Goal: Use online tool/utility: Utilize a website feature to perform a specific function

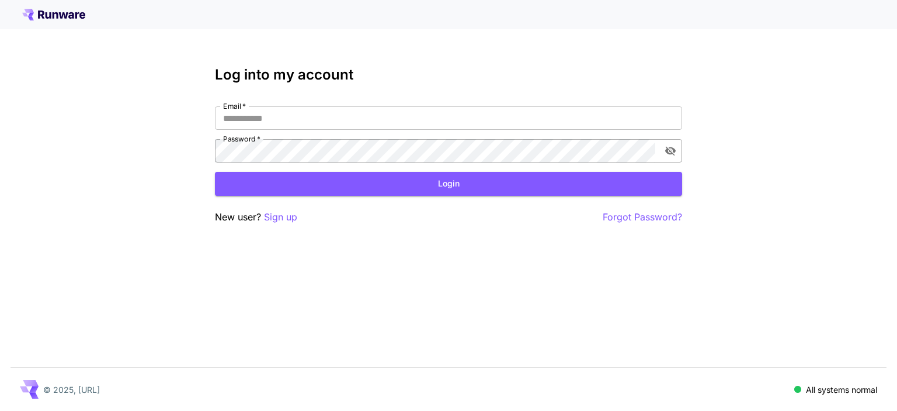
type input "**********"
click at [675, 149] on icon "toggle password visibility" at bounding box center [671, 151] width 12 height 12
click at [672, 148] on icon "toggle password visibility" at bounding box center [670, 151] width 11 height 8
click at [452, 185] on button "Login" at bounding box center [448, 184] width 467 height 24
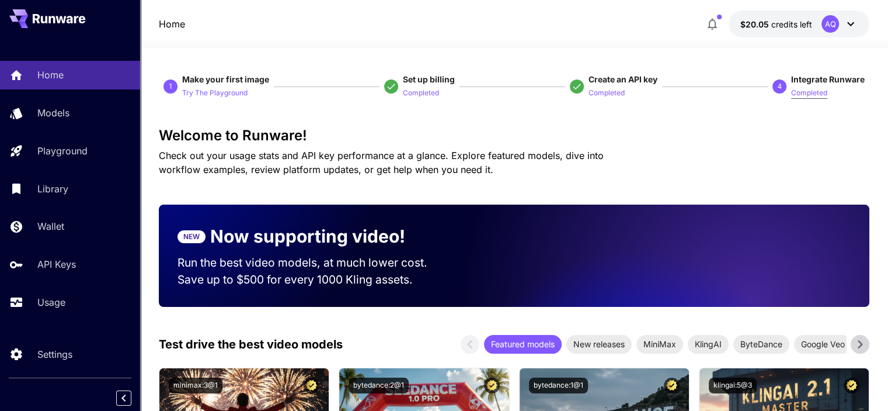
click at [810, 95] on p "Completed" at bounding box center [810, 93] width 36 height 11
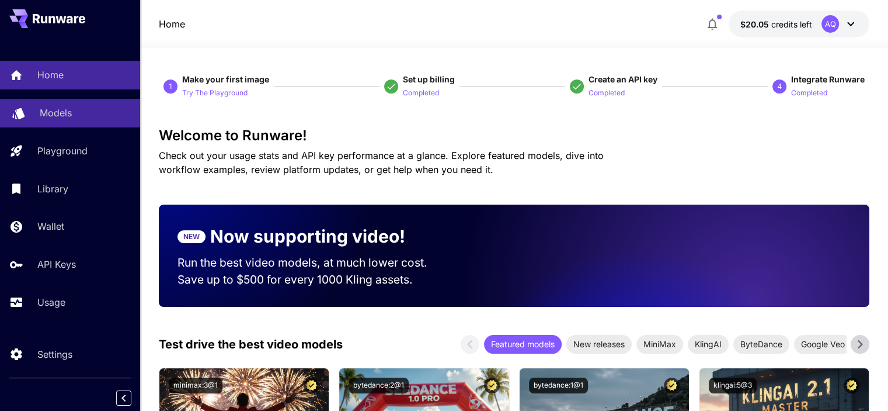
click at [46, 108] on p "Models" at bounding box center [56, 113] width 32 height 14
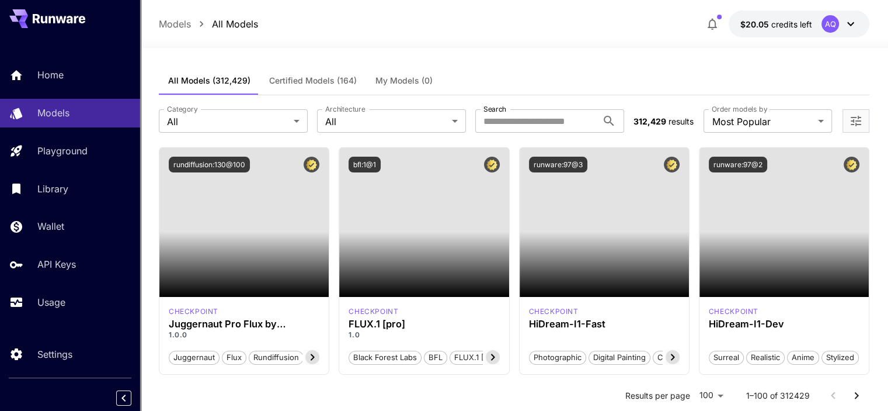
click at [234, 22] on p "All Models" at bounding box center [235, 24] width 46 height 14
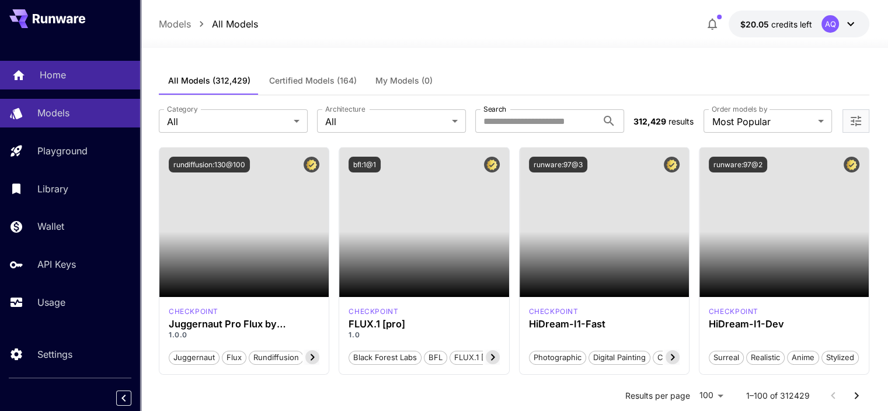
click at [39, 70] on link "Home" at bounding box center [70, 75] width 140 height 29
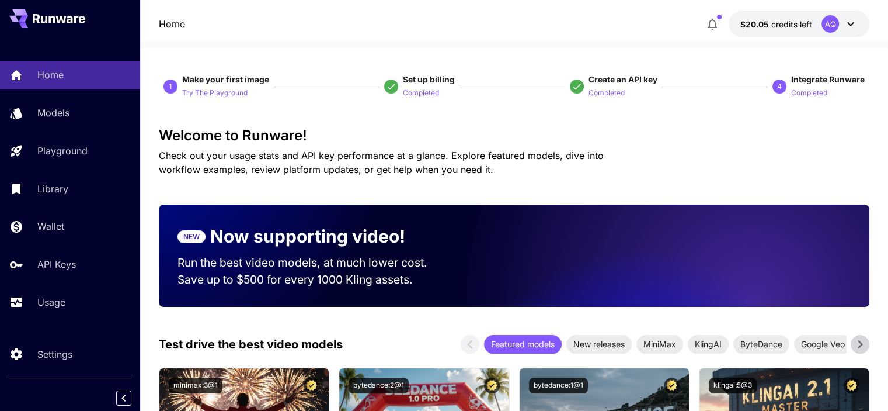
click at [860, 345] on icon at bounding box center [861, 344] width 18 height 18
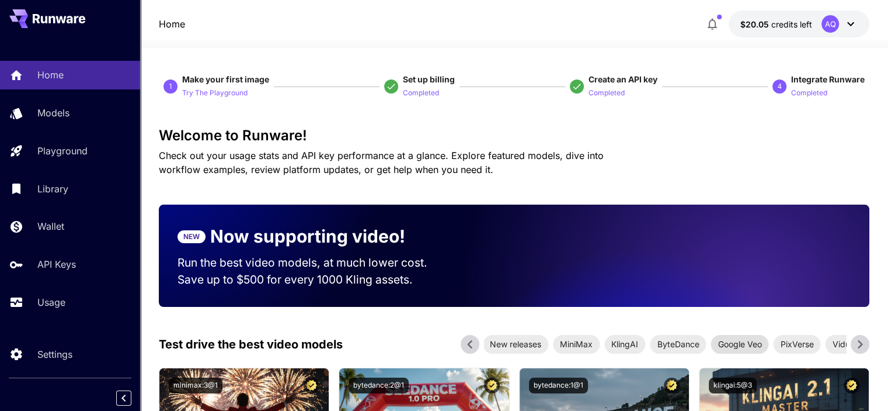
click at [742, 343] on span "Google Veo" at bounding box center [740, 344] width 58 height 12
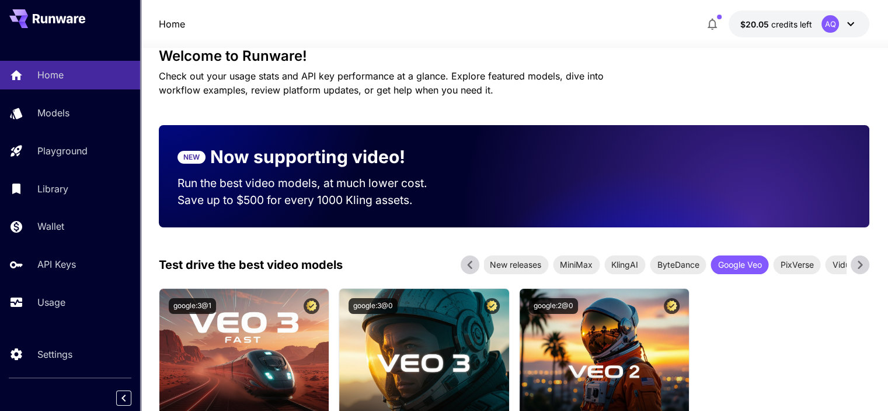
scroll to position [136, 0]
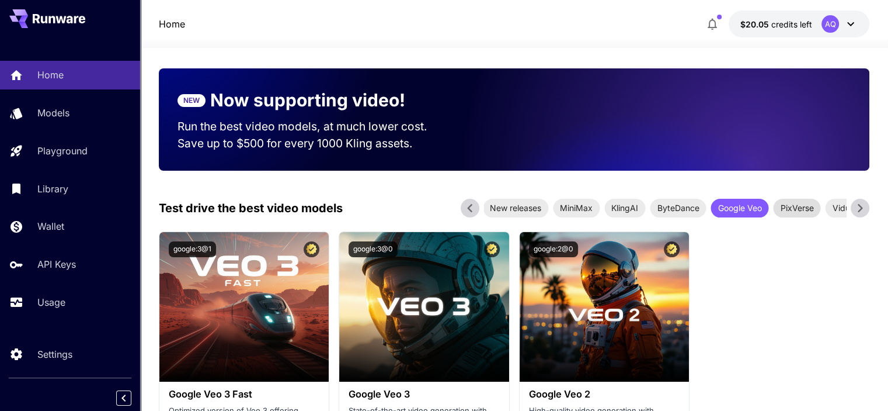
click at [800, 212] on span "PixVerse" at bounding box center [796, 208] width 47 height 12
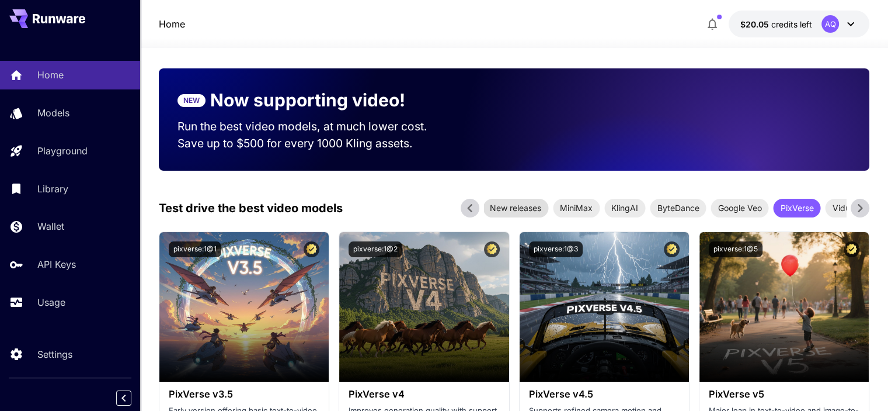
click at [501, 205] on span "New releases" at bounding box center [515, 208] width 65 height 12
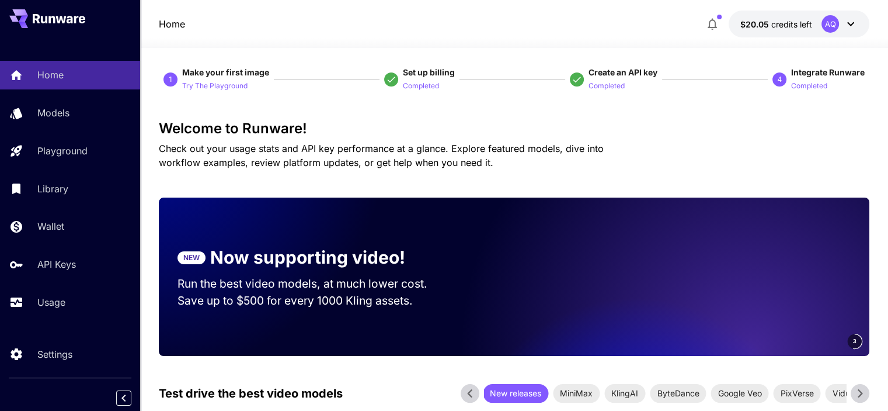
scroll to position [0, 0]
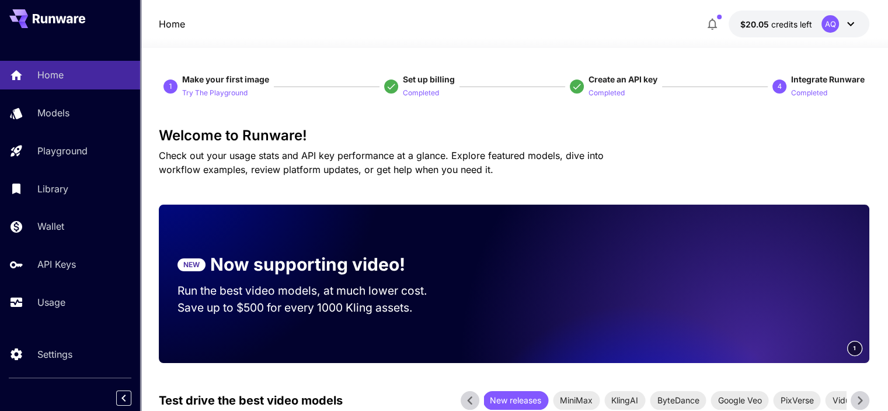
click at [61, 22] on icon at bounding box center [59, 18] width 53 height 9
click at [51, 15] on icon at bounding box center [59, 18] width 53 height 9
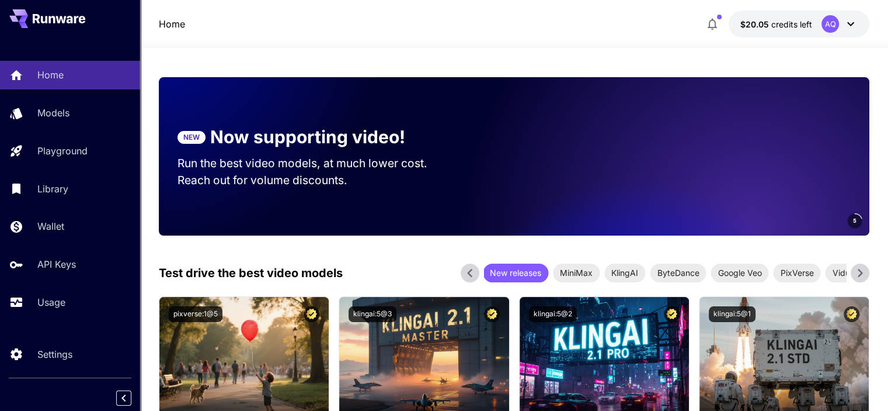
scroll to position [136, 0]
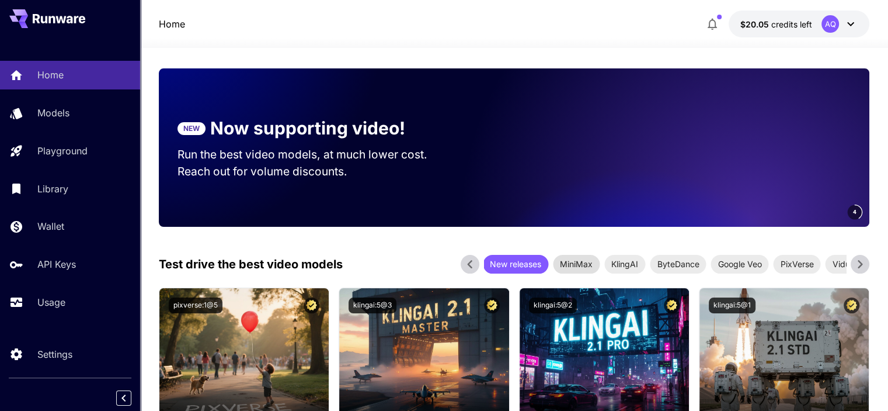
click at [584, 264] on span "MiniMax" at bounding box center [576, 264] width 47 height 12
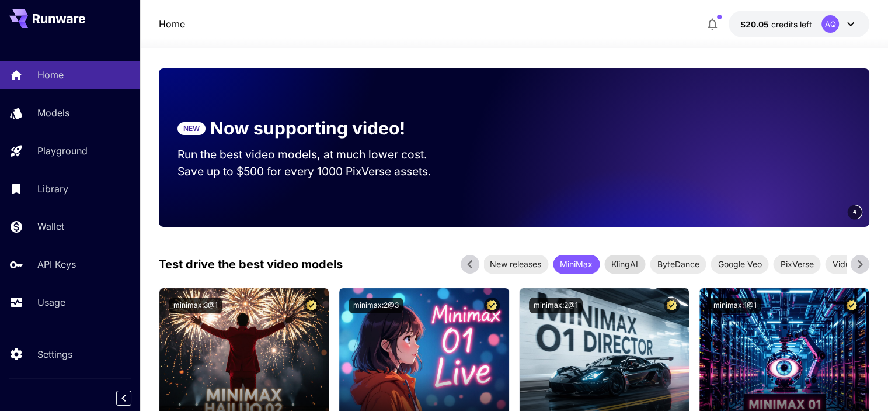
click at [636, 258] on span "KlingAI" at bounding box center [625, 264] width 41 height 12
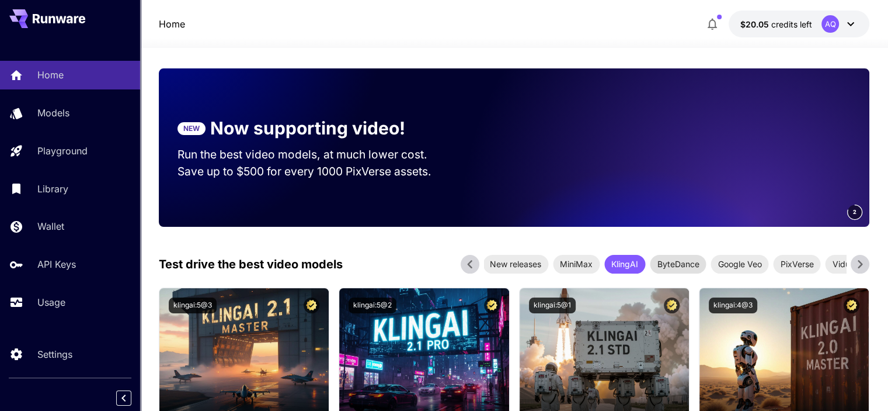
click at [680, 259] on span "ByteDance" at bounding box center [678, 264] width 56 height 12
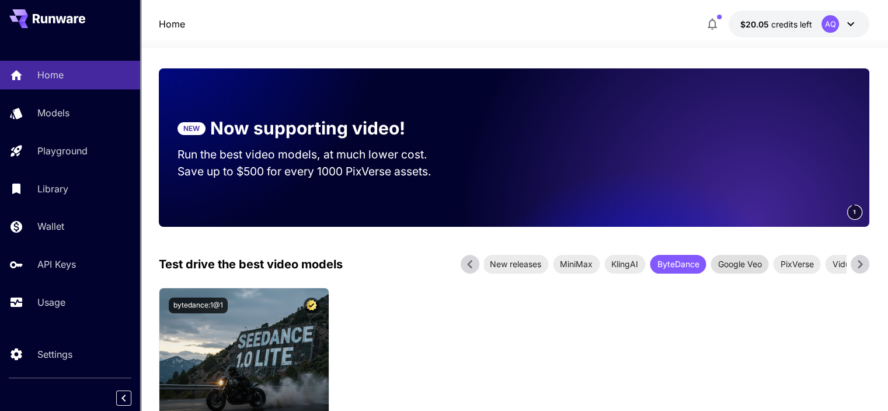
click at [738, 265] on span "Google Veo" at bounding box center [740, 264] width 58 height 12
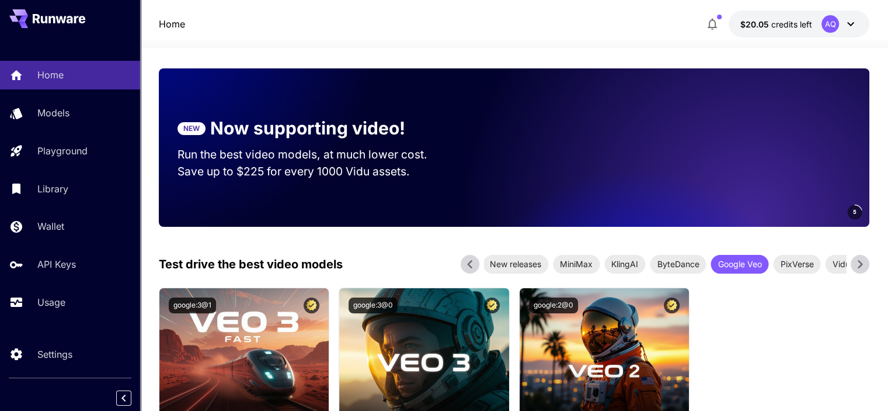
click at [859, 263] on icon at bounding box center [861, 264] width 18 height 18
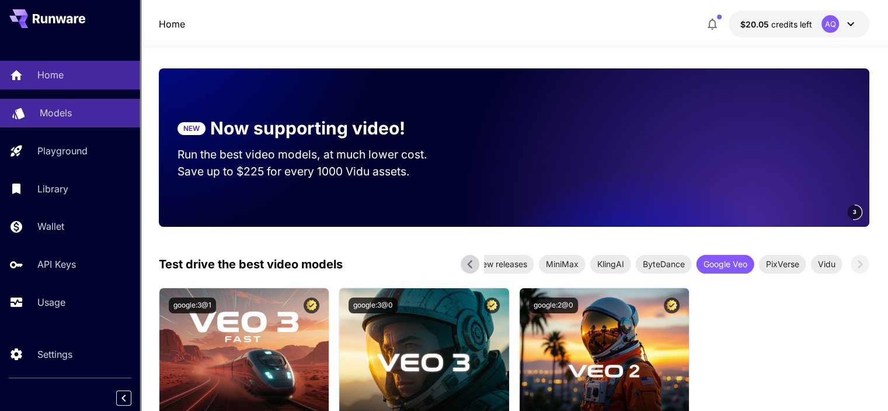
click at [44, 107] on p "Models" at bounding box center [56, 113] width 32 height 14
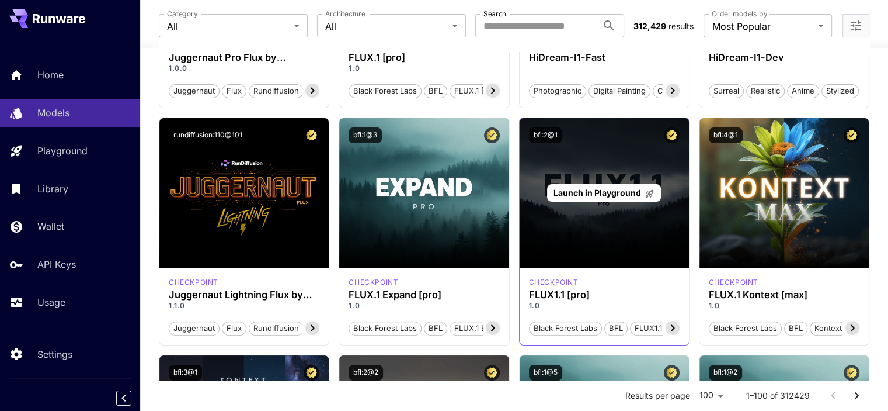
scroll to position [272, 0]
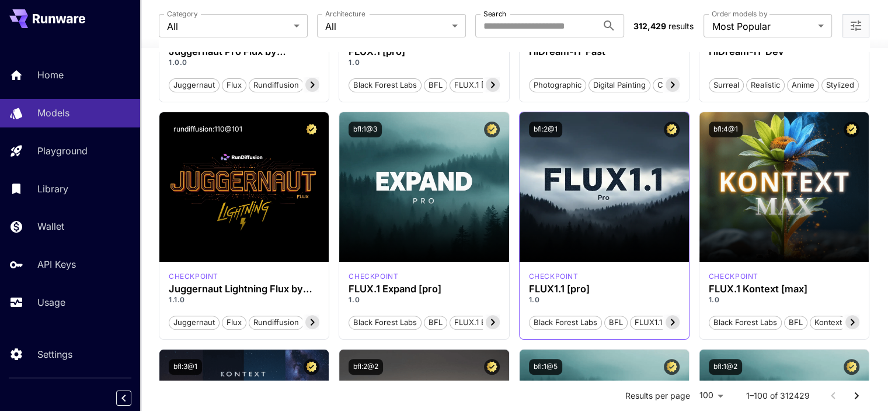
click at [603, 292] on h3 "FLUX1.1 [pro]" at bounding box center [604, 288] width 151 height 11
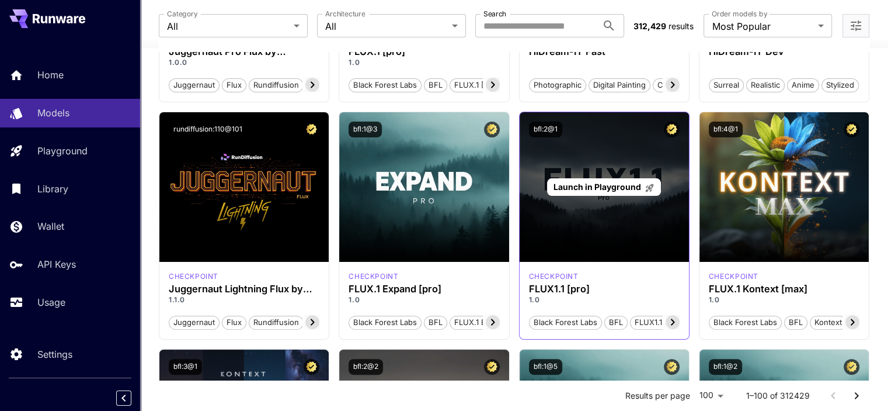
click at [586, 192] on p "Launch in Playground" at bounding box center [604, 187] width 101 height 12
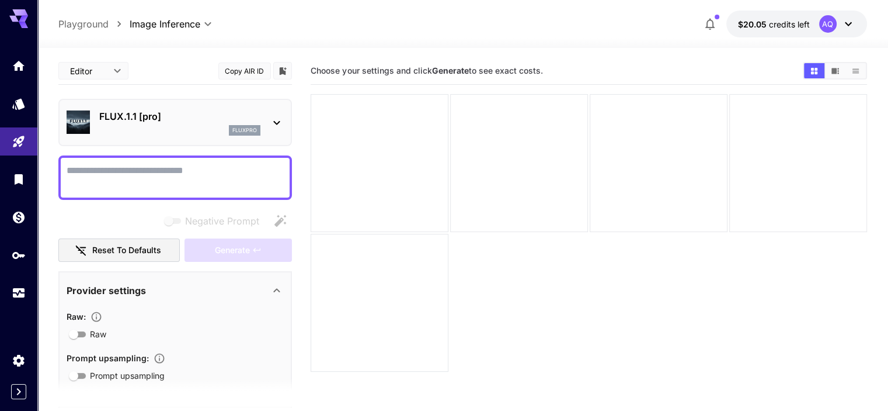
click at [275, 124] on icon at bounding box center [277, 123] width 14 height 14
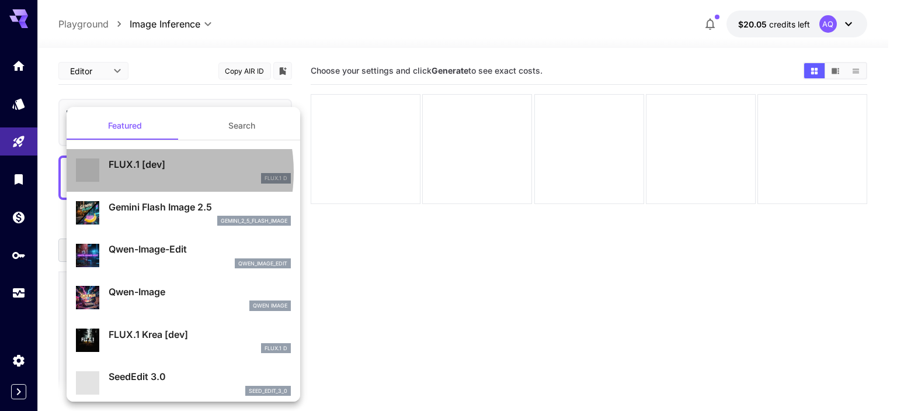
click at [135, 172] on div "FLUX.1 [dev] FLUX.1 D" at bounding box center [200, 170] width 182 height 26
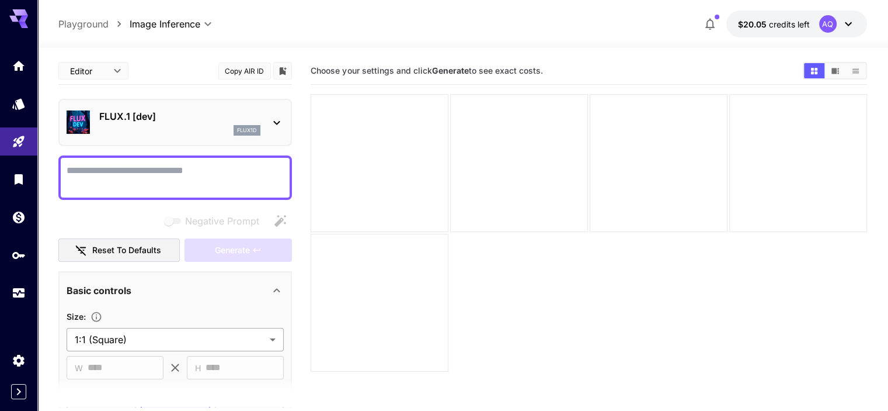
click at [199, 339] on body "**********" at bounding box center [444, 251] width 888 height 503
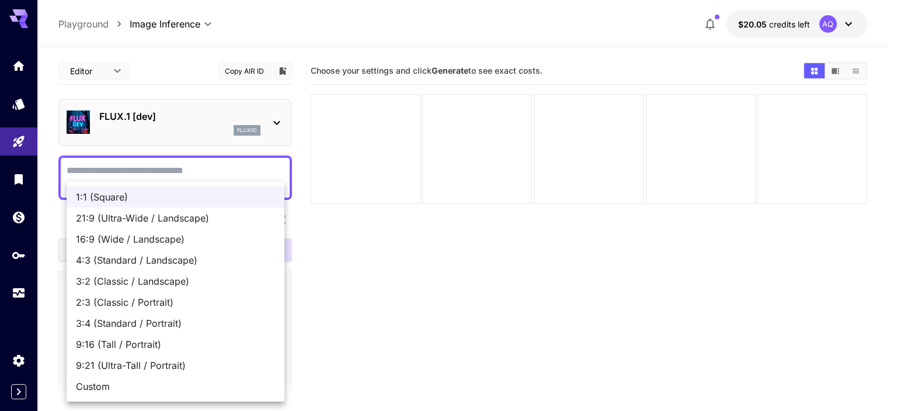
click at [103, 343] on span "9:16 (Tall / Portrait)" at bounding box center [175, 344] width 199 height 14
type input "**********"
type input "***"
type input "****"
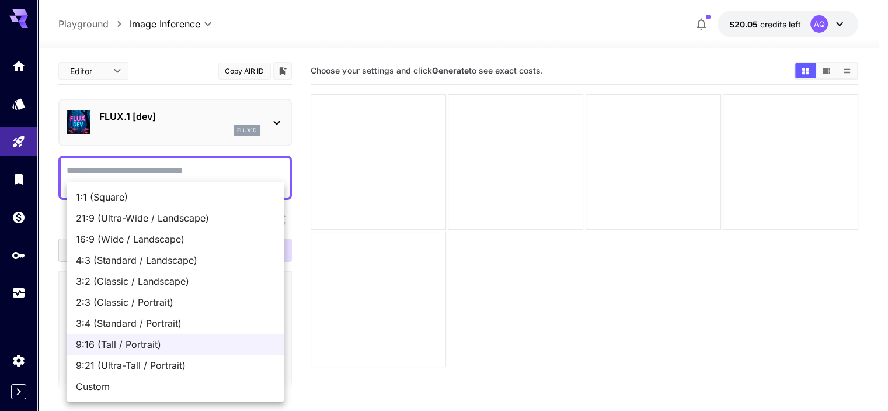
click at [105, 342] on body "**********" at bounding box center [444, 251] width 888 height 503
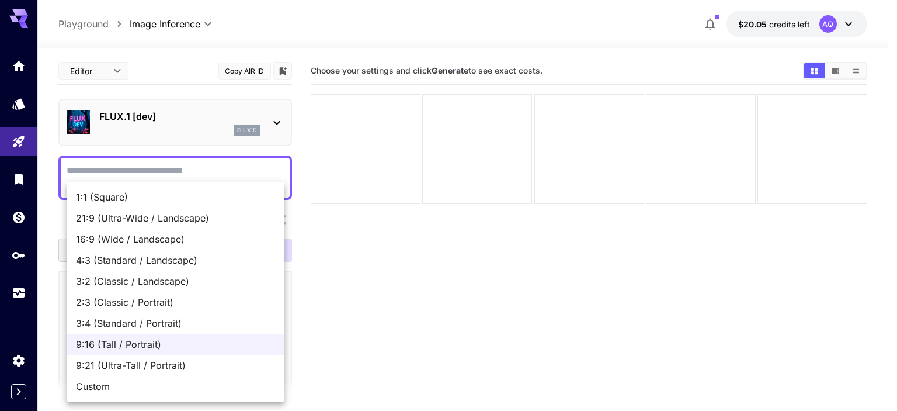
click at [111, 232] on span "16:9 (Wide / Landscape)" at bounding box center [175, 239] width 199 height 14
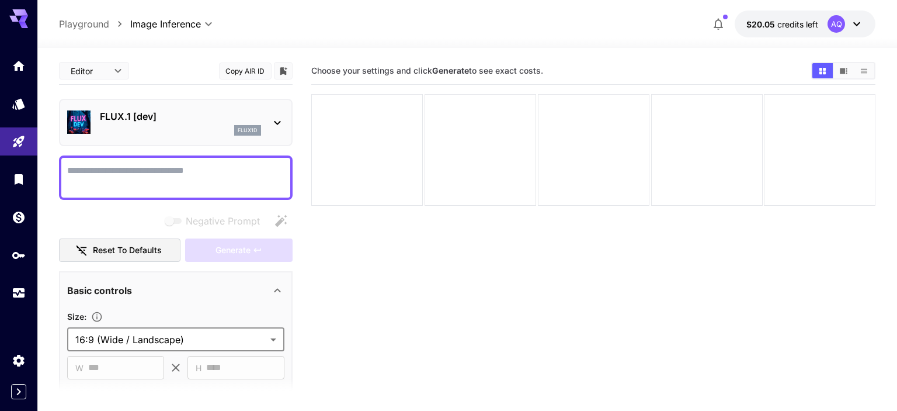
type input "**********"
type input "****"
type input "***"
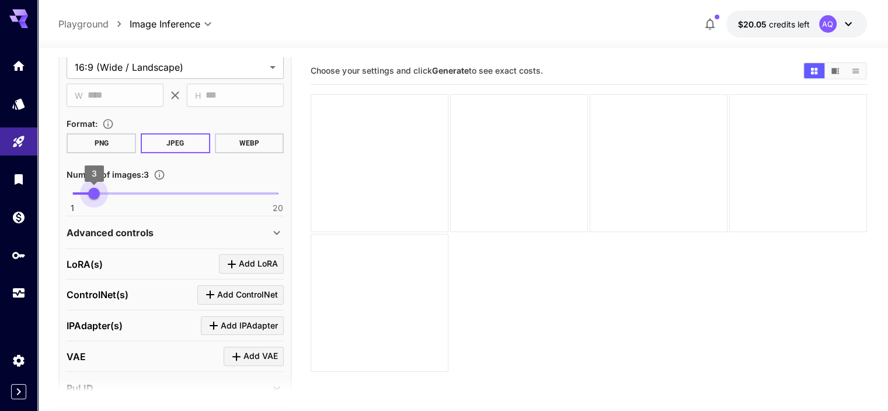
type input "*"
drag, startPoint x: 74, startPoint y: 188, endPoint x: 86, endPoint y: 190, distance: 12.6
click at [86, 190] on span "2" at bounding box center [84, 194] width 12 height 12
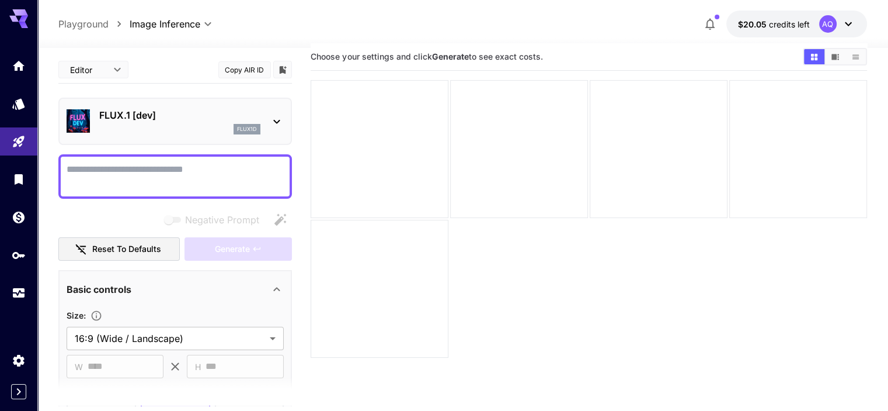
scroll to position [0, 0]
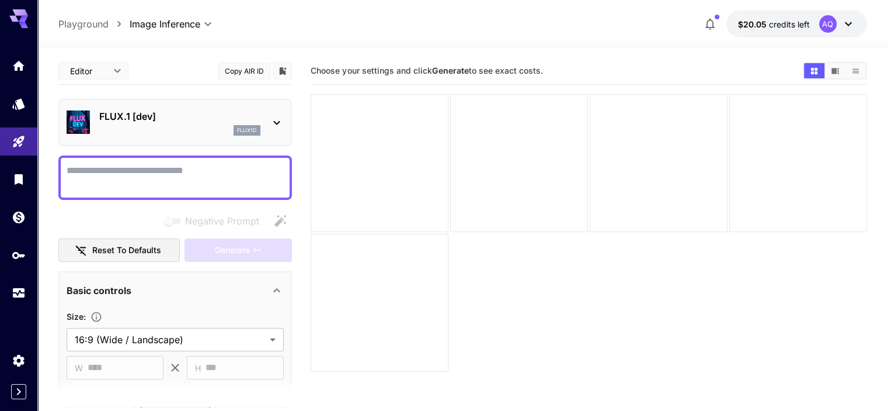
click at [163, 169] on textarea "Negative Prompt" at bounding box center [175, 178] width 217 height 28
paste textarea "**********"
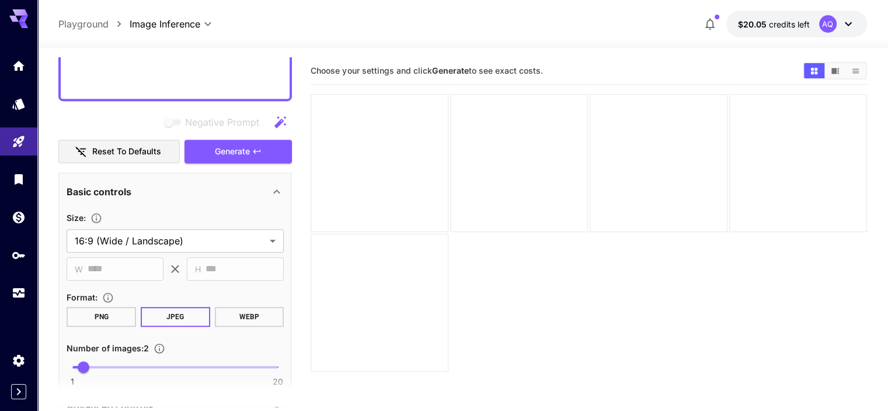
scroll to position [803, 0]
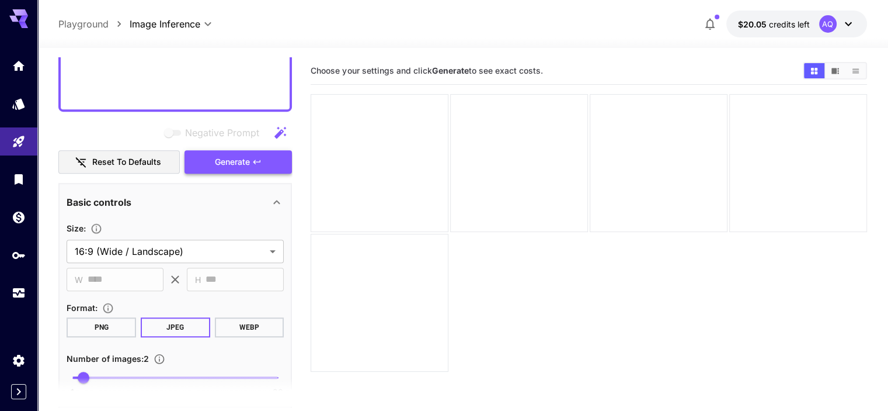
type textarea "**********"
click at [240, 162] on span "Generate" at bounding box center [232, 162] width 35 height 15
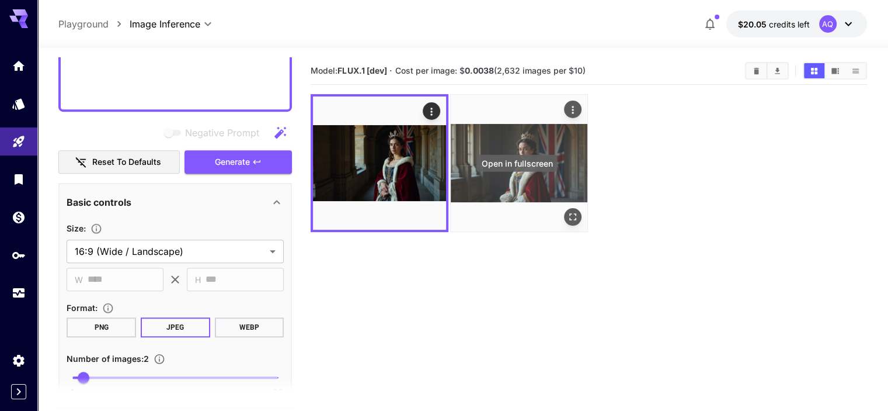
click at [567, 211] on icon "Open in fullscreen" at bounding box center [573, 217] width 12 height 12
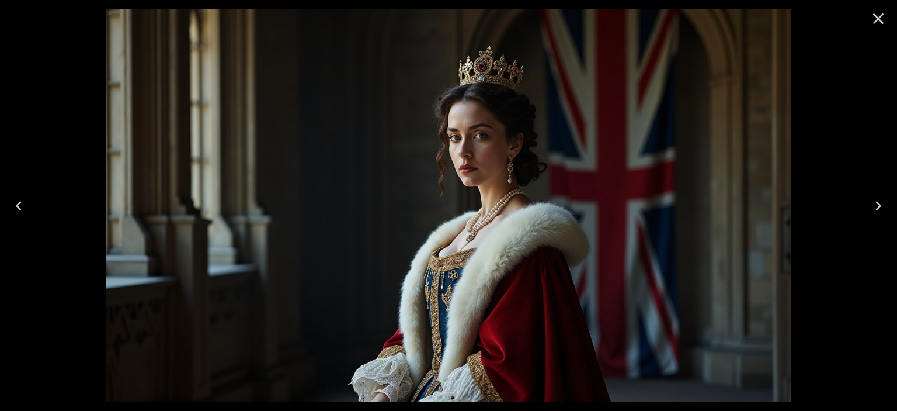
click at [879, 20] on icon "Close" at bounding box center [878, 18] width 19 height 19
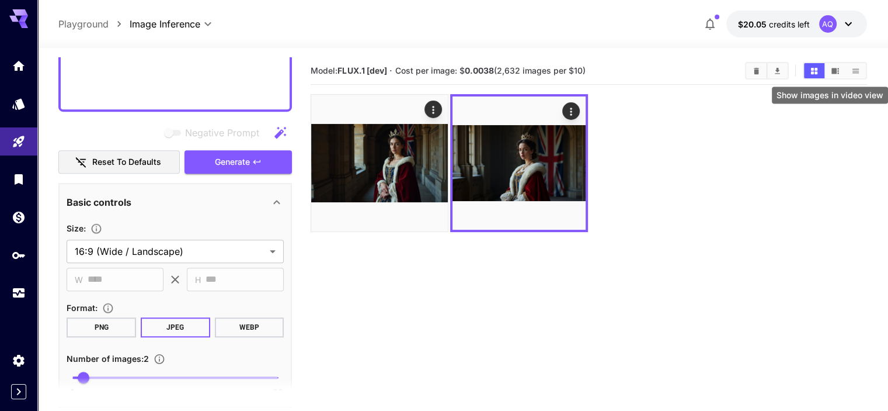
click at [834, 70] on icon "Show images in video view" at bounding box center [836, 71] width 8 height 6
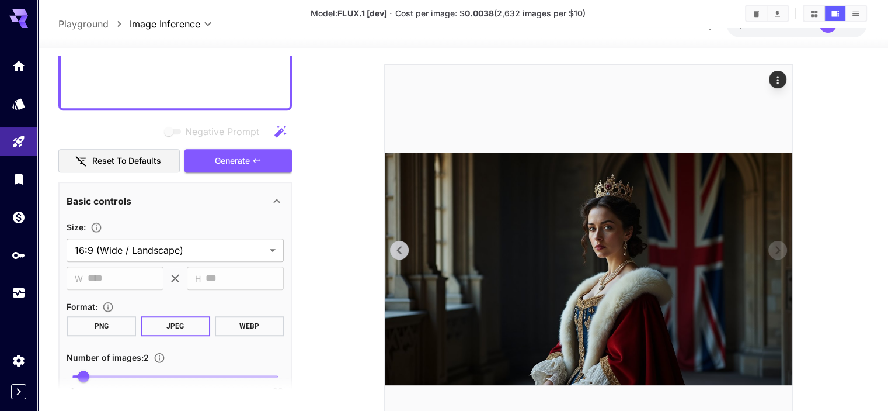
scroll to position [136, 0]
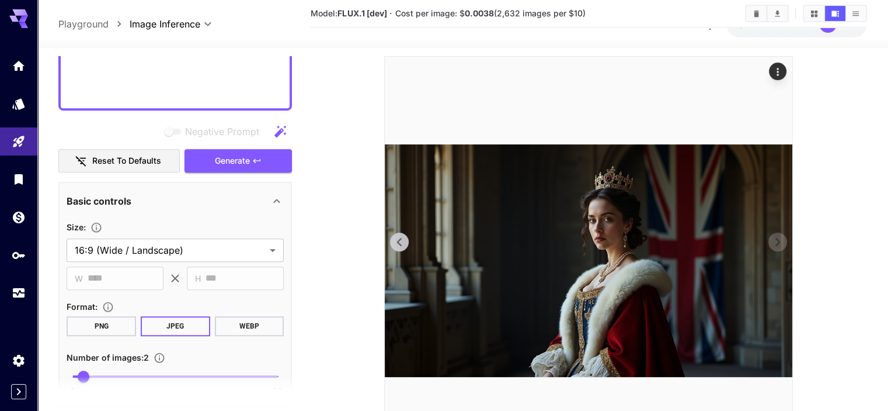
click at [400, 242] on icon at bounding box center [400, 242] width 18 height 18
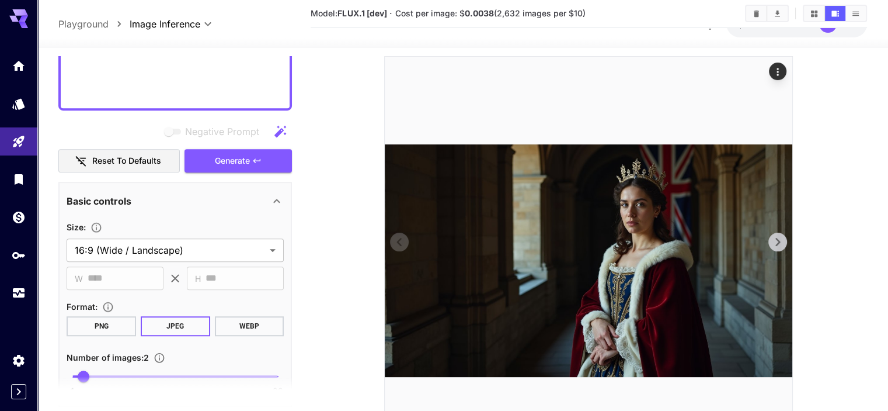
click at [778, 240] on icon at bounding box center [778, 242] width 5 height 8
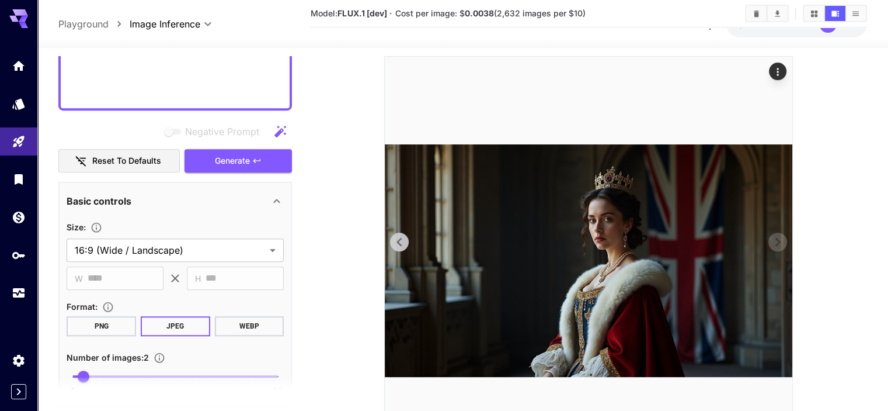
click at [779, 66] on icon "Actions" at bounding box center [778, 72] width 12 height 12
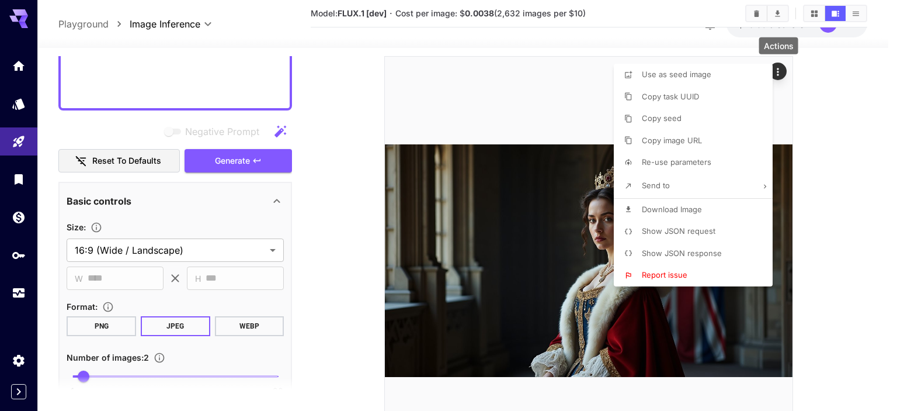
click at [669, 200] on li "Download Image" at bounding box center [697, 210] width 166 height 22
click at [860, 245] on div at bounding box center [448, 205] width 897 height 411
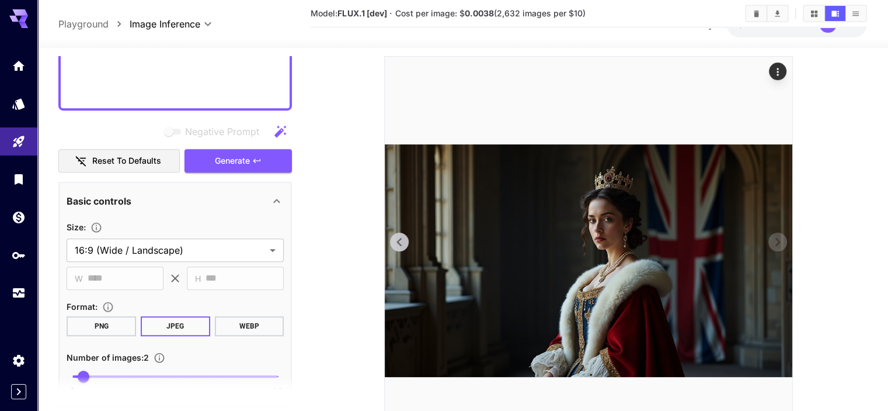
click at [400, 241] on icon at bounding box center [400, 242] width 18 height 18
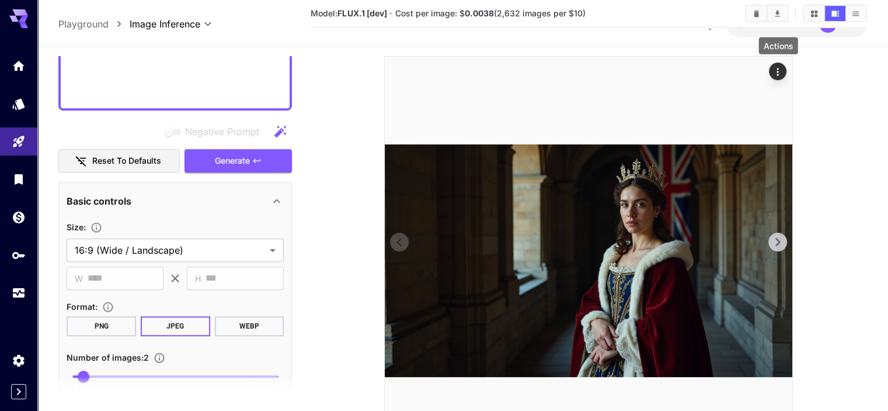
click at [781, 70] on icon "Actions" at bounding box center [778, 72] width 12 height 12
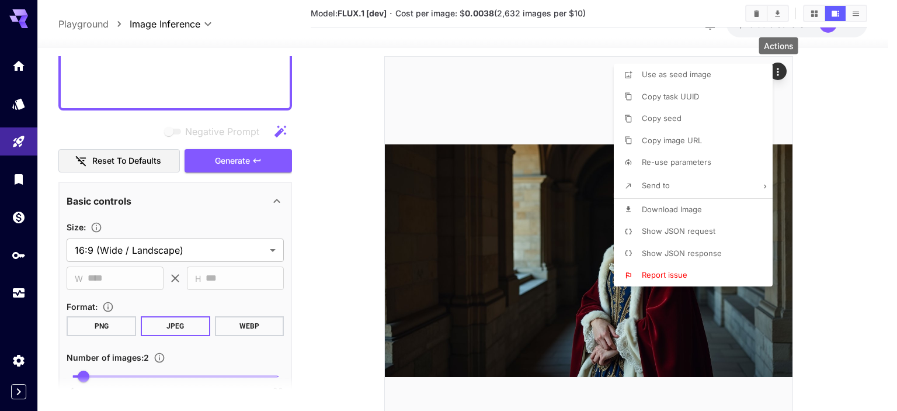
click at [673, 205] on span "Download Image" at bounding box center [672, 208] width 60 height 9
drag, startPoint x: 349, startPoint y: 151, endPoint x: 162, endPoint y: 161, distance: 187.7
click at [348, 151] on div at bounding box center [448, 205] width 897 height 411
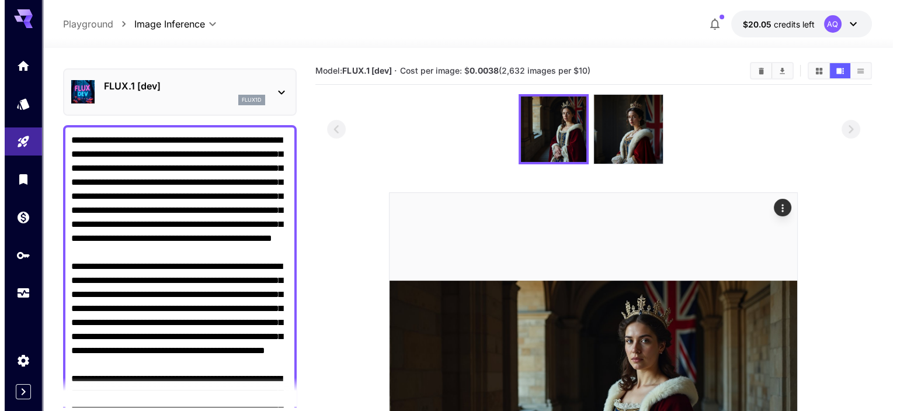
scroll to position [0, 0]
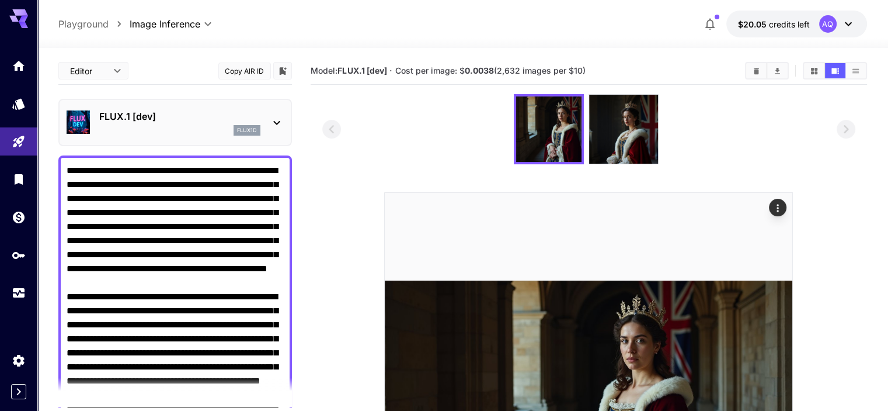
click at [283, 119] on icon at bounding box center [277, 123] width 14 height 14
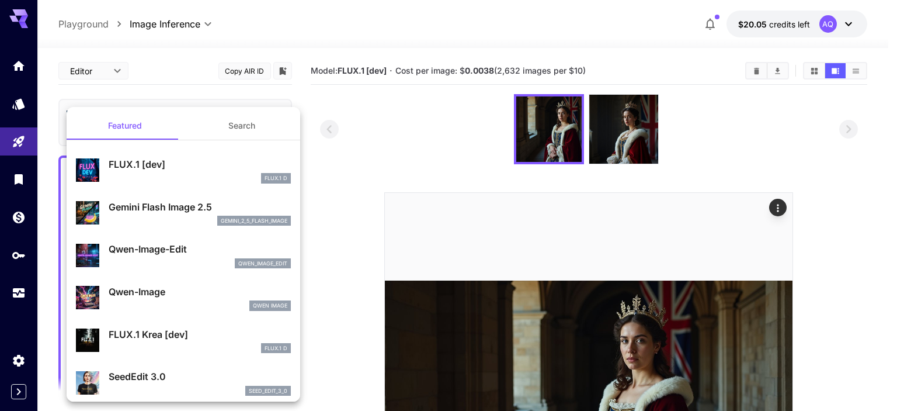
click at [168, 207] on p "Gemini Flash Image 2.5" at bounding box center [200, 207] width 182 height 14
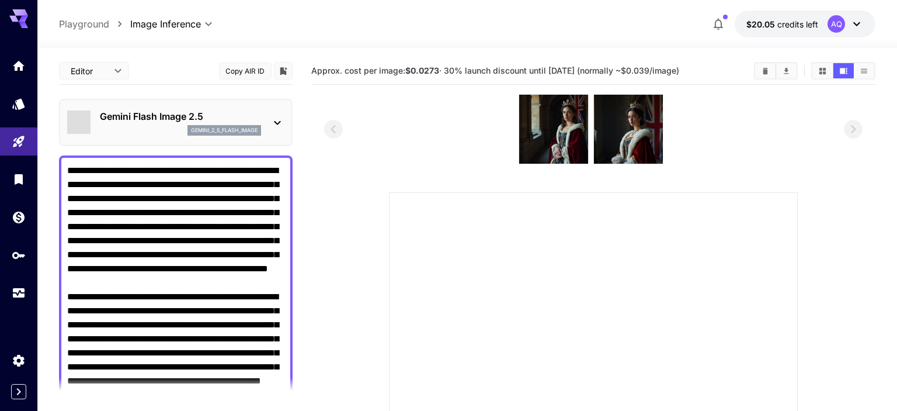
type input "*"
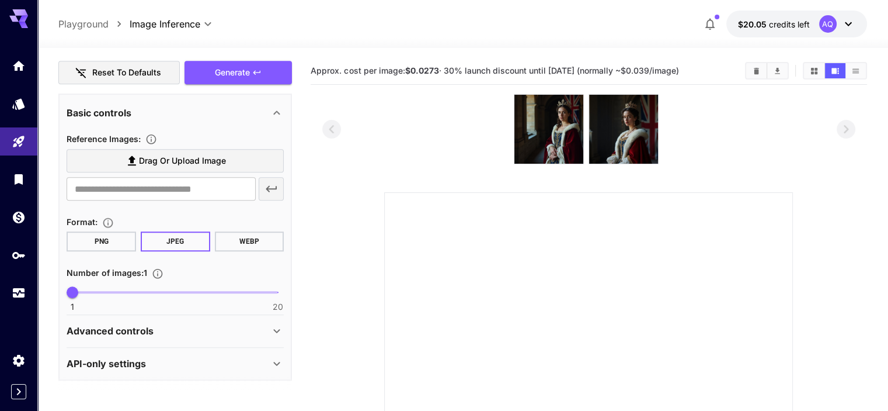
scroll to position [756, 0]
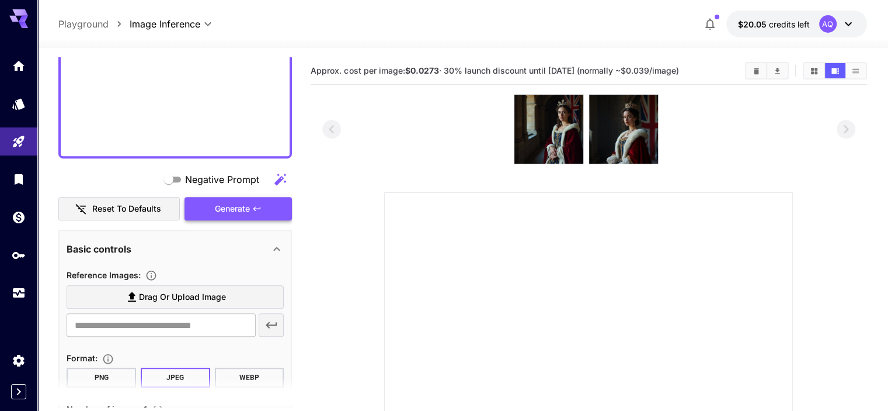
click at [235, 207] on span "Generate" at bounding box center [232, 209] width 35 height 15
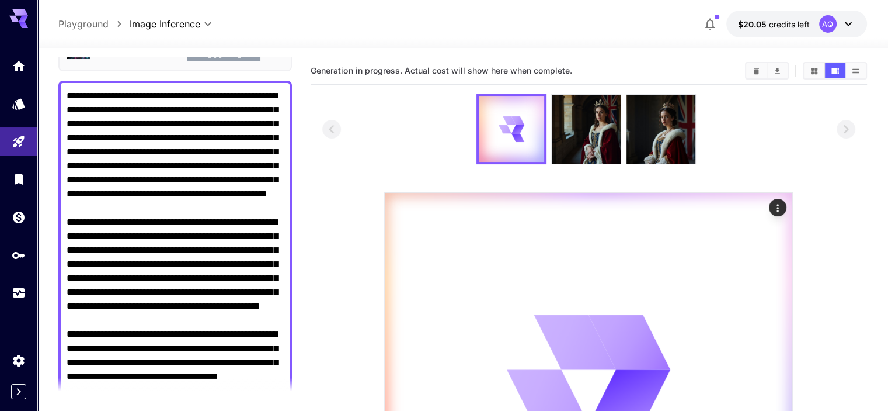
scroll to position [0, 0]
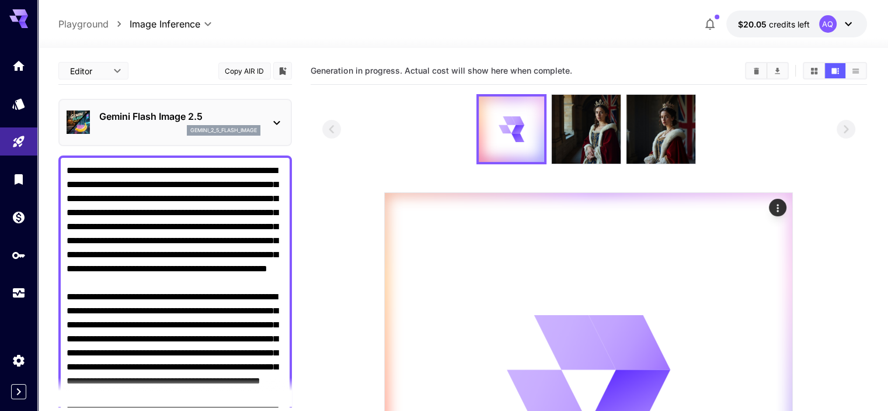
click at [279, 121] on icon at bounding box center [277, 123] width 14 height 14
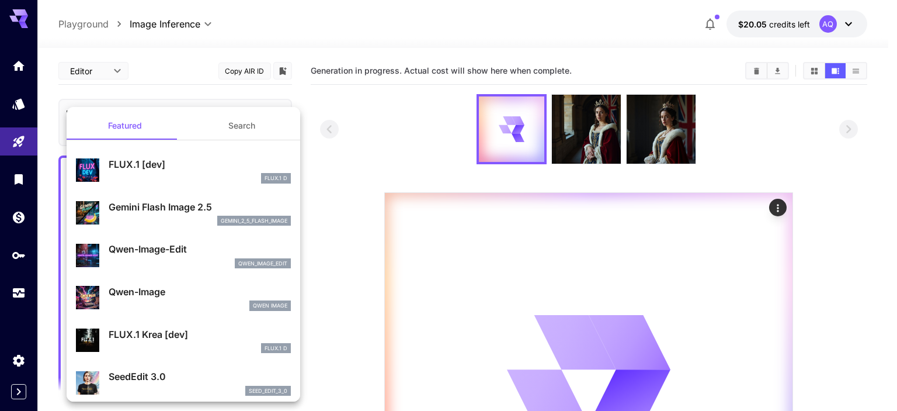
click at [150, 255] on p "Qwen-Image-Edit" at bounding box center [200, 249] width 182 height 14
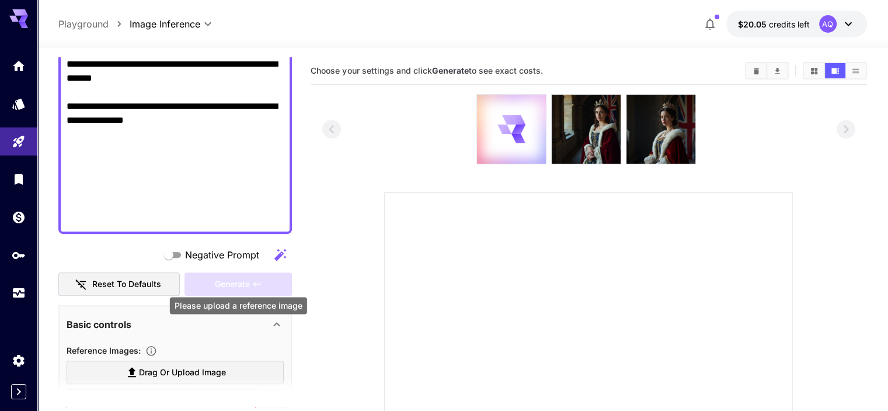
scroll to position [818, 0]
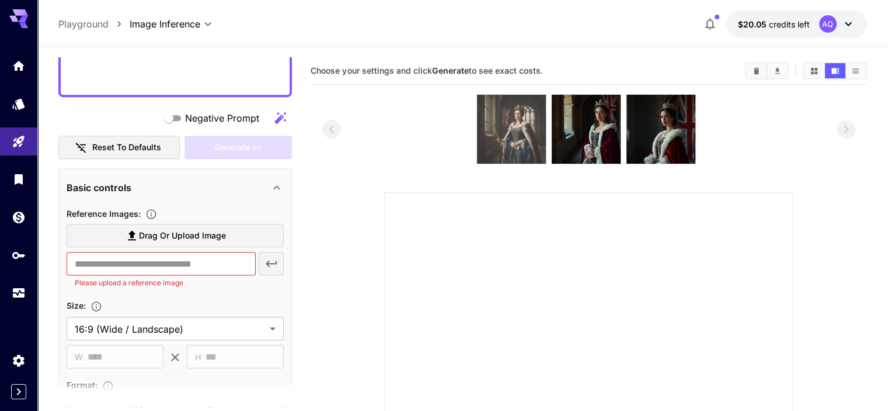
click at [512, 142] on img at bounding box center [511, 129] width 69 height 69
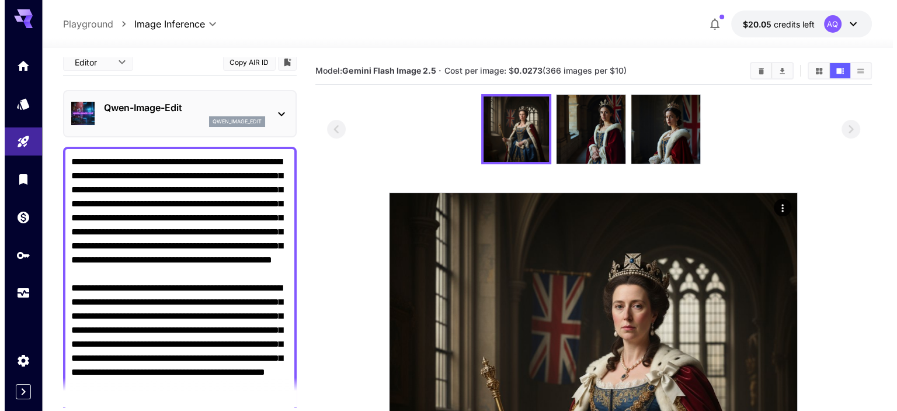
scroll to position [0, 0]
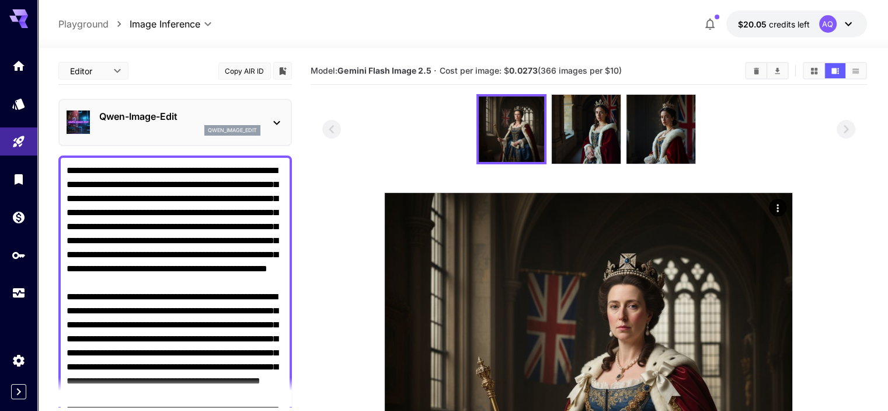
click at [278, 118] on icon at bounding box center [277, 123] width 14 height 14
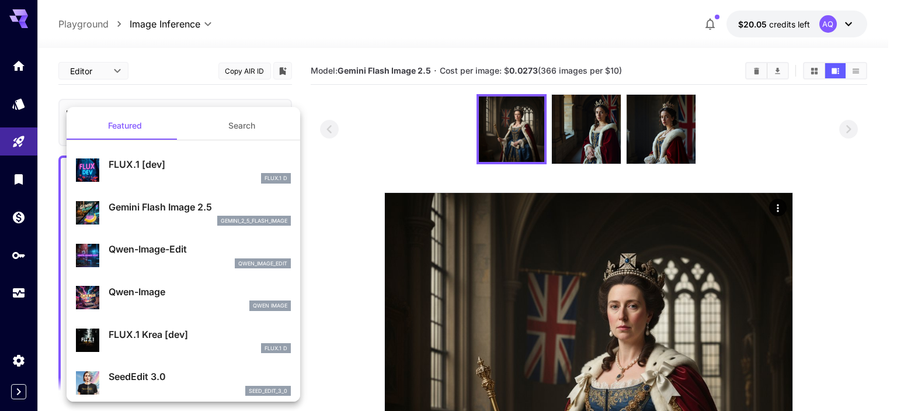
click at [241, 114] on button "Search" at bounding box center [241, 126] width 117 height 28
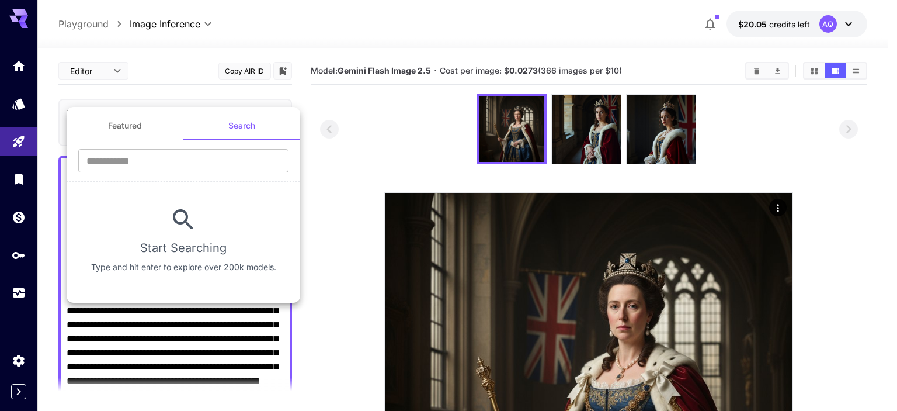
click at [131, 128] on button "Featured" at bounding box center [125, 126] width 117 height 28
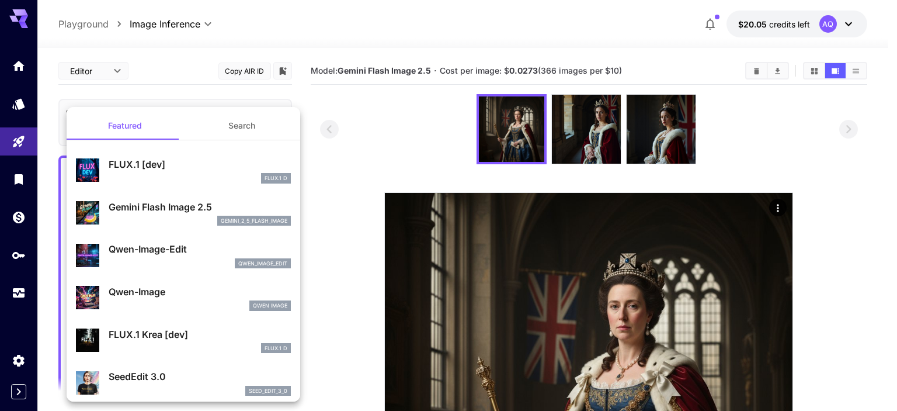
click at [168, 301] on div "Qwen Image" at bounding box center [200, 305] width 182 height 11
type input "**"
type input "***"
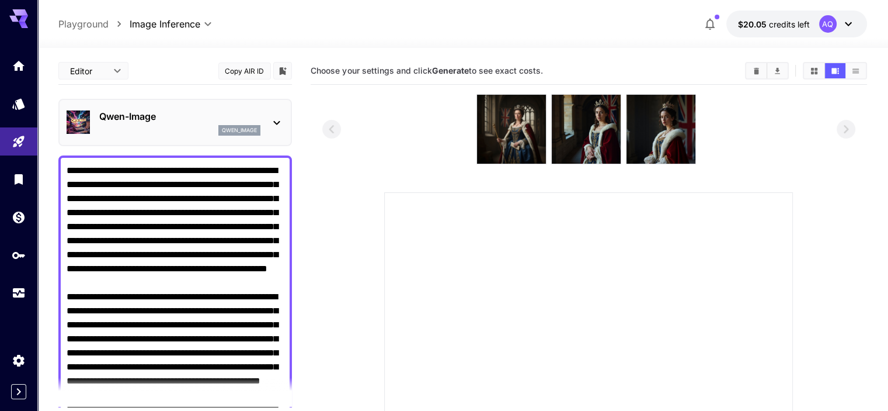
click at [249, 126] on p "qwen_image" at bounding box center [239, 130] width 35 height 8
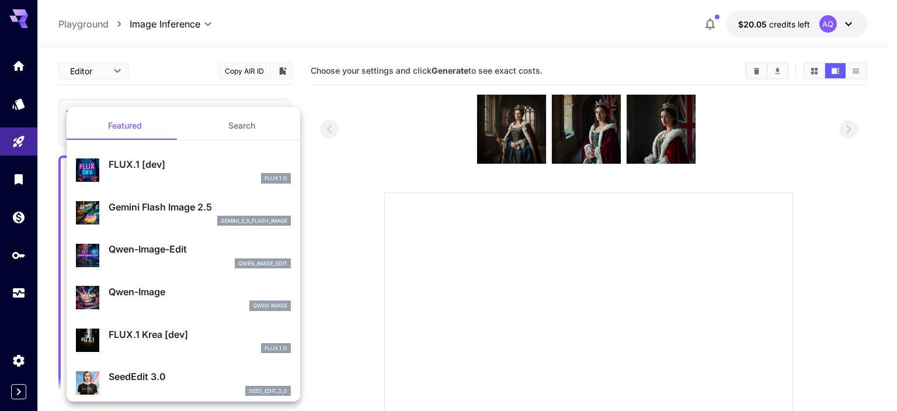
click at [171, 244] on p "Qwen-Image-Edit" at bounding box center [200, 249] width 182 height 14
type input "*"
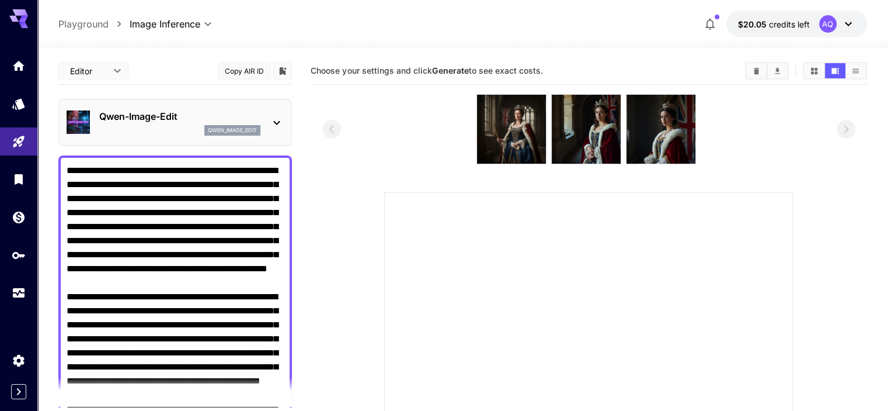
click at [268, 111] on div "Qwen-Image-Edit qwen_image_edit" at bounding box center [175, 123] width 217 height 36
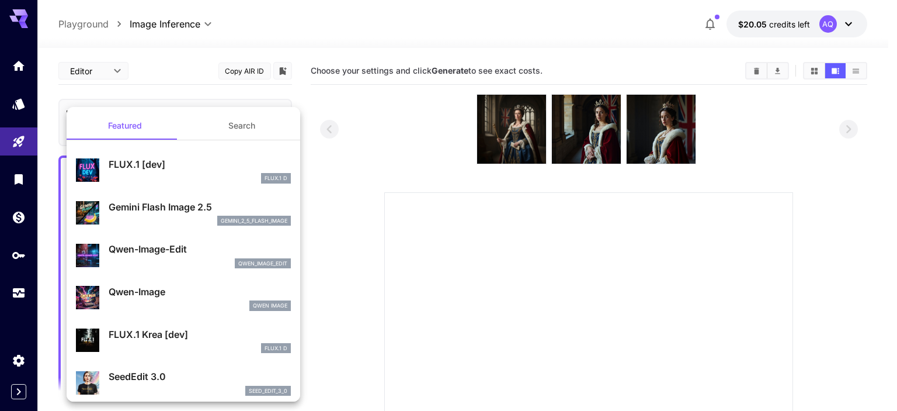
click at [199, 294] on p "Qwen-Image" at bounding box center [200, 291] width 182 height 14
type input "**"
type input "***"
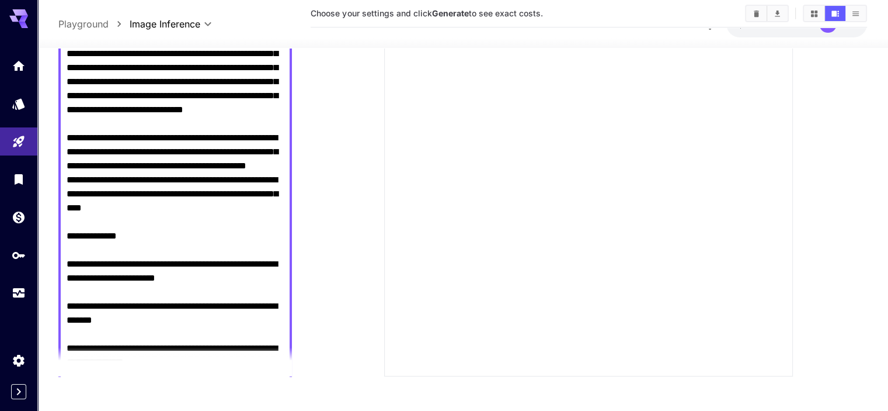
scroll to position [681, 0]
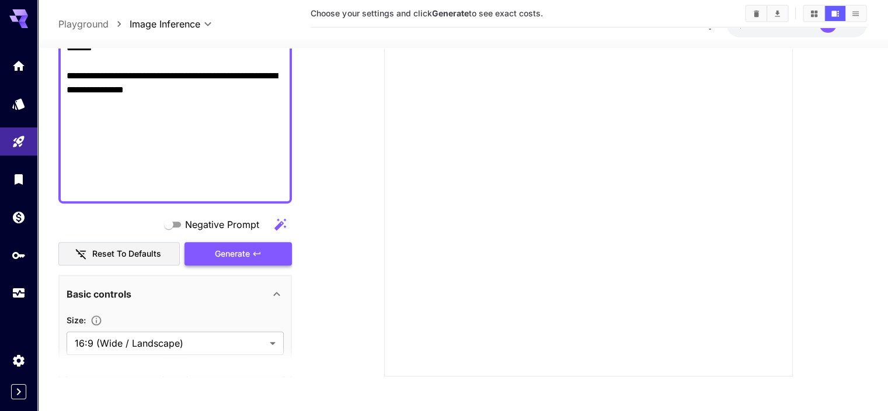
click at [250, 252] on span "Generate" at bounding box center [232, 254] width 35 height 15
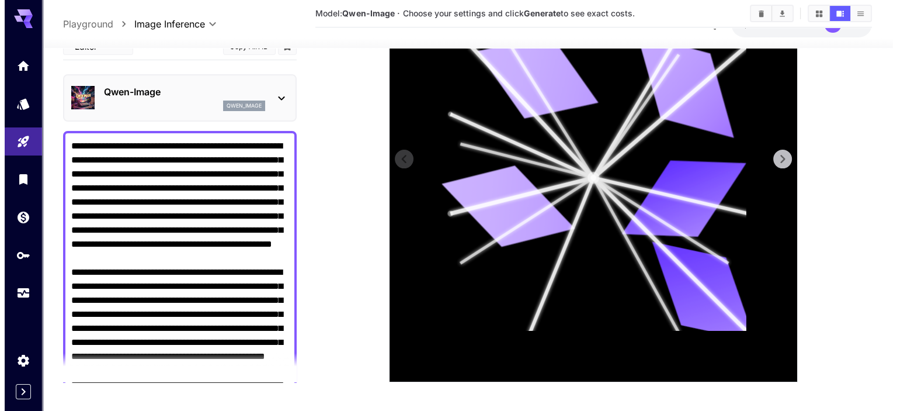
scroll to position [293, 0]
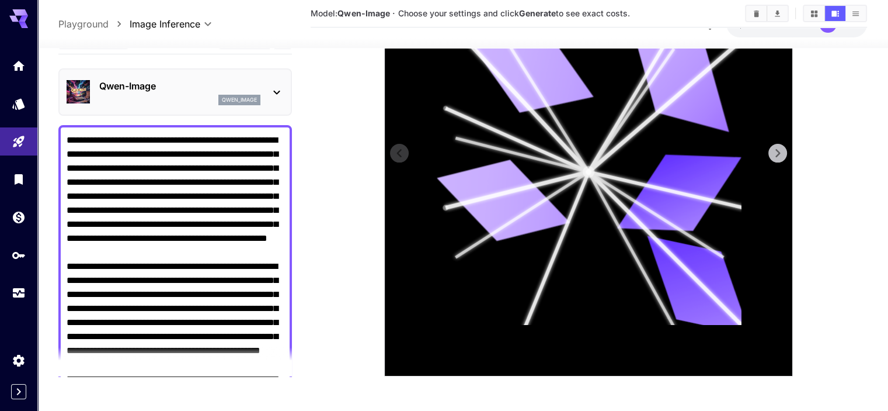
click at [782, 152] on icon at bounding box center [778, 153] width 18 height 18
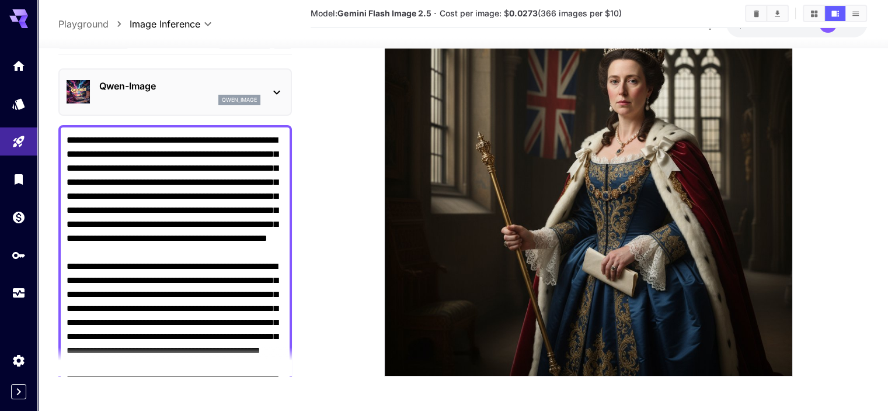
click at [269, 90] on div "Qwen-Image qwen_image" at bounding box center [175, 92] width 217 height 36
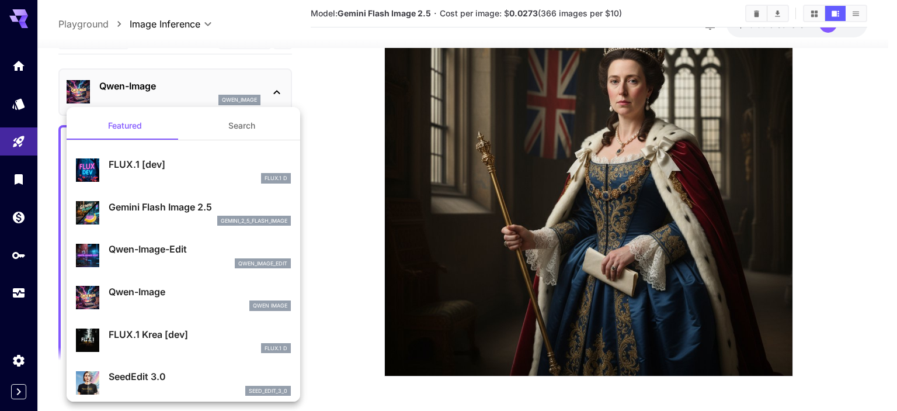
click at [150, 344] on div "FLUX.1 D" at bounding box center [200, 348] width 182 height 11
type input "**"
type input "***"
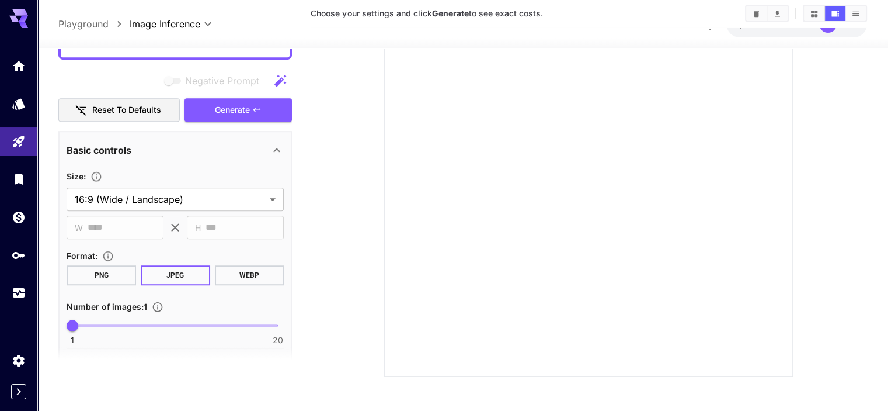
scroll to position [818, 0]
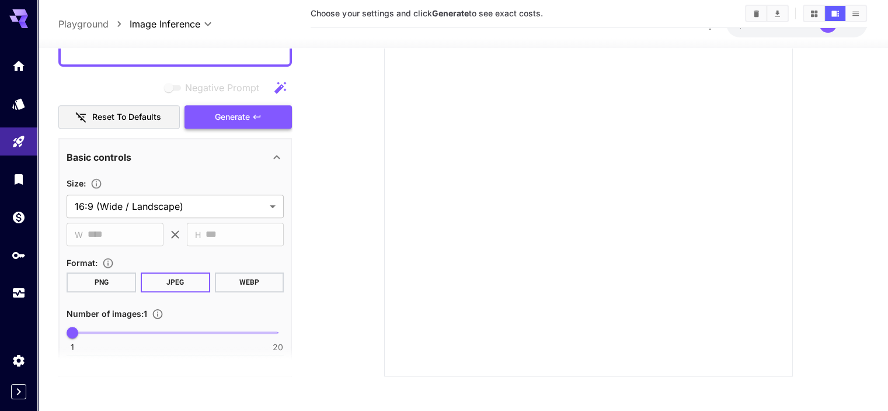
click at [223, 116] on span "Generate" at bounding box center [232, 117] width 35 height 15
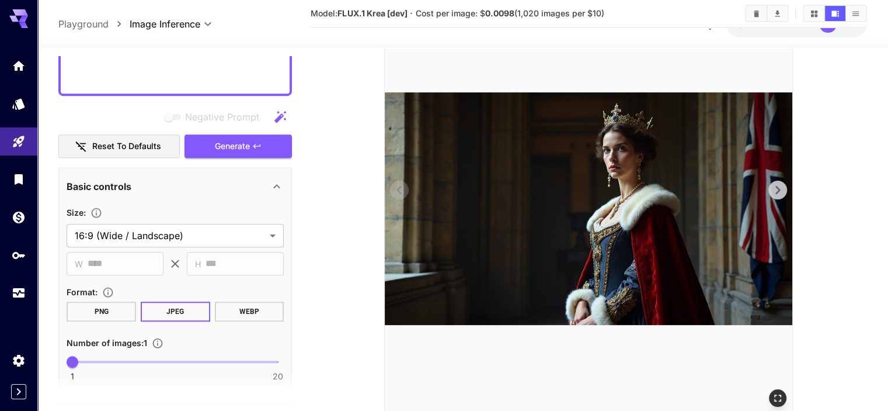
scroll to position [225, 0]
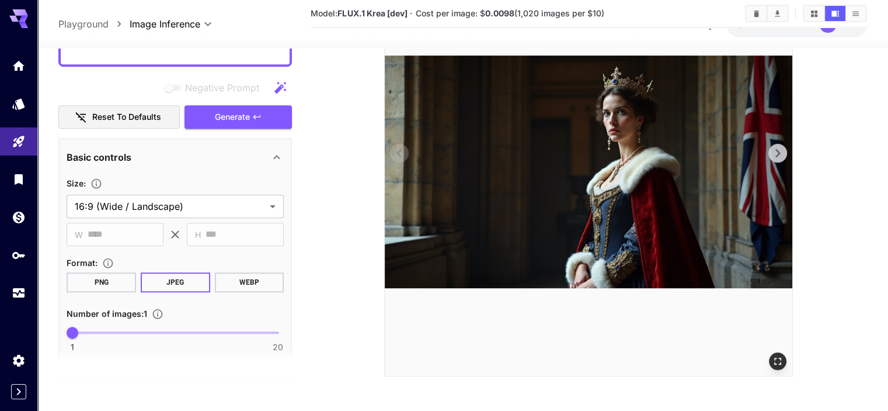
click at [780, 152] on icon at bounding box center [778, 153] width 5 height 8
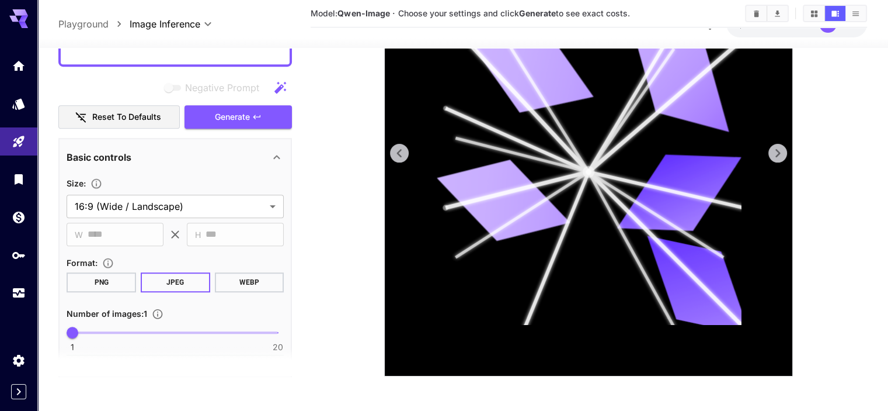
click at [400, 154] on icon at bounding box center [400, 153] width 18 height 18
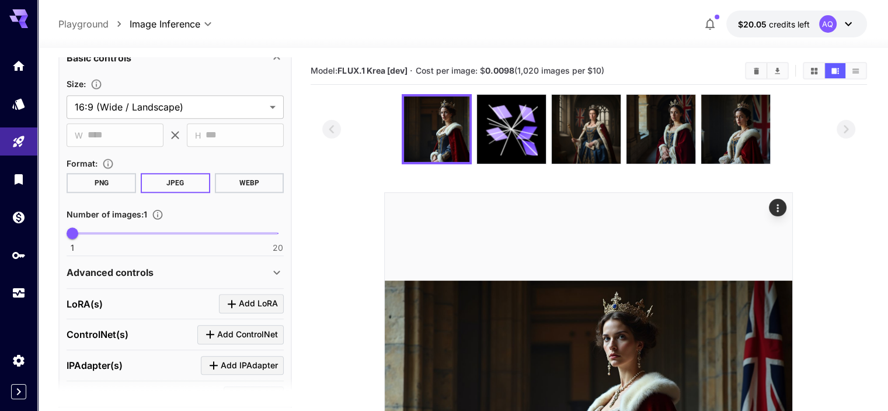
scroll to position [954, 0]
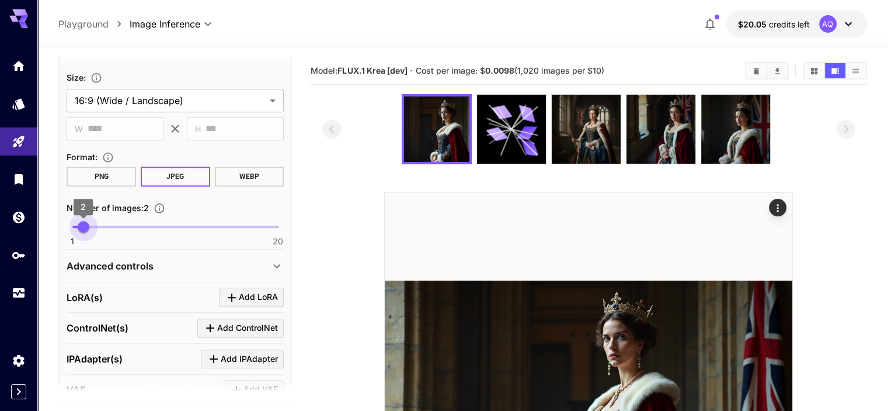
drag, startPoint x: 73, startPoint y: 224, endPoint x: 85, endPoint y: 226, distance: 12.5
click at [85, 226] on span "2" at bounding box center [84, 227] width 12 height 12
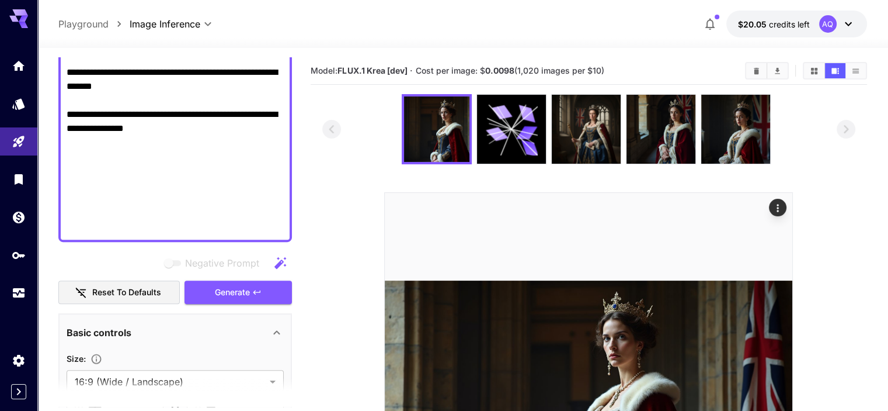
scroll to position [681, 0]
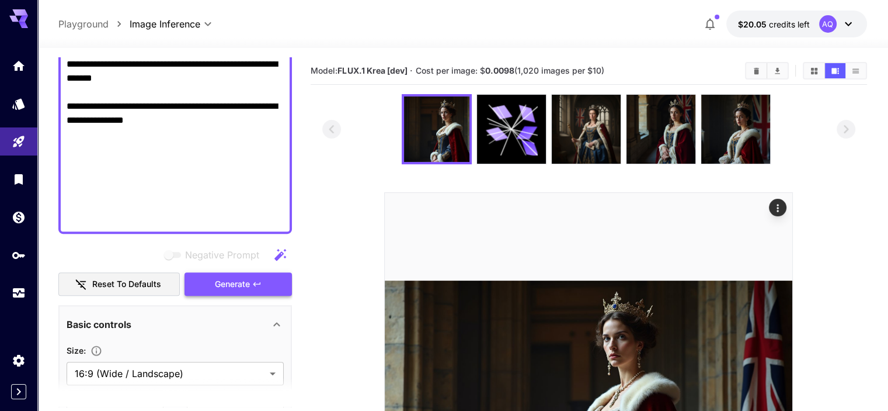
click at [248, 287] on span "Generate" at bounding box center [232, 284] width 35 height 15
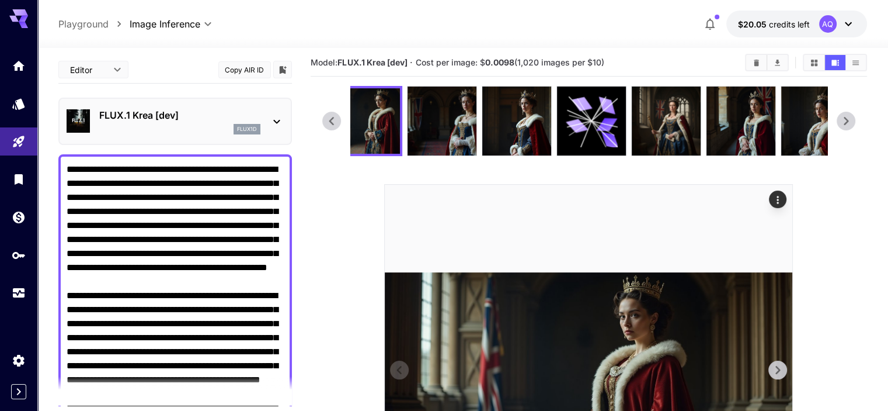
scroll to position [0, 0]
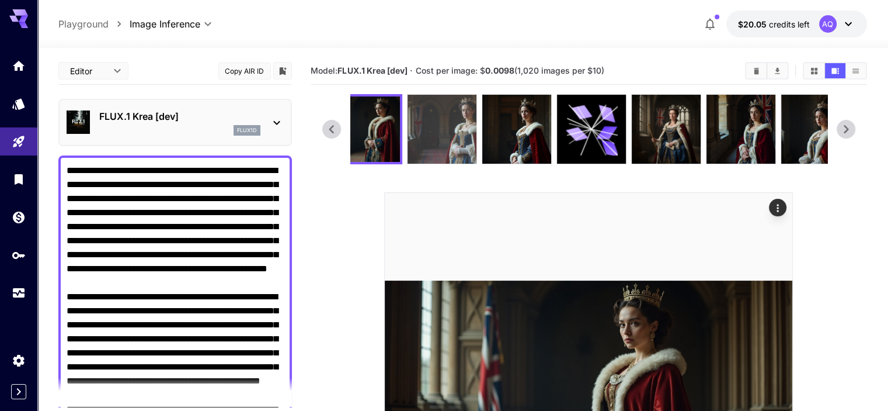
click at [440, 132] on img at bounding box center [442, 129] width 69 height 69
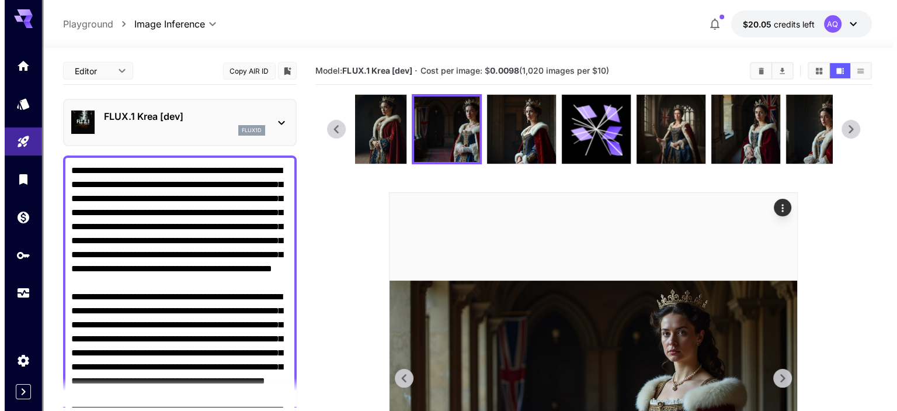
scroll to position [136, 0]
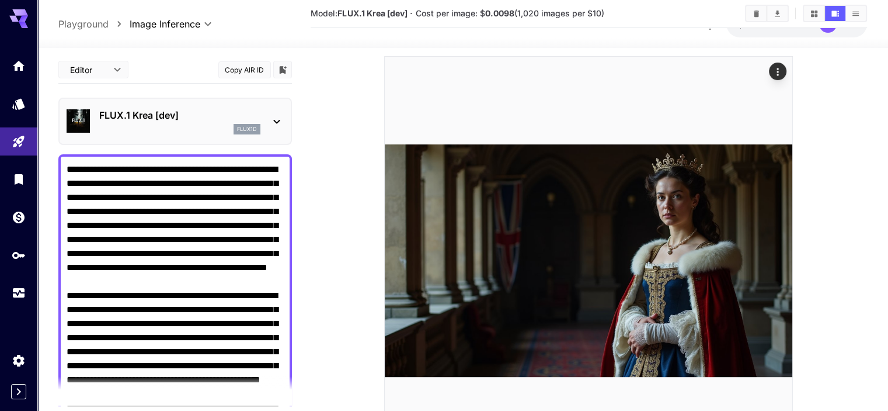
click at [272, 116] on icon at bounding box center [277, 121] width 14 height 14
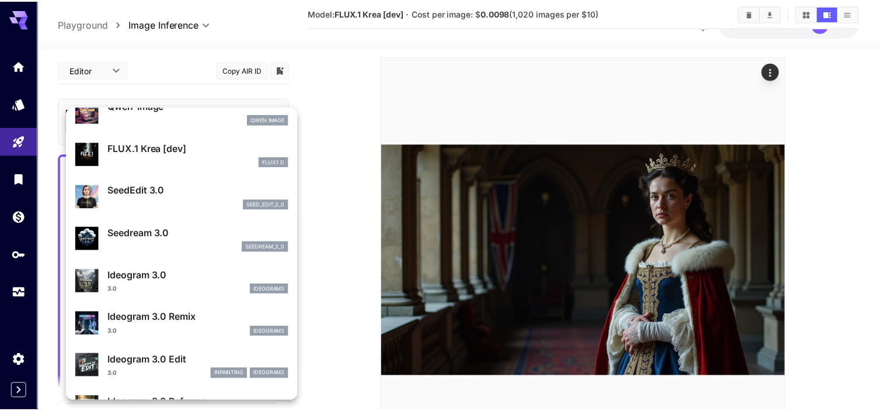
scroll to position [187, 0]
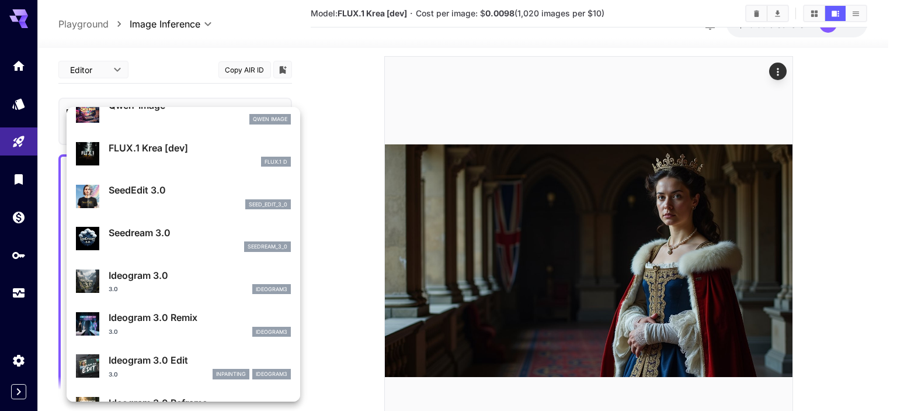
click at [172, 240] on div "Seedream 3.0 seedream_3_0" at bounding box center [200, 238] width 182 height 26
type input "*"
type input "**********"
type input "****"
type input "***"
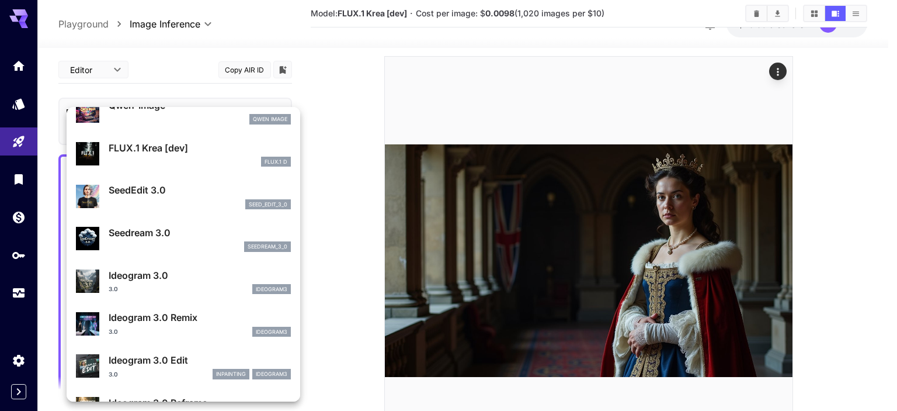
type input "***"
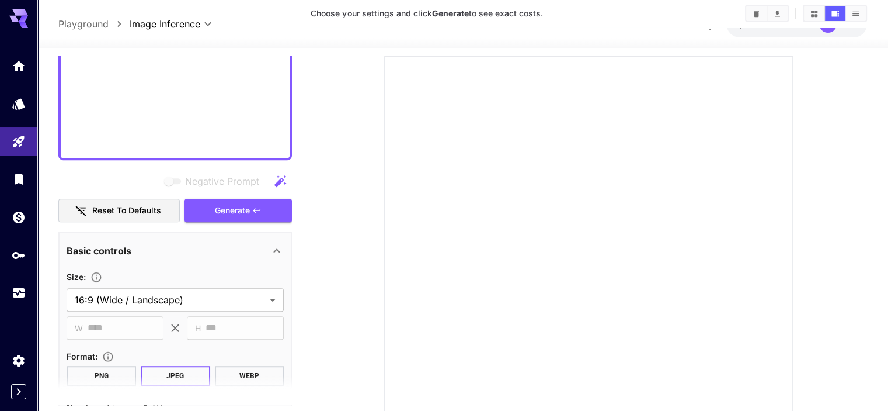
scroll to position [753, 0]
drag, startPoint x: 239, startPoint y: 194, endPoint x: 241, endPoint y: 211, distance: 17.0
click at [240, 209] on div "Negative Prompt Reset to defaults Generate" at bounding box center [175, 196] width 234 height 53
click at [243, 213] on span "Generate" at bounding box center [232, 211] width 35 height 15
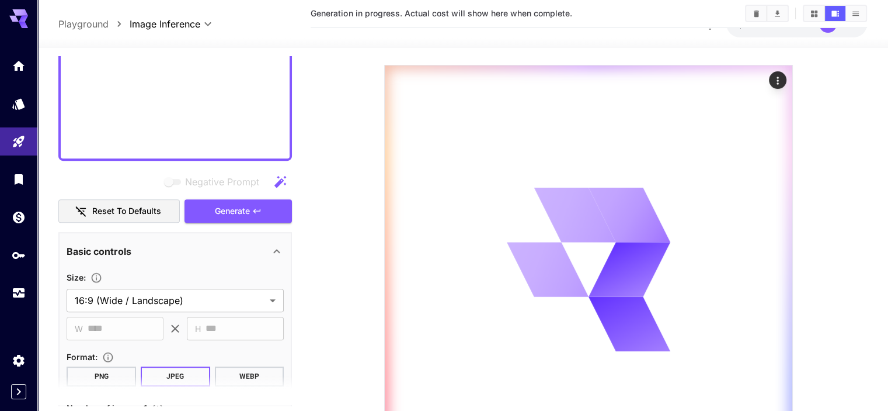
scroll to position [136, 0]
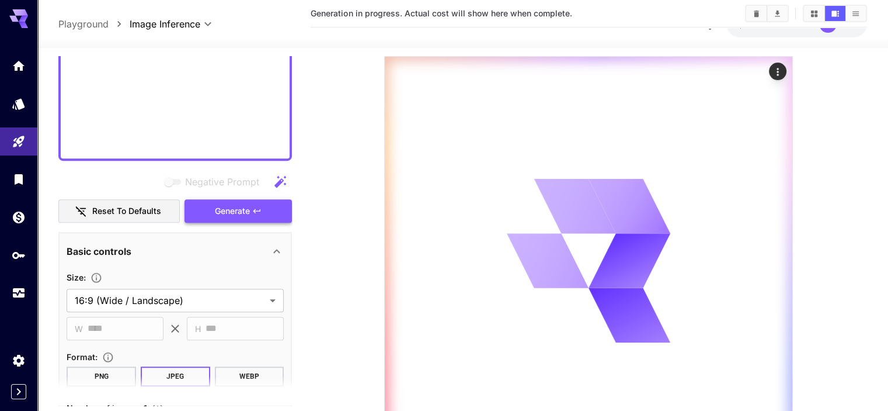
click at [234, 213] on span "Generate" at bounding box center [232, 211] width 35 height 15
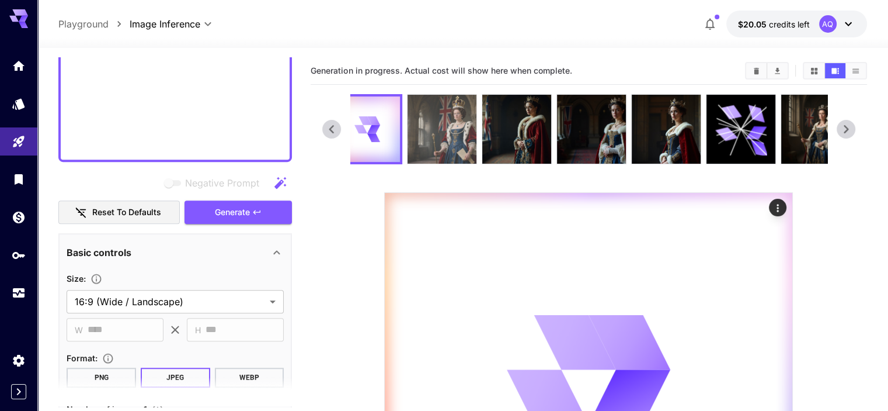
click at [444, 130] on img at bounding box center [442, 129] width 69 height 69
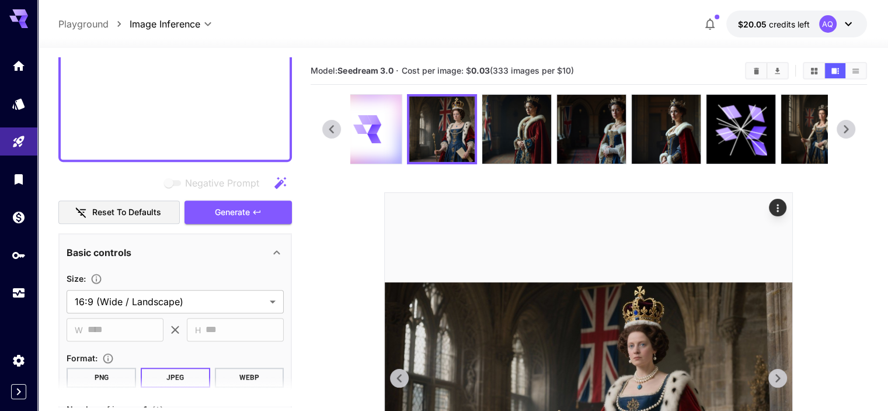
scroll to position [136, 0]
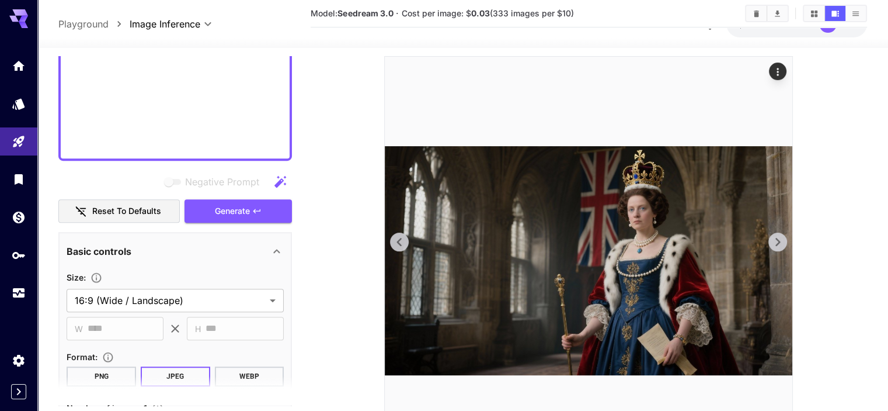
click at [400, 239] on icon at bounding box center [399, 242] width 5 height 8
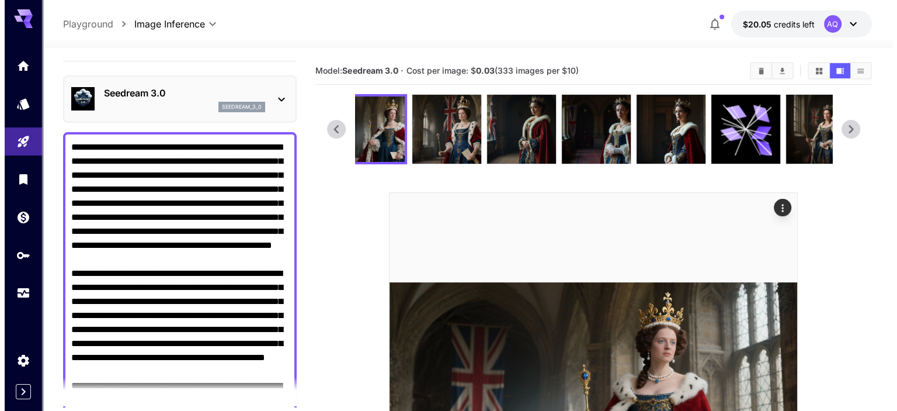
scroll to position [0, 0]
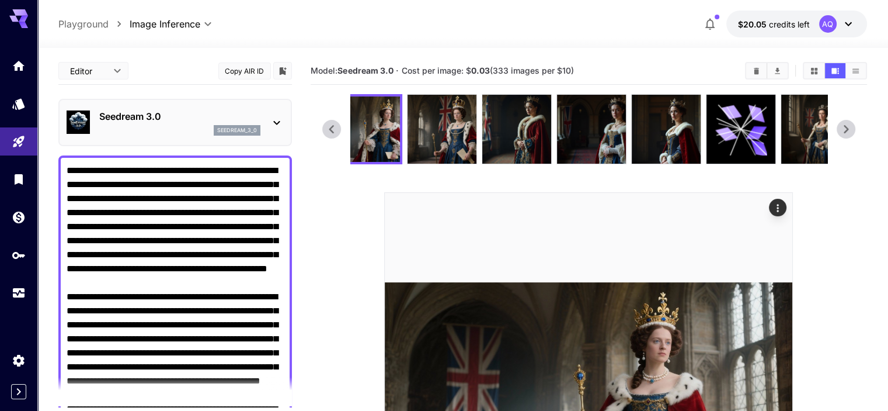
click at [247, 121] on p "Seedream 3.0" at bounding box center [179, 116] width 161 height 14
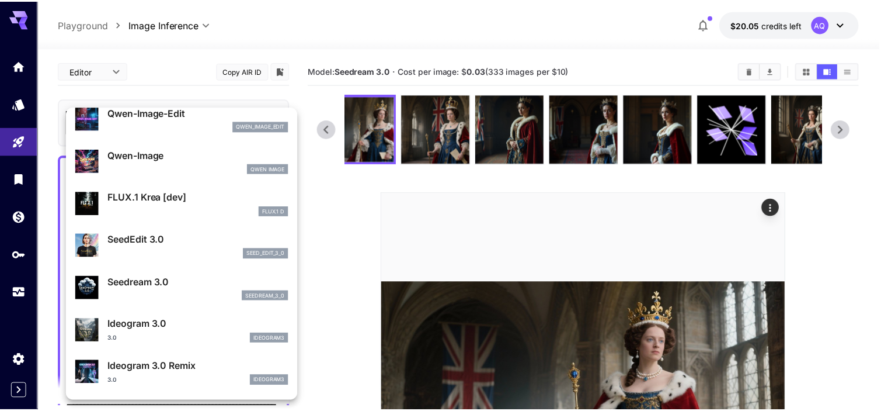
scroll to position [273, 0]
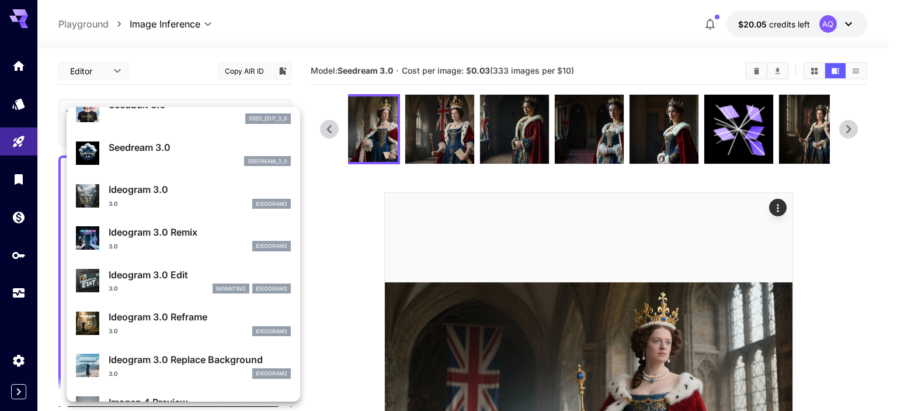
click at [182, 196] on p "Ideogram 3.0" at bounding box center [200, 189] width 182 height 14
type input "**********"
type input "****"
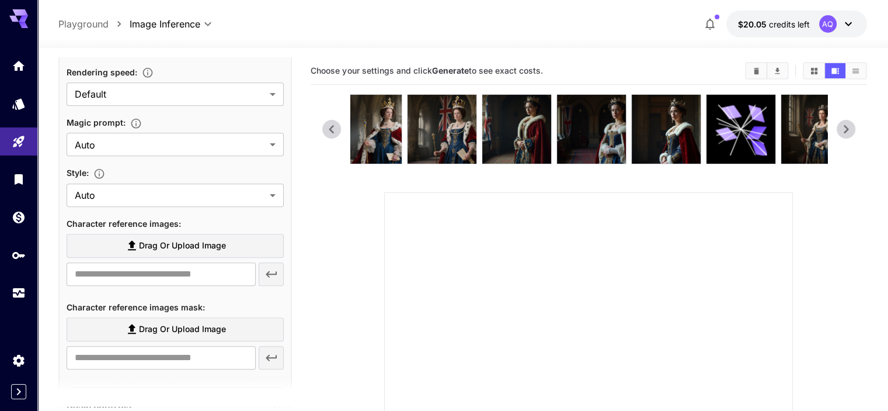
scroll to position [954, 0]
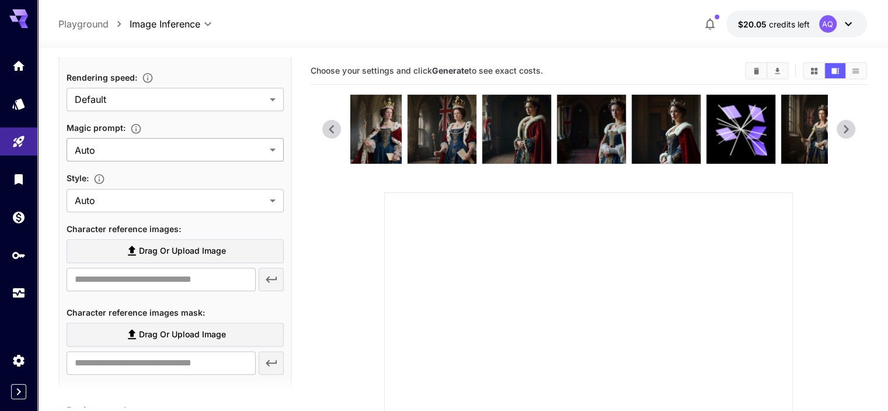
click at [200, 151] on body "**********" at bounding box center [444, 318] width 888 height 636
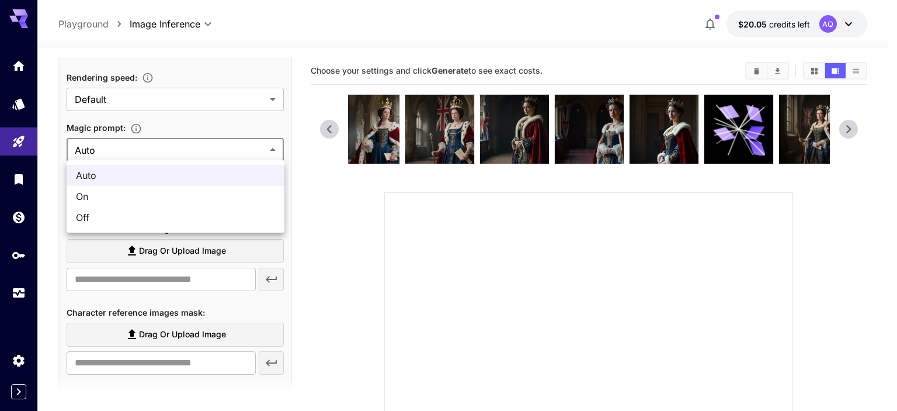
click at [200, 151] on div at bounding box center [448, 205] width 897 height 411
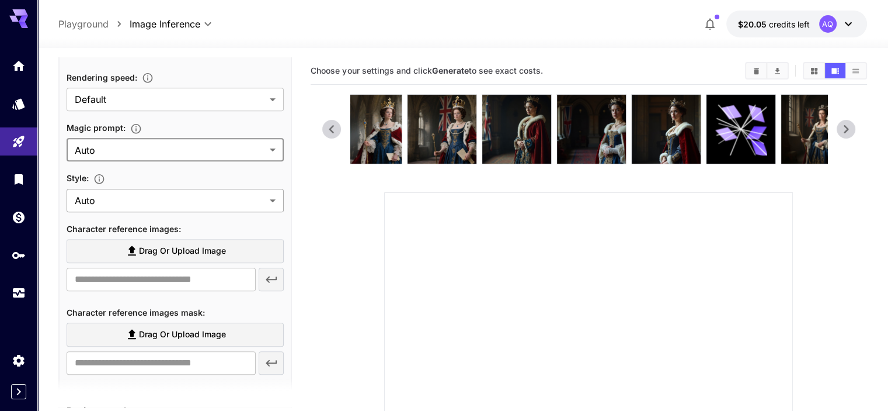
click at [170, 198] on body "**********" at bounding box center [444, 318] width 888 height 636
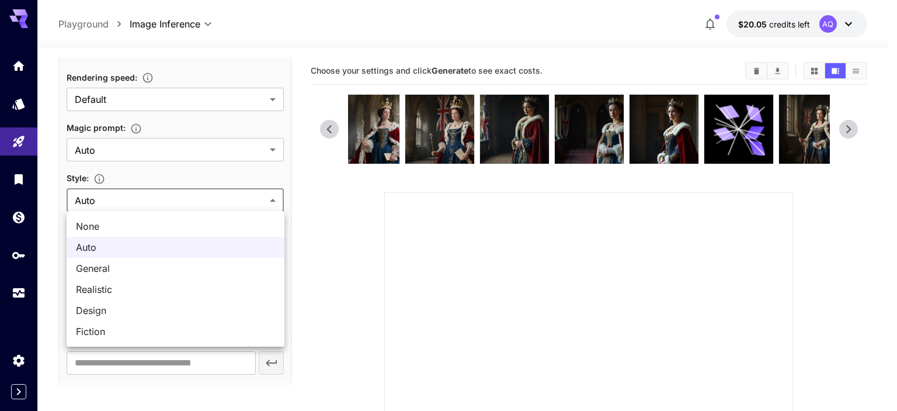
click at [170, 199] on div at bounding box center [448, 205] width 897 height 411
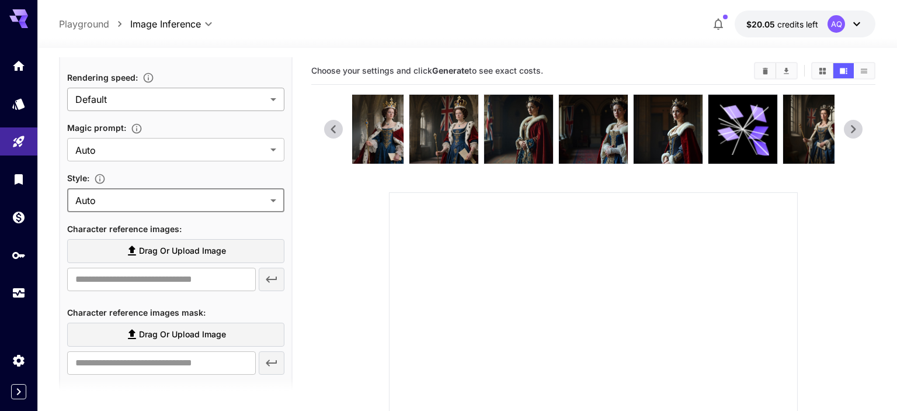
click at [178, 102] on body "**********" at bounding box center [448, 318] width 897 height 636
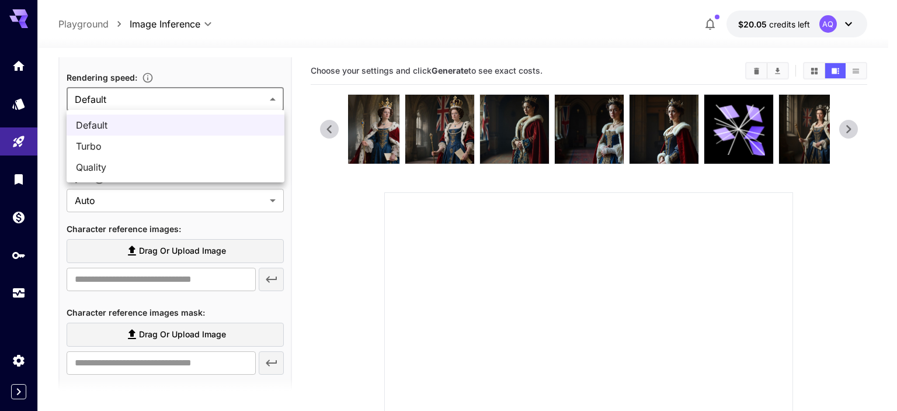
drag, startPoint x: 137, startPoint y: 170, endPoint x: 164, endPoint y: 156, distance: 30.3
click at [138, 170] on span "Quality" at bounding box center [175, 167] width 199 height 14
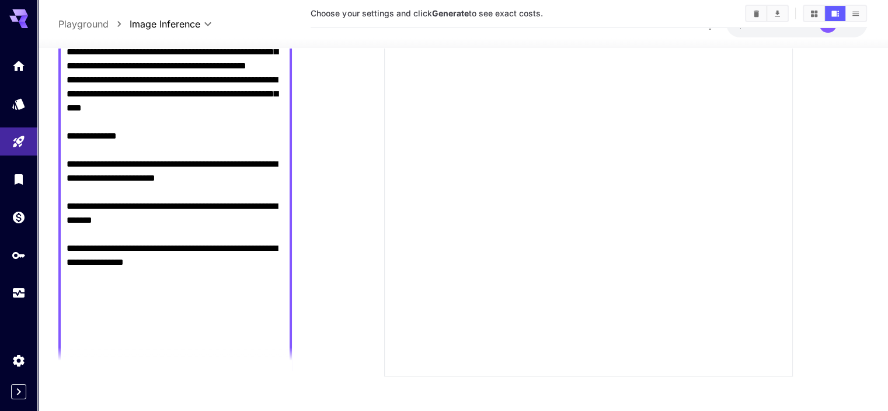
scroll to position [781, 0]
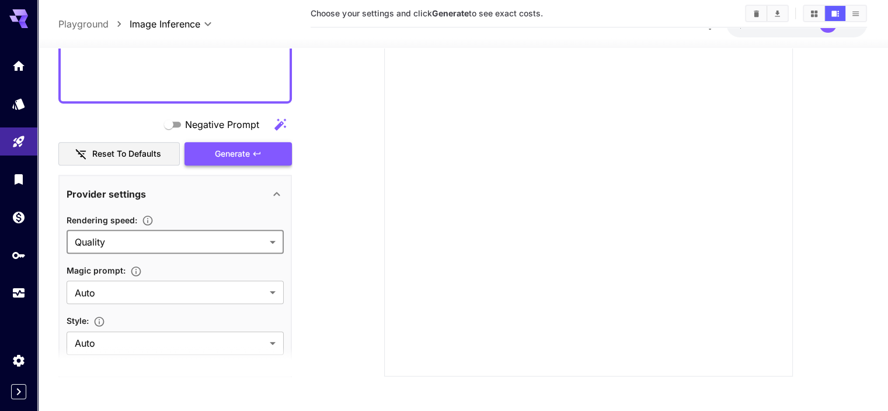
click at [241, 154] on span "Generate" at bounding box center [232, 154] width 35 height 15
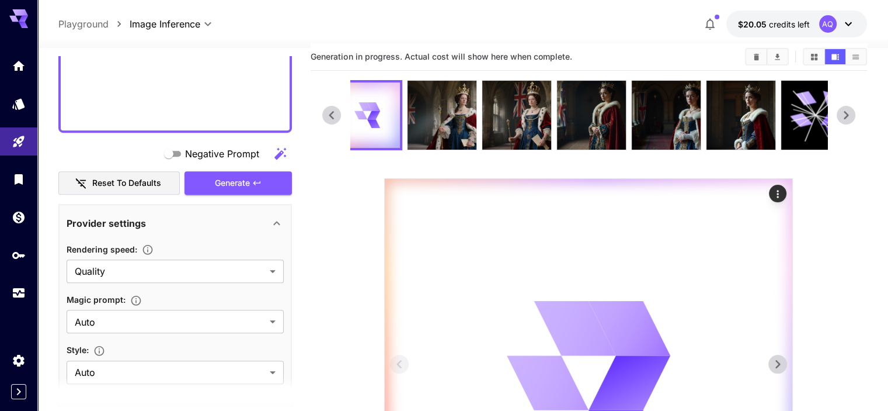
scroll to position [0, 0]
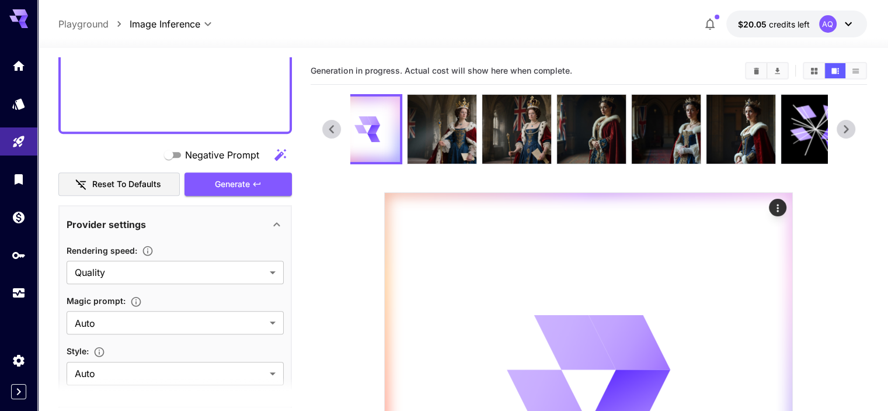
click at [326, 130] on icon at bounding box center [332, 129] width 18 height 18
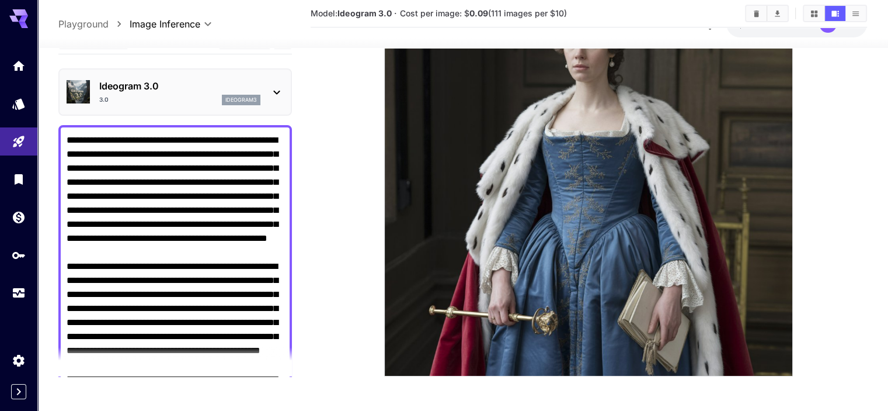
click at [273, 90] on icon at bounding box center [277, 92] width 14 height 14
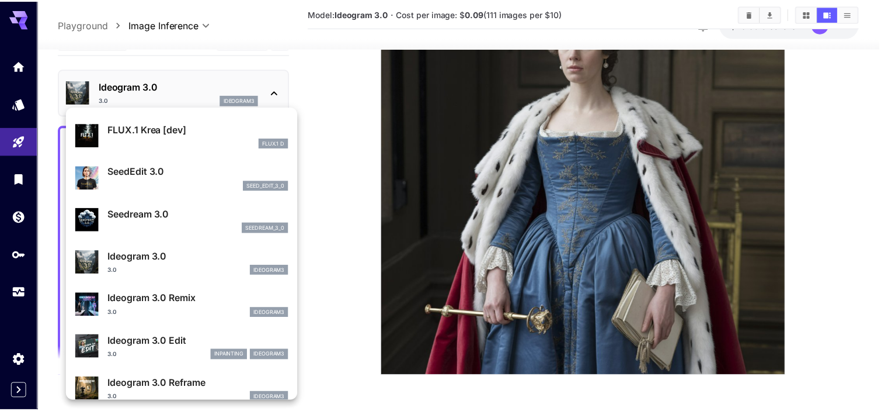
scroll to position [209, 0]
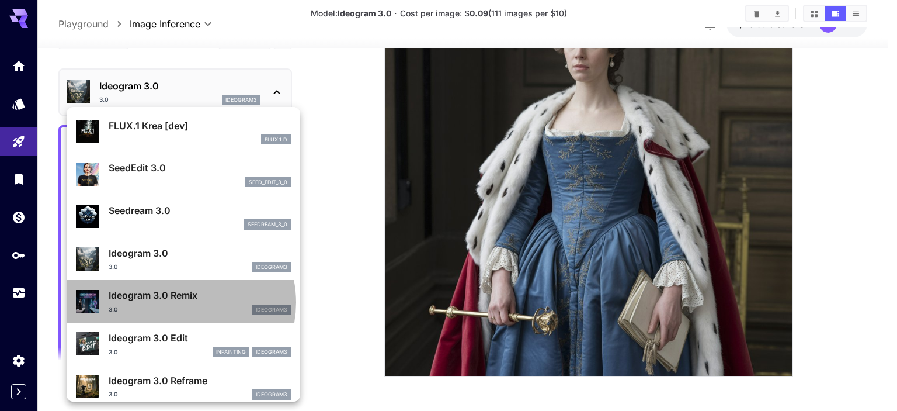
click at [180, 302] on div "Ideogram 3.0 Remix 3.0 ideogram3" at bounding box center [200, 301] width 182 height 26
type input "*******"
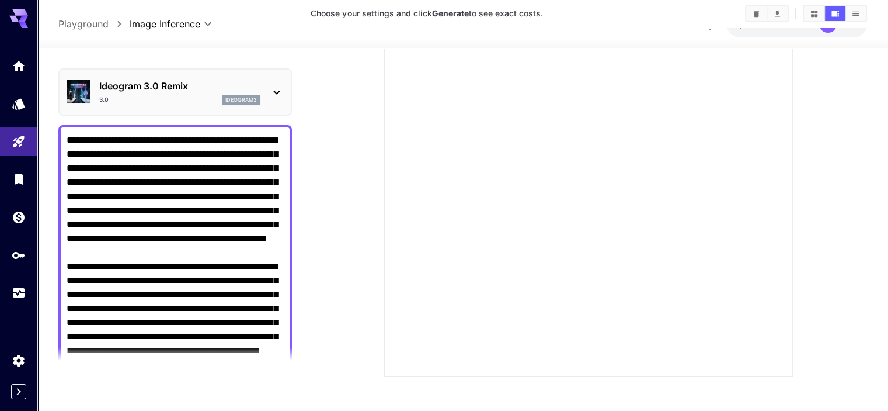
click at [276, 91] on icon at bounding box center [277, 92] width 14 height 14
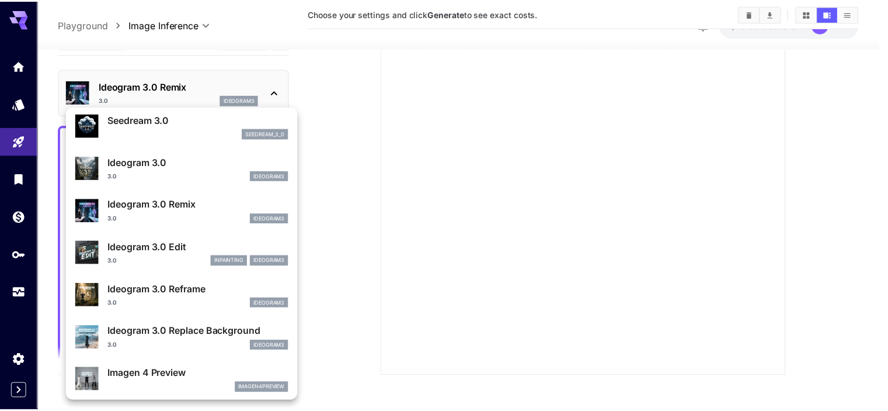
scroll to position [301, 0]
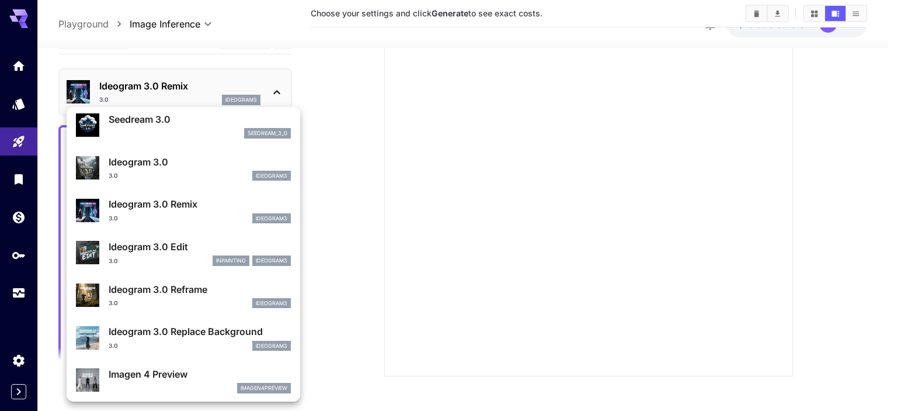
click at [154, 245] on p "Ideogram 3.0 Edit" at bounding box center [200, 246] width 182 height 14
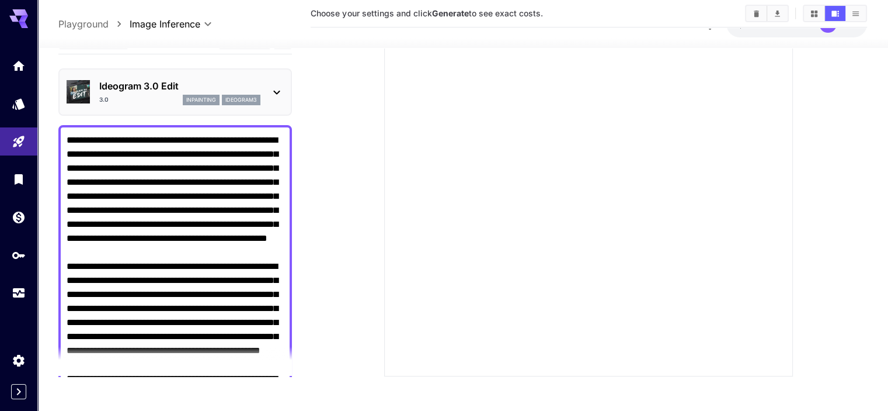
click at [275, 90] on icon at bounding box center [277, 92] width 14 height 14
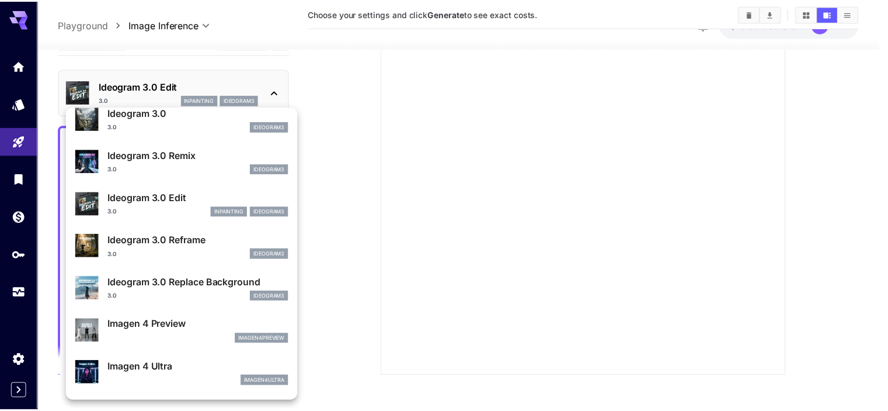
scroll to position [350, 0]
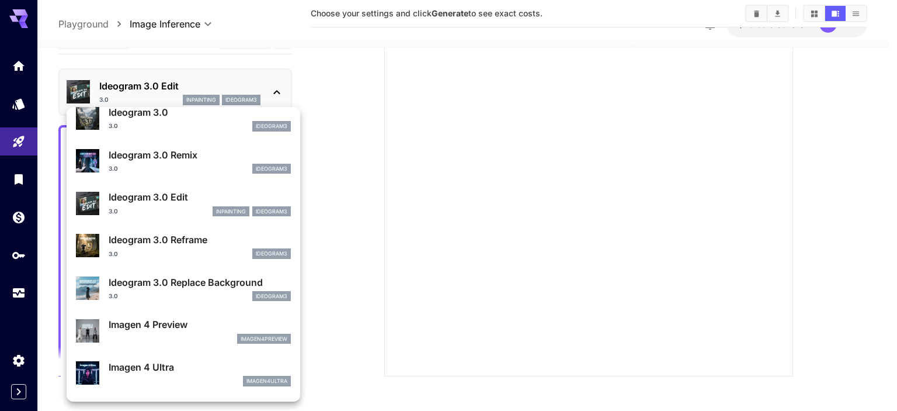
click at [183, 339] on div "imagen4preview" at bounding box center [200, 339] width 182 height 11
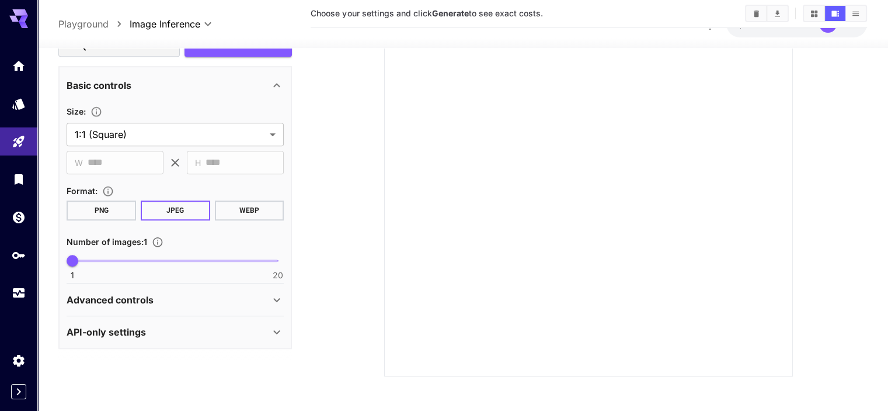
scroll to position [617, 0]
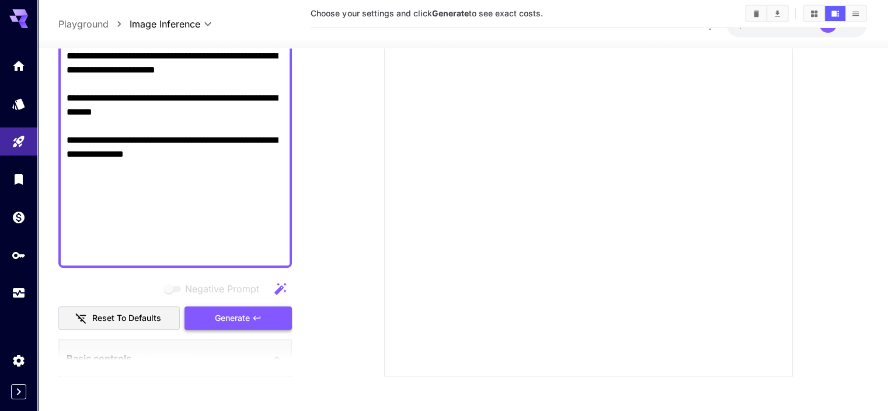
click at [244, 312] on span "Generate" at bounding box center [232, 318] width 35 height 15
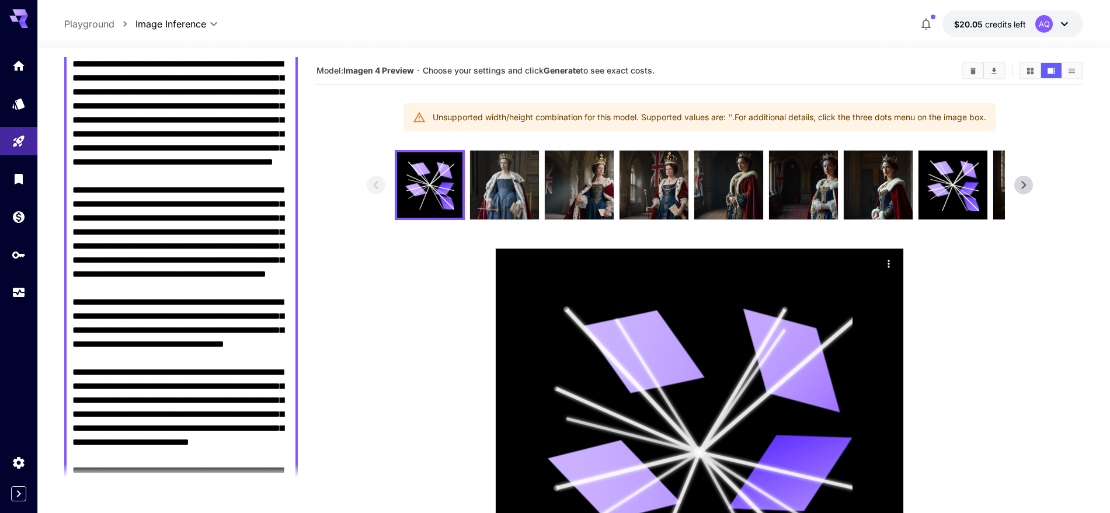
scroll to position [0, 0]
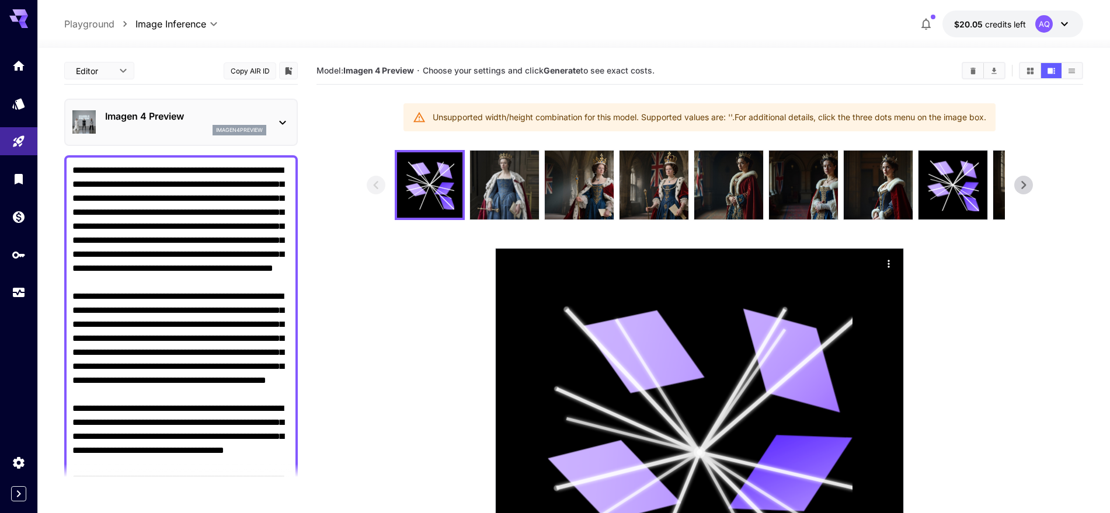
click at [270, 118] on div "Imagen 4 Preview imagen4preview" at bounding box center [180, 123] width 217 height 36
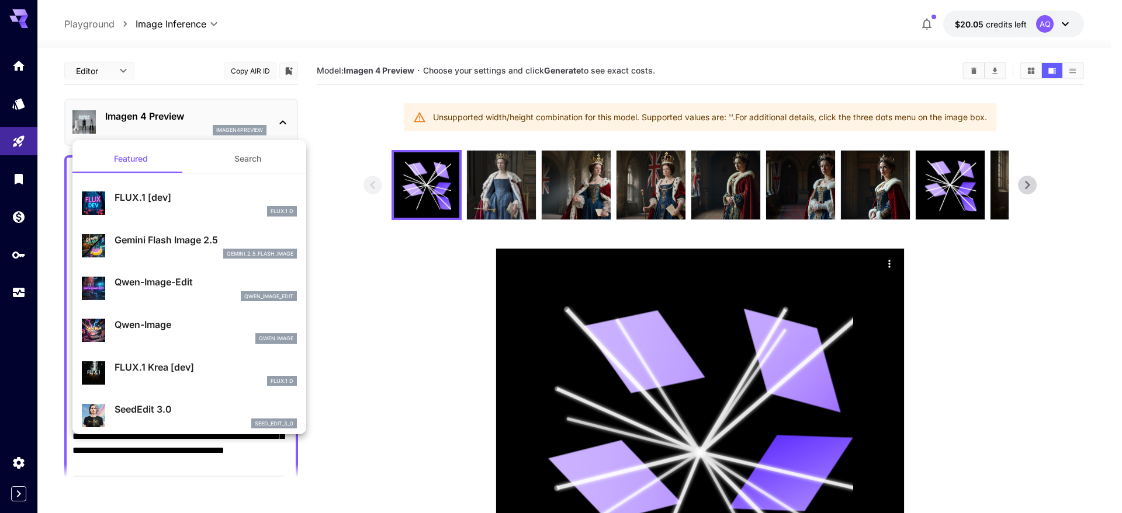
click at [398, 370] on div at bounding box center [561, 256] width 1122 height 513
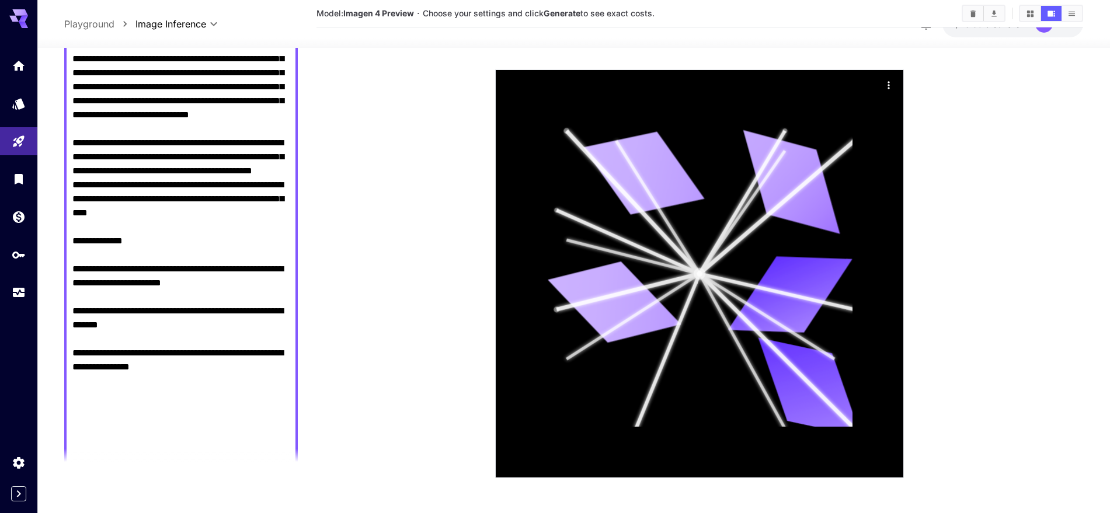
scroll to position [418, 0]
drag, startPoint x: 186, startPoint y: 247, endPoint x: 66, endPoint y: 339, distance: 151.7
click at [66, 339] on div at bounding box center [181, 101] width 234 height 759
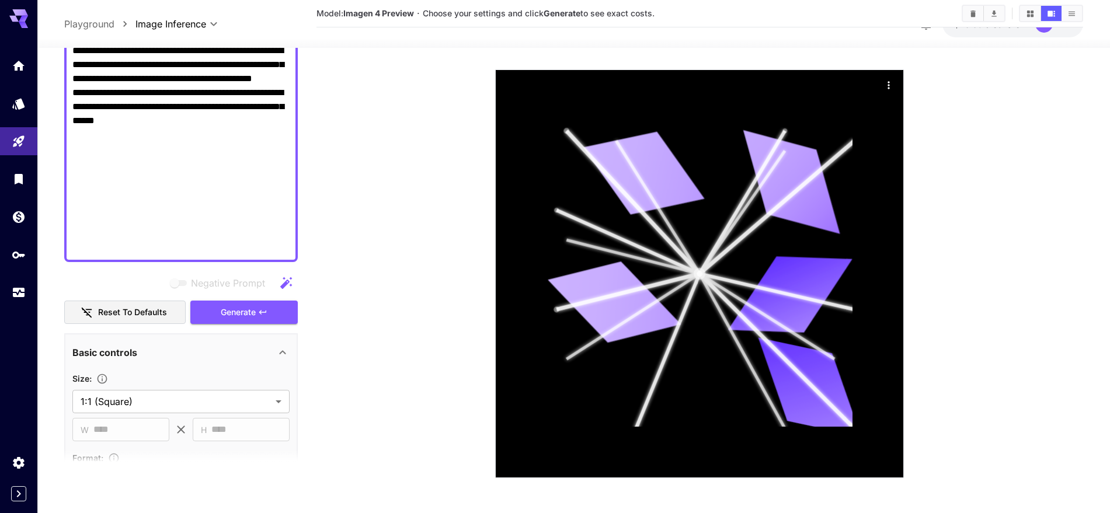
scroll to position [678, 0]
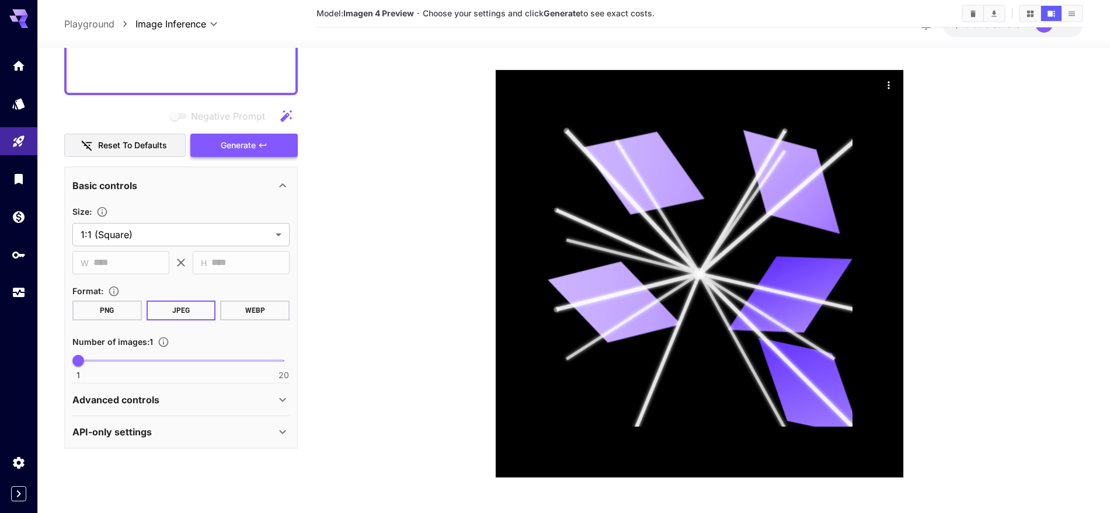
click at [234, 152] on button "Generate" at bounding box center [243, 146] width 107 height 24
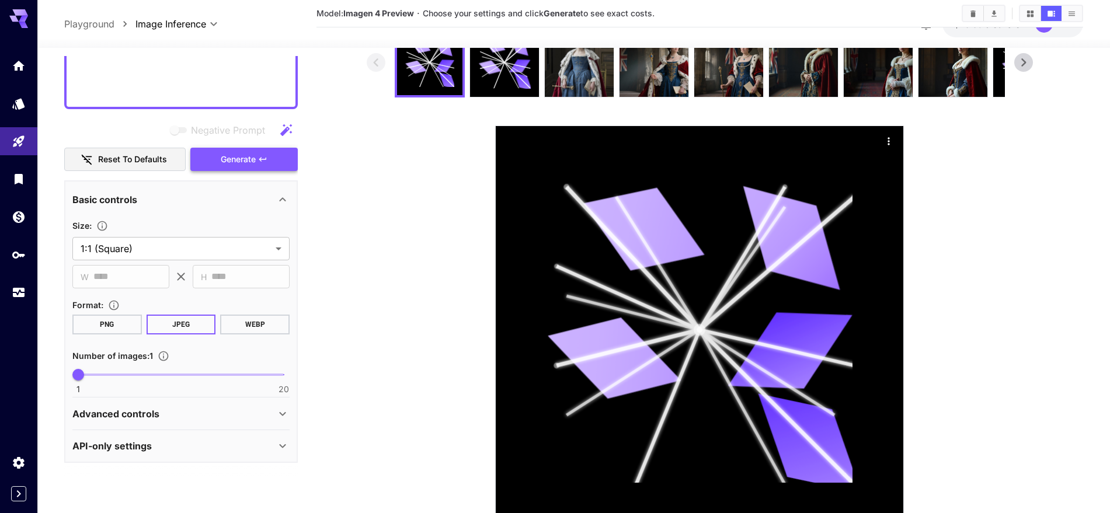
scroll to position [508, 0]
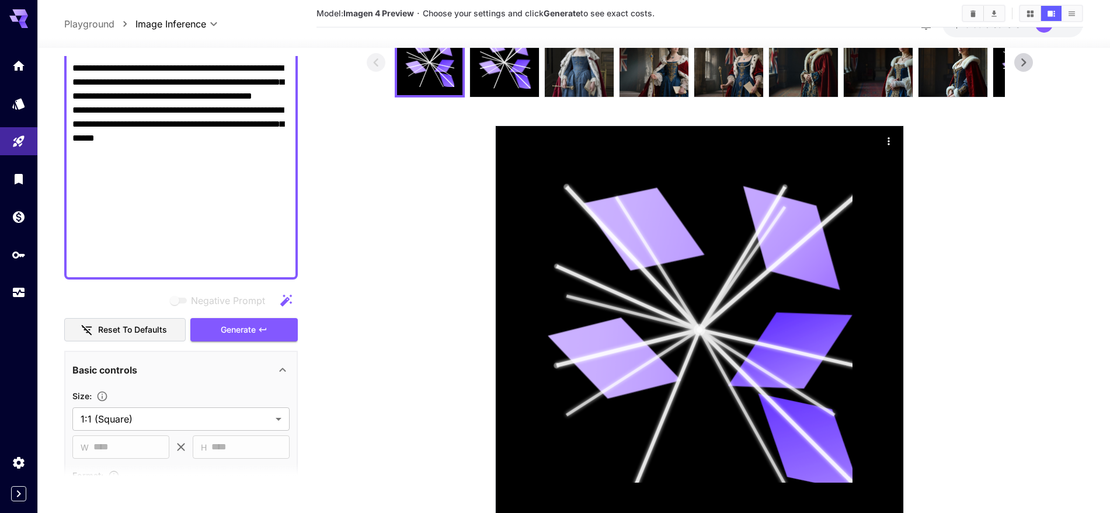
drag, startPoint x: 116, startPoint y: 217, endPoint x: 58, endPoint y: 156, distance: 83.9
click at [58, 156] on section "**********" at bounding box center [573, 247] width 1073 height 644
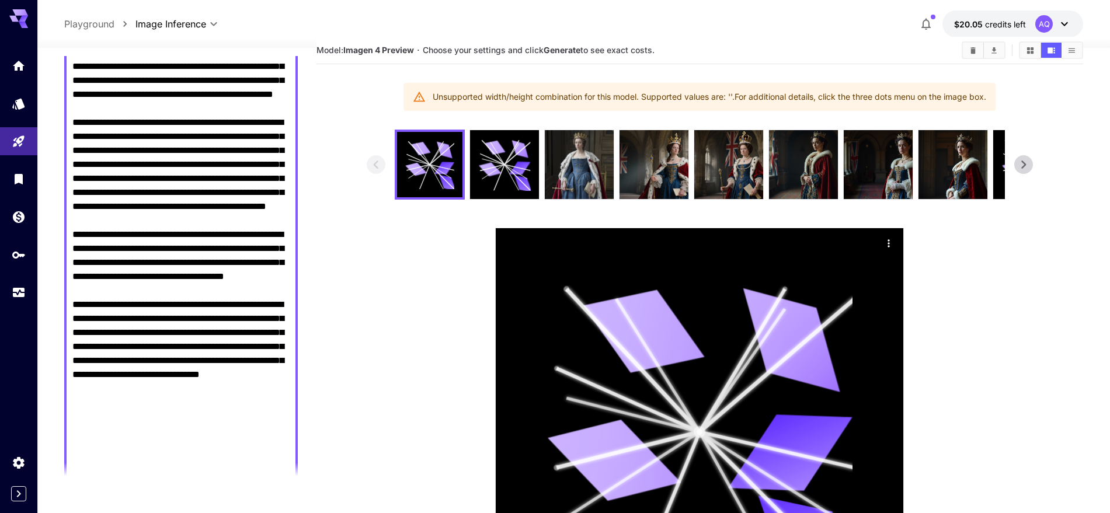
scroll to position [0, 0]
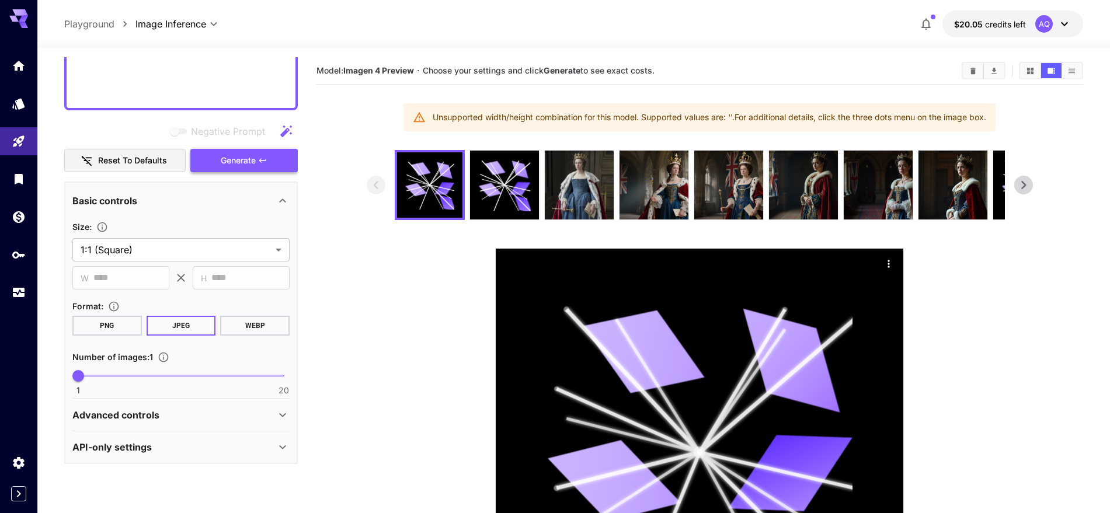
click at [252, 160] on span "Generate" at bounding box center [238, 161] width 35 height 15
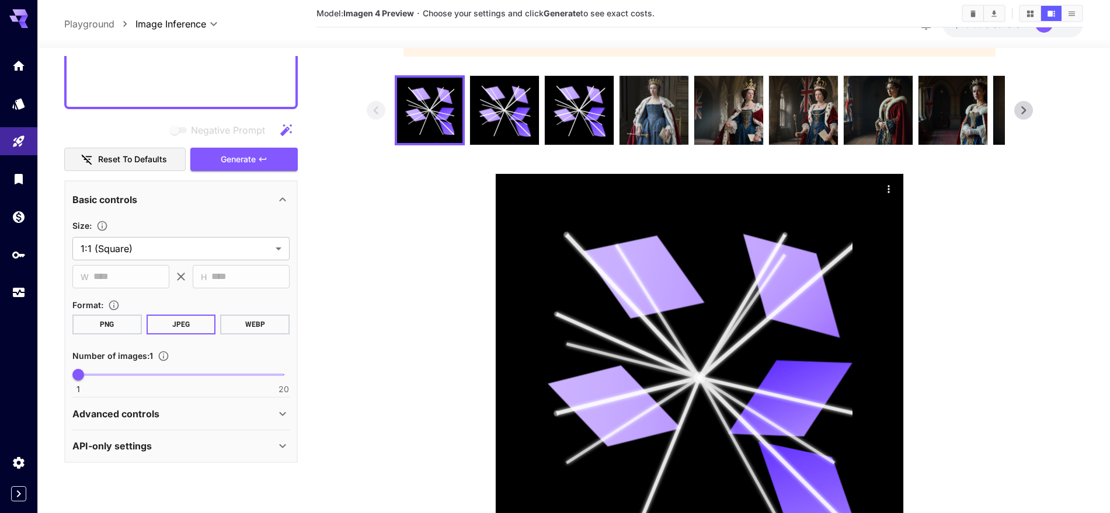
drag, startPoint x: 74, startPoint y: 324, endPoint x: 287, endPoint y: 198, distance: 247.2
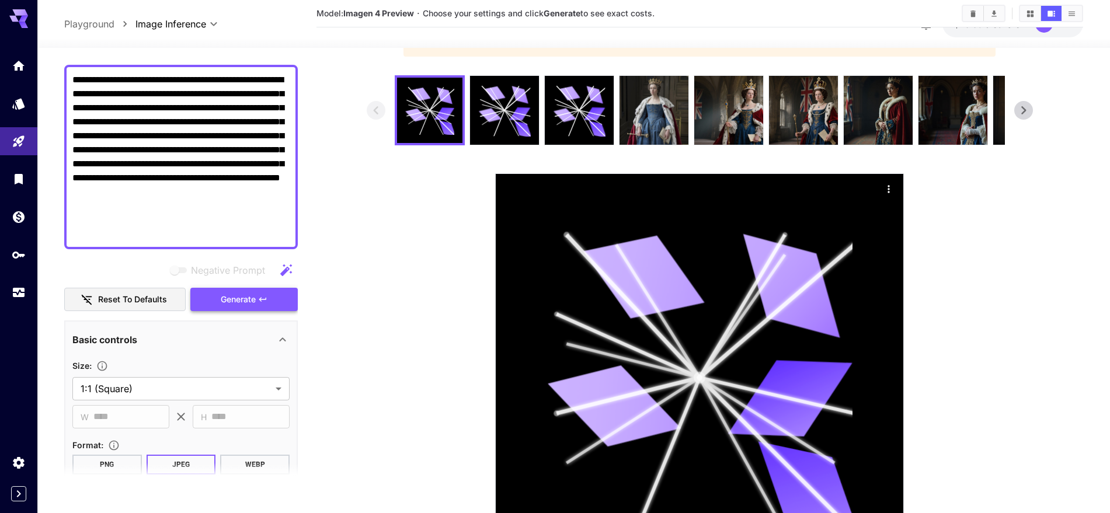
click at [235, 305] on span "Generate" at bounding box center [238, 300] width 35 height 15
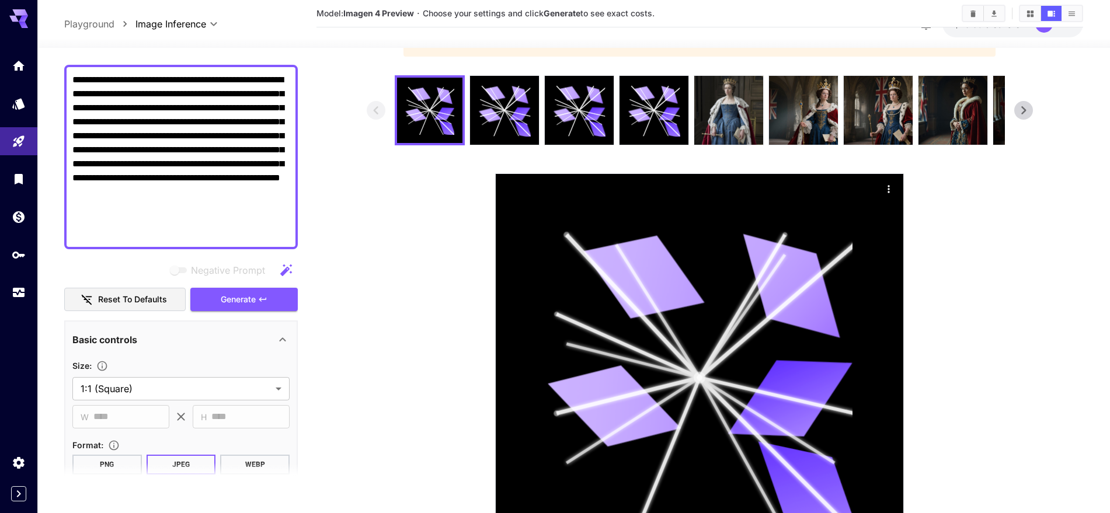
drag, startPoint x: 216, startPoint y: 209, endPoint x: 70, endPoint y: 133, distance: 165.1
click at [70, 133] on div "**********" at bounding box center [181, 157] width 234 height 185
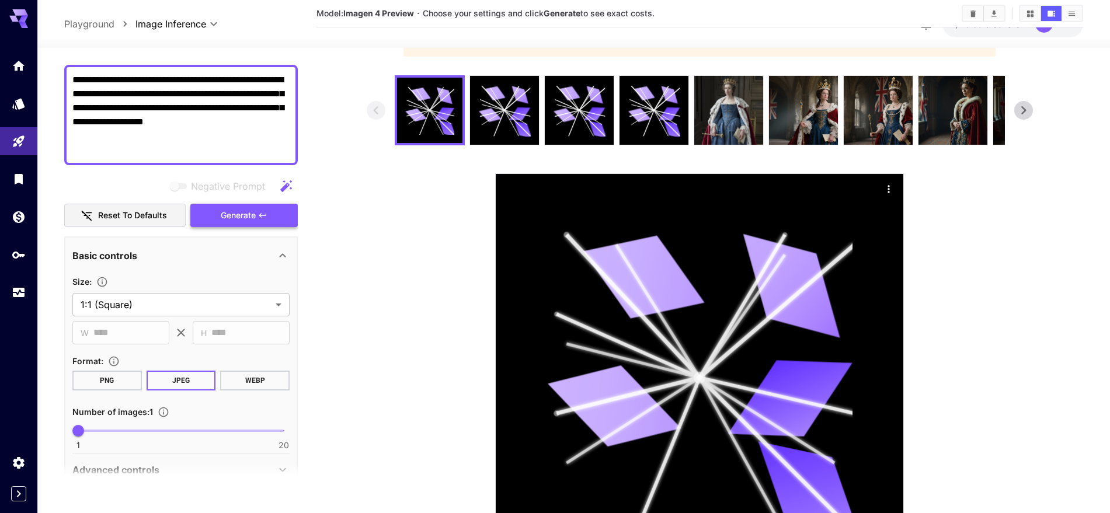
click at [236, 220] on span "Generate" at bounding box center [238, 216] width 35 height 15
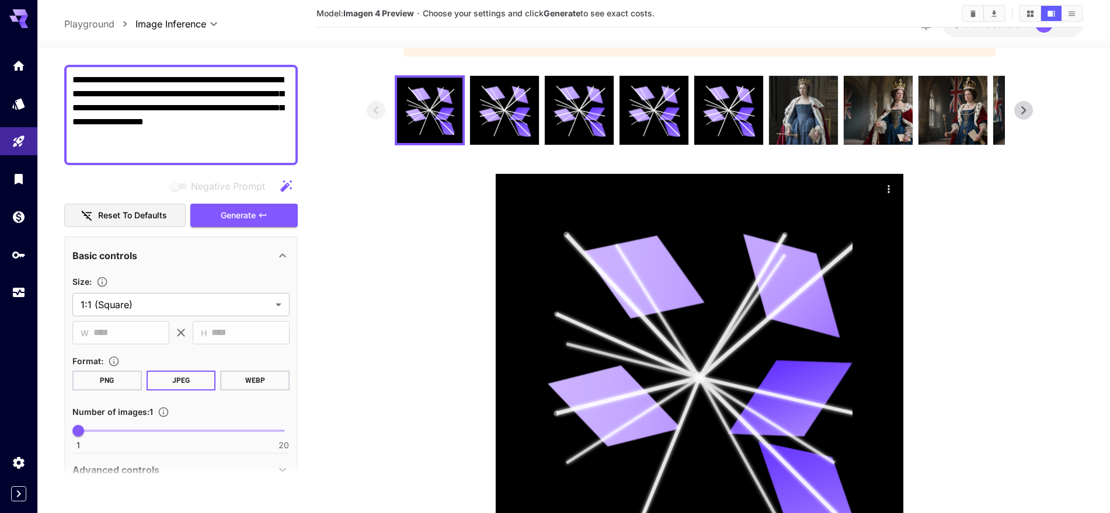
drag, startPoint x: 730, startPoint y: 99, endPoint x: 1015, endPoint y: 313, distance: 356.3
click at [897, 313] on section at bounding box center [700, 328] width 767 height 507
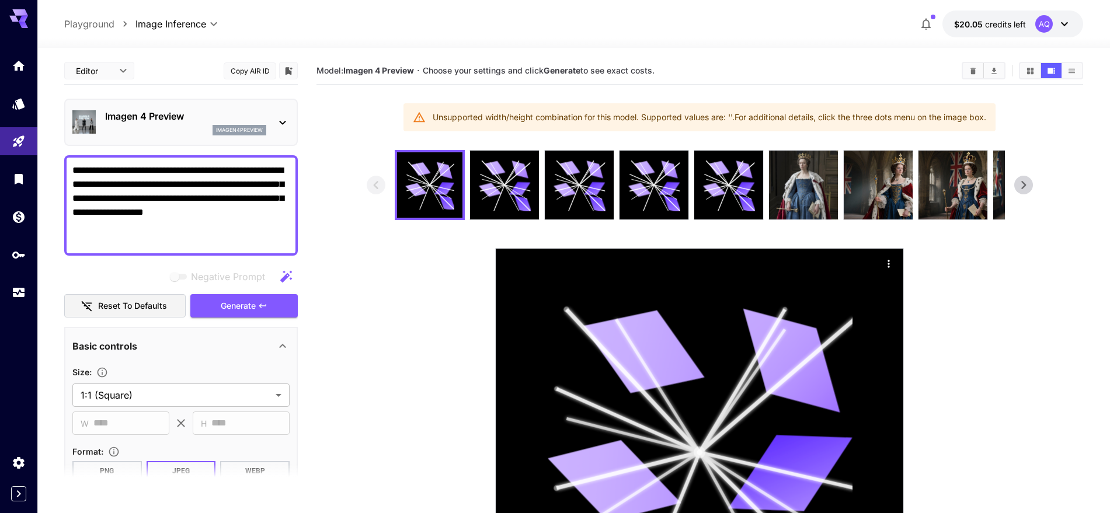
click at [209, 206] on textarea "**********" at bounding box center [180, 206] width 217 height 84
paste textarea "**********"
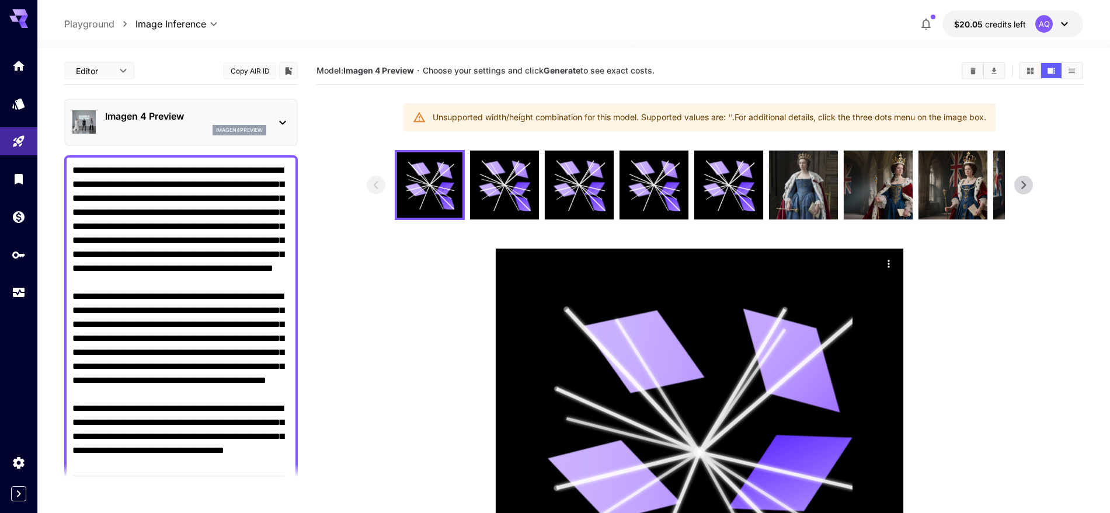
type textarea "**********"
click at [279, 117] on icon at bounding box center [283, 123] width 14 height 14
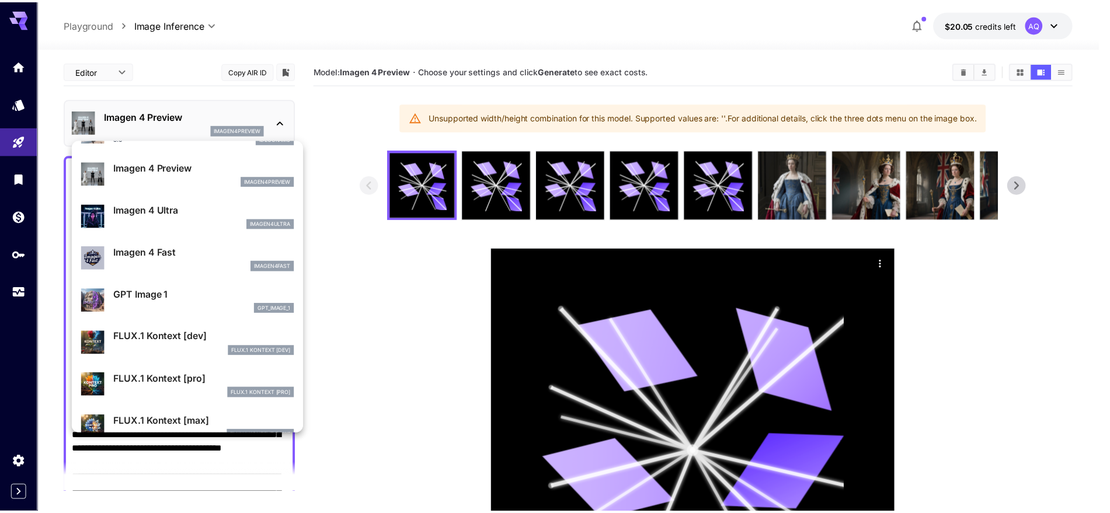
scroll to position [545, 0]
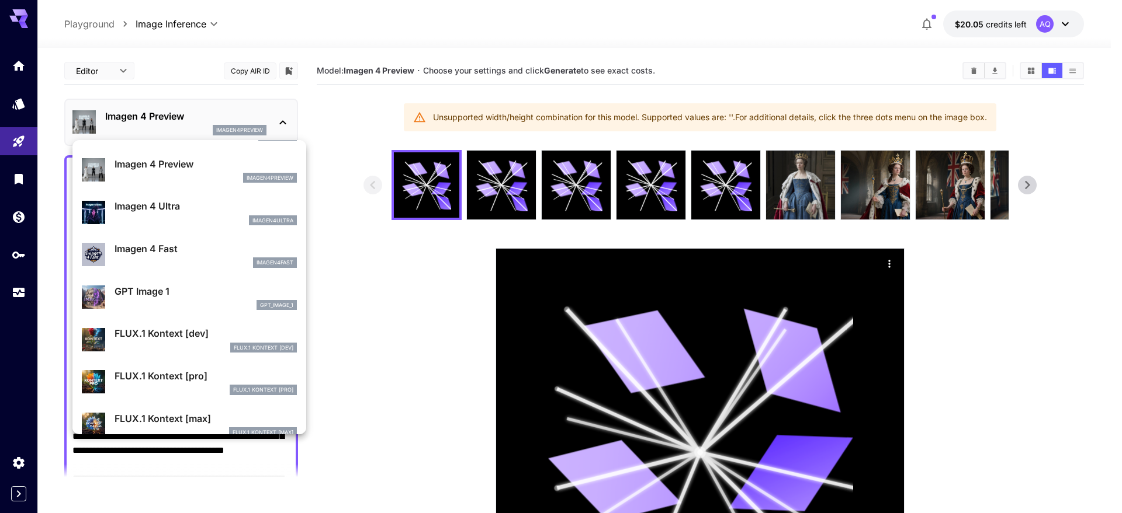
click at [173, 217] on div "imagen4ultra" at bounding box center [205, 221] width 182 height 11
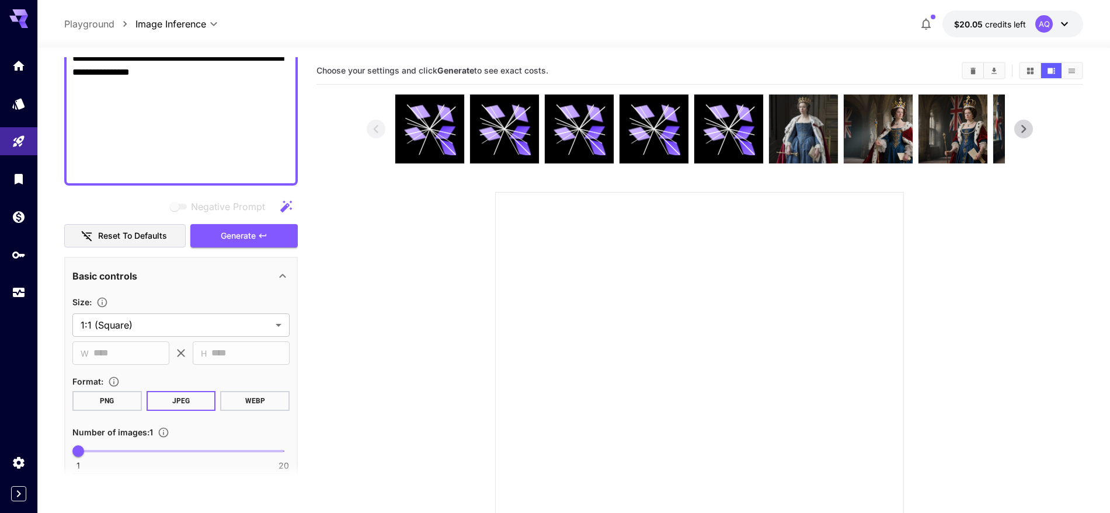
scroll to position [804, 0]
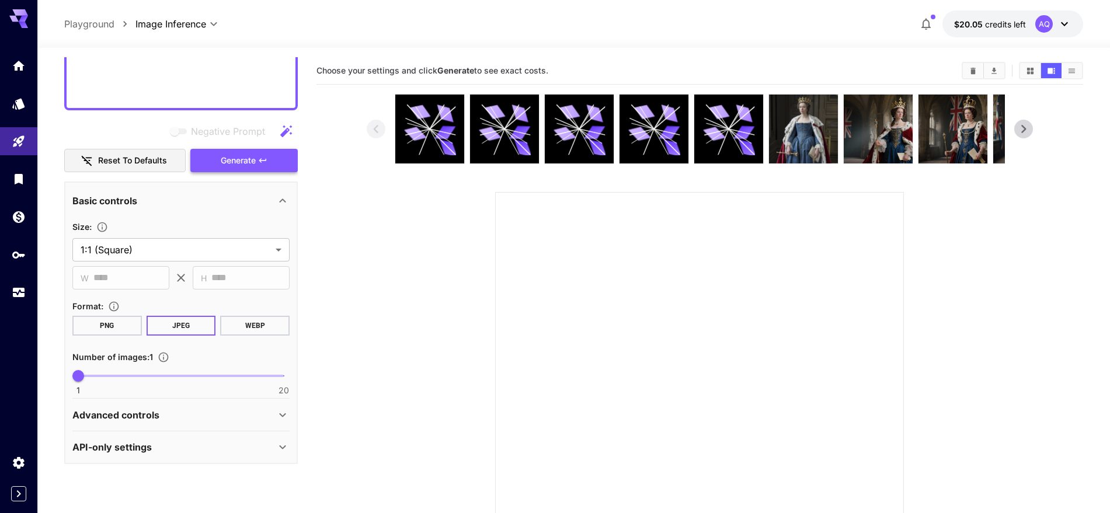
click at [241, 162] on span "Generate" at bounding box center [238, 161] width 35 height 15
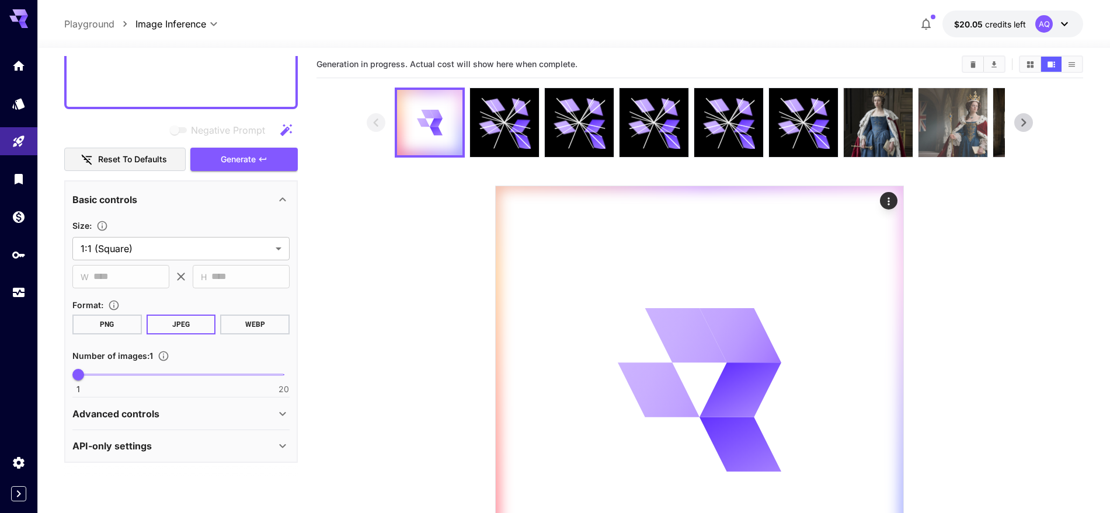
scroll to position [0, 0]
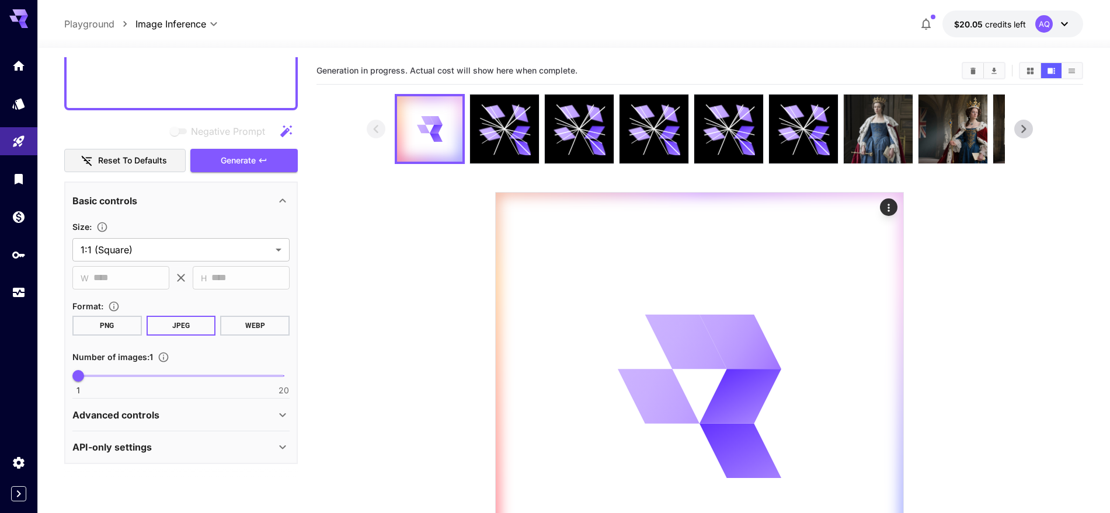
click at [897, 131] on icon at bounding box center [1024, 129] width 18 height 18
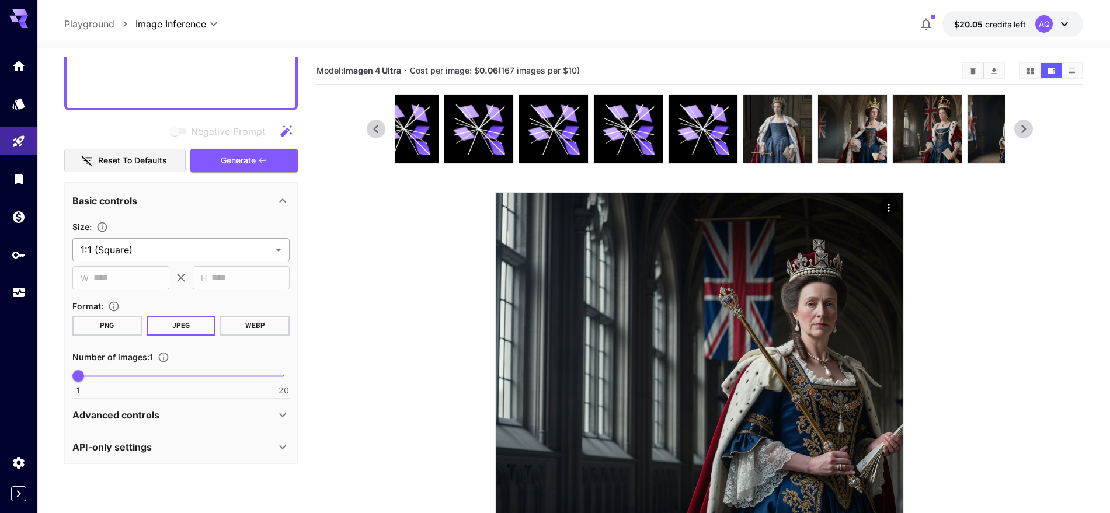
click at [159, 245] on body "**********" at bounding box center [555, 318] width 1110 height 636
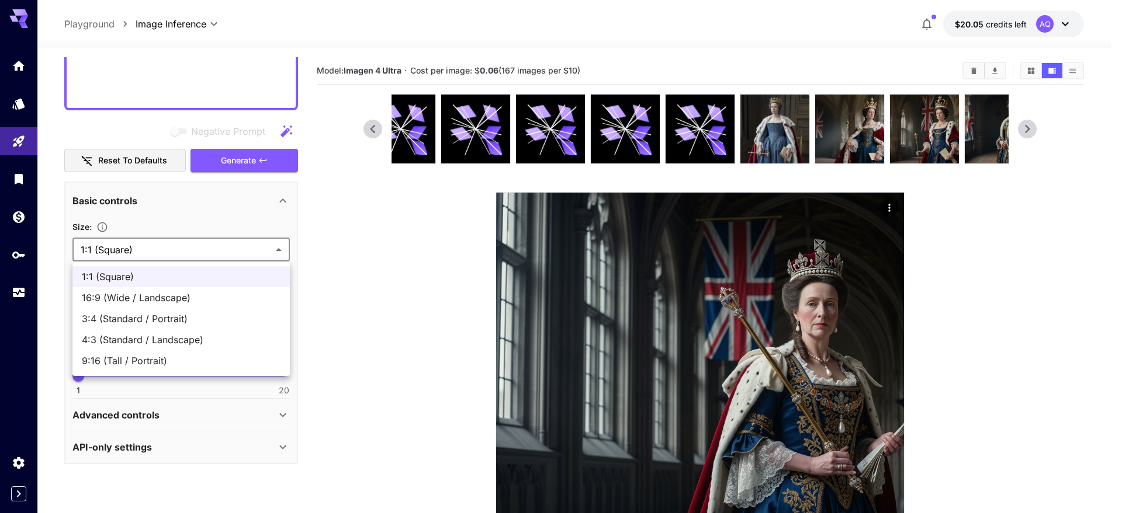
click at [132, 297] on span "16:9 (Wide / Landscape)" at bounding box center [181, 298] width 199 height 14
type input "**********"
type input "****"
type input "***"
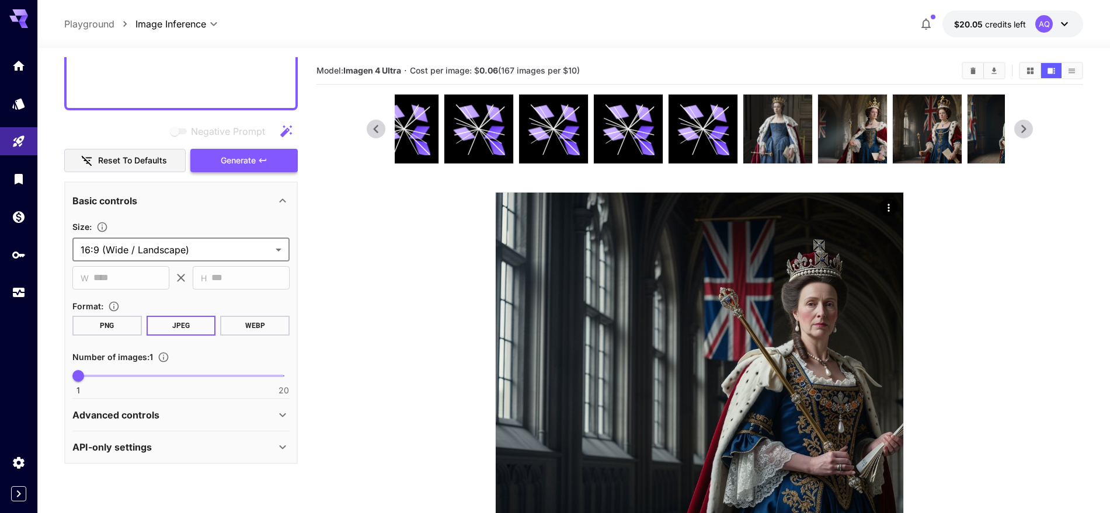
click at [240, 155] on span "Generate" at bounding box center [238, 161] width 35 height 15
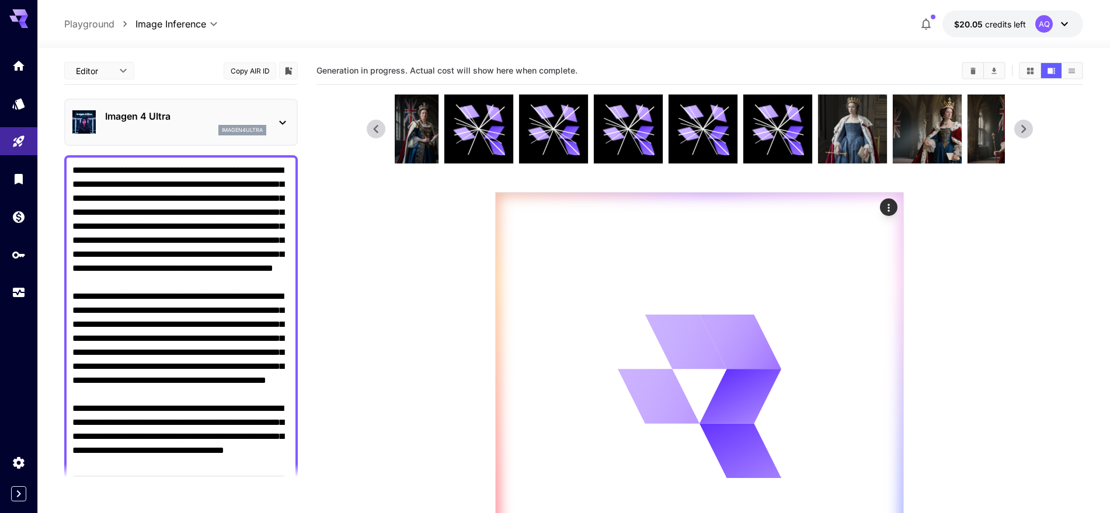
click at [283, 118] on icon at bounding box center [283, 123] width 14 height 14
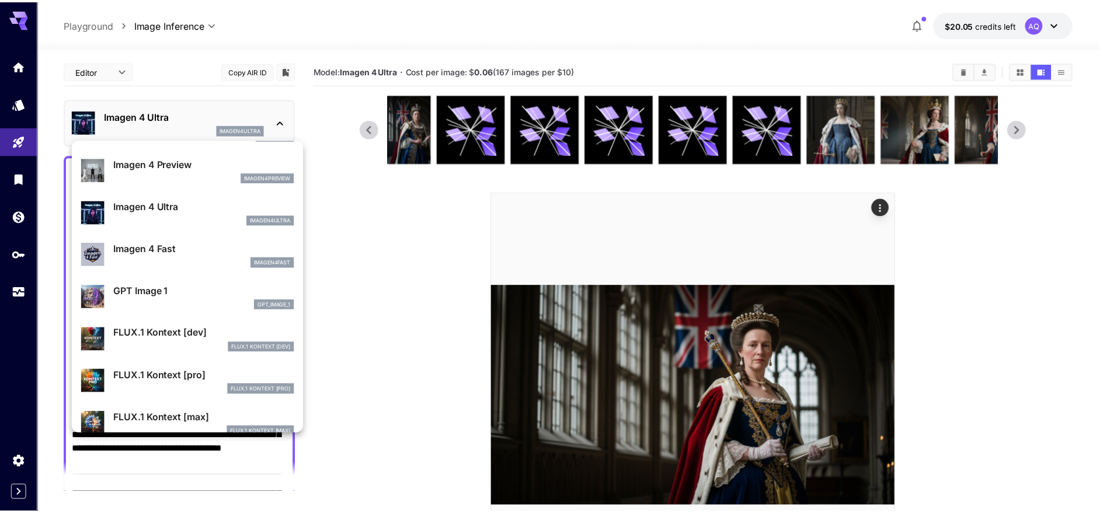
scroll to position [539, 0]
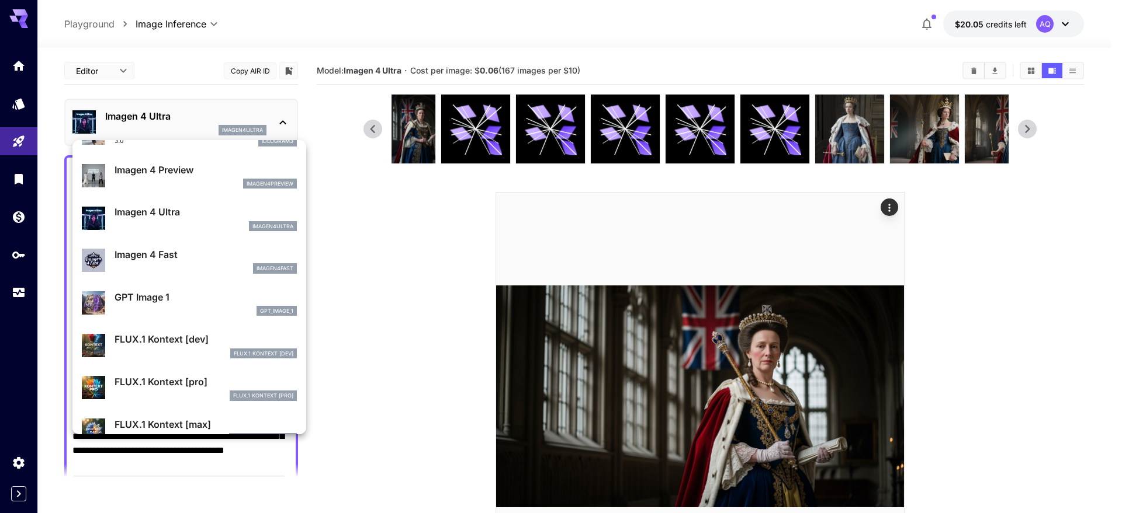
click at [193, 261] on p "Imagen 4 Fast" at bounding box center [205, 255] width 182 height 14
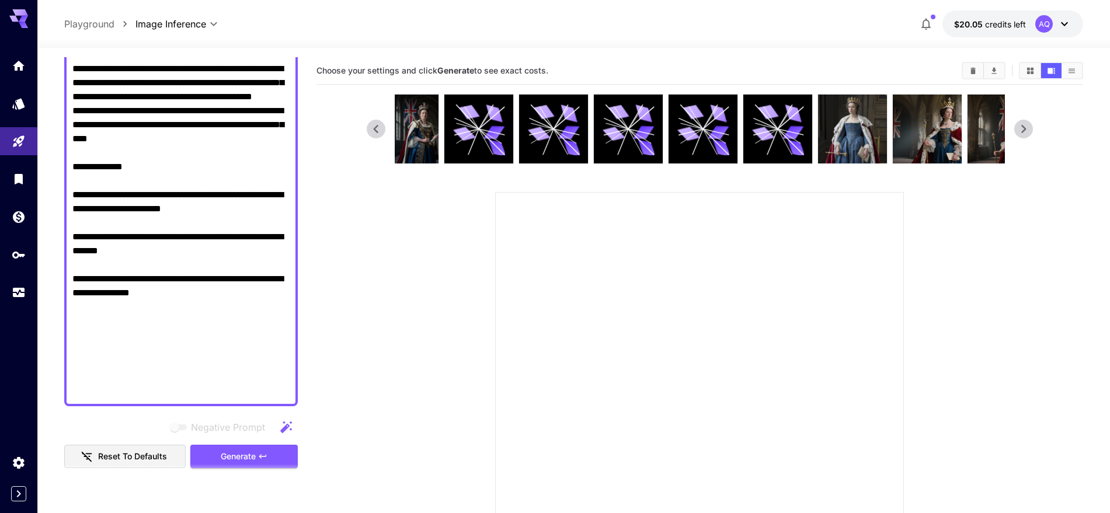
scroll to position [511, 0]
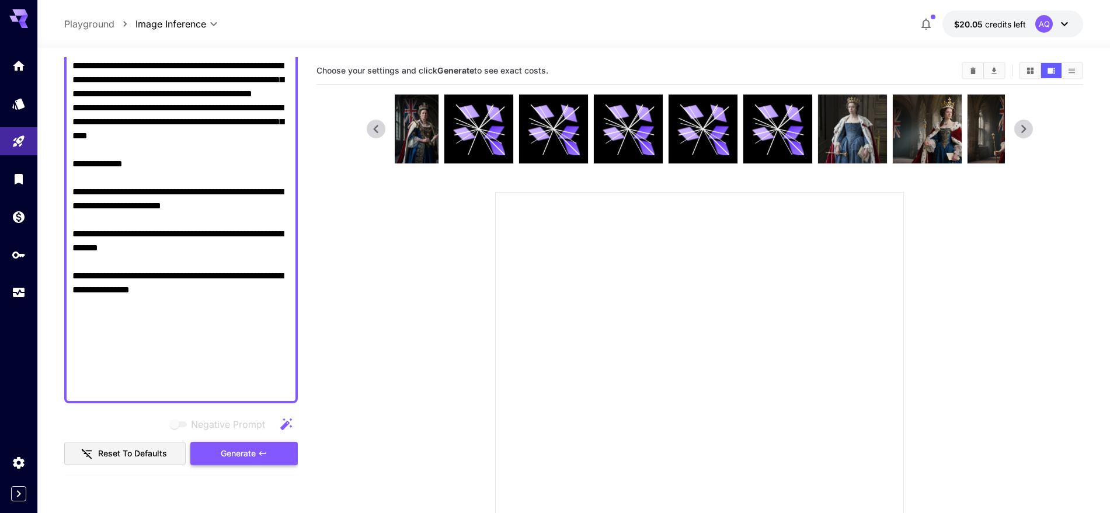
click at [249, 410] on span "Generate" at bounding box center [238, 454] width 35 height 15
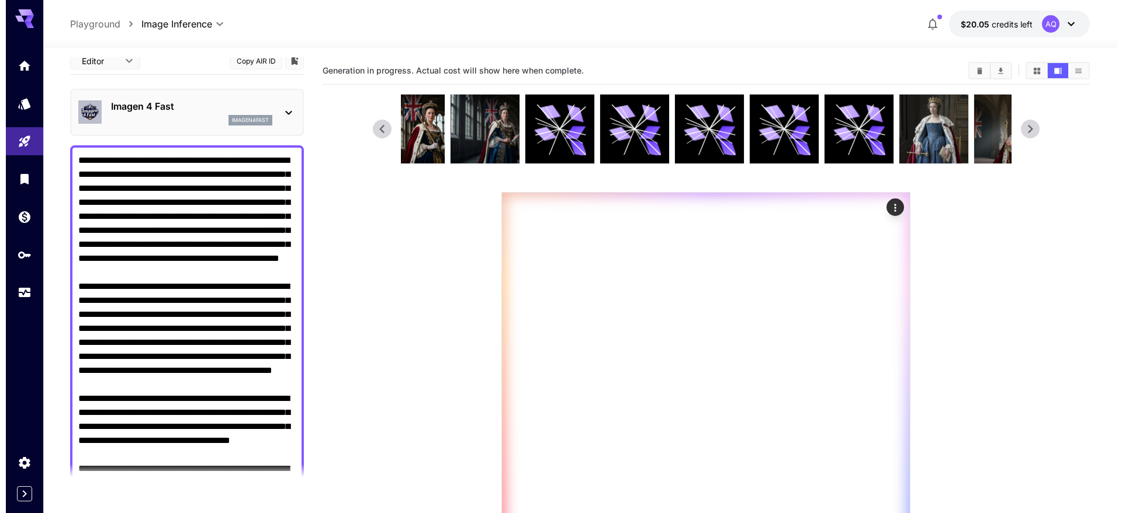
scroll to position [0, 0]
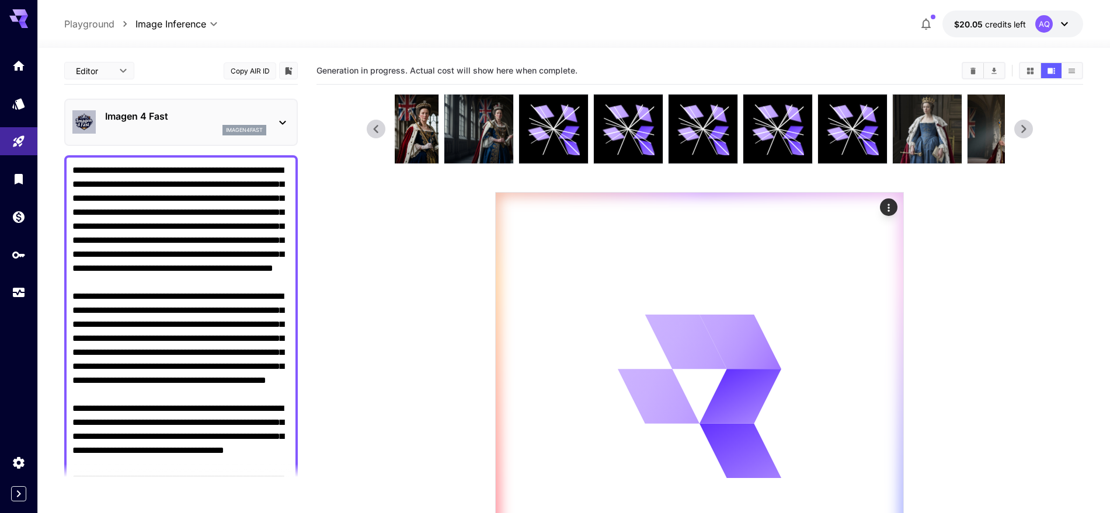
click at [276, 124] on icon at bounding box center [283, 123] width 14 height 14
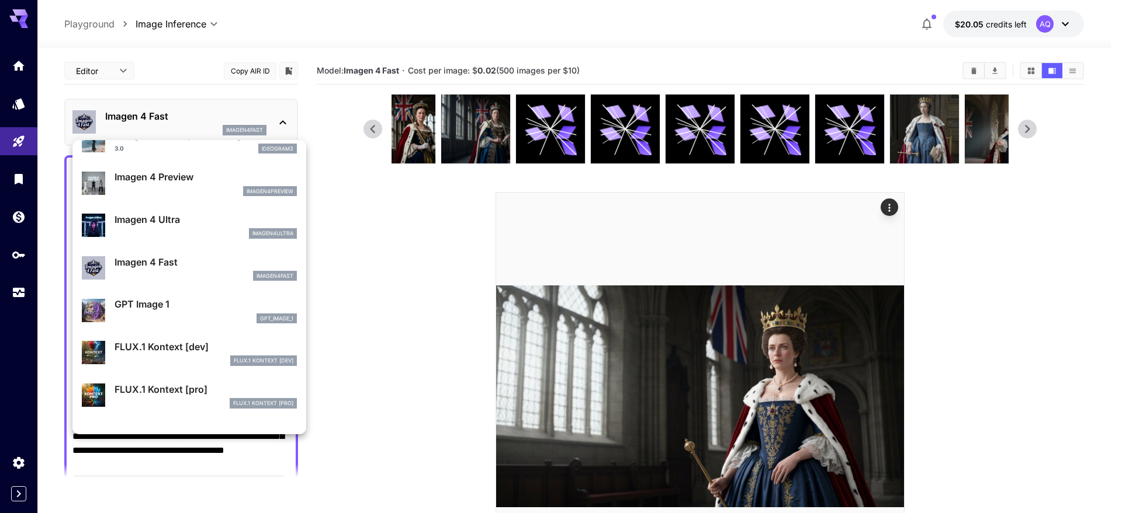
scroll to position [545, 0]
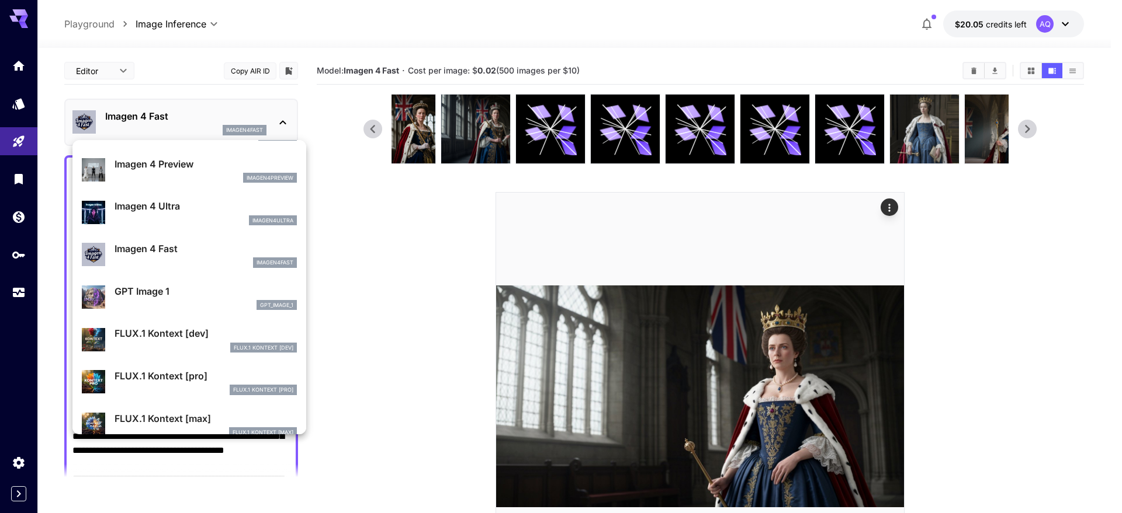
click at [199, 292] on p "GPT Image 1" at bounding box center [205, 291] width 182 height 14
type input "**********"
type input "****"
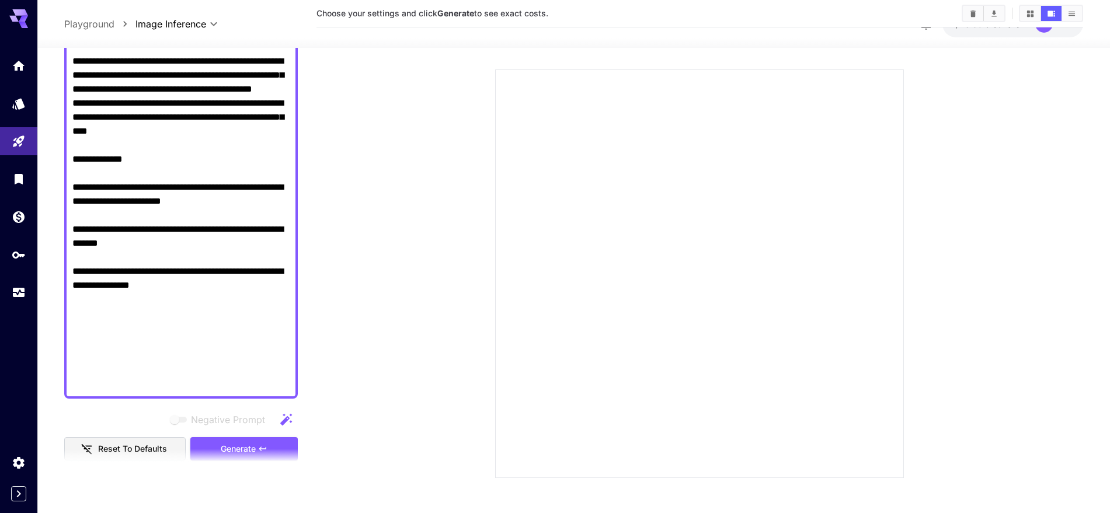
scroll to position [511, 0]
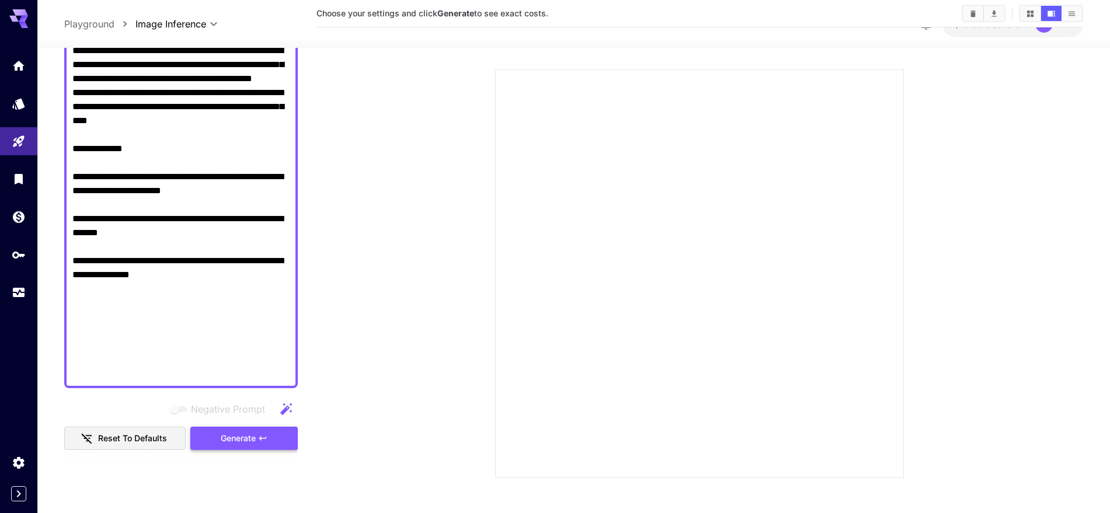
click at [251, 410] on span "Generate" at bounding box center [238, 439] width 35 height 15
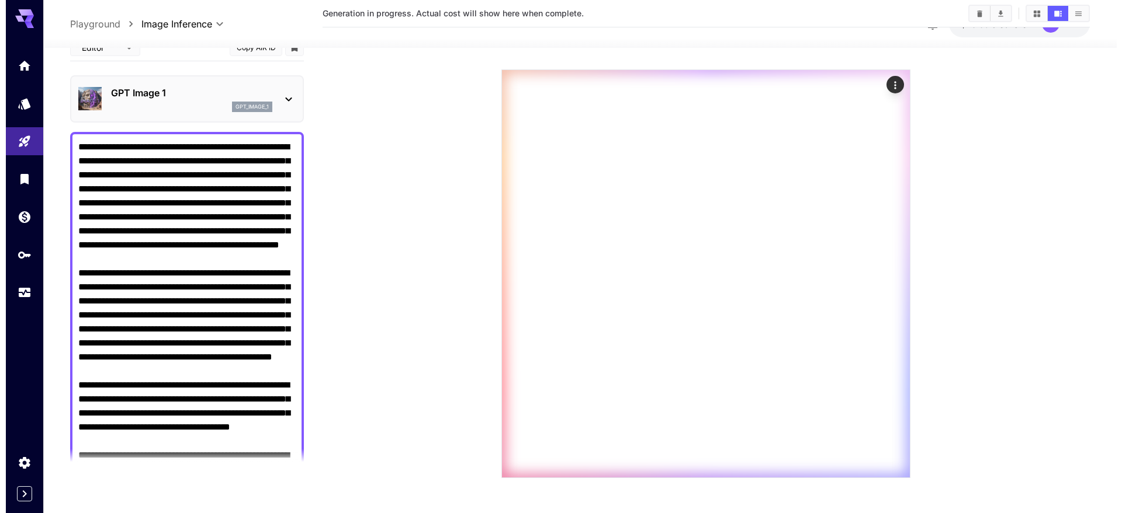
scroll to position [0, 0]
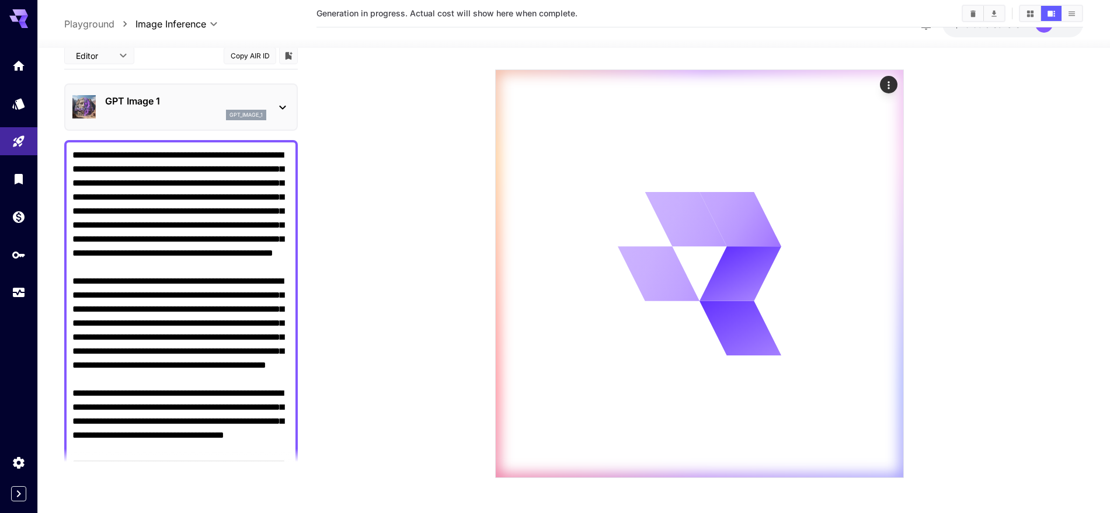
click at [278, 105] on icon at bounding box center [283, 107] width 14 height 14
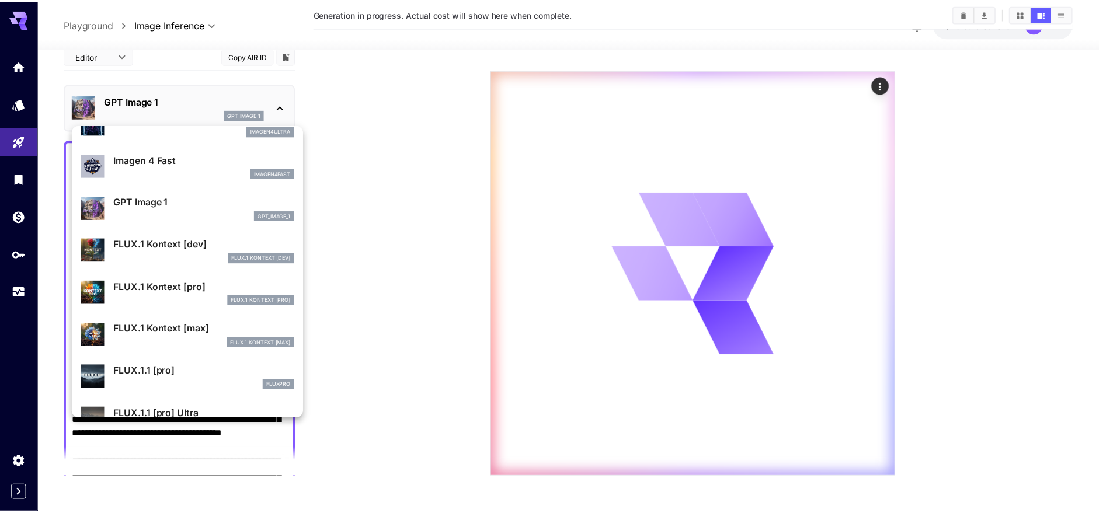
scroll to position [611, 0]
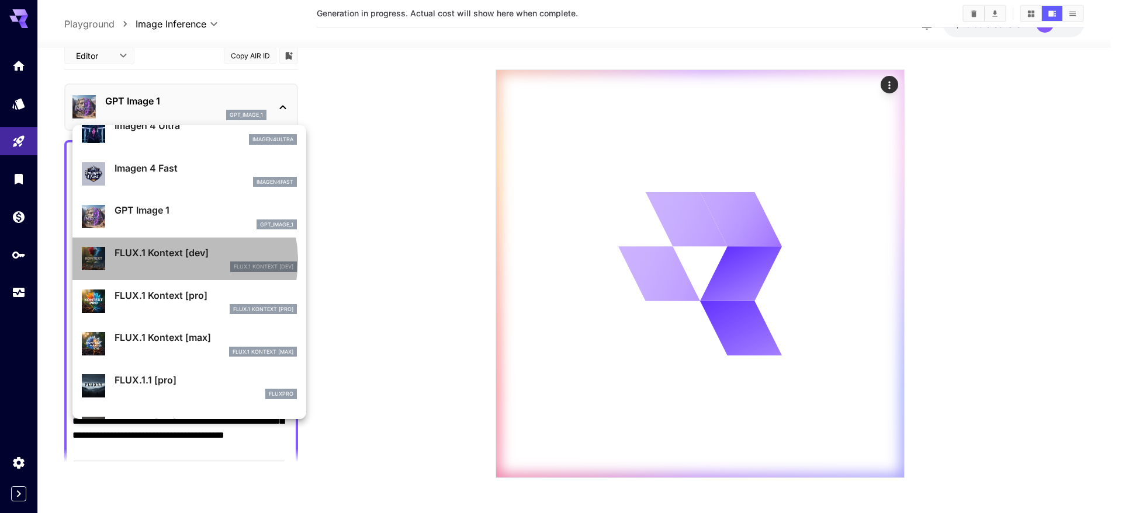
click at [177, 261] on div "FLUX.1 Kontext [dev] FLUX.1 Kontext [dev]" at bounding box center [205, 259] width 182 height 26
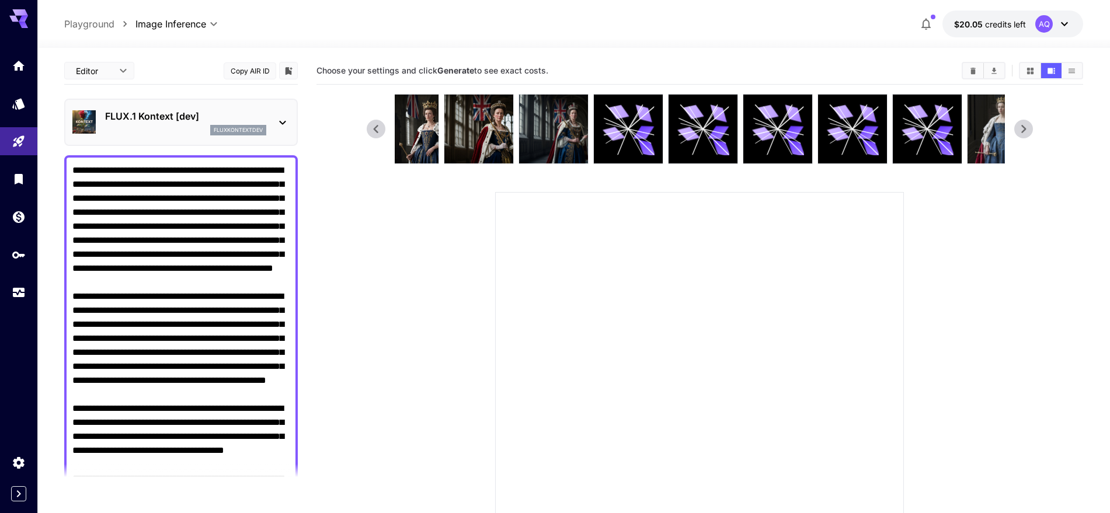
click at [282, 123] on icon at bounding box center [282, 123] width 6 height 4
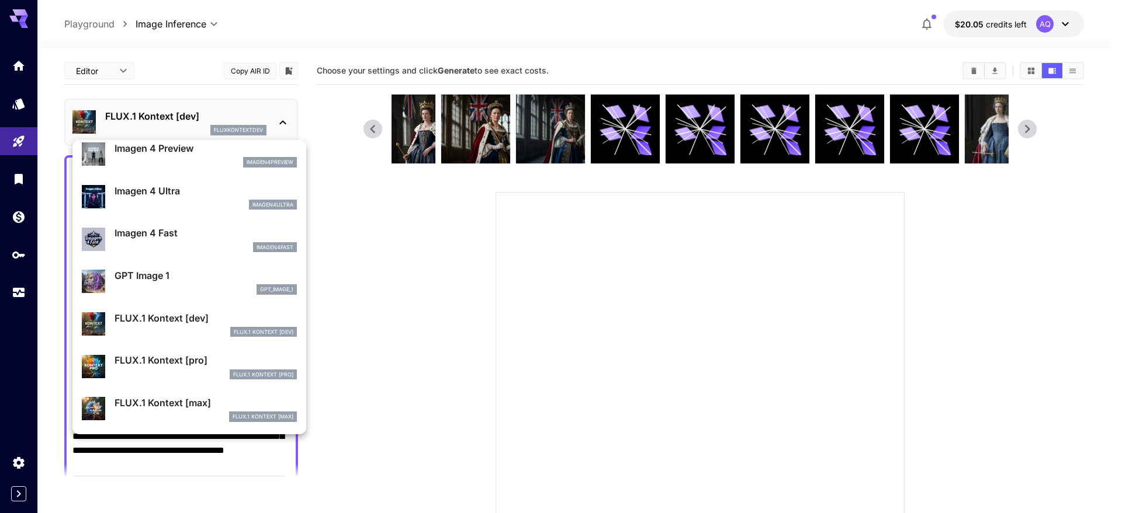
scroll to position [591, 0]
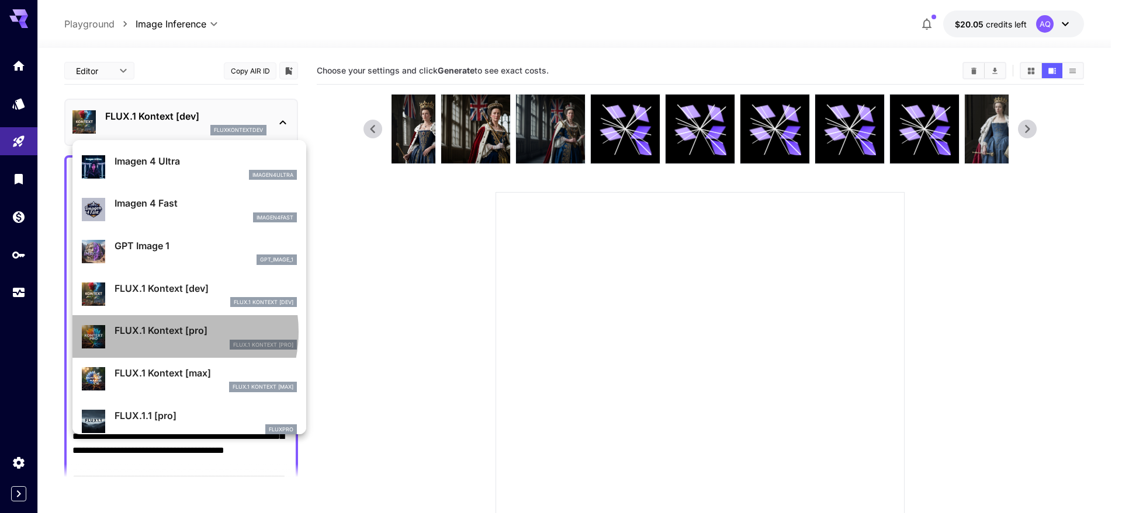
click at [164, 332] on p "FLUX.1 Kontext [pro]" at bounding box center [205, 331] width 182 height 14
type input "**********"
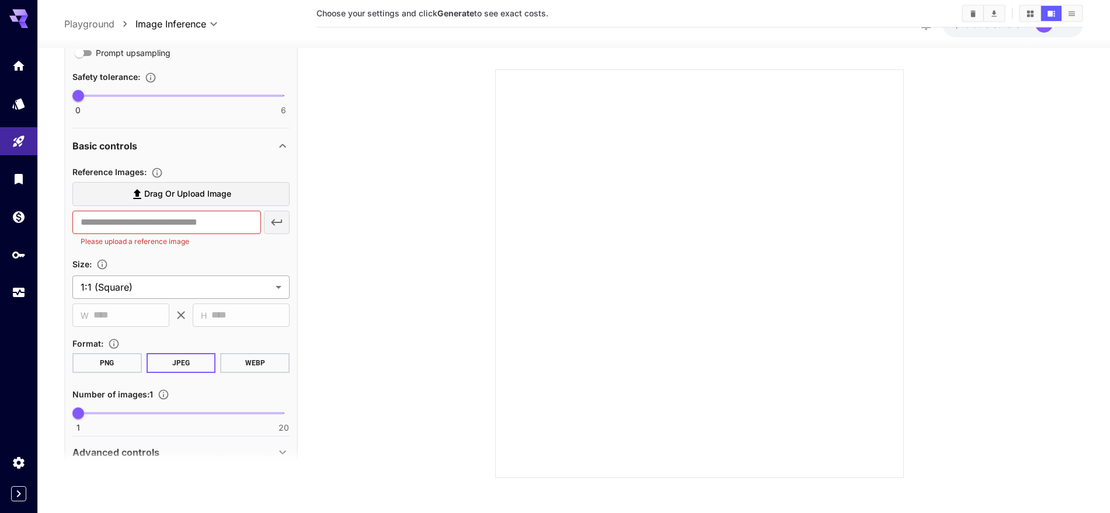
scroll to position [682, 0]
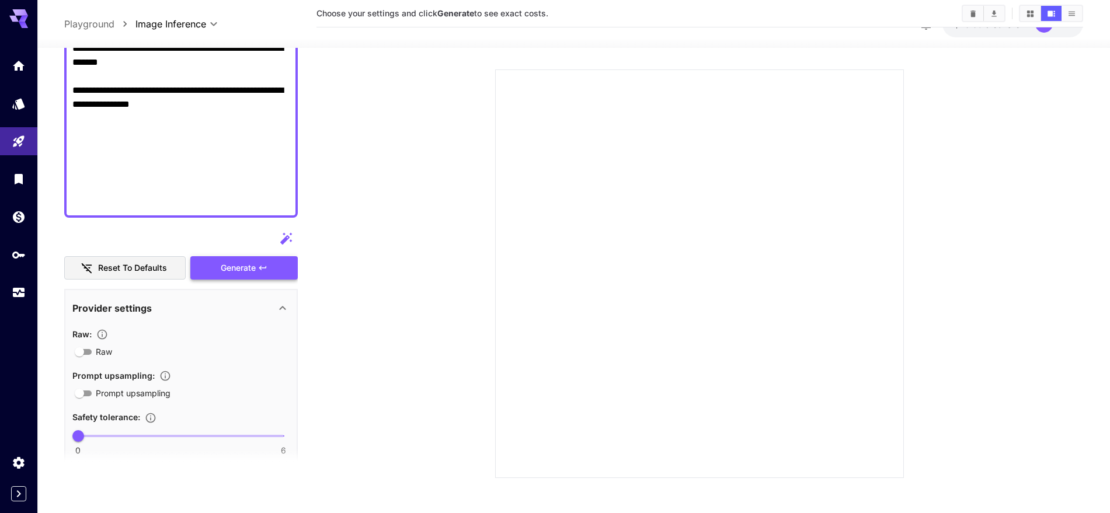
click at [249, 262] on span "Generate" at bounding box center [238, 268] width 35 height 15
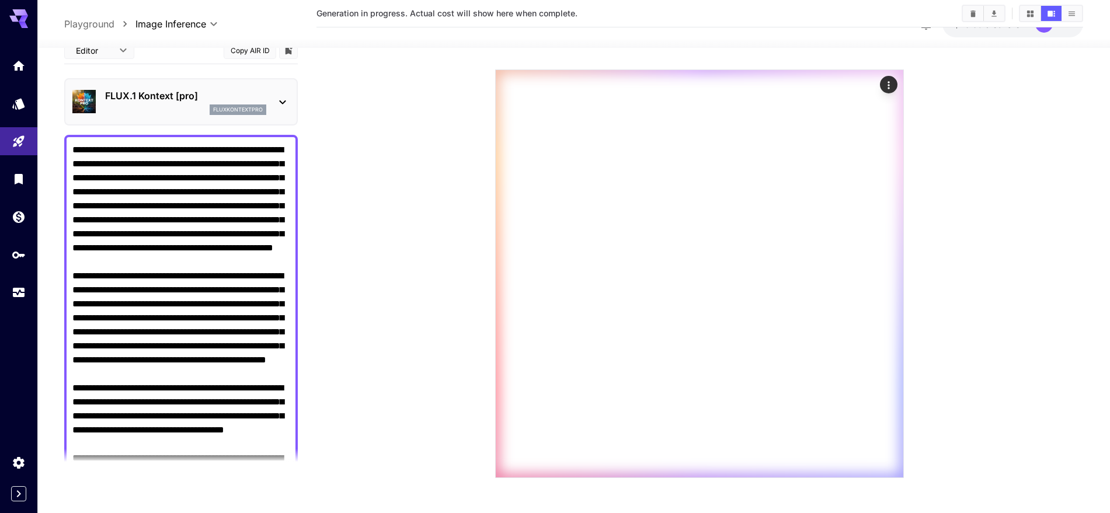
scroll to position [0, 0]
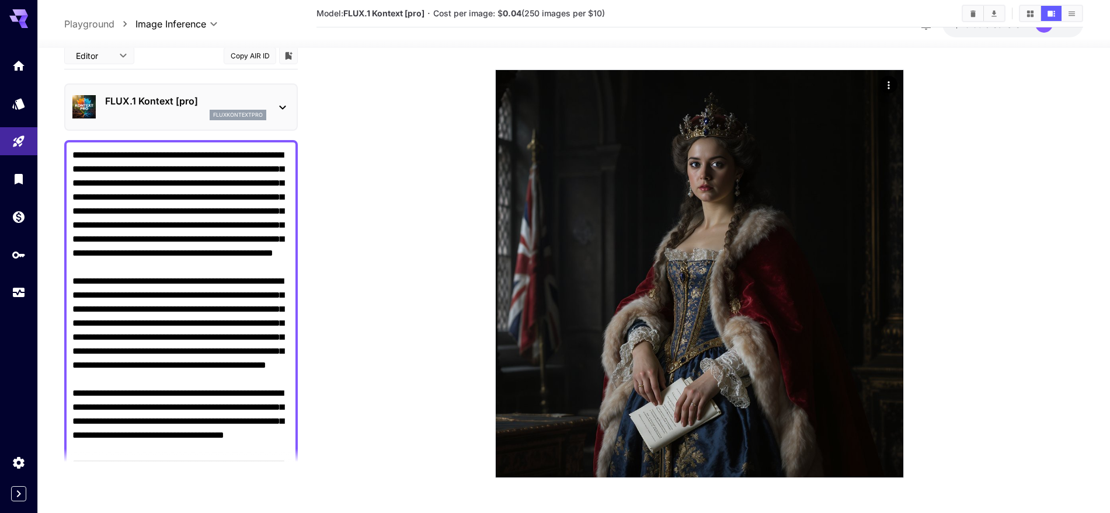
click at [280, 105] on icon at bounding box center [283, 107] width 14 height 14
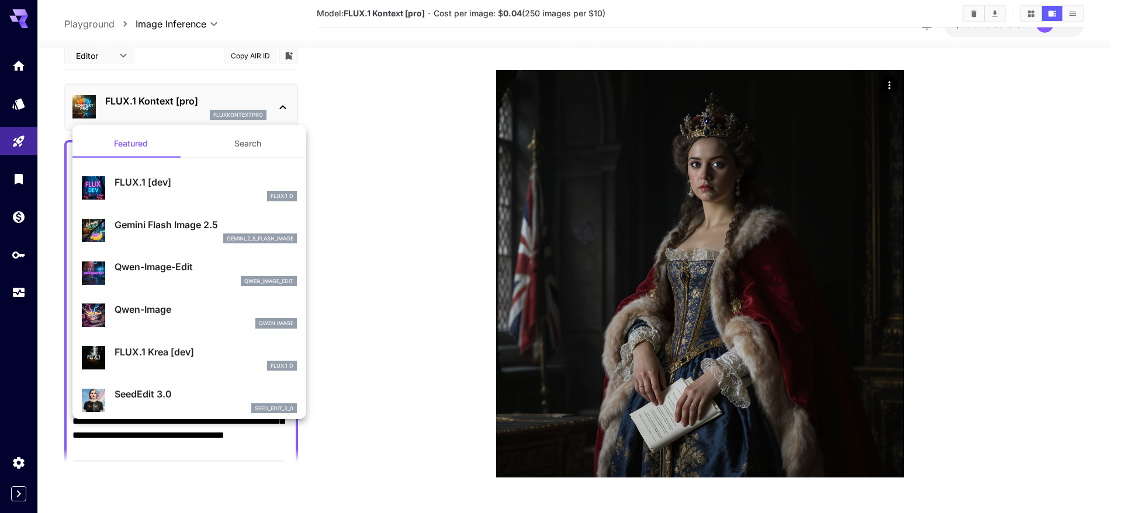
click at [280, 105] on div at bounding box center [561, 256] width 1122 height 513
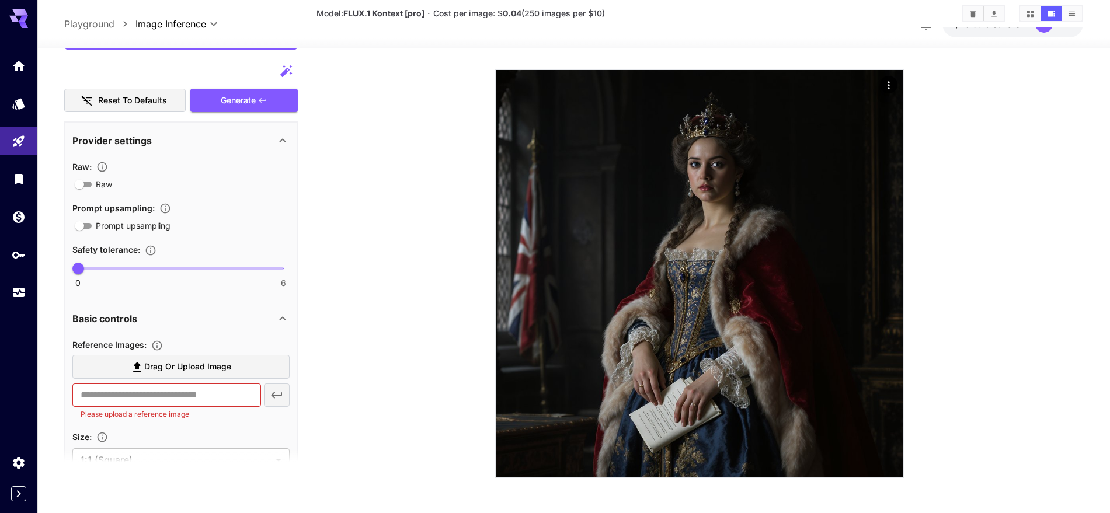
scroll to position [852, 0]
click at [104, 264] on span "0 6 0" at bounding box center [181, 267] width 206 height 18
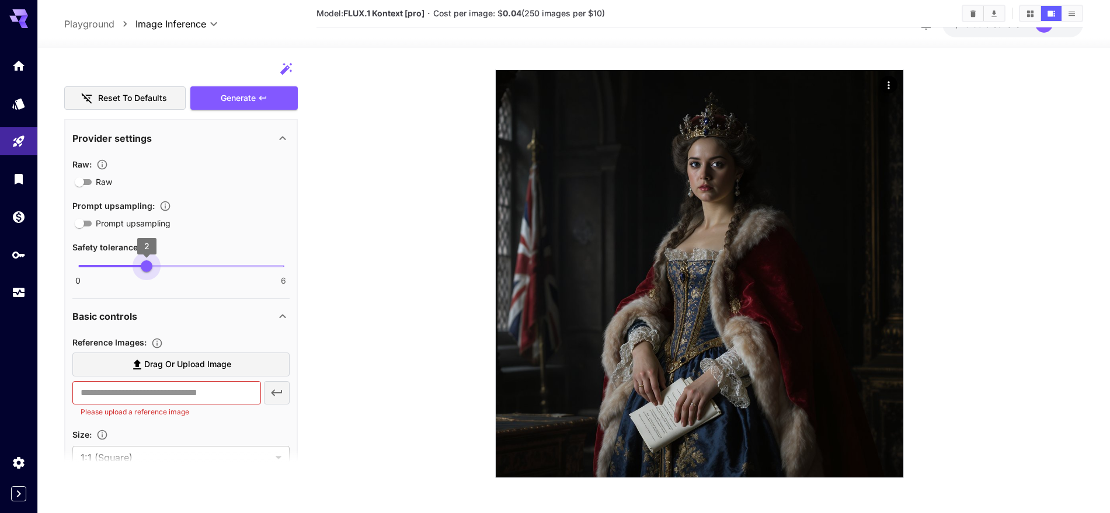
type input "*"
drag, startPoint x: 116, startPoint y: 265, endPoint x: 60, endPoint y: 269, distance: 55.6
click at [60, 269] on section "**********" at bounding box center [573, 219] width 1073 height 588
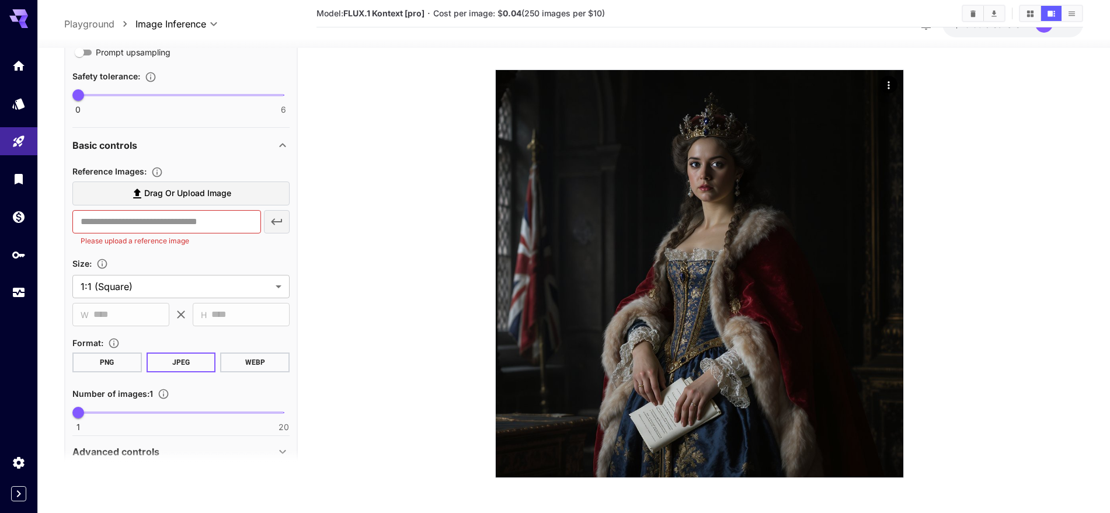
scroll to position [1075, 0]
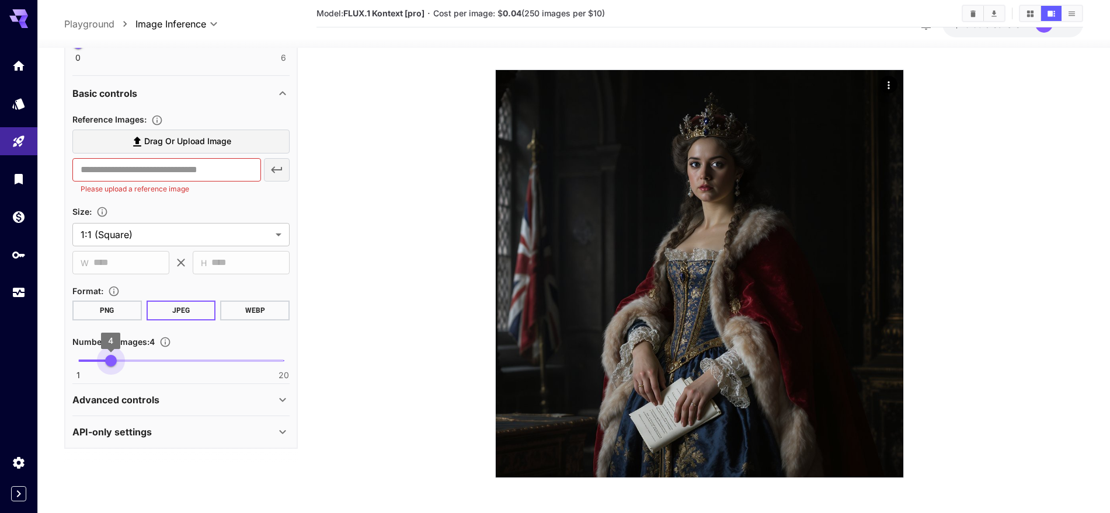
click at [106, 358] on span "1 20 4" at bounding box center [181, 361] width 206 height 18
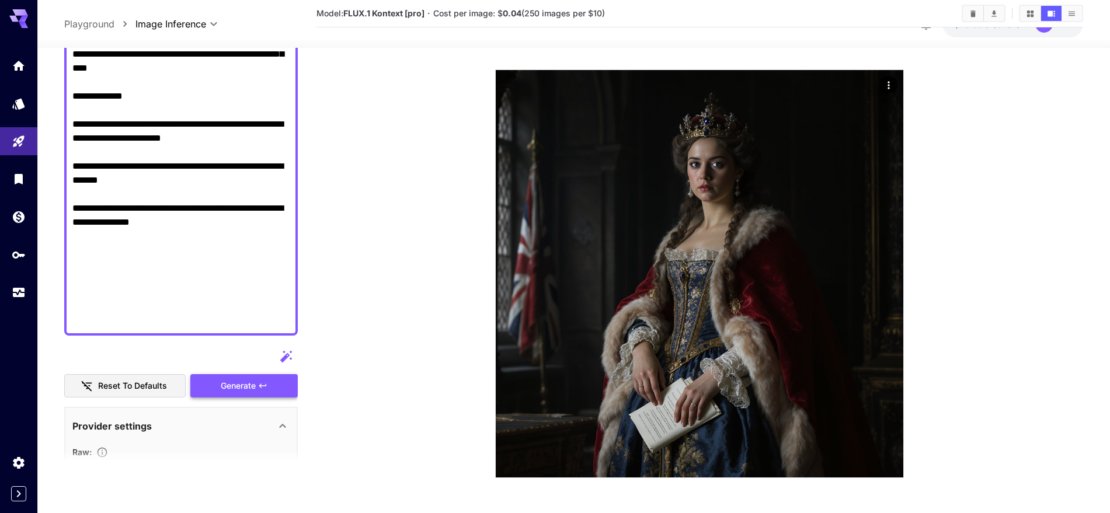
click at [247, 380] on span "Generate" at bounding box center [238, 386] width 35 height 15
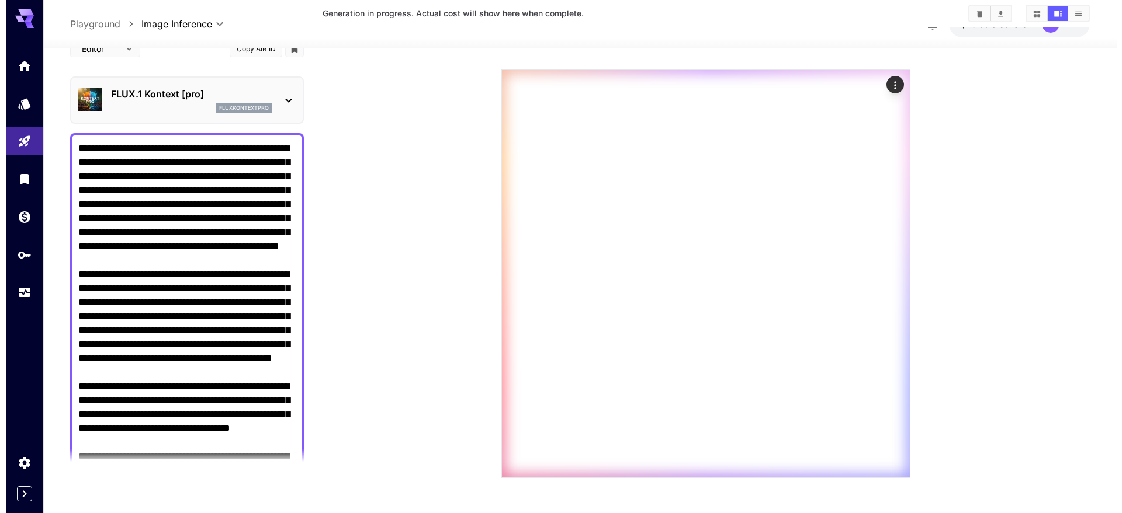
scroll to position [0, 0]
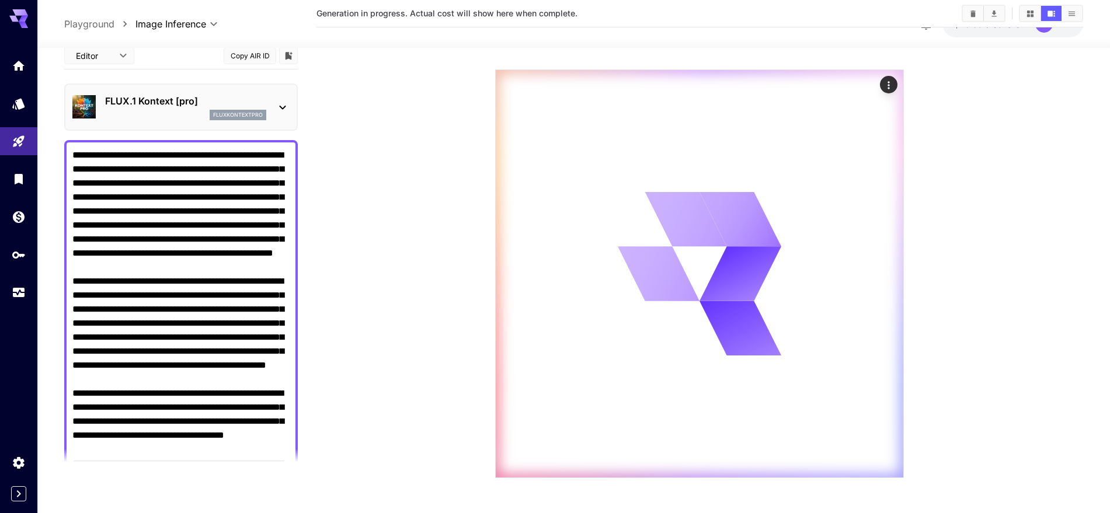
click at [278, 110] on icon at bounding box center [283, 107] width 14 height 14
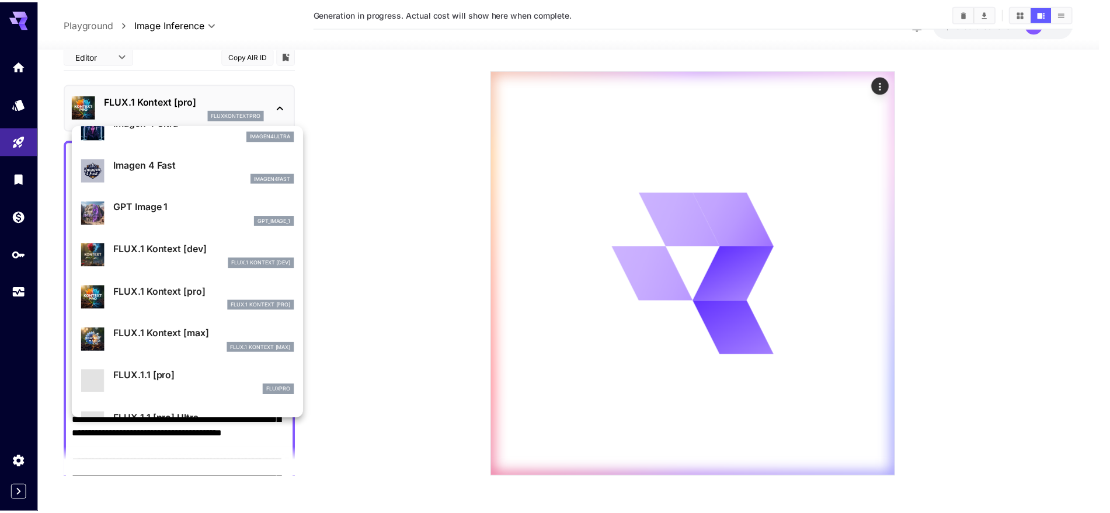
scroll to position [630, 0]
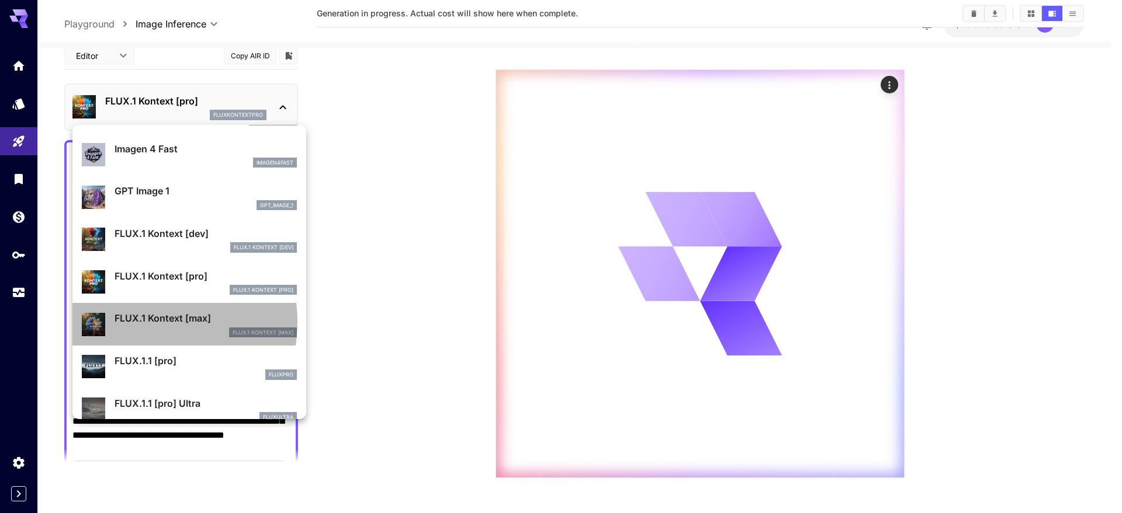
click at [143, 322] on p "FLUX.1 Kontext [max]" at bounding box center [205, 318] width 182 height 14
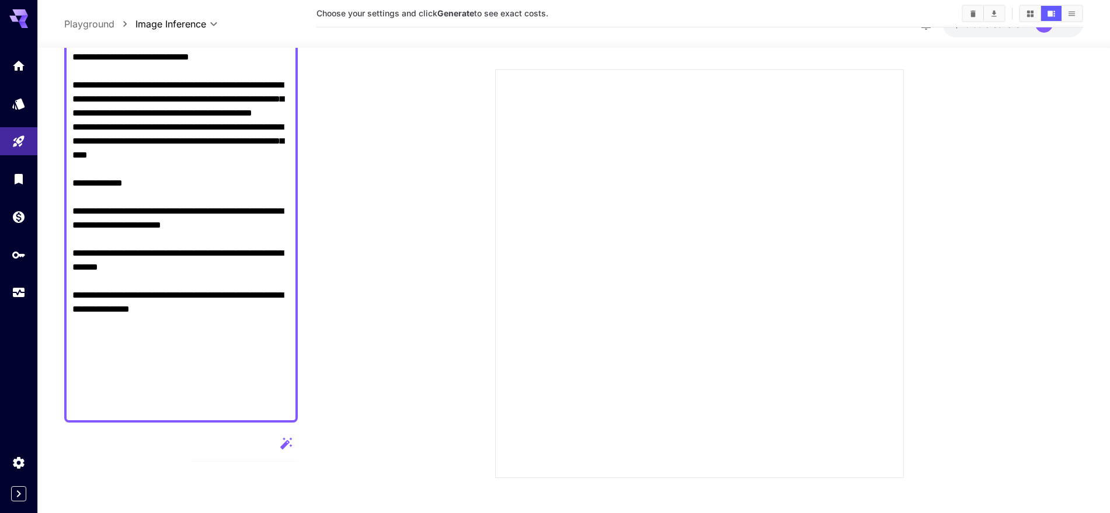
scroll to position [511, 0]
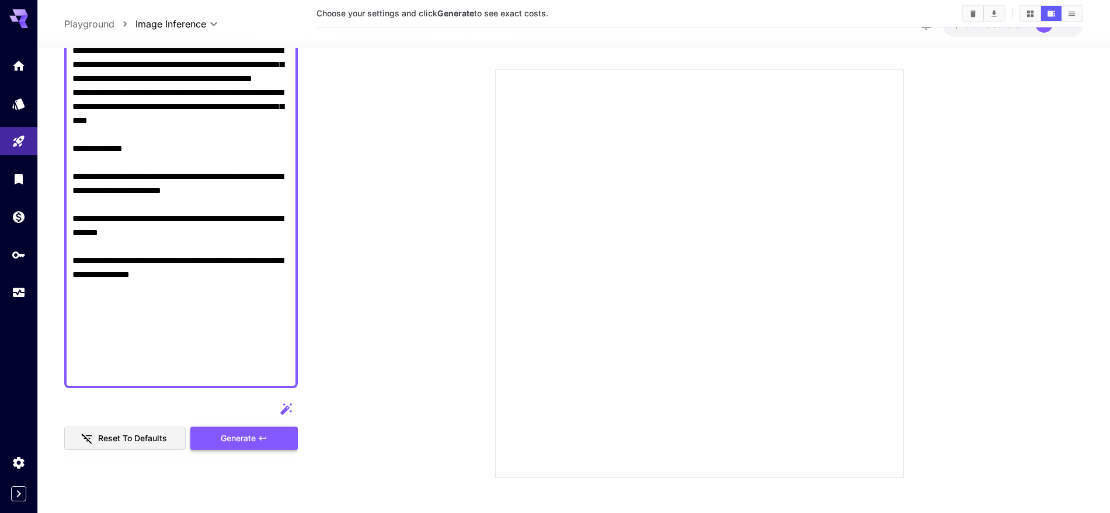
click at [244, 410] on span "Generate" at bounding box center [238, 439] width 35 height 15
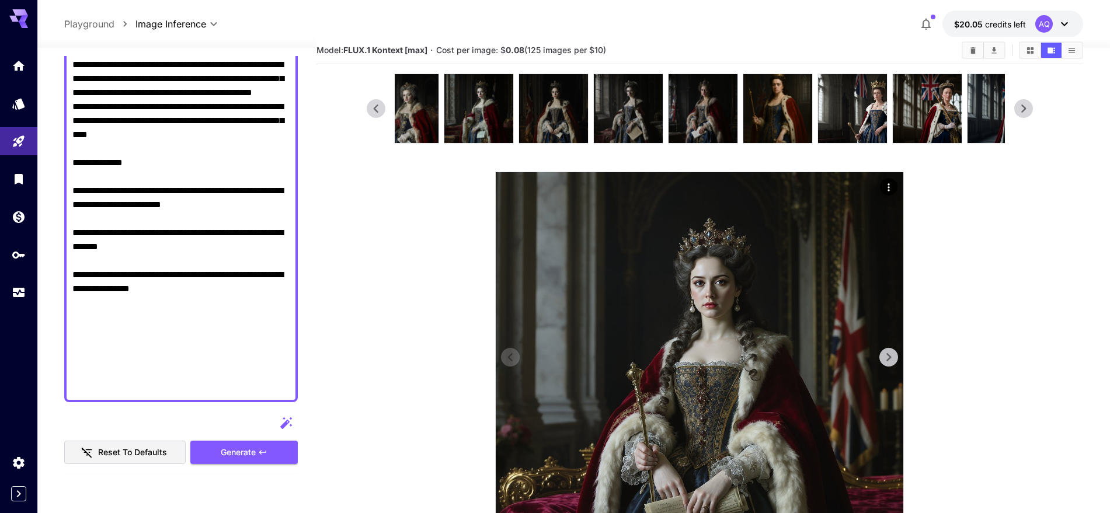
scroll to position [0, 0]
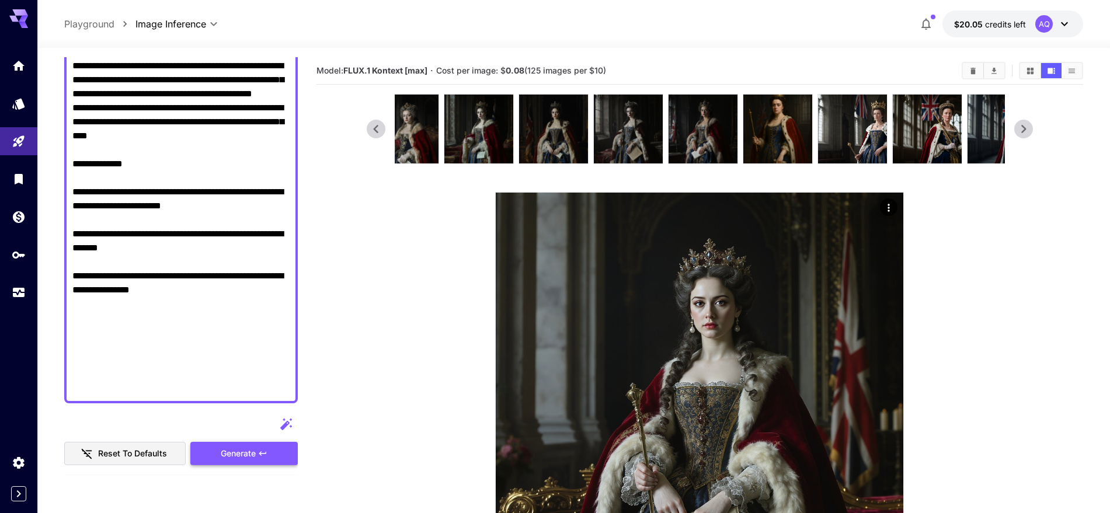
click at [245, 410] on button "Generate" at bounding box center [243, 454] width 107 height 24
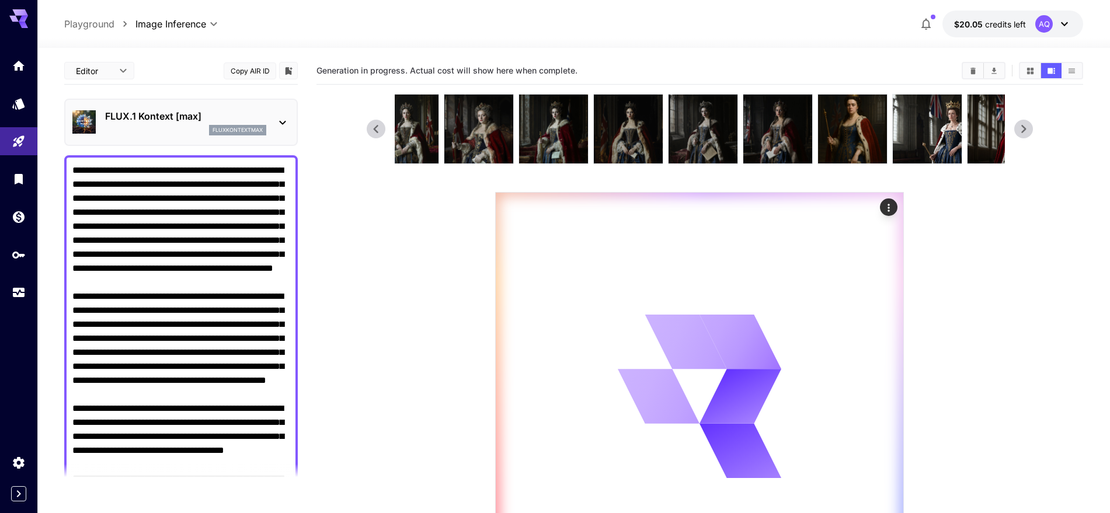
click at [284, 120] on icon at bounding box center [283, 123] width 14 height 14
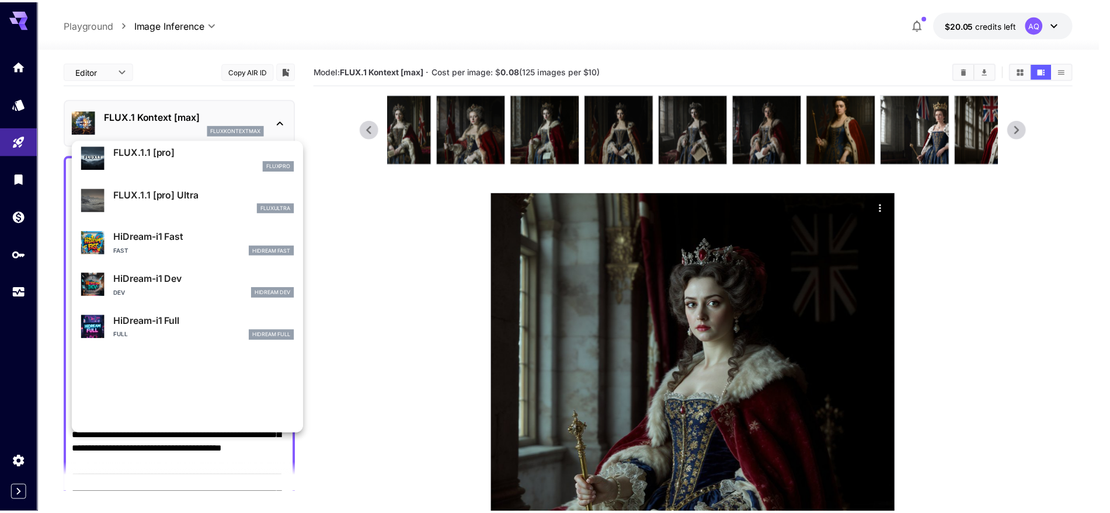
scroll to position [685, 0]
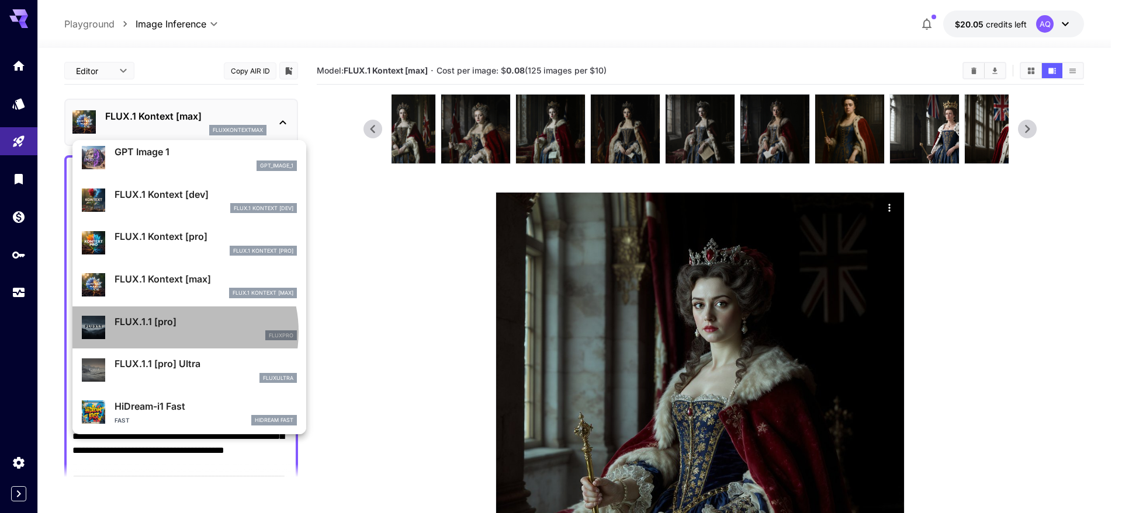
click at [168, 332] on div "fluxpro" at bounding box center [205, 336] width 182 height 11
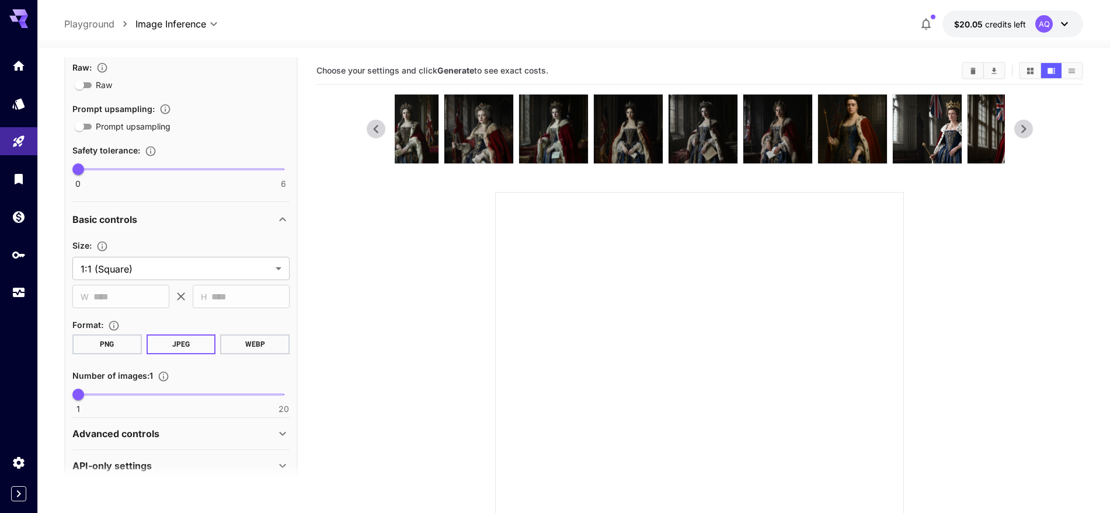
scroll to position [983, 0]
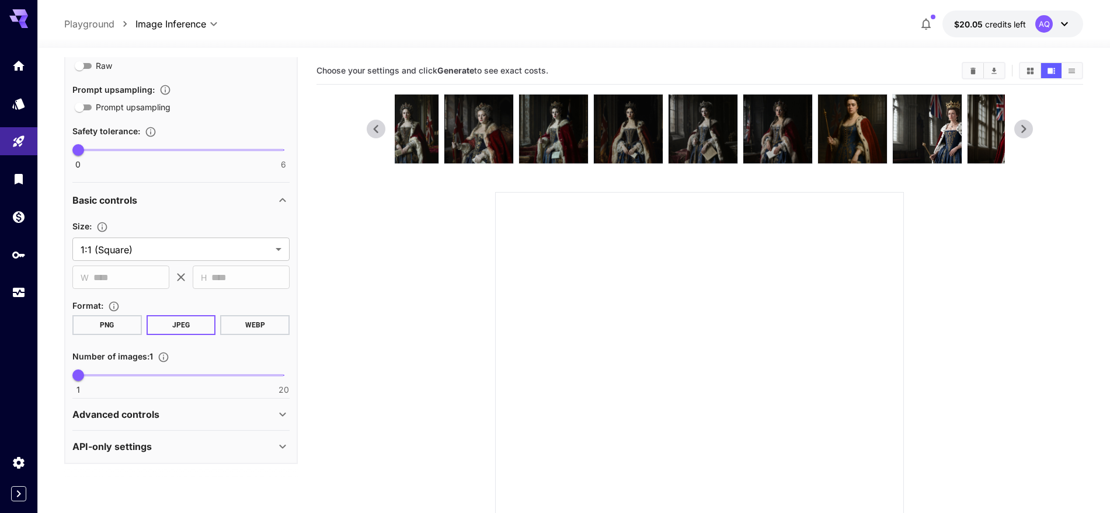
click at [130, 377] on span "1 20 1" at bounding box center [181, 376] width 206 height 18
type input "*"
drag, startPoint x: 120, startPoint y: 372, endPoint x: 103, endPoint y: 372, distance: 17.5
click at [103, 372] on span "3" at bounding box center [100, 376] width 12 height 12
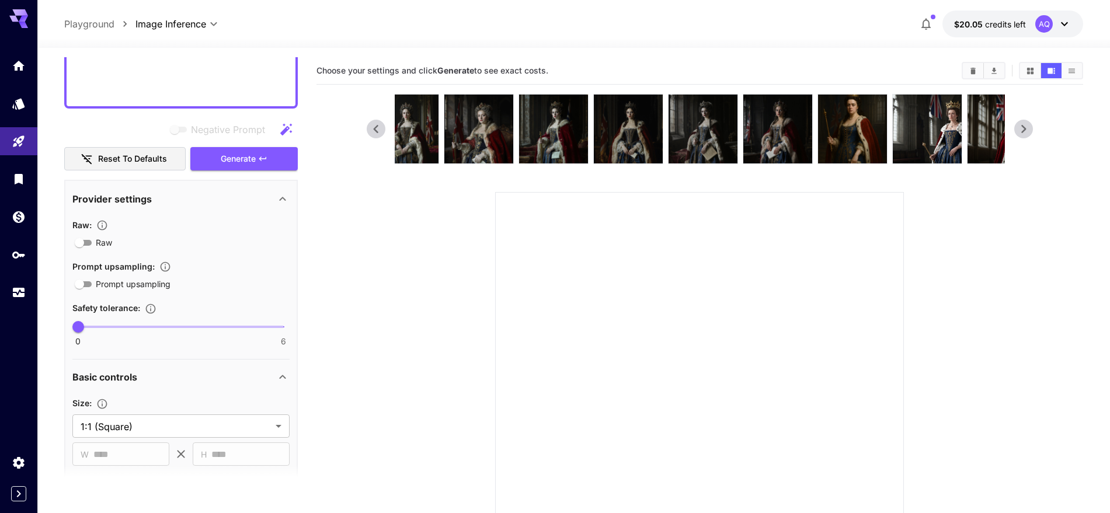
scroll to position [813, 0]
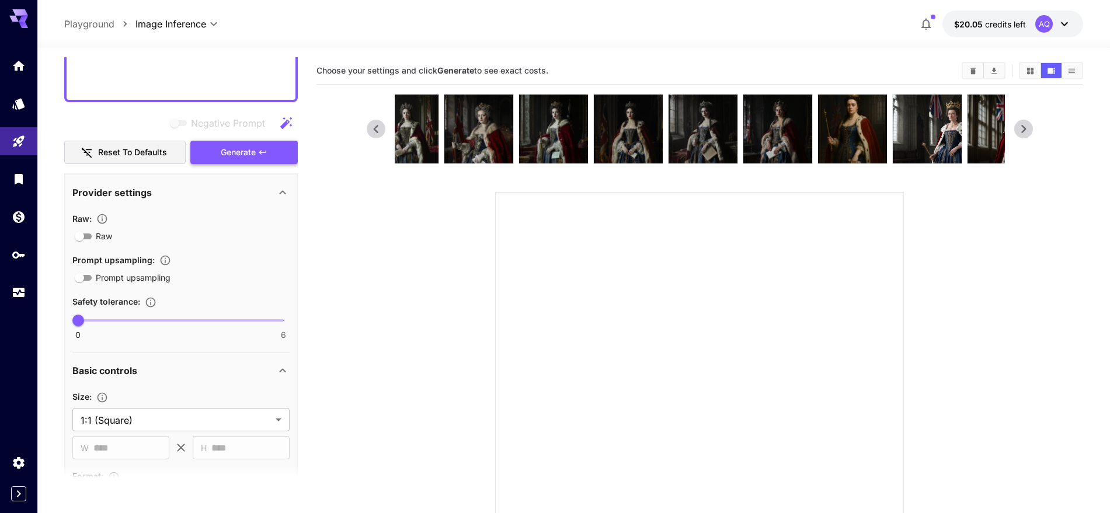
click at [244, 150] on span "Generate" at bounding box center [238, 152] width 35 height 15
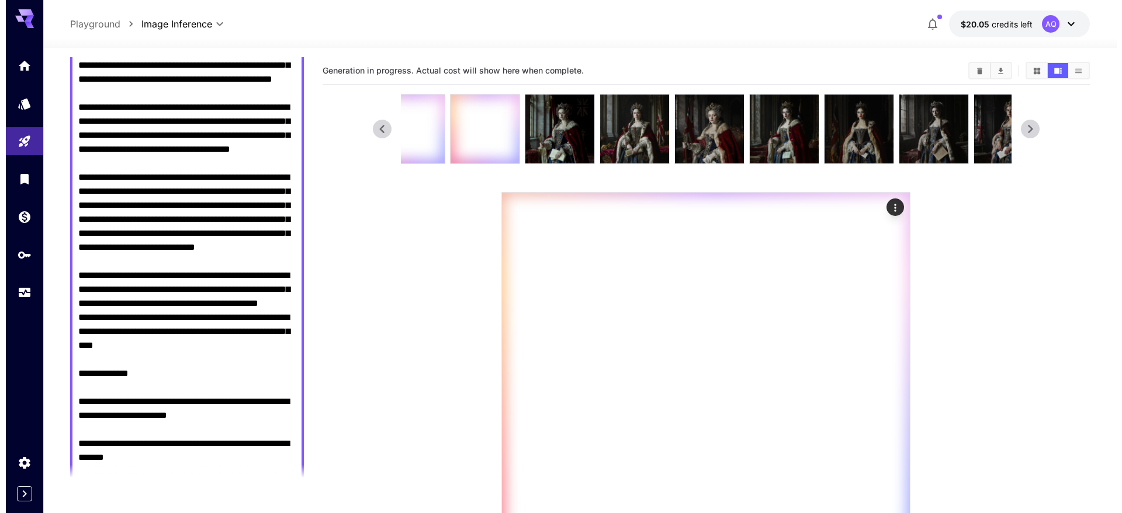
scroll to position [0, 0]
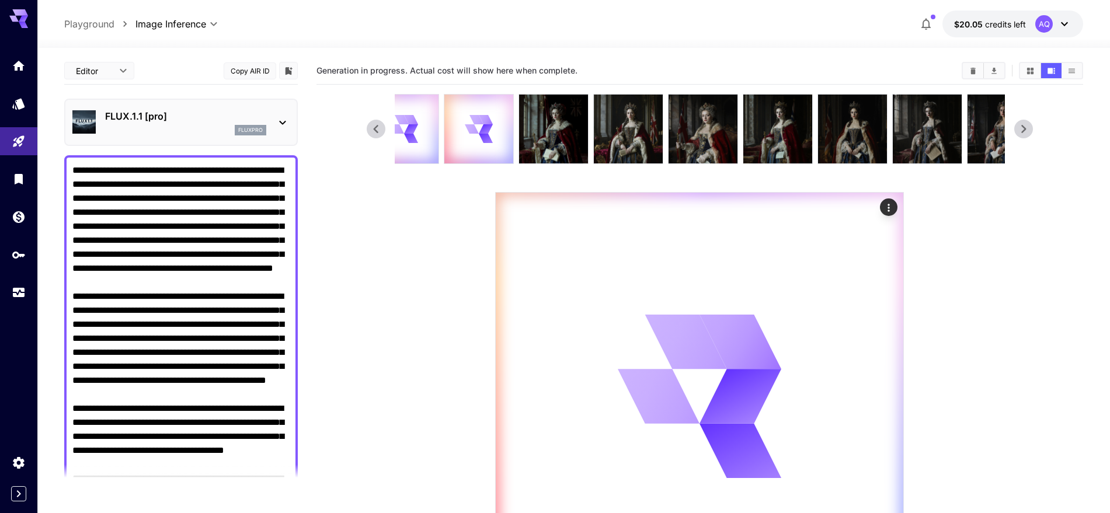
click at [193, 113] on p "FLUX.1.1 [pro]" at bounding box center [185, 116] width 161 height 14
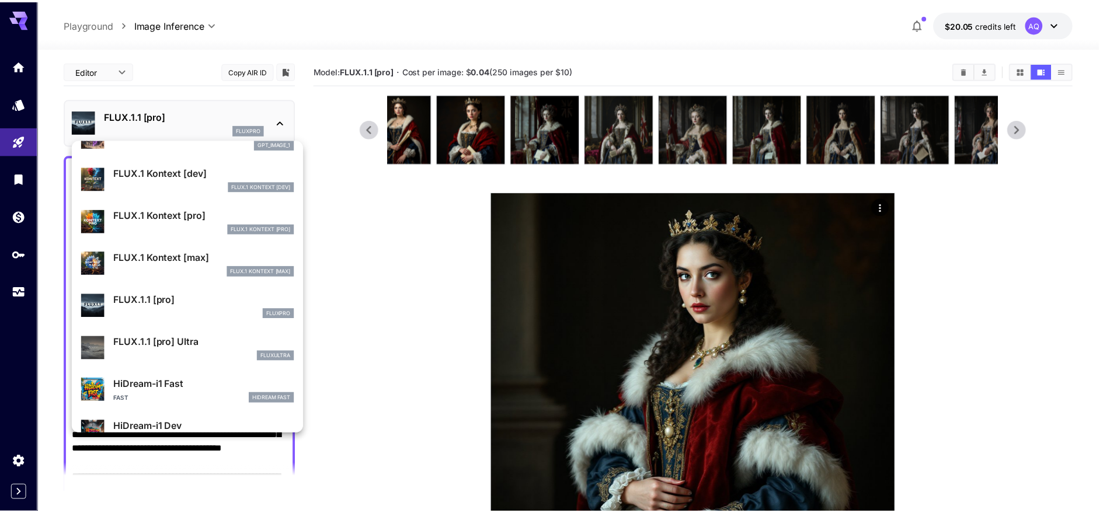
scroll to position [716, 0]
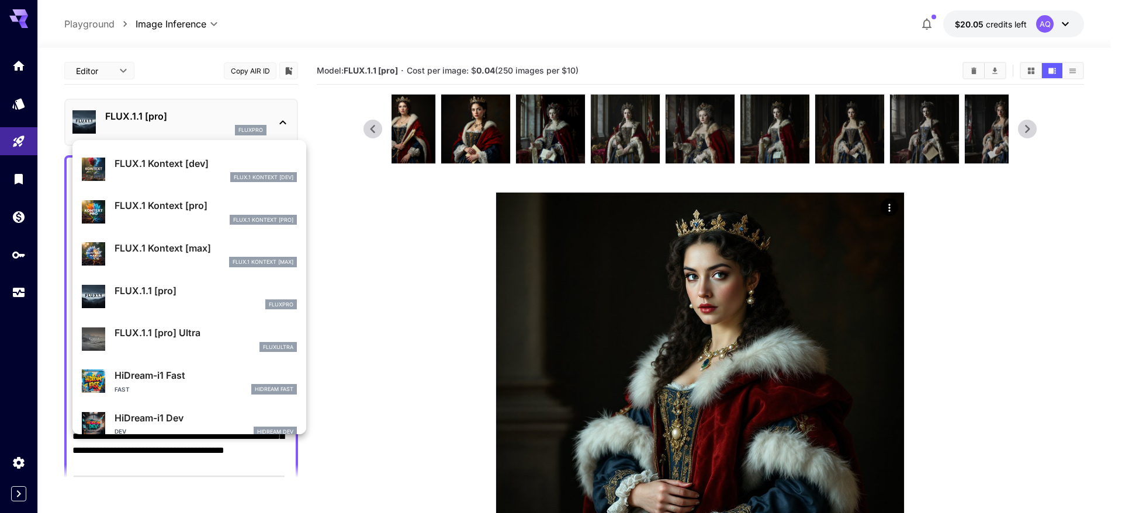
click at [146, 342] on div "fluxultra" at bounding box center [205, 347] width 182 height 11
type input "**********"
type input "****"
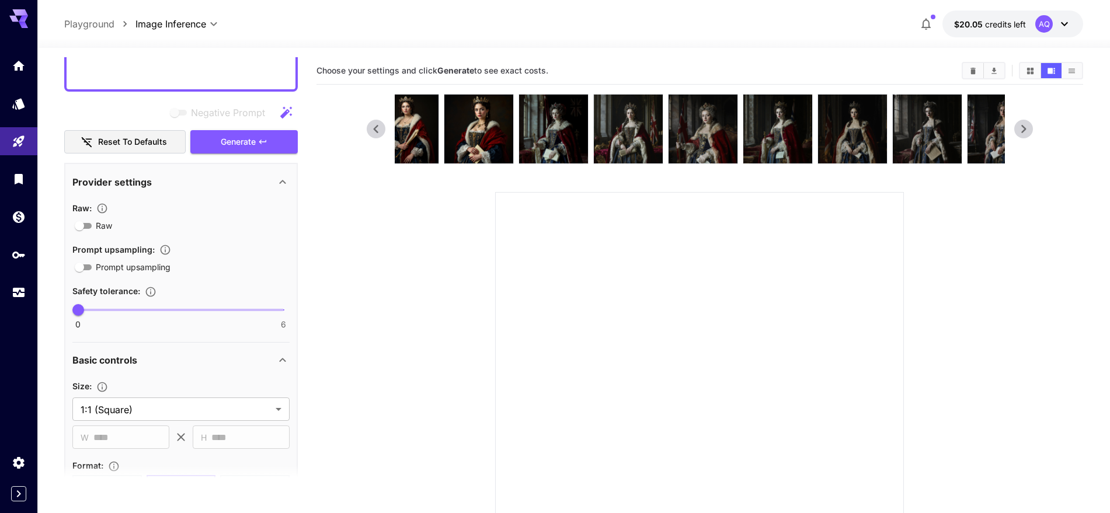
scroll to position [813, 0]
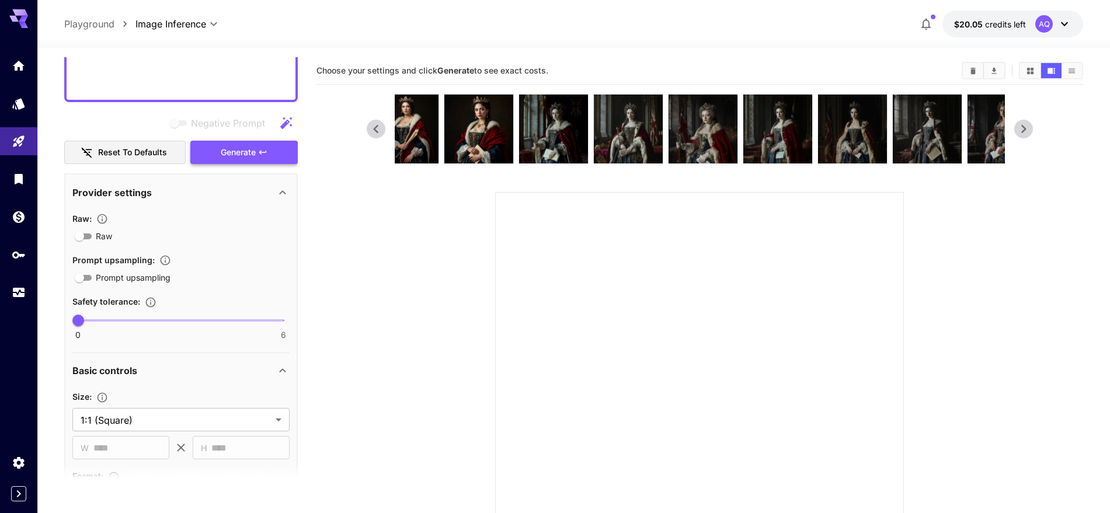
click at [242, 157] on span "Generate" at bounding box center [238, 152] width 35 height 15
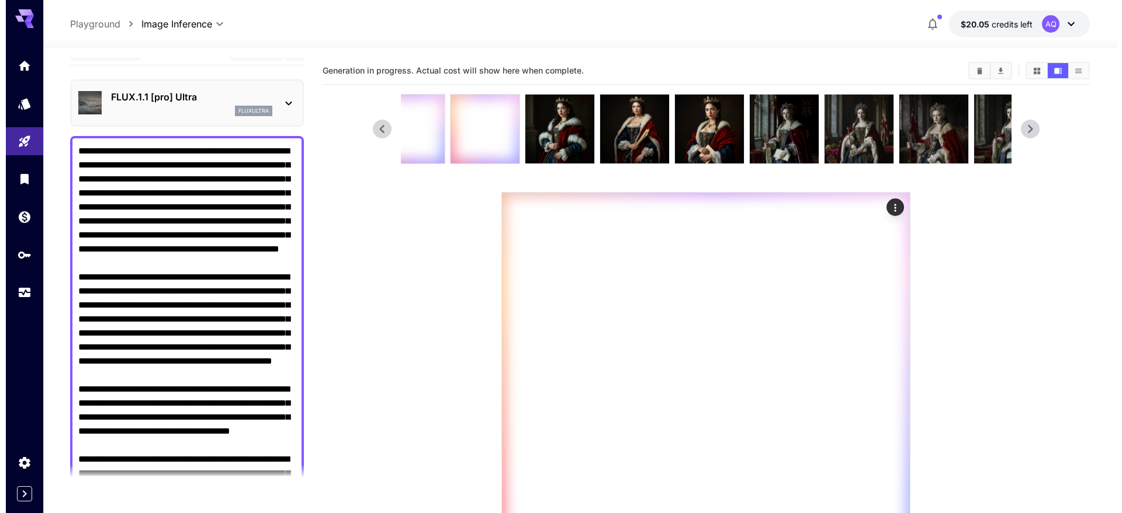
scroll to position [0, 0]
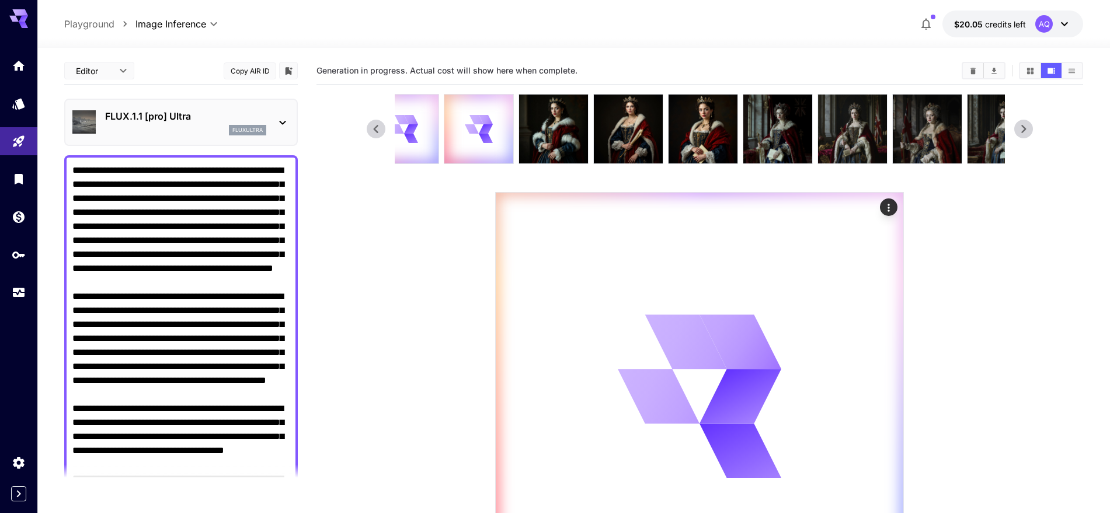
click at [286, 117] on icon at bounding box center [283, 123] width 14 height 14
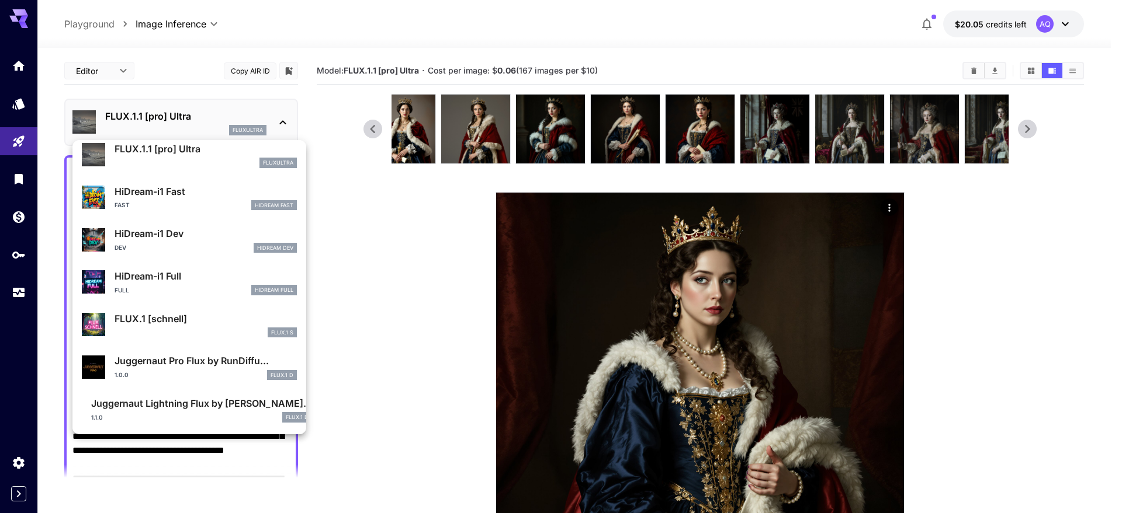
scroll to position [903, 0]
click at [164, 407] on p "Juggernaut Lightning Flux by [PERSON_NAME]..." at bounding box center [201, 402] width 221 height 14
type input "**********"
type input "****"
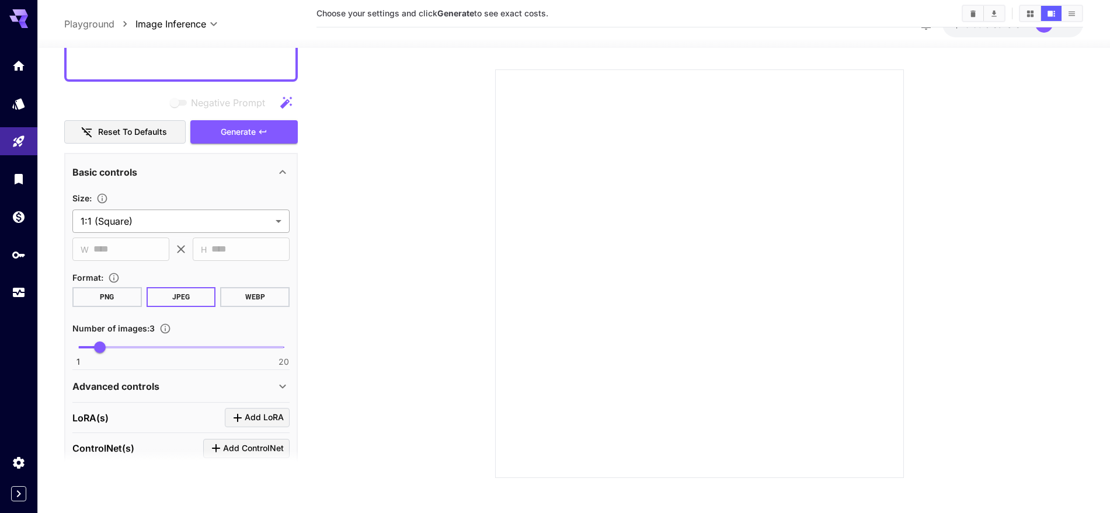
scroll to position [821, 0]
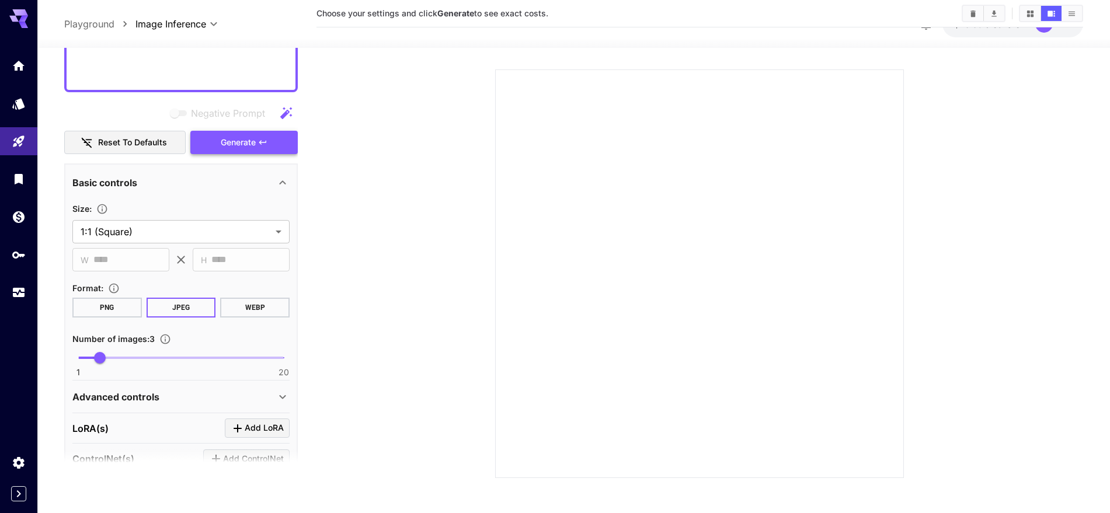
click at [255, 136] on span "Generate" at bounding box center [238, 143] width 35 height 15
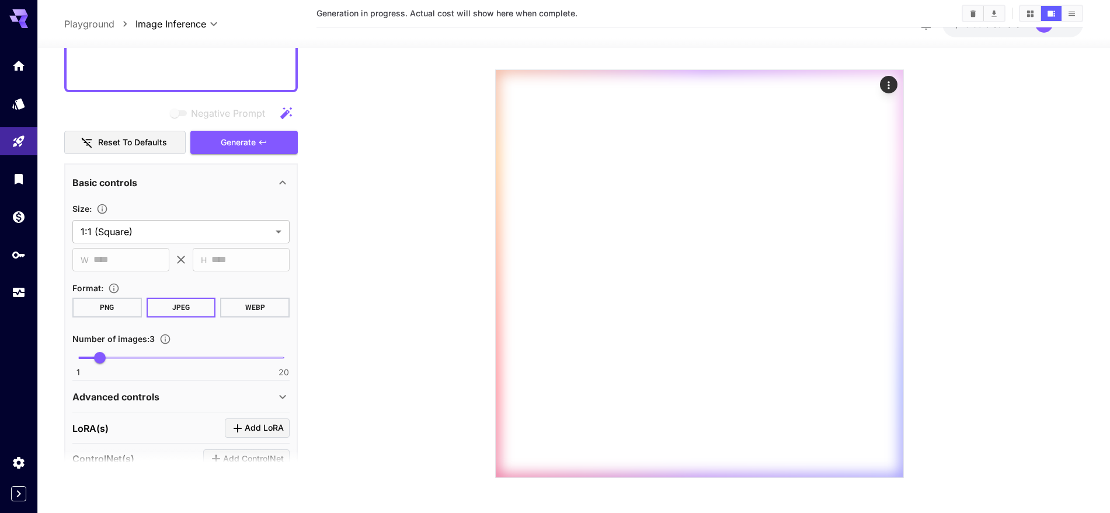
scroll to position [324, 0]
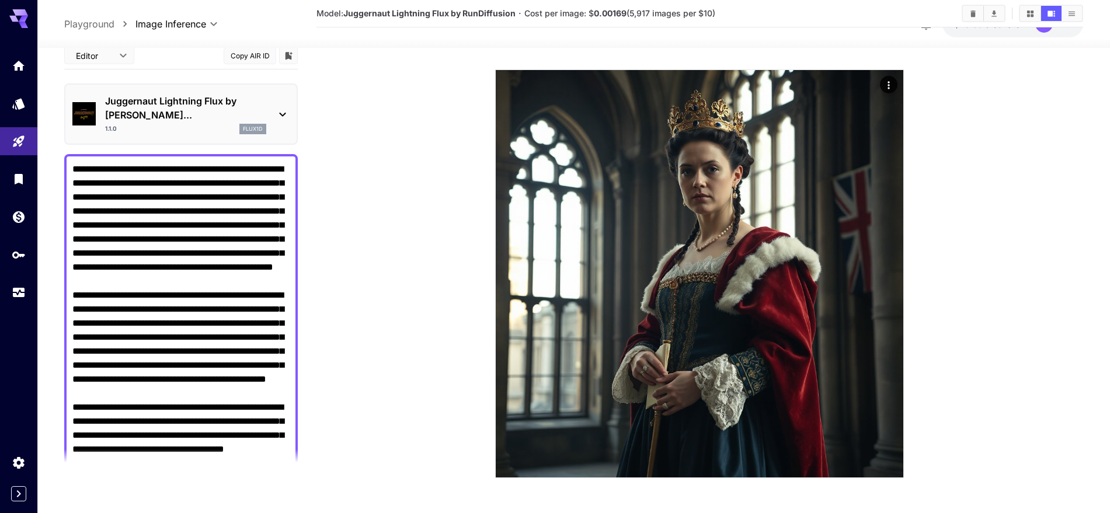
click at [278, 107] on icon at bounding box center [283, 114] width 14 height 14
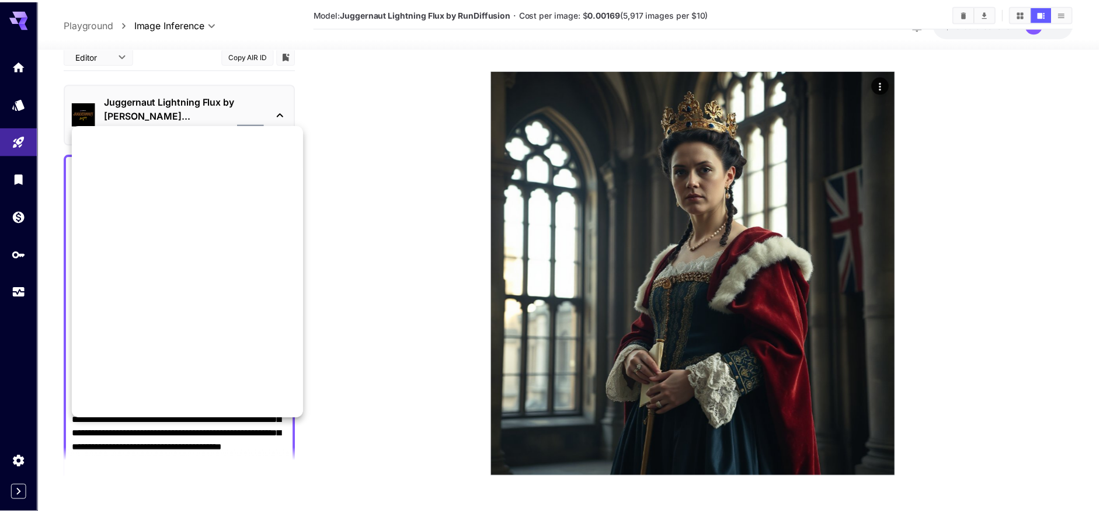
scroll to position [1348, 0]
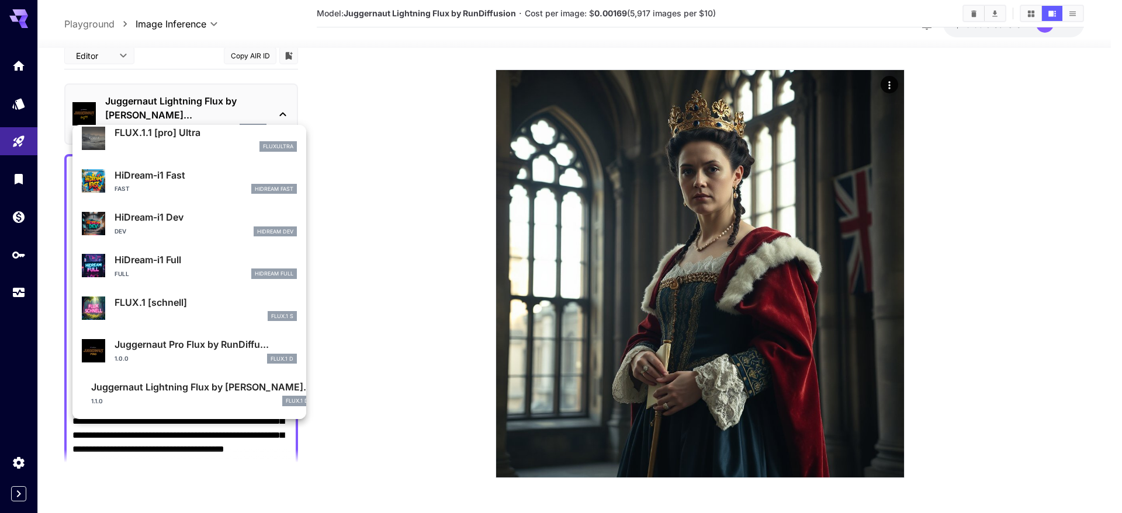
click at [186, 344] on p "Juggernaut Pro Flux by RunDiffu..." at bounding box center [205, 345] width 182 height 14
type input "**"
type input "*"
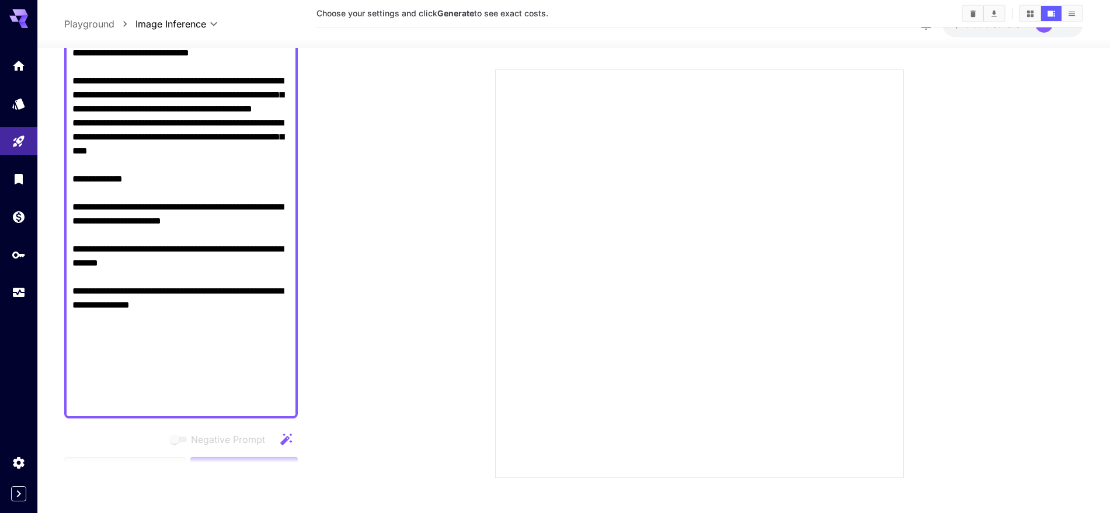
scroll to position [651, 0]
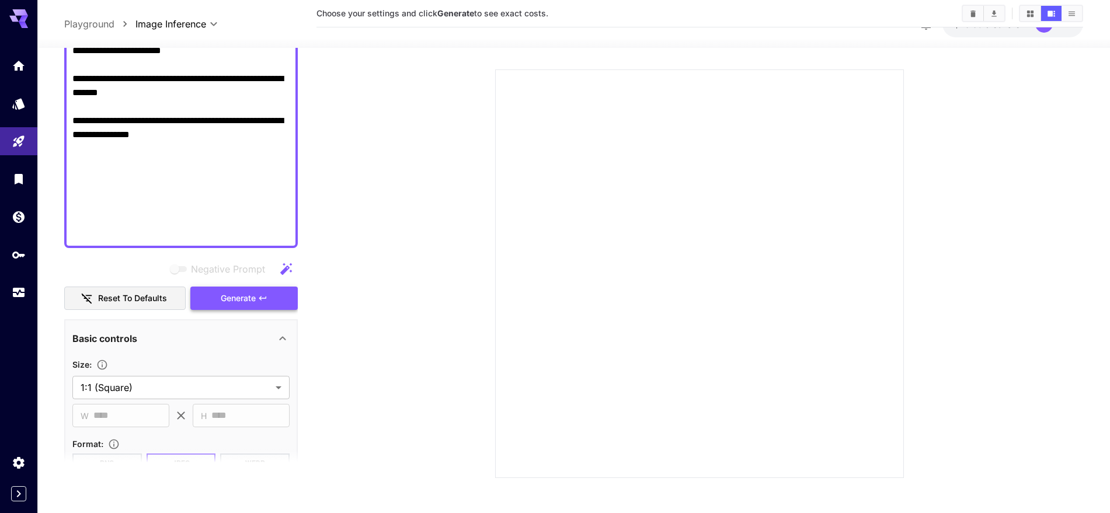
click at [239, 291] on span "Generate" at bounding box center [238, 298] width 35 height 15
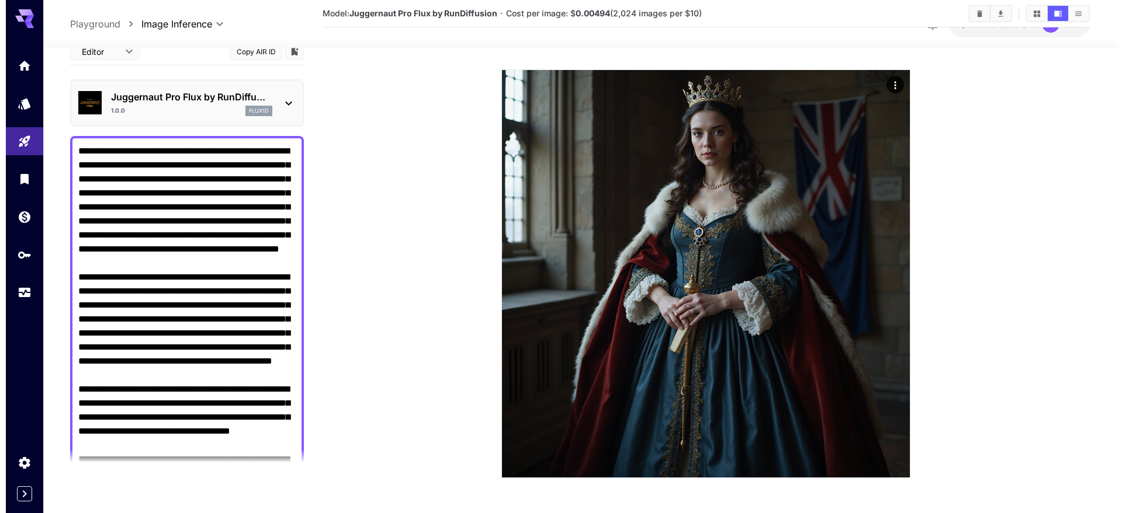
scroll to position [0, 0]
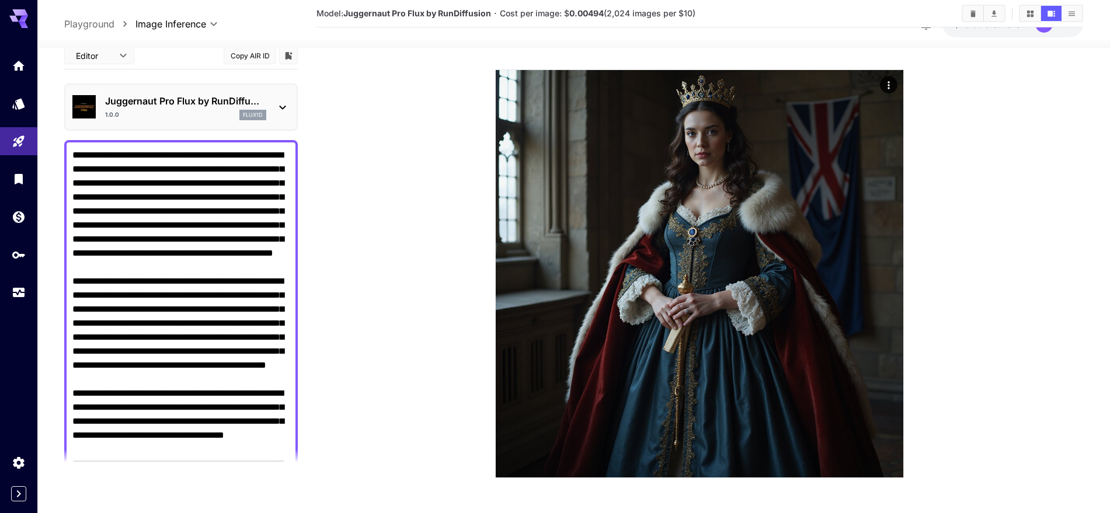
click at [284, 108] on icon at bounding box center [283, 107] width 14 height 14
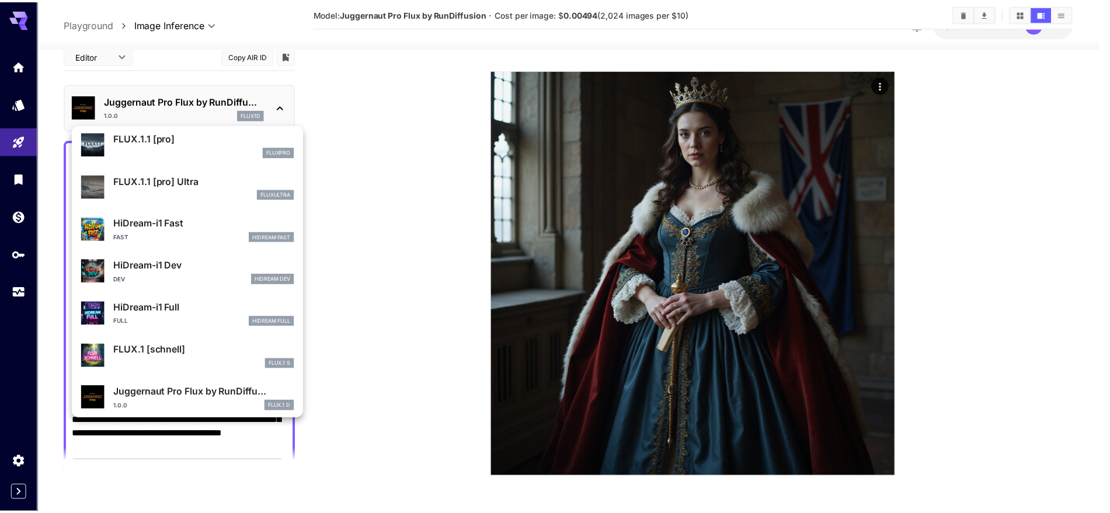
scroll to position [903, 0]
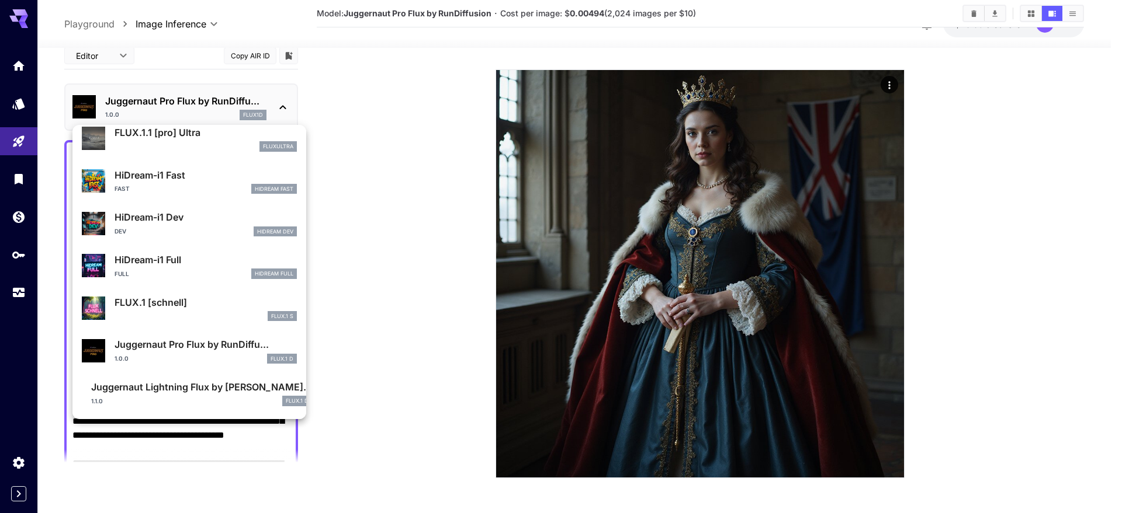
click at [147, 307] on p "FLUX.1 [schnell]" at bounding box center [205, 303] width 182 height 14
type input "*"
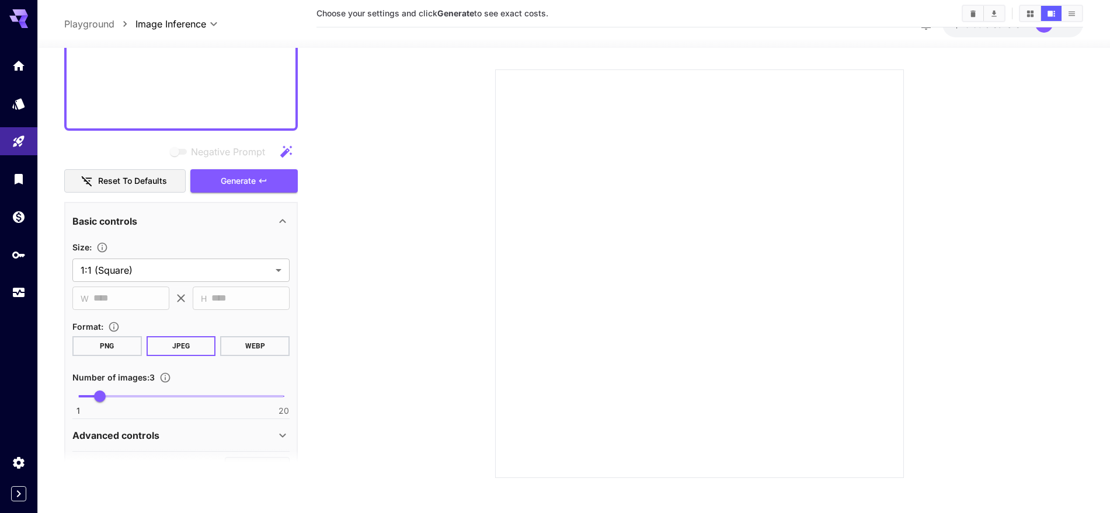
scroll to position [758, 0]
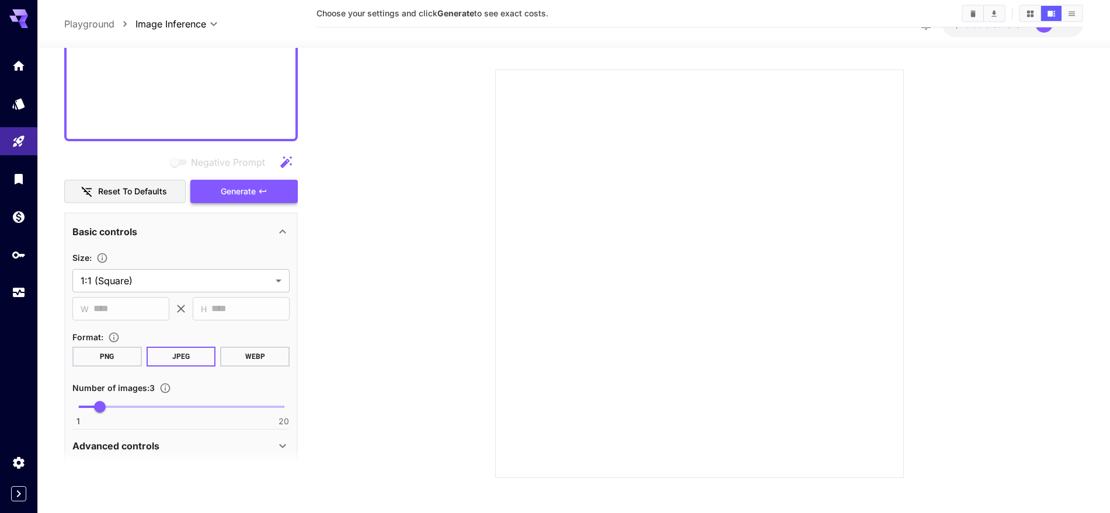
click at [251, 197] on span "Generate" at bounding box center [238, 192] width 35 height 15
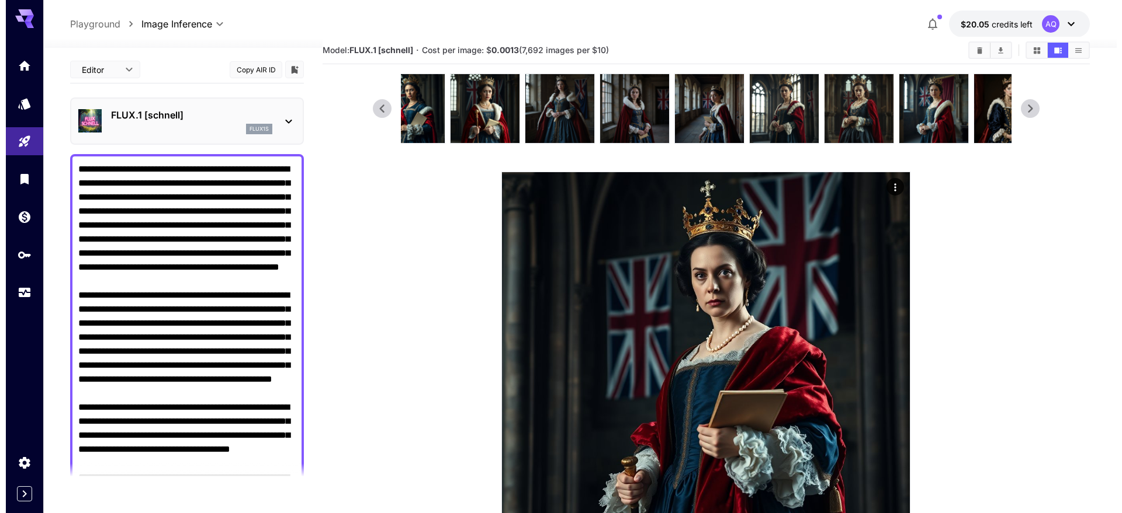
scroll to position [0, 0]
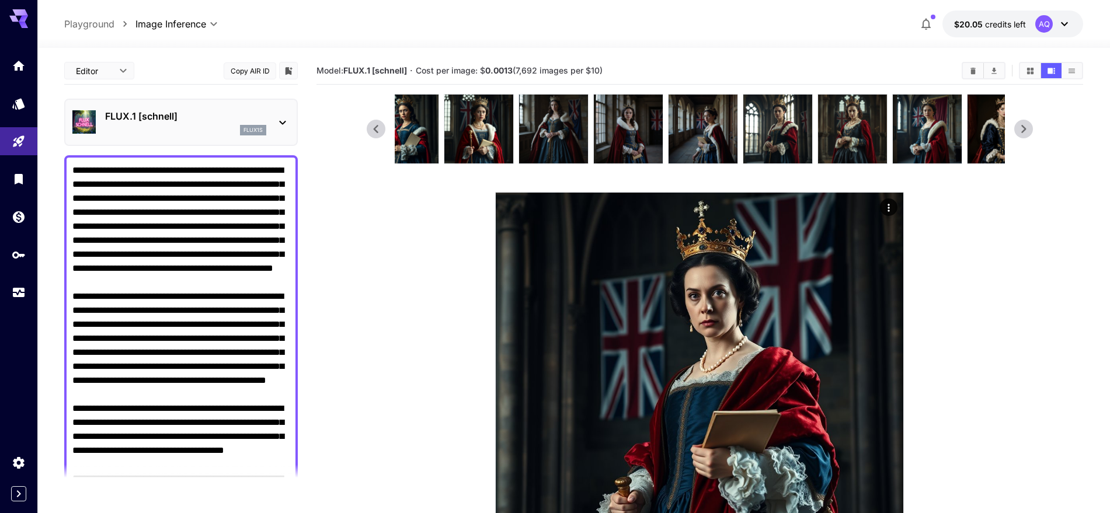
click at [223, 125] on div "flux1s" at bounding box center [185, 130] width 161 height 11
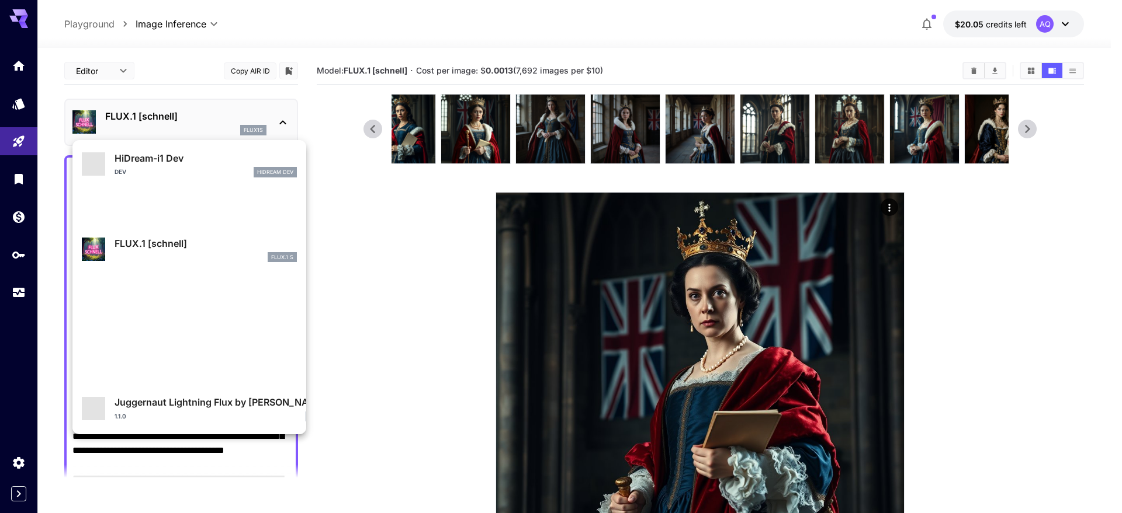
scroll to position [903, 0]
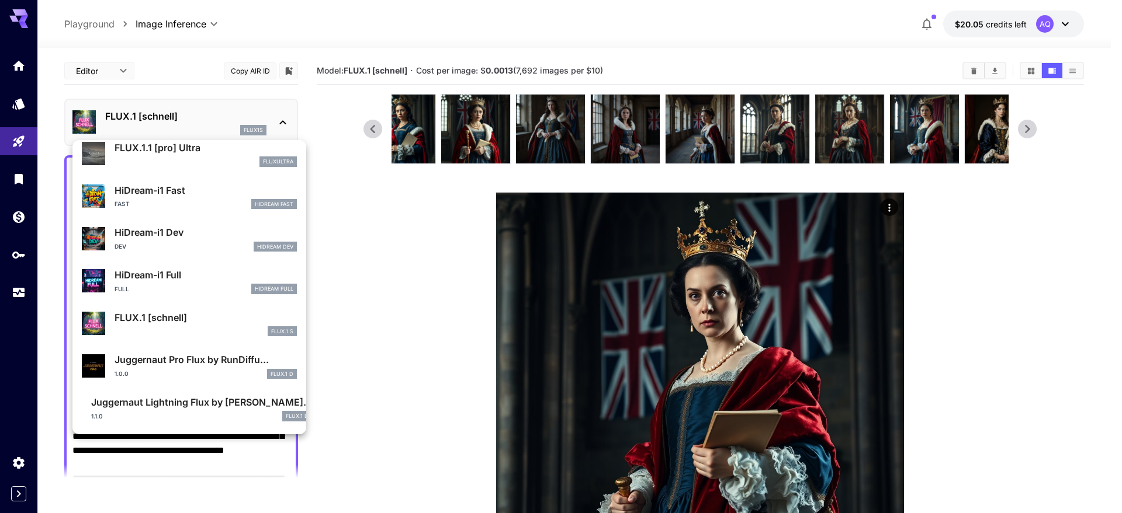
click at [144, 286] on div "Full HiDream Full" at bounding box center [205, 289] width 182 height 11
type input "**"
type input "***"
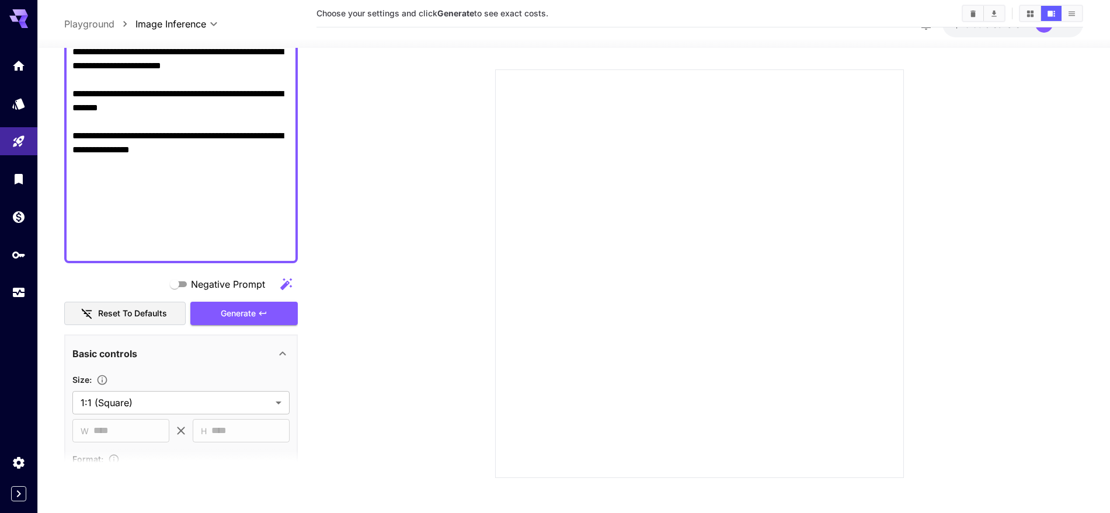
scroll to position [588, 0]
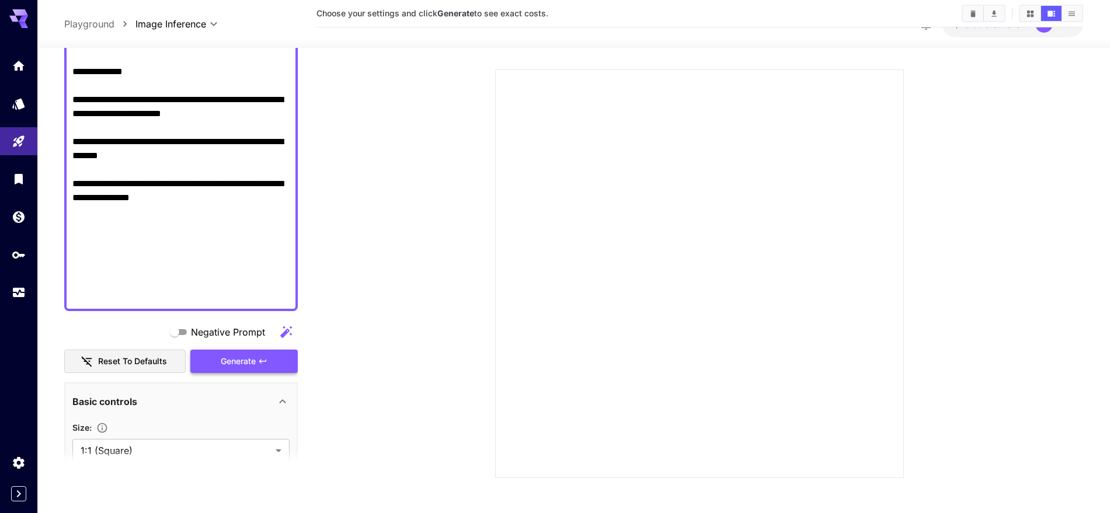
click at [239, 367] on span "Generate" at bounding box center [238, 362] width 35 height 15
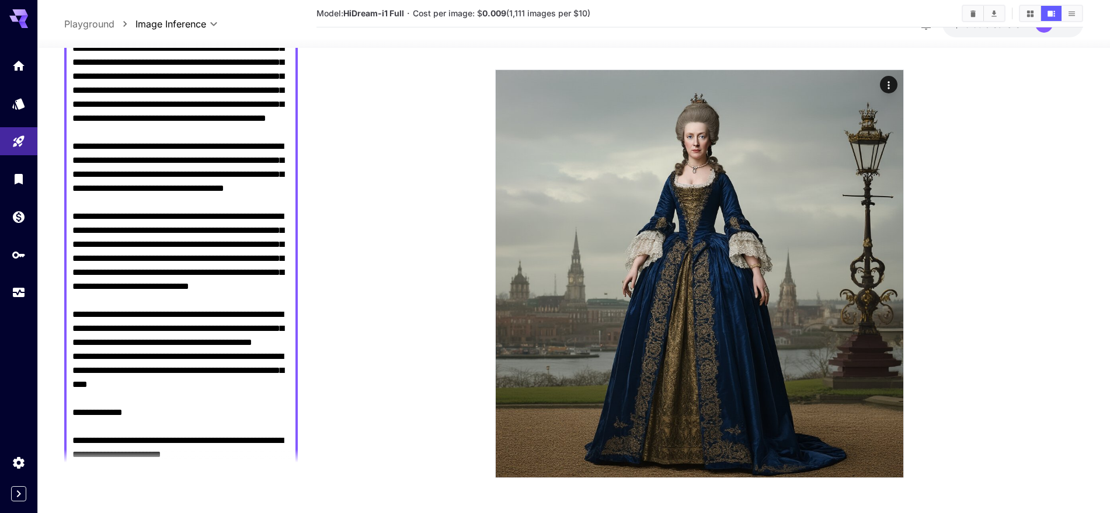
scroll to position [0, 0]
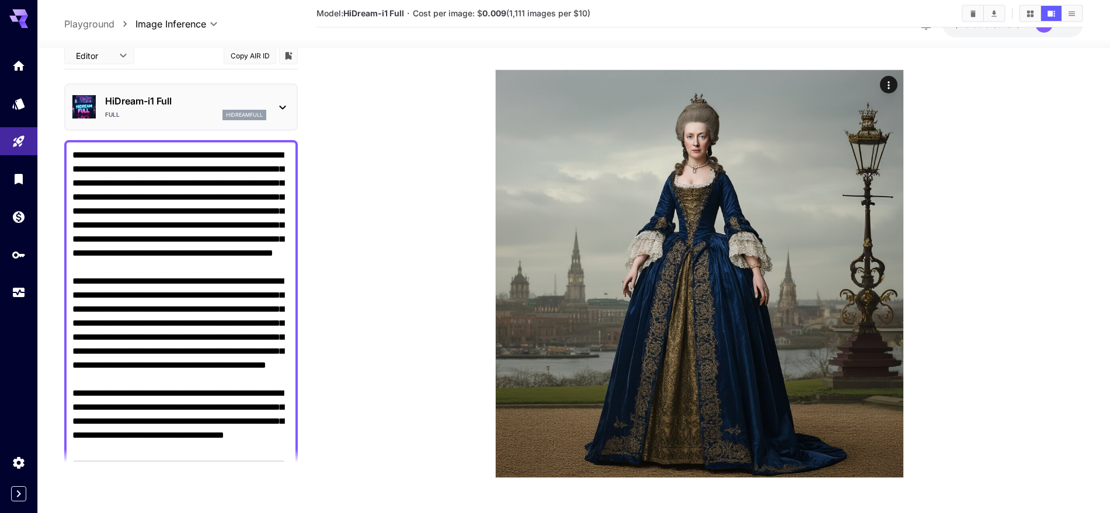
click at [178, 95] on p "HiDream-i1 Full" at bounding box center [185, 101] width 161 height 14
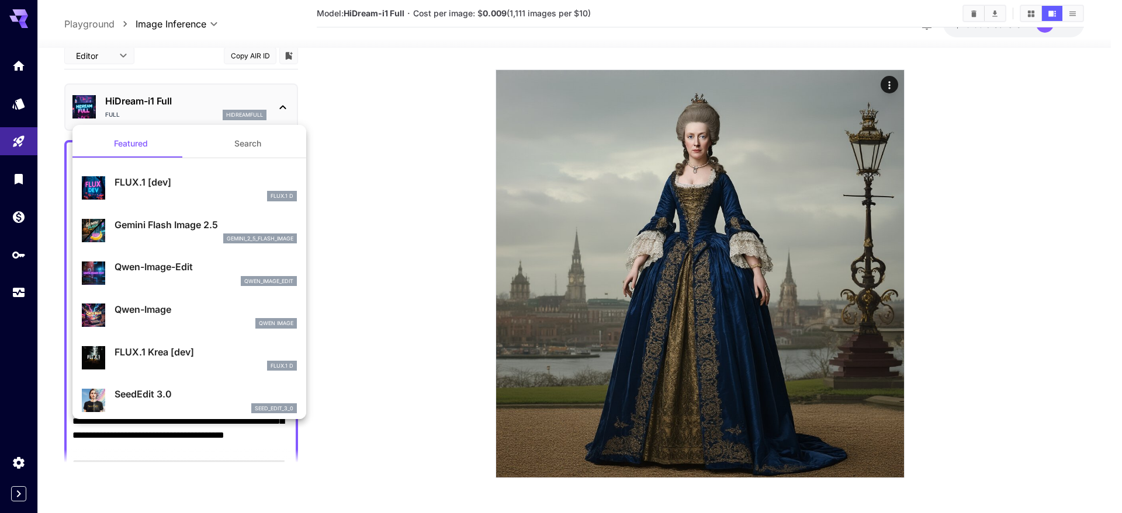
click at [397, 267] on div at bounding box center [561, 256] width 1122 height 513
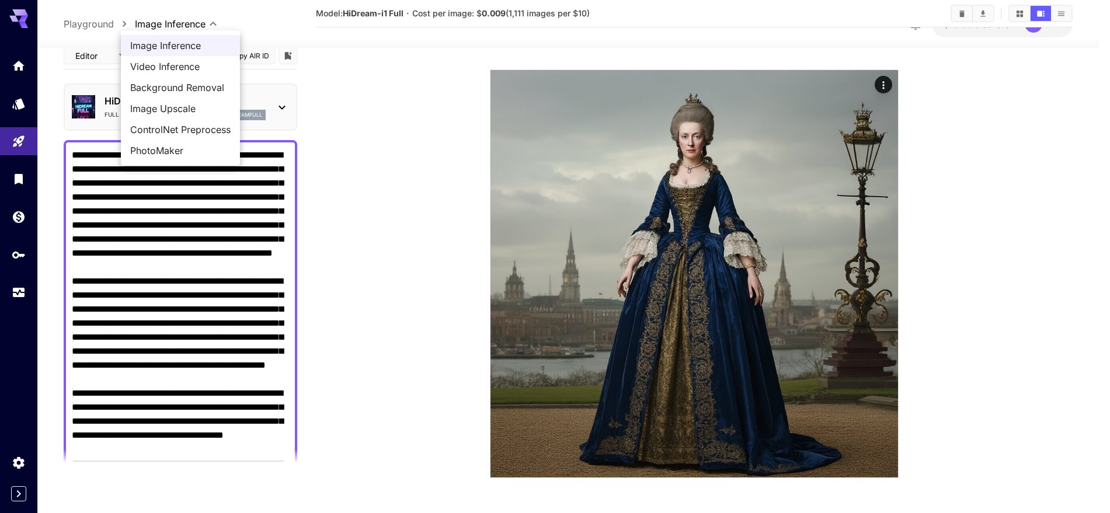
click at [150, 25] on body "**********" at bounding box center [555, 195] width 1110 height 636
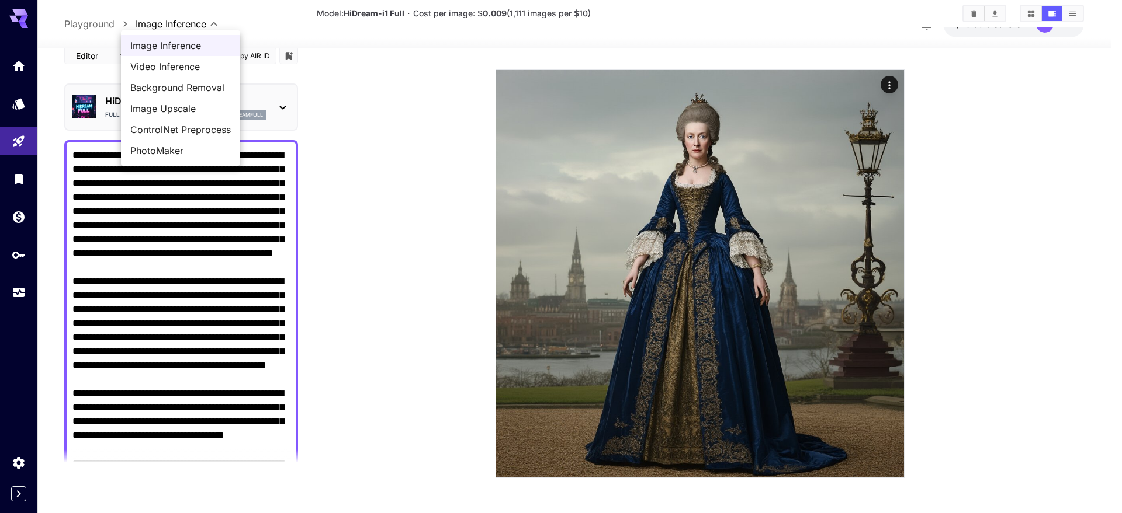
click at [81, 25] on div at bounding box center [561, 256] width 1122 height 513
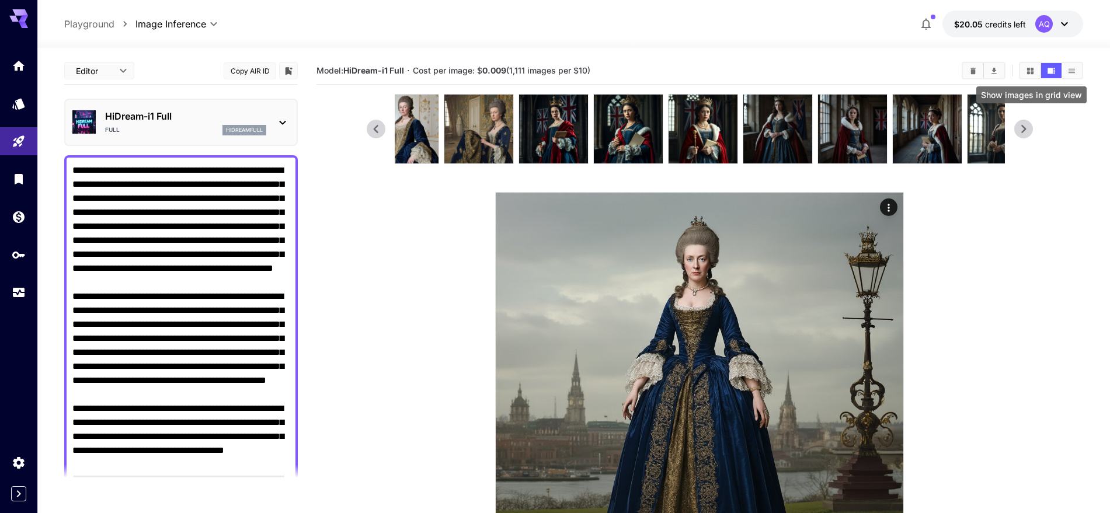
click at [1033, 72] on icon "Show images in grid view" at bounding box center [1031, 70] width 6 height 6
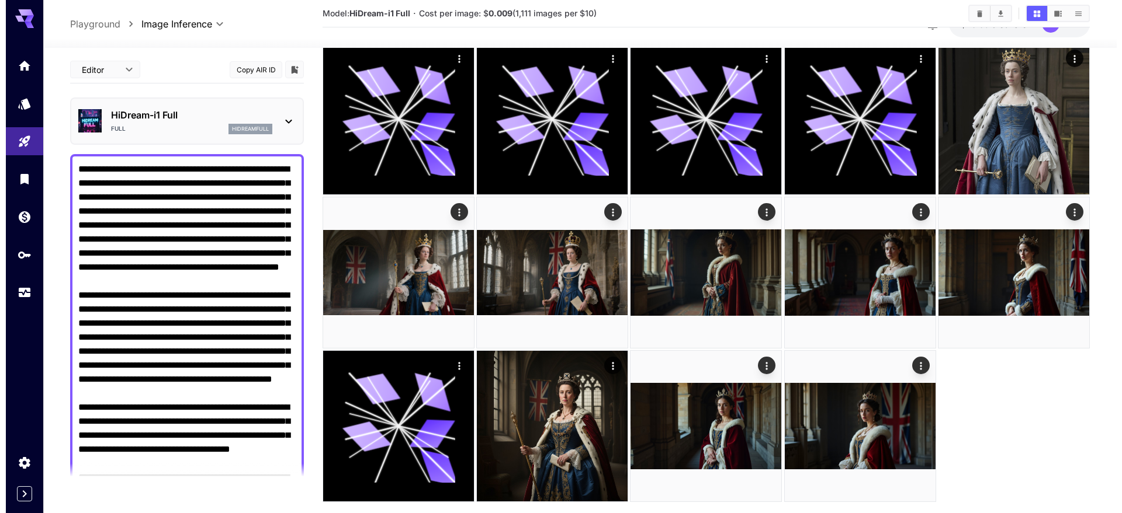
scroll to position [998, 0]
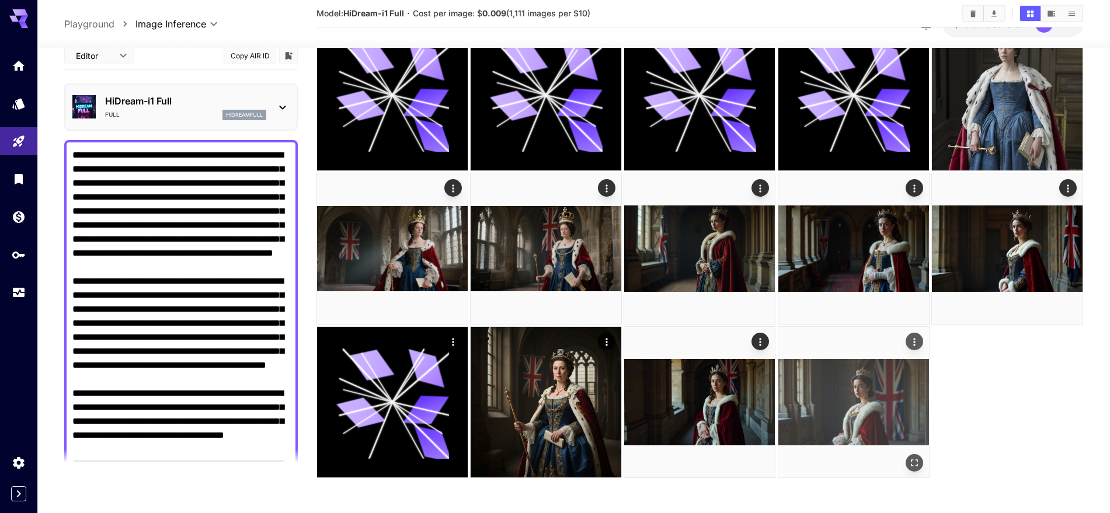
click at [824, 388] on img at bounding box center [854, 402] width 151 height 151
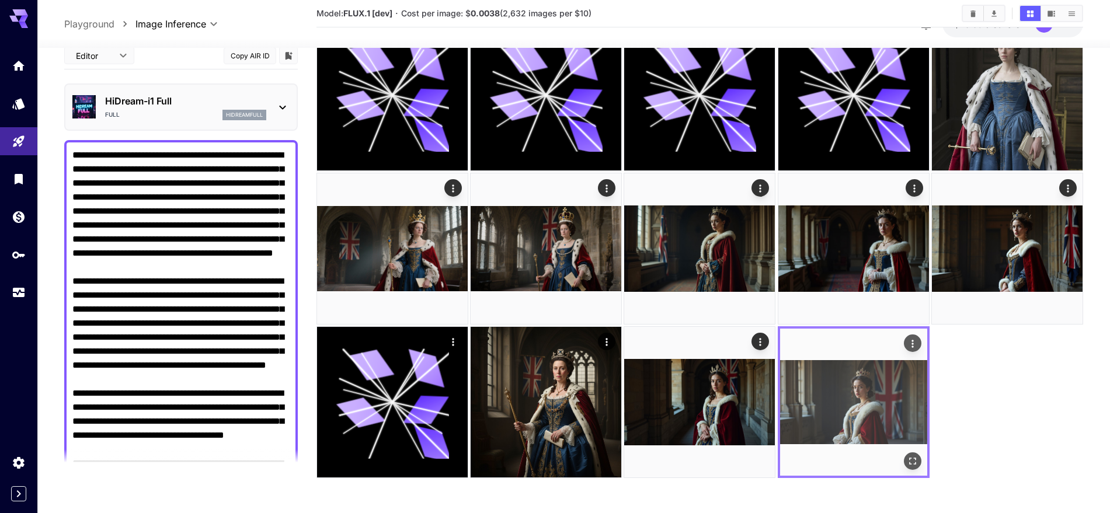
click at [824, 388] on img at bounding box center [853, 402] width 147 height 147
click at [913, 461] on icon "Open in fullscreen" at bounding box center [913, 462] width 12 height 12
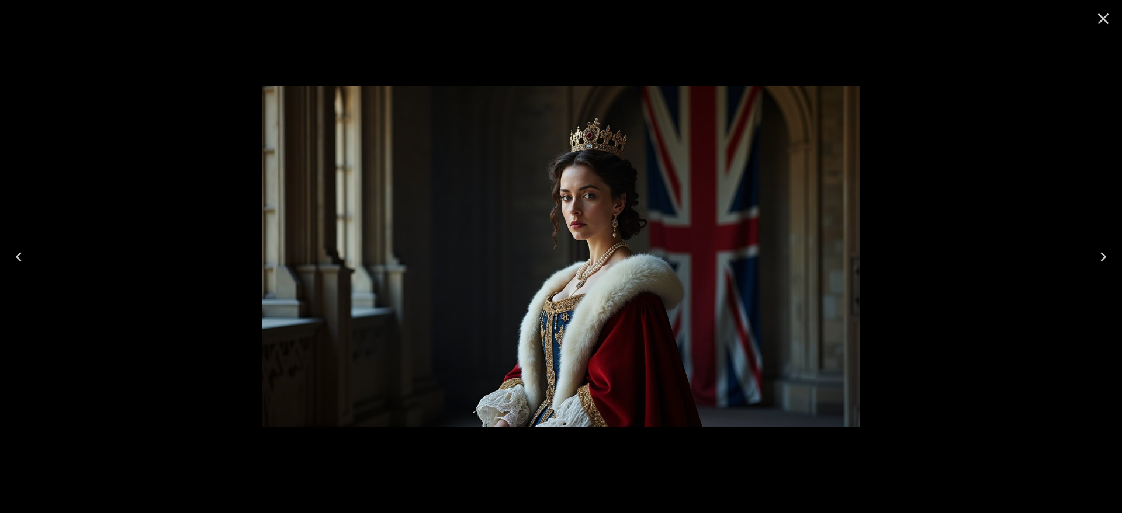
click at [22, 254] on icon "Previous" at bounding box center [18, 257] width 19 height 19
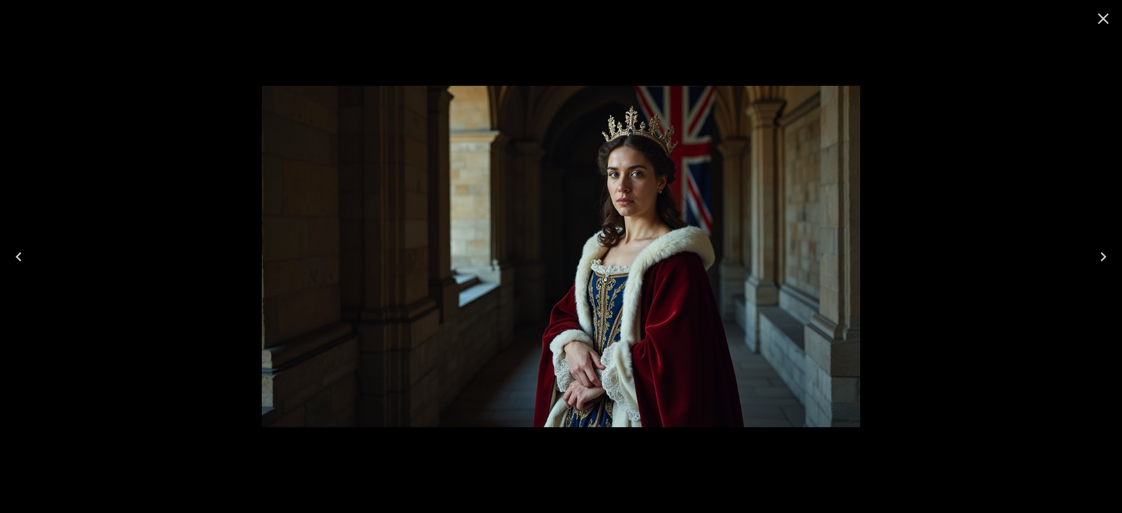
click at [22, 254] on icon "Previous" at bounding box center [18, 257] width 19 height 19
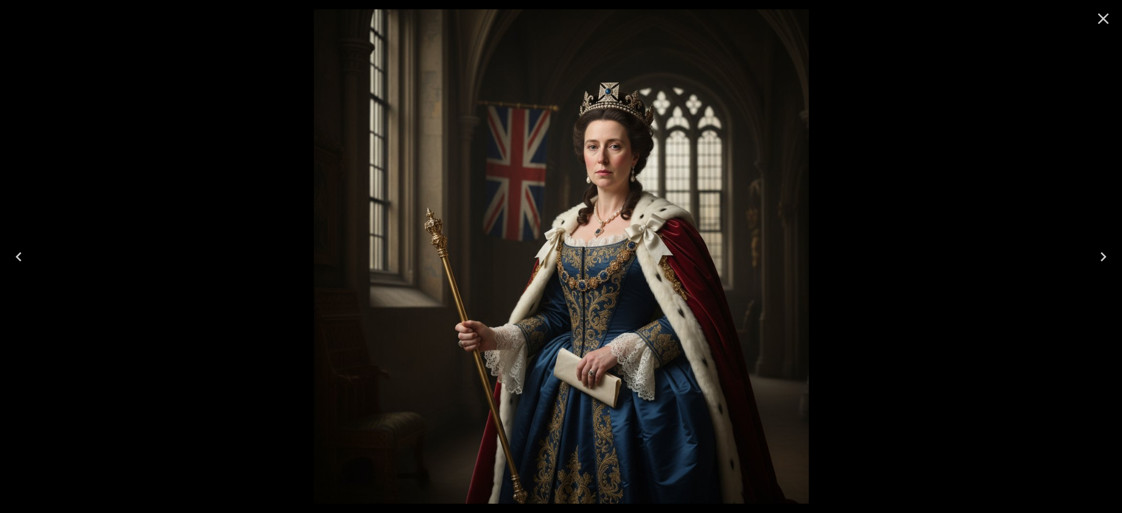
click at [22, 254] on icon "Previous" at bounding box center [18, 257] width 19 height 19
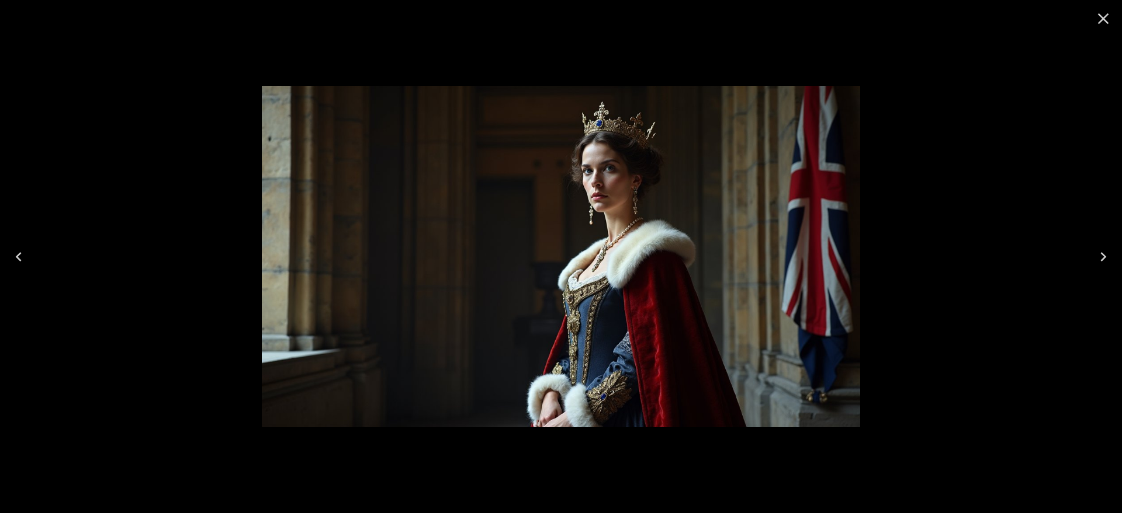
drag, startPoint x: 641, startPoint y: 225, endPoint x: 707, endPoint y: 221, distance: 65.6
click at [522, 228] on img at bounding box center [561, 257] width 598 height 342
click at [1110, 254] on icon "Next" at bounding box center [1103, 257] width 19 height 19
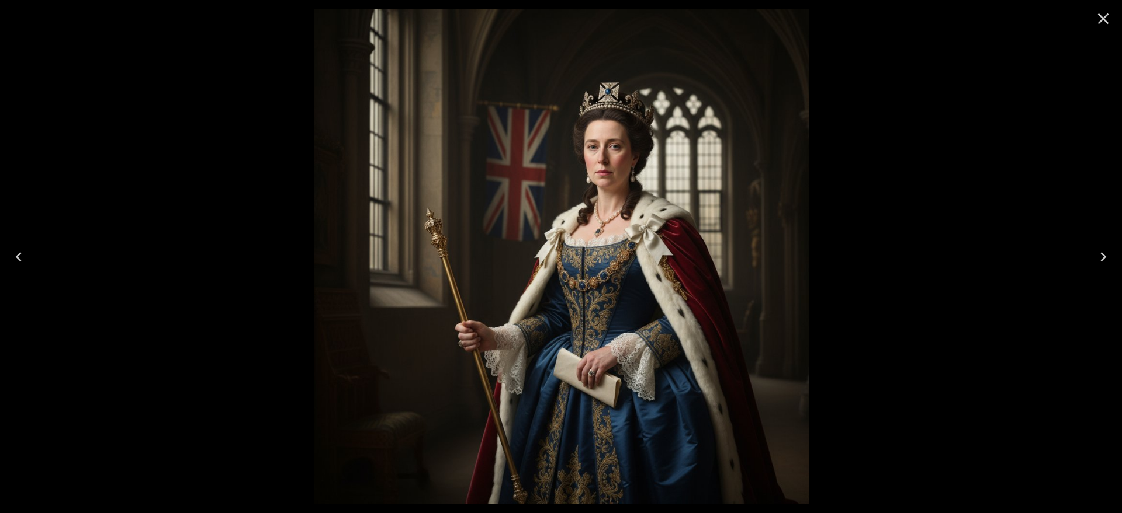
click at [1108, 255] on icon "Next" at bounding box center [1103, 257] width 19 height 19
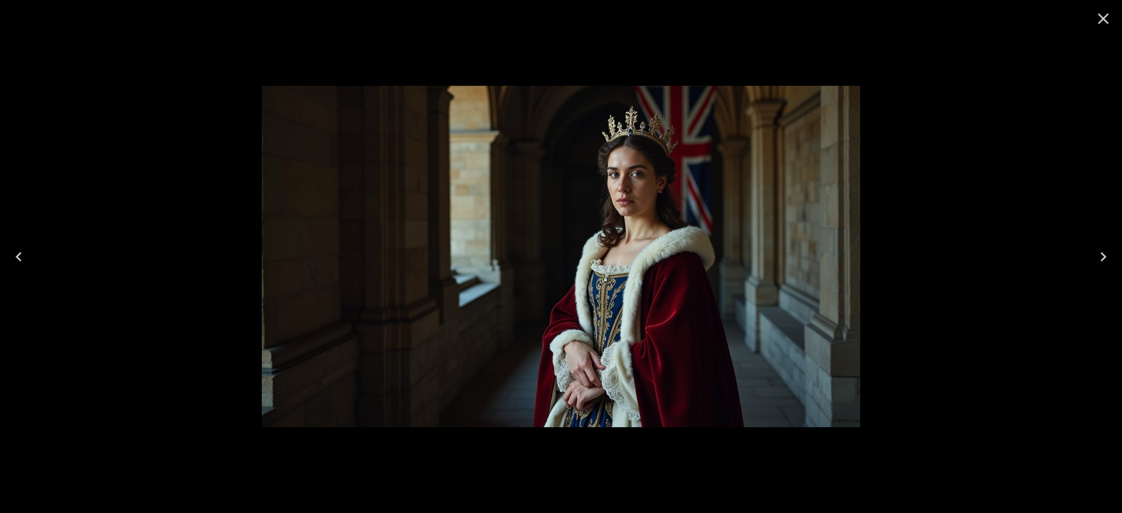
click at [24, 252] on icon "Previous" at bounding box center [18, 257] width 19 height 19
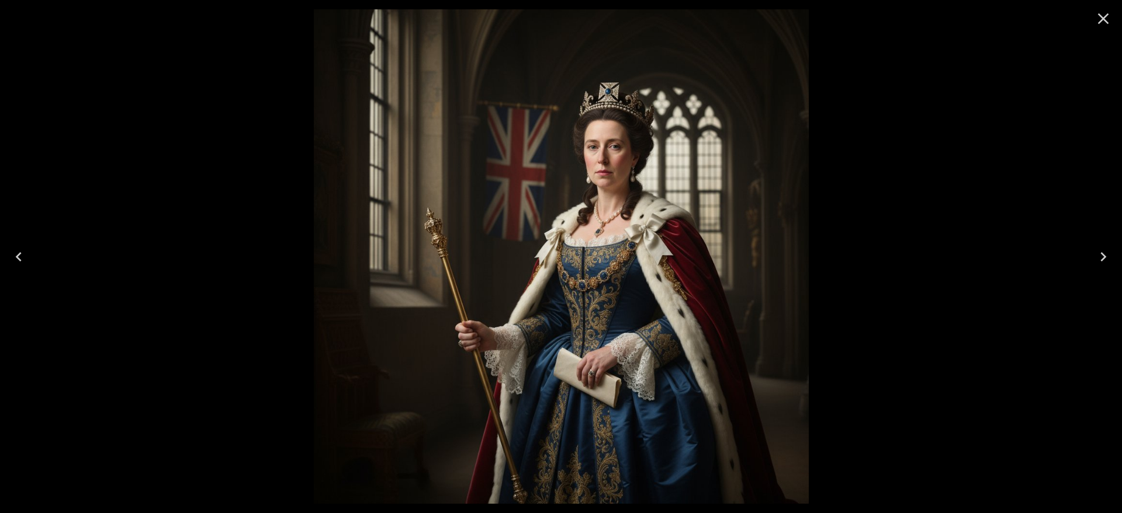
click at [24, 252] on icon "Previous" at bounding box center [18, 257] width 19 height 19
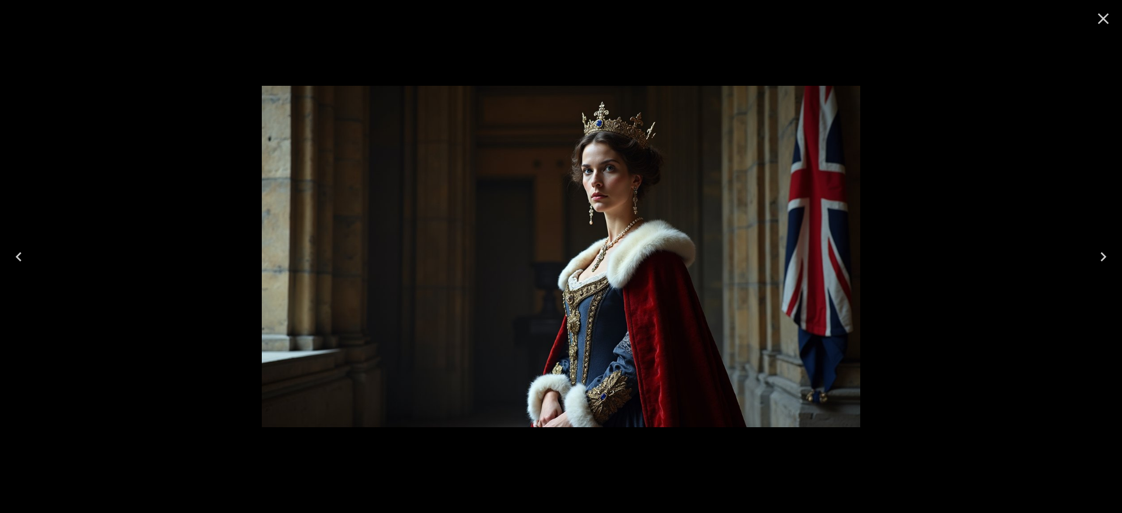
click at [24, 252] on icon "Previous" at bounding box center [18, 257] width 19 height 19
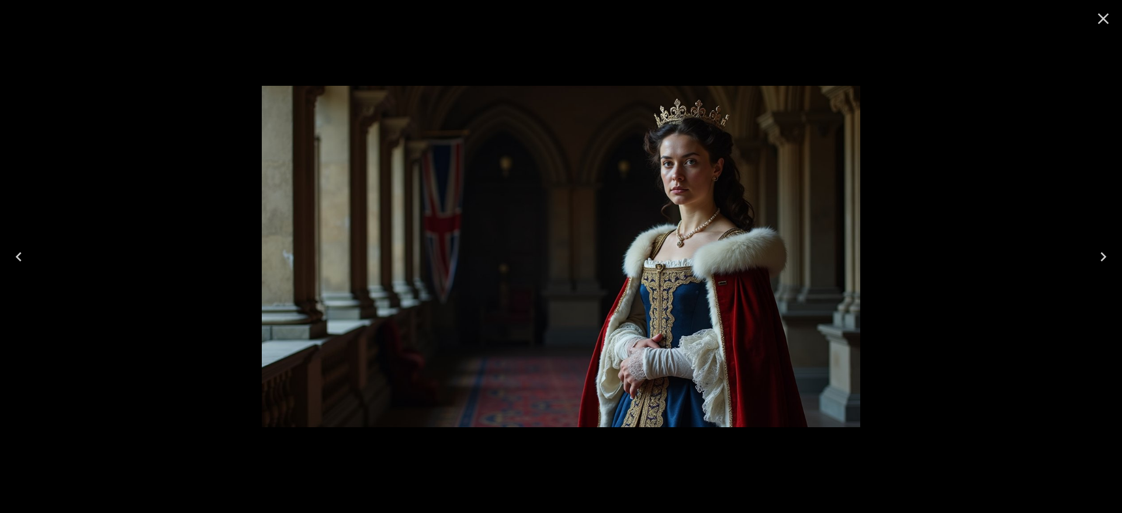
click at [24, 252] on icon "Previous" at bounding box center [18, 257] width 19 height 19
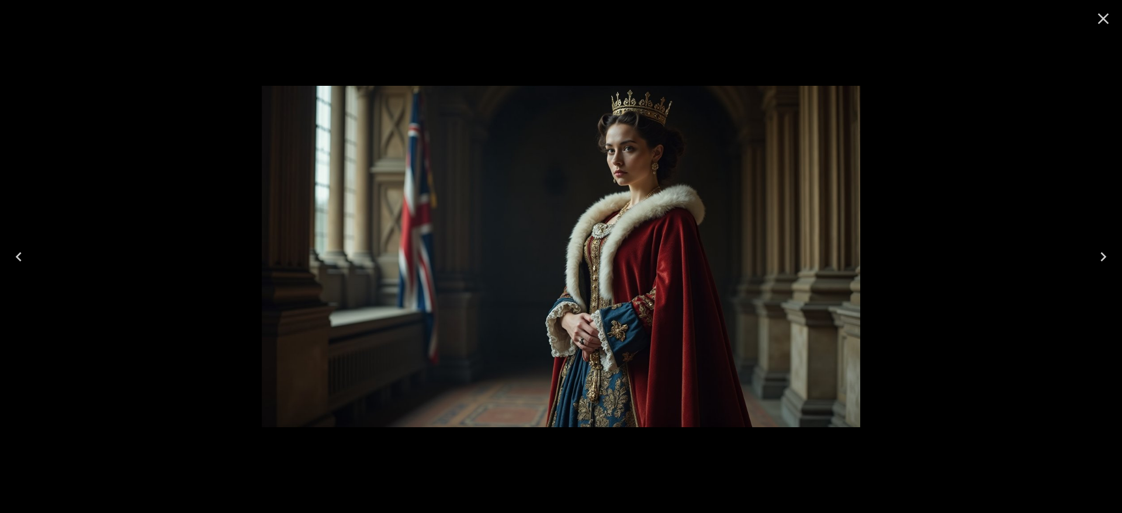
click at [24, 252] on icon "Previous" at bounding box center [18, 257] width 19 height 19
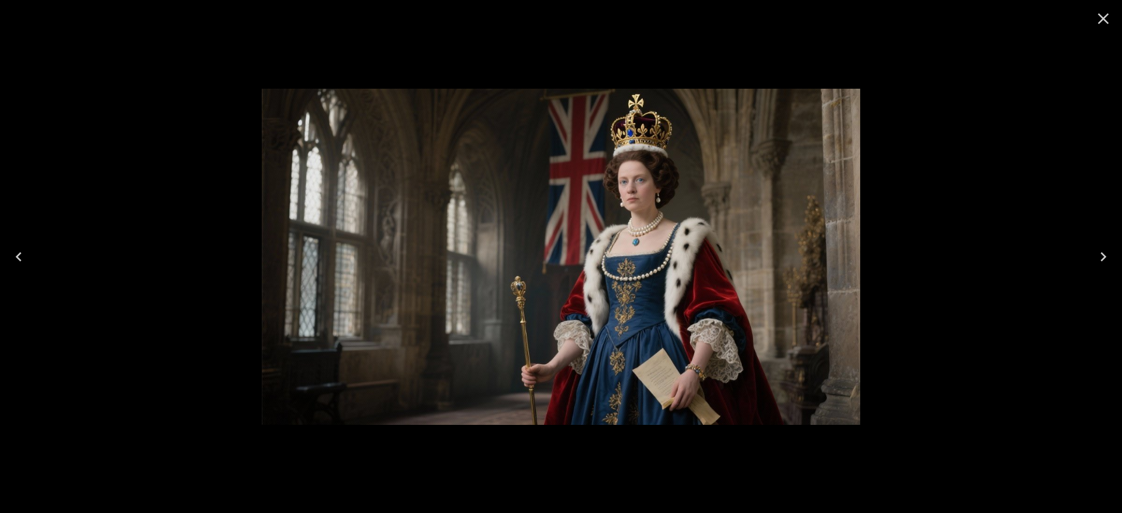
click at [24, 252] on icon "Previous" at bounding box center [18, 257] width 19 height 19
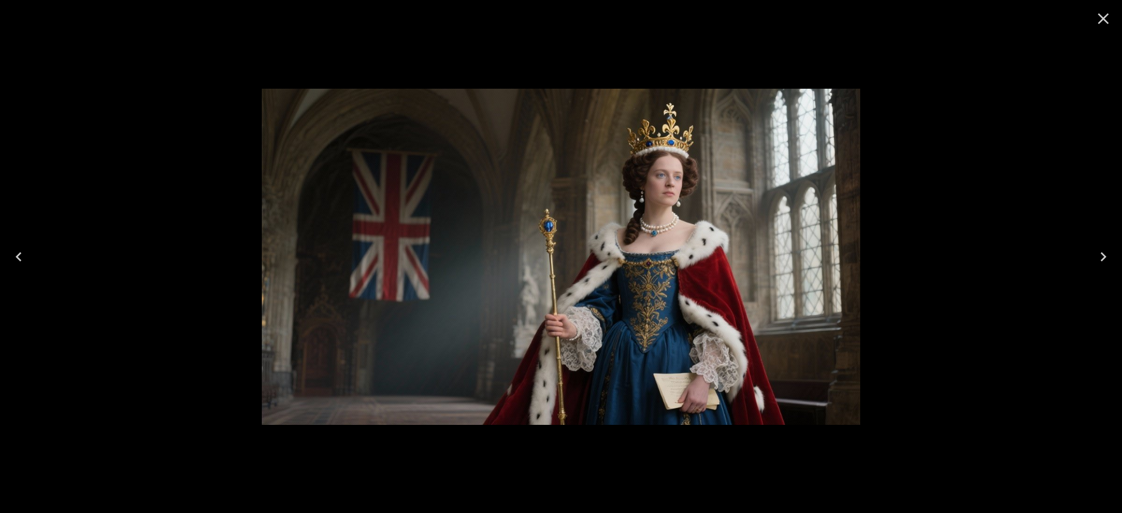
click at [24, 252] on icon "Previous" at bounding box center [18, 257] width 19 height 19
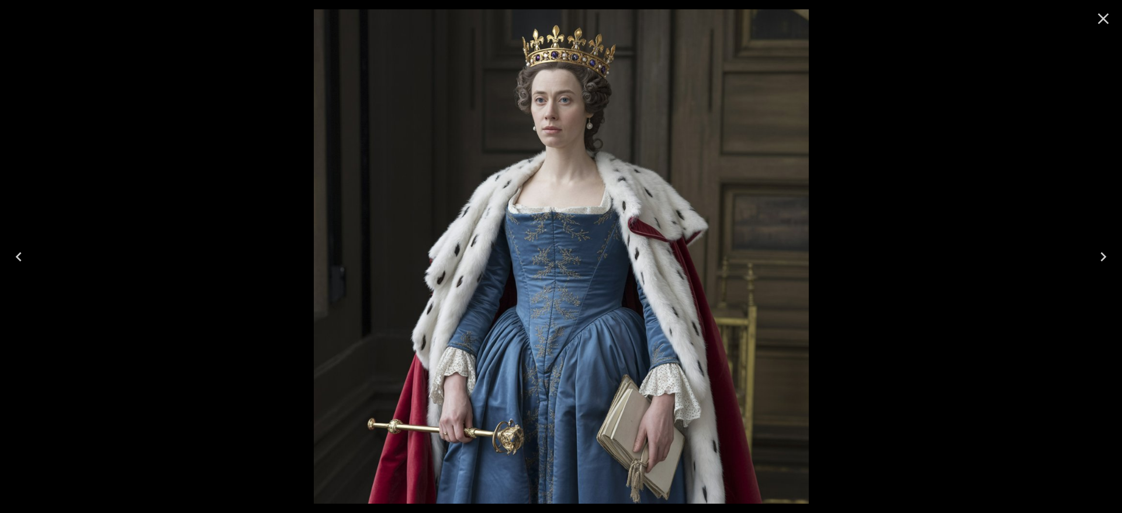
click at [24, 252] on icon "Previous" at bounding box center [18, 257] width 19 height 19
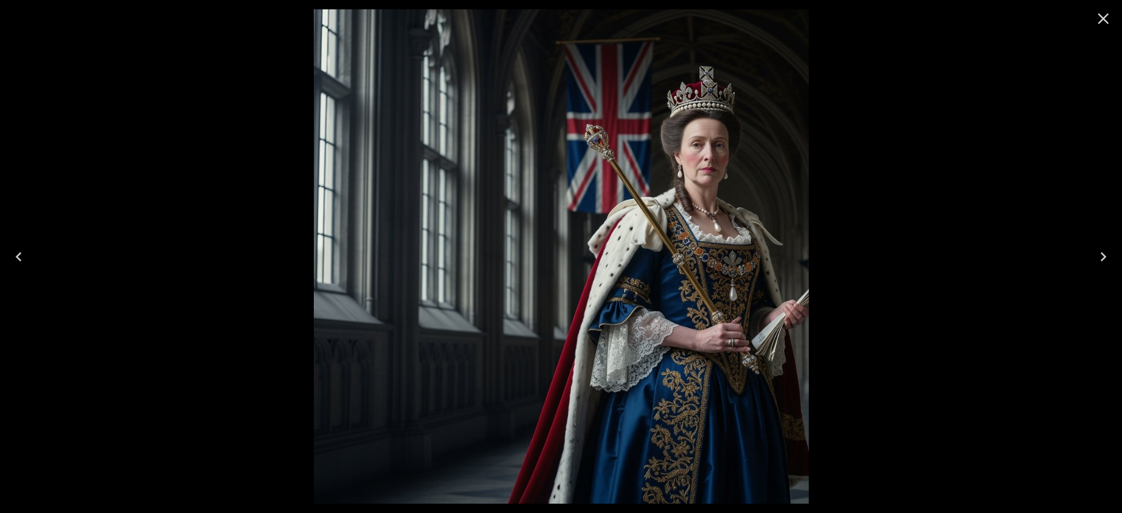
click at [24, 252] on icon "Previous" at bounding box center [18, 257] width 19 height 19
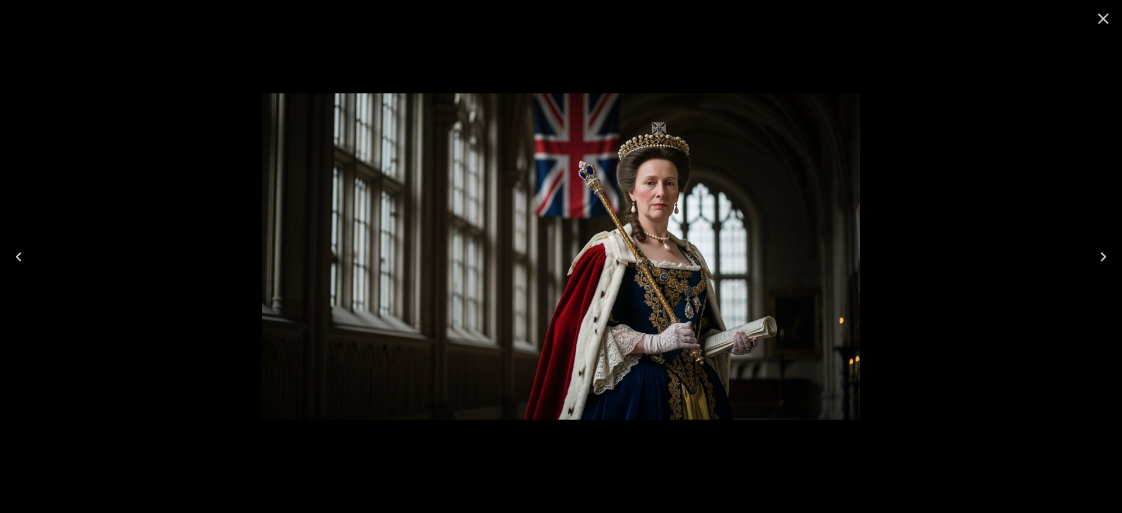
click at [24, 252] on icon "Previous" at bounding box center [18, 257] width 19 height 19
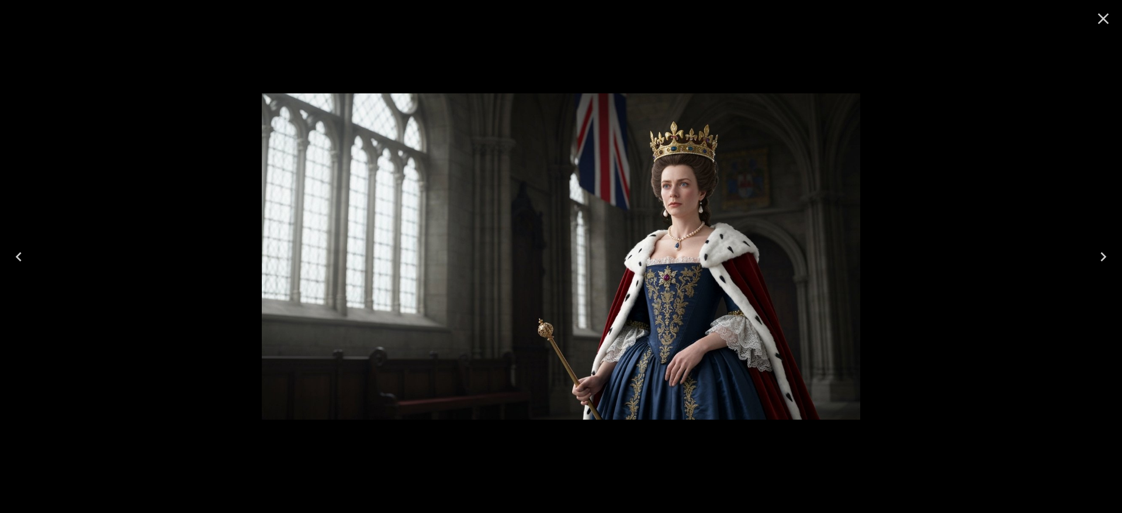
click at [24, 252] on icon "Previous" at bounding box center [18, 257] width 19 height 19
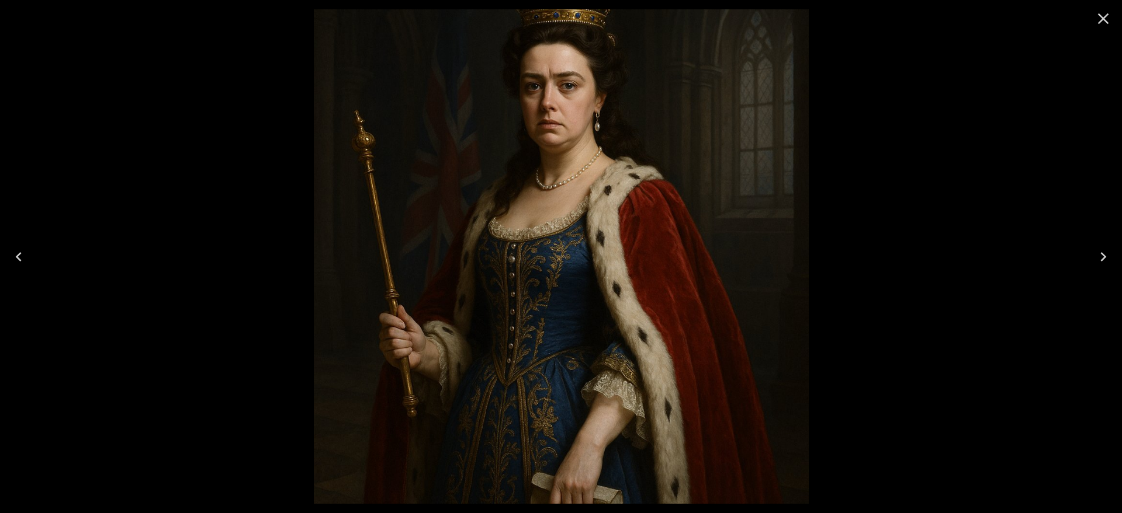
click at [25, 252] on icon "Previous" at bounding box center [18, 257] width 19 height 19
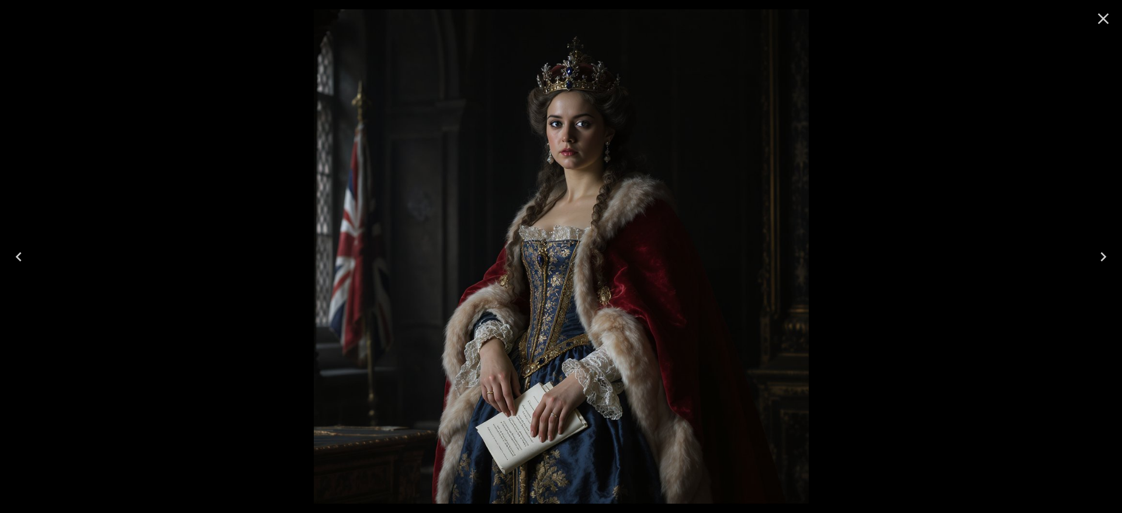
click at [20, 258] on icon "Previous" at bounding box center [18, 257] width 19 height 19
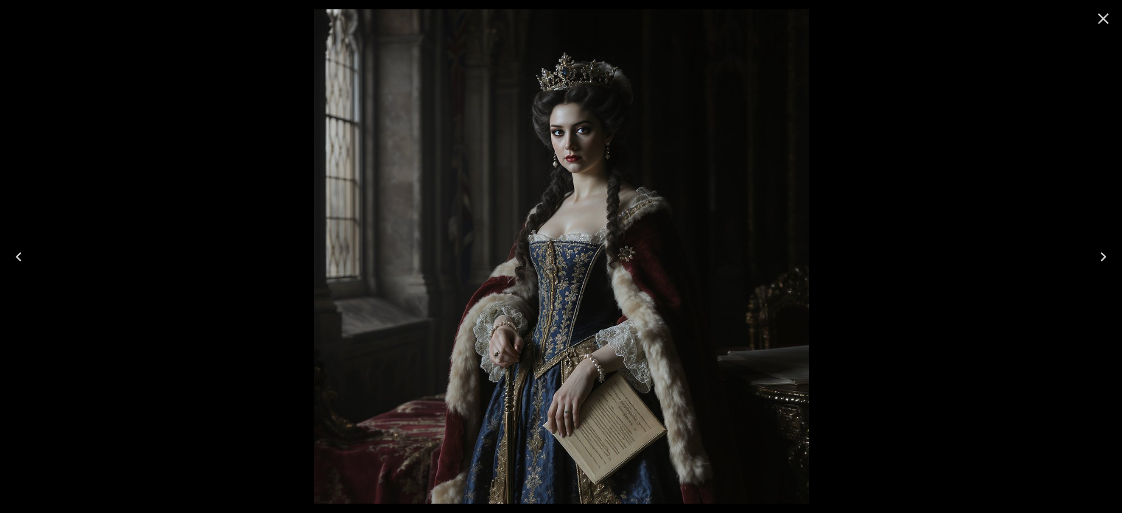
click at [20, 252] on icon "Previous" at bounding box center [18, 257] width 19 height 19
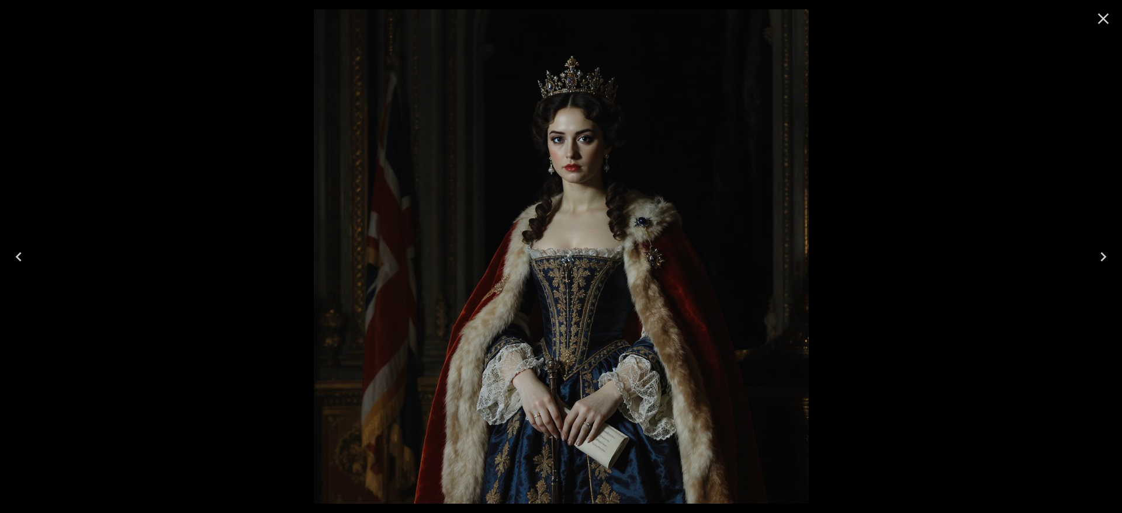
click at [22, 251] on icon "Previous" at bounding box center [18, 257] width 19 height 19
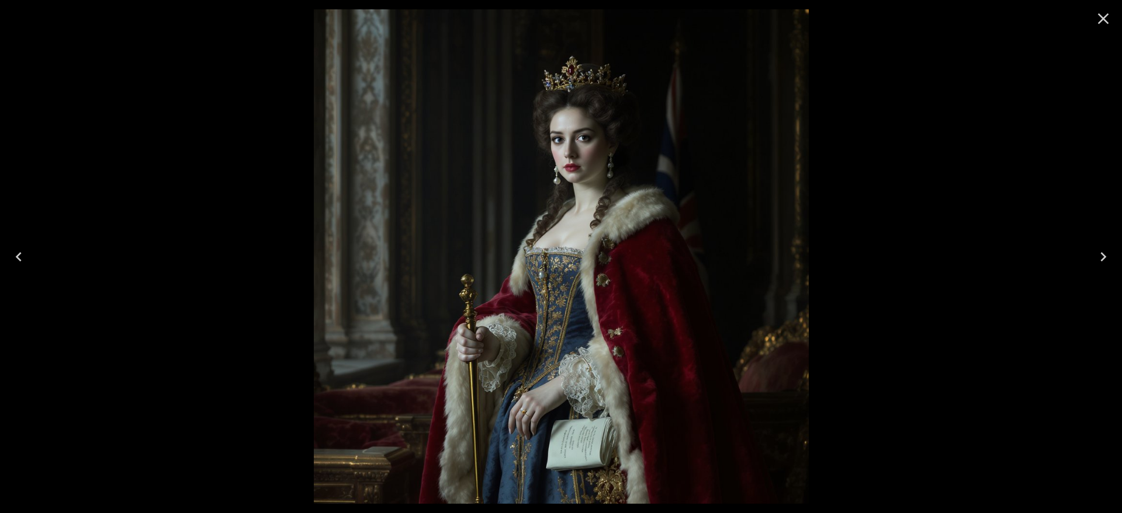
drag, startPoint x: 18, startPoint y: 251, endPoint x: 34, endPoint y: 258, distance: 17.8
click at [21, 253] on icon "Previous" at bounding box center [18, 257] width 19 height 19
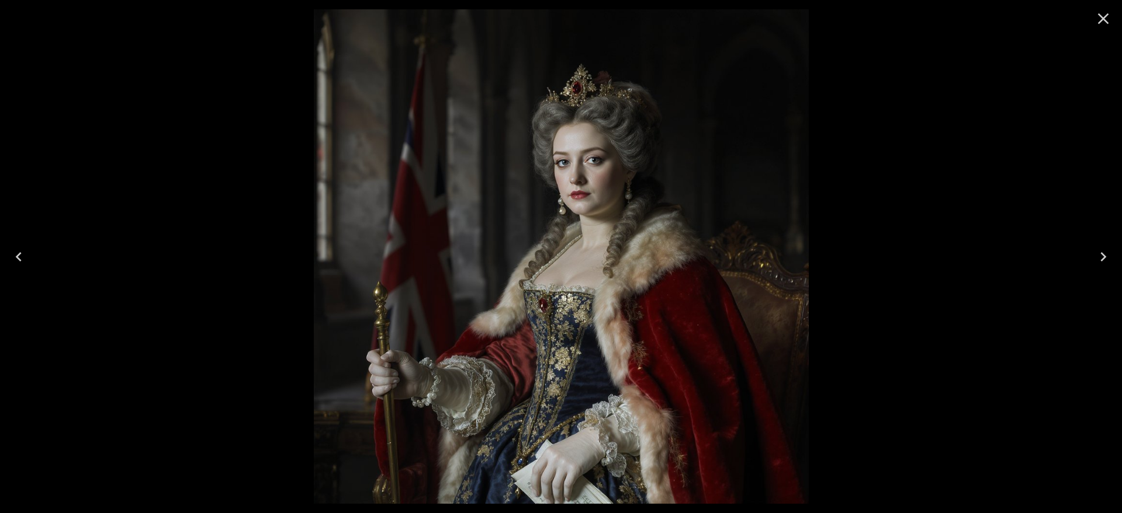
click at [21, 252] on icon "Previous" at bounding box center [18, 257] width 19 height 19
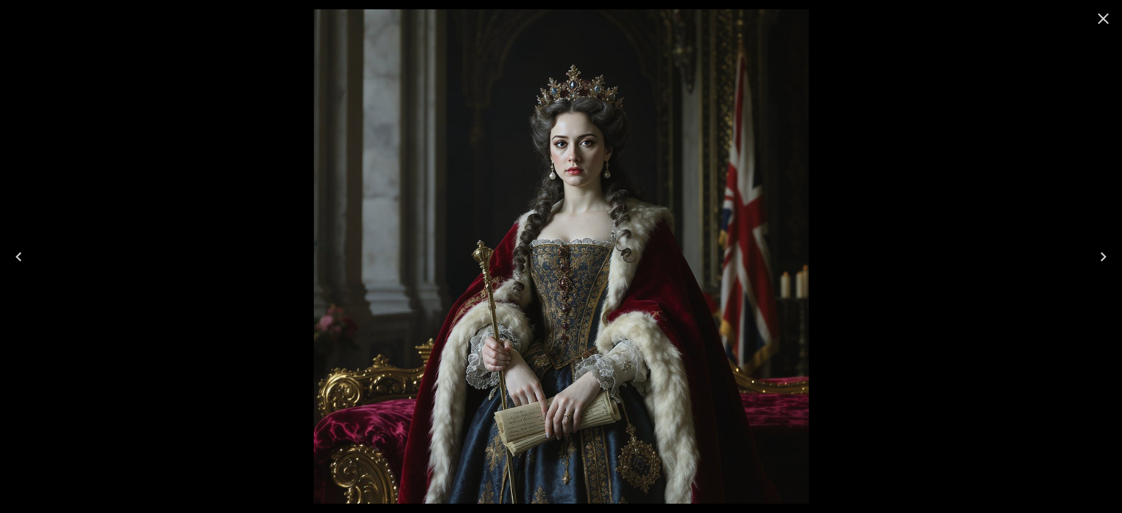
click at [20, 254] on icon "Previous" at bounding box center [19, 256] width 6 height 9
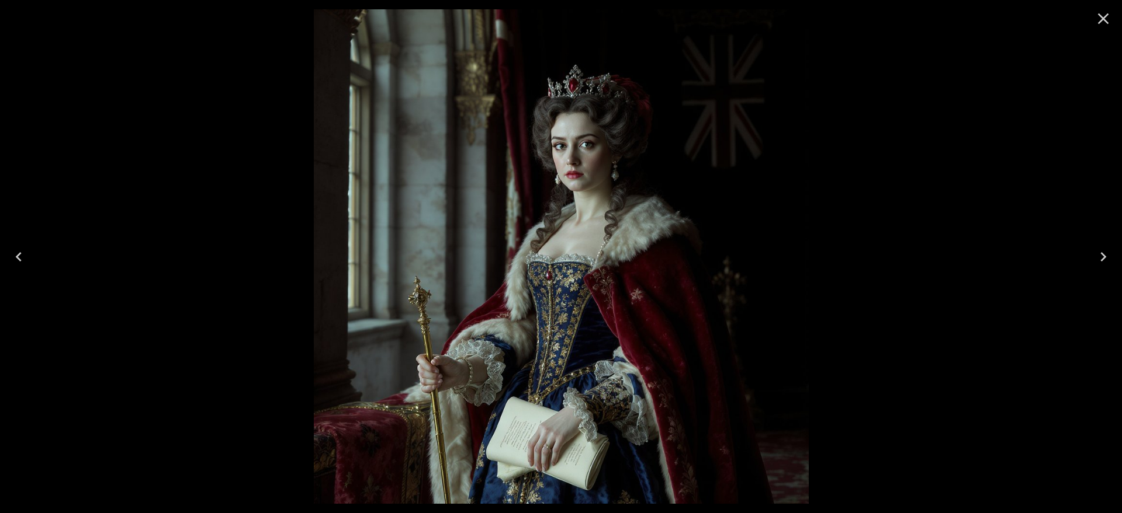
click at [23, 255] on icon "Previous" at bounding box center [18, 257] width 19 height 19
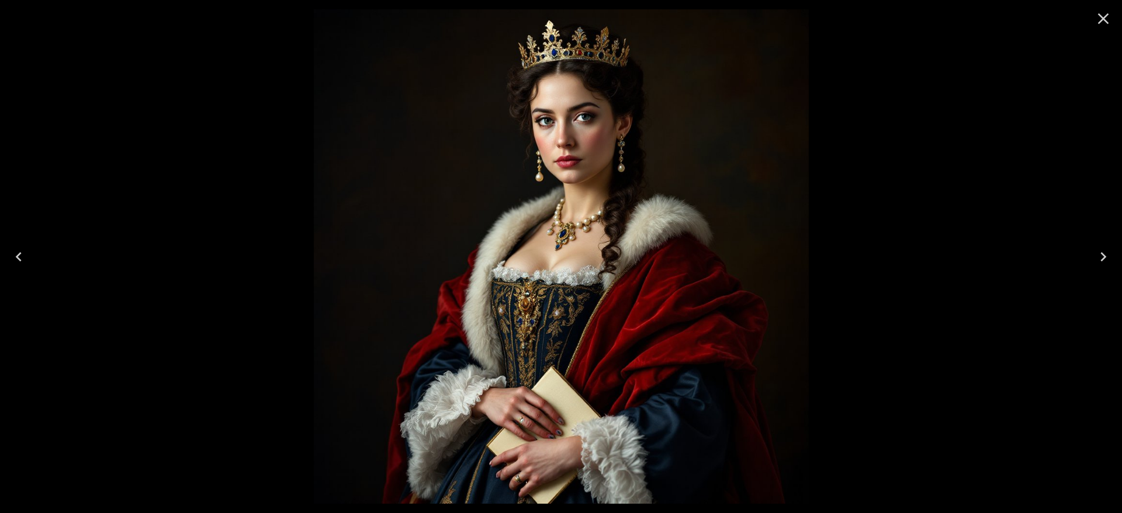
click at [16, 256] on icon "Previous" at bounding box center [19, 256] width 6 height 9
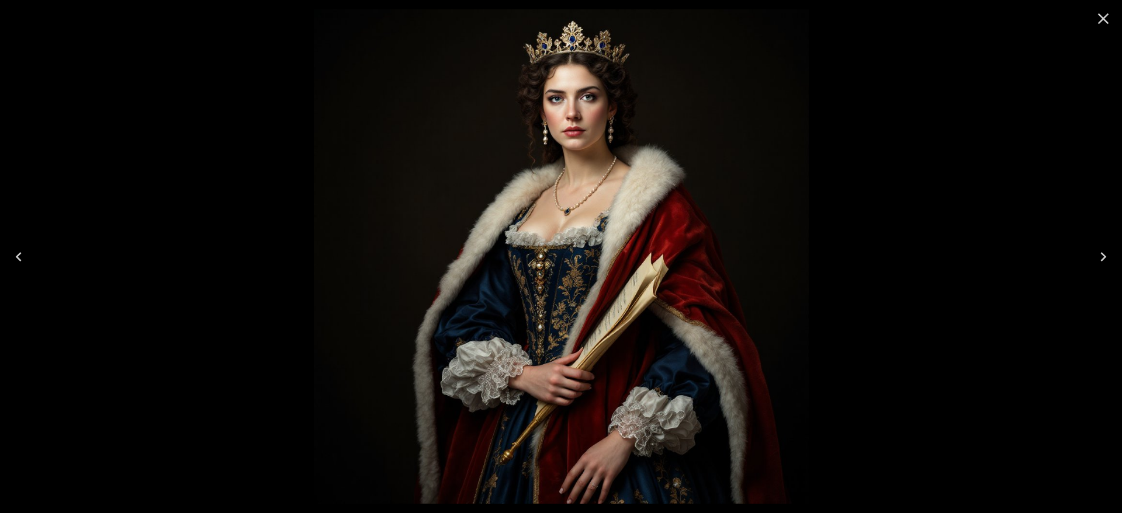
click at [16, 256] on icon "Previous" at bounding box center [19, 256] width 6 height 9
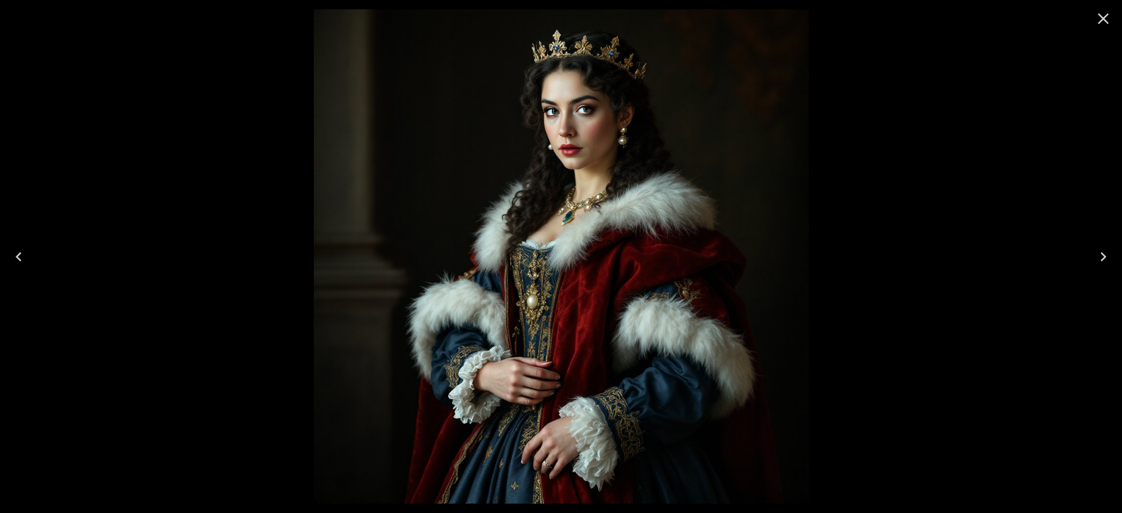
click at [15, 258] on icon "Previous" at bounding box center [18, 257] width 19 height 19
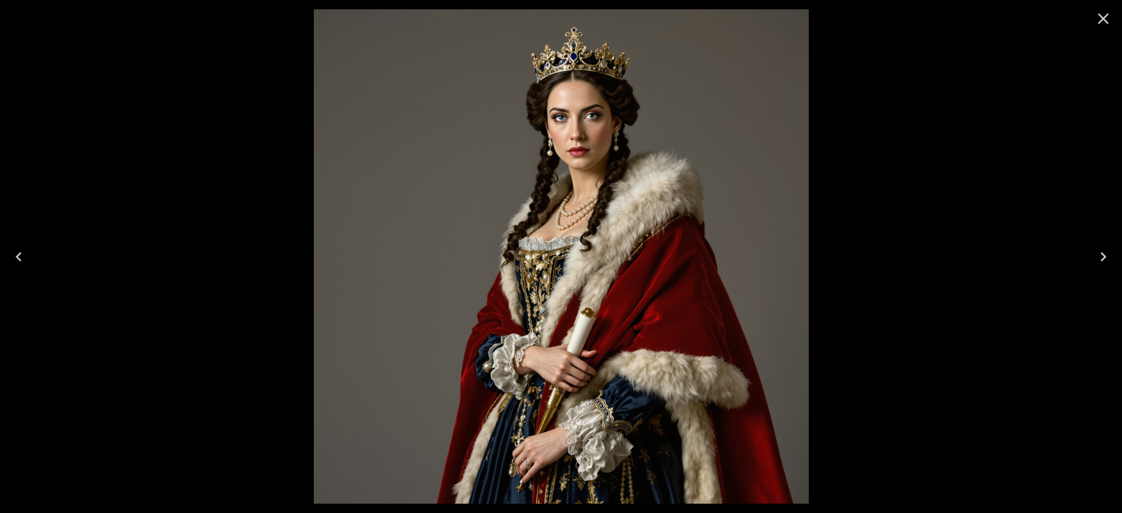
click at [21, 249] on icon "Previous" at bounding box center [18, 257] width 19 height 19
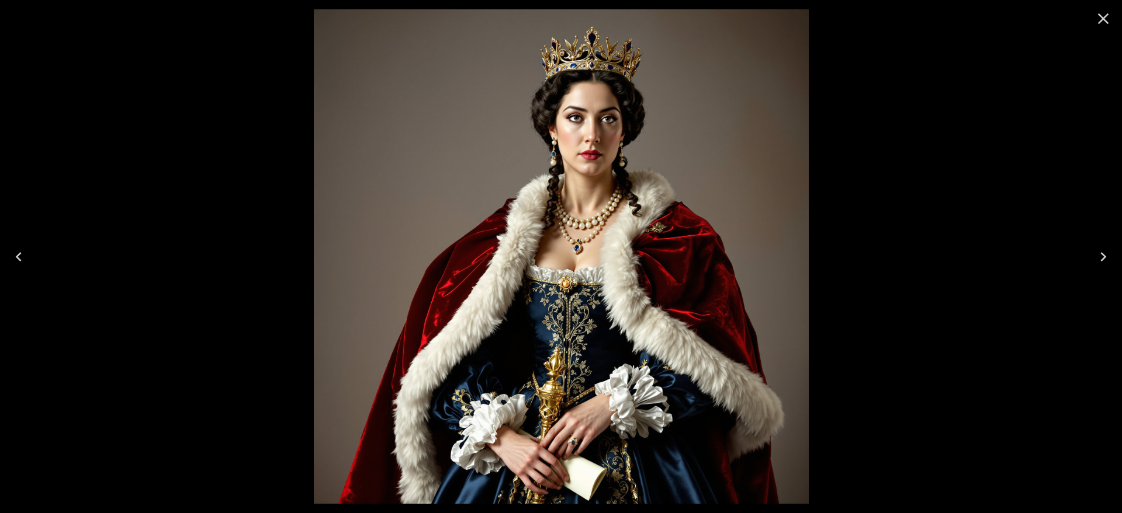
click at [21, 249] on icon "Previous" at bounding box center [18, 257] width 19 height 19
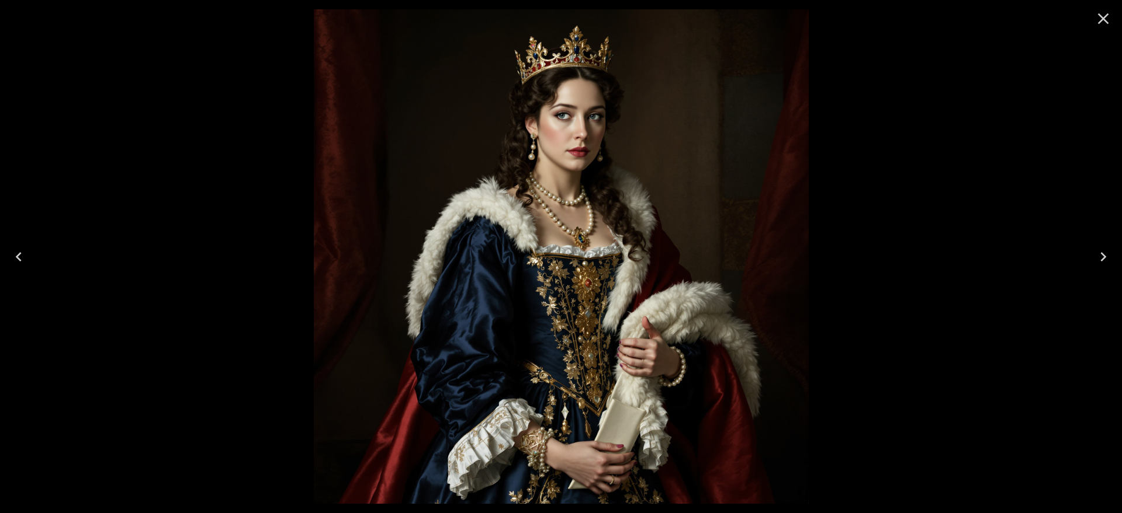
click at [20, 253] on icon "Previous" at bounding box center [19, 256] width 6 height 9
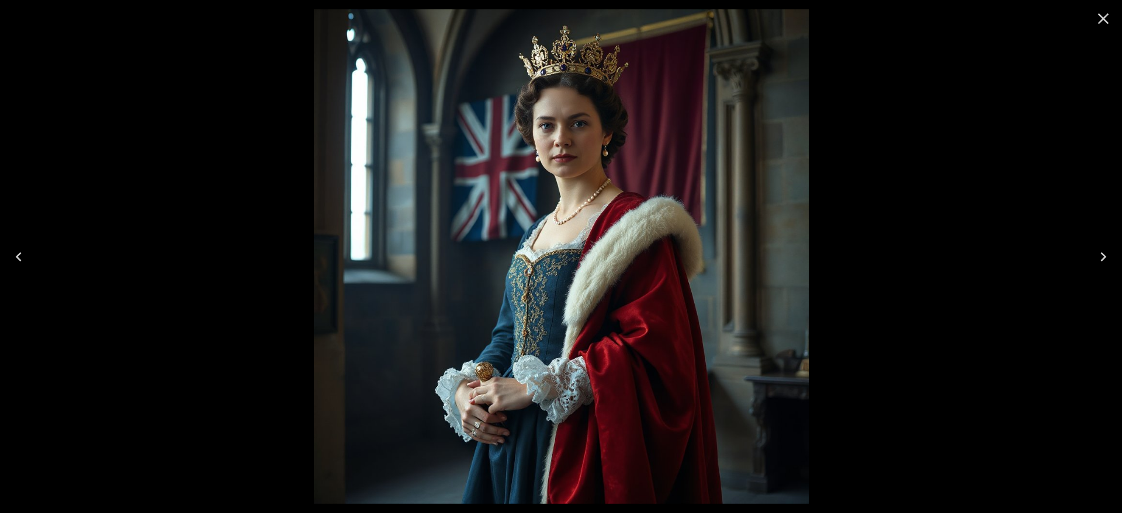
click at [20, 253] on icon "Previous" at bounding box center [19, 256] width 6 height 9
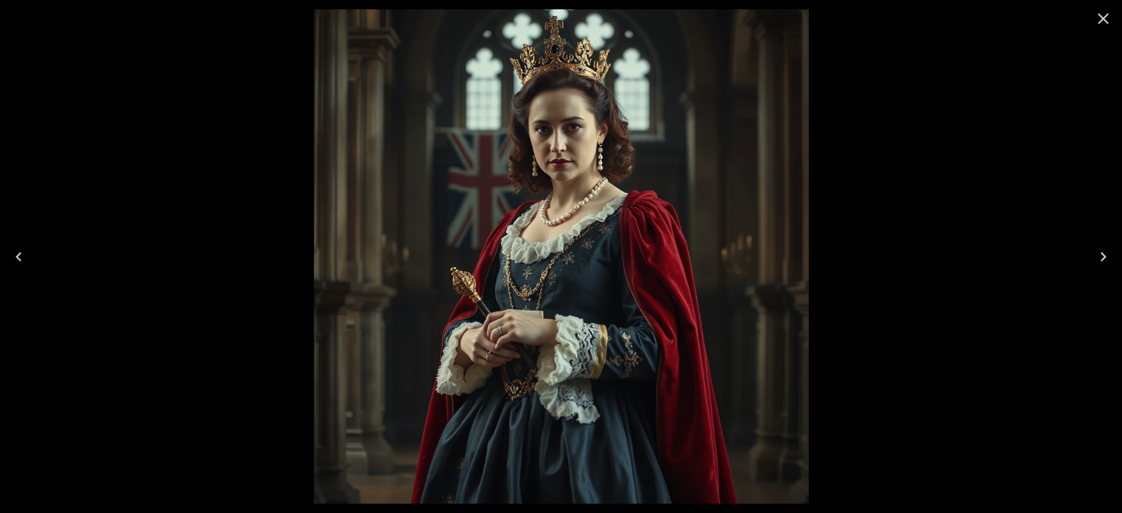
click at [20, 253] on icon "Previous" at bounding box center [19, 256] width 6 height 9
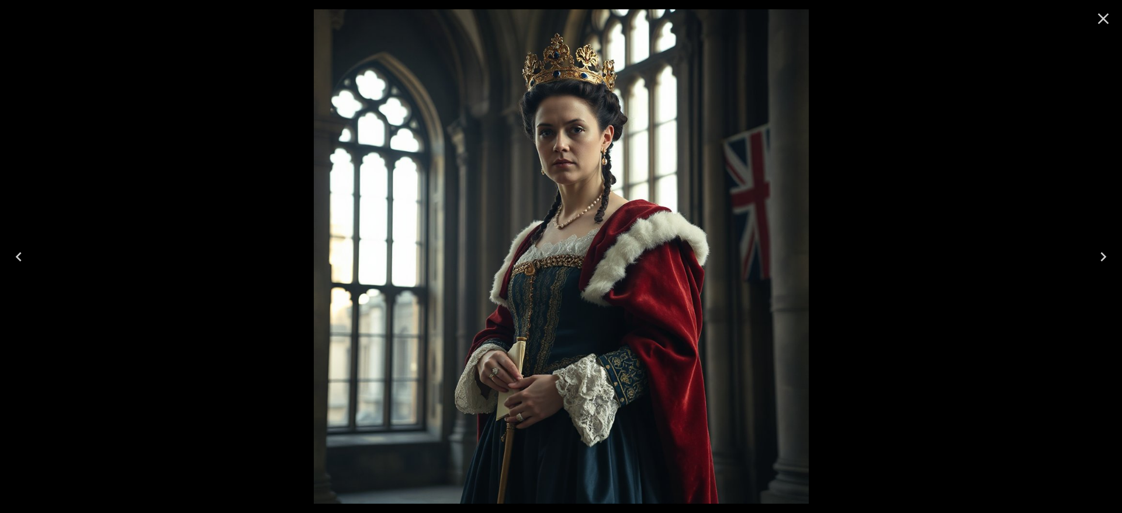
click at [13, 256] on icon "Previous" at bounding box center [18, 257] width 19 height 19
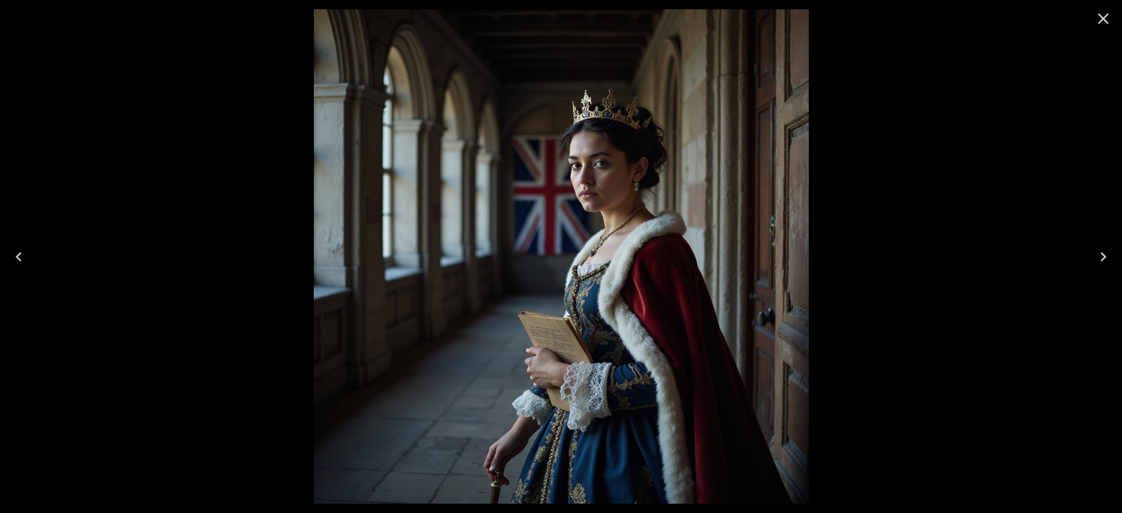
click at [12, 256] on icon "Previous" at bounding box center [18, 257] width 19 height 19
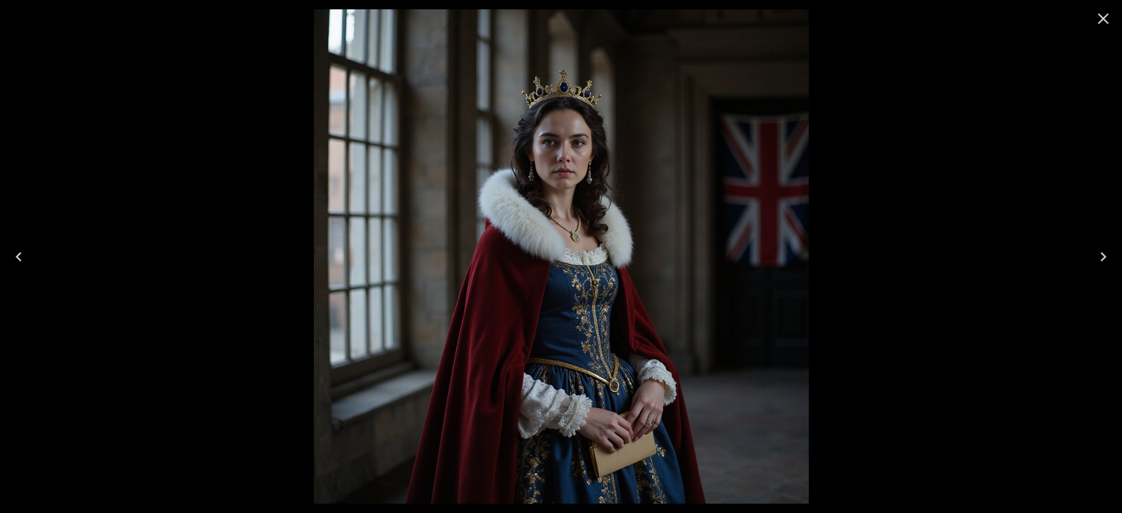
click at [20, 255] on icon "Previous" at bounding box center [18, 257] width 19 height 19
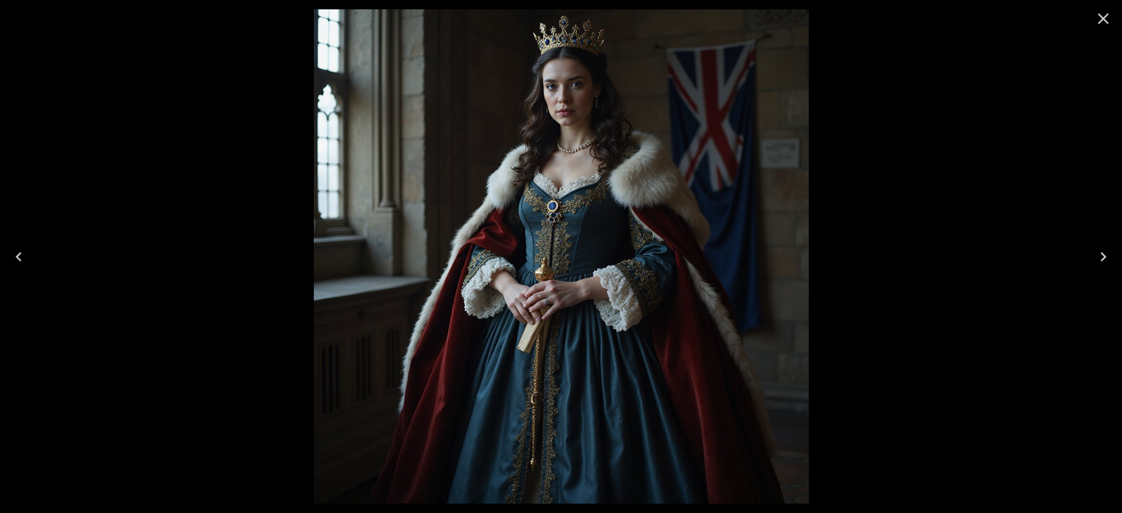
click at [23, 253] on icon "Previous" at bounding box center [18, 257] width 19 height 19
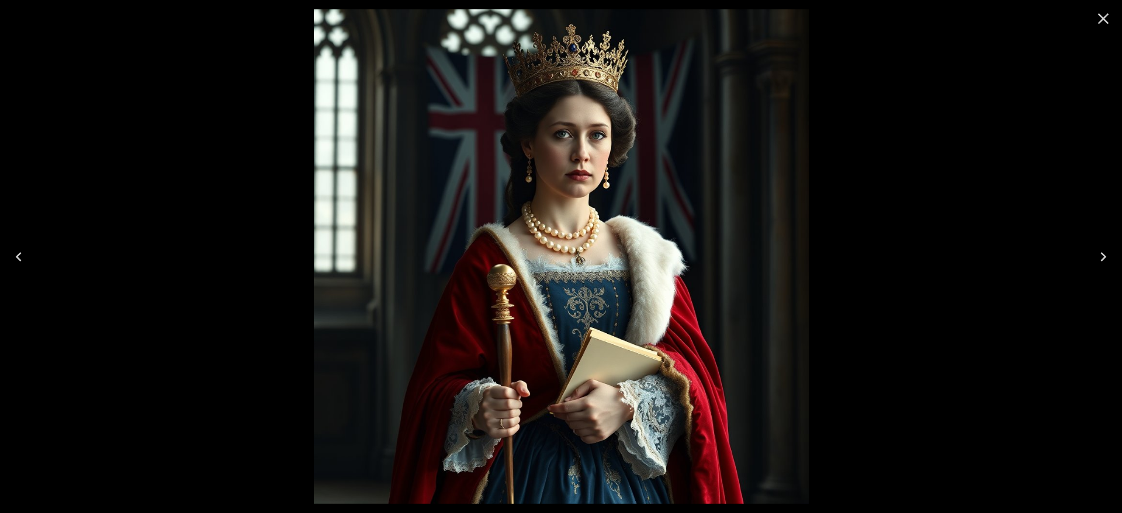
click at [23, 253] on icon "Previous" at bounding box center [18, 257] width 19 height 19
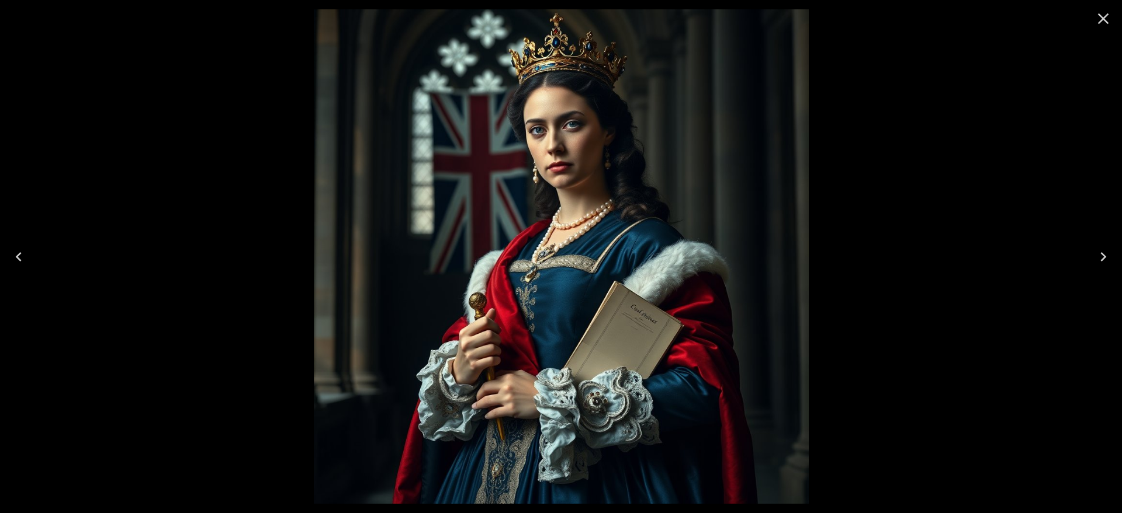
click at [20, 252] on icon "Previous" at bounding box center [19, 256] width 6 height 9
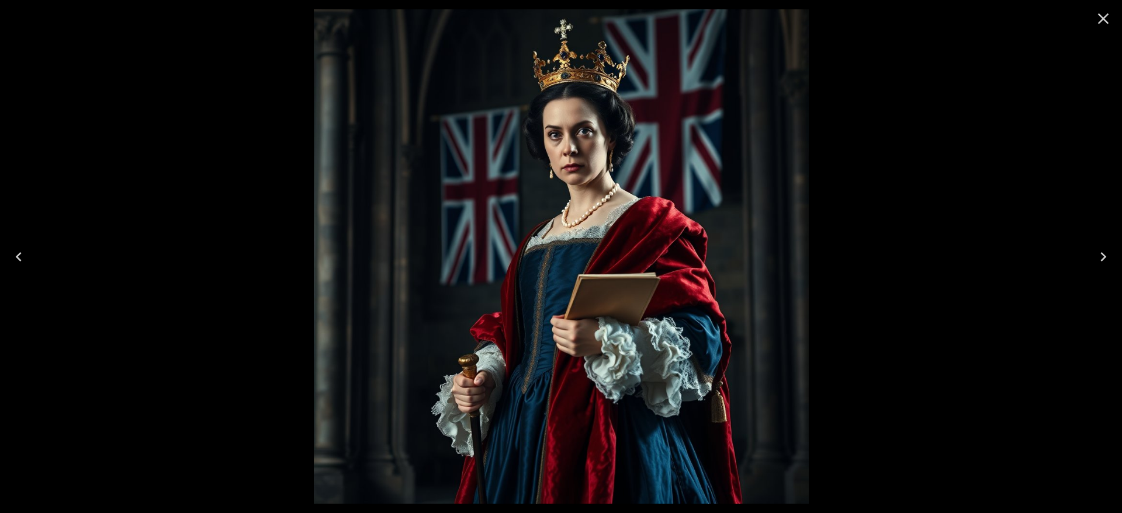
click at [19, 251] on icon "Previous" at bounding box center [18, 257] width 19 height 19
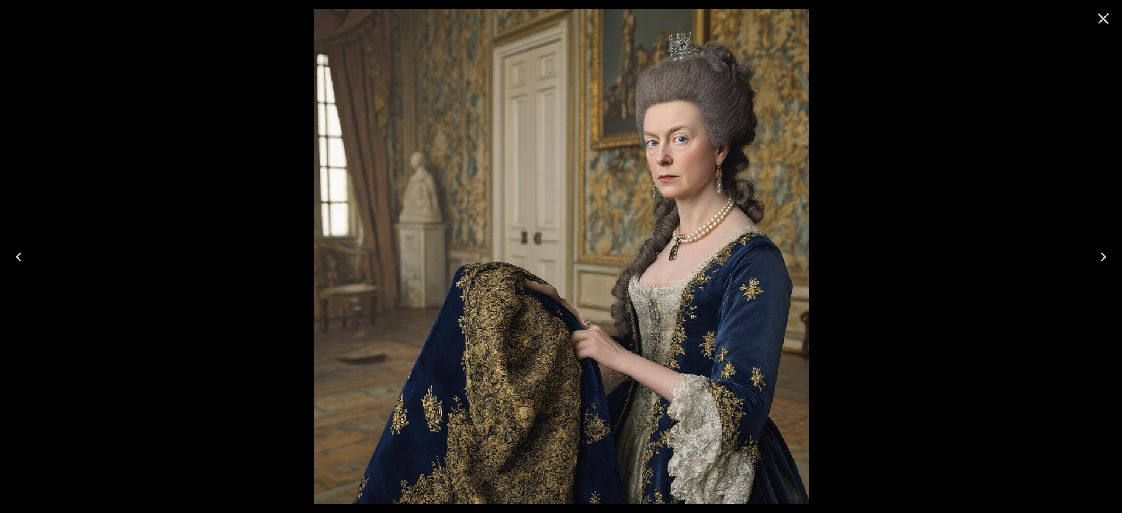
click at [19, 251] on icon "Previous" at bounding box center [18, 257] width 19 height 19
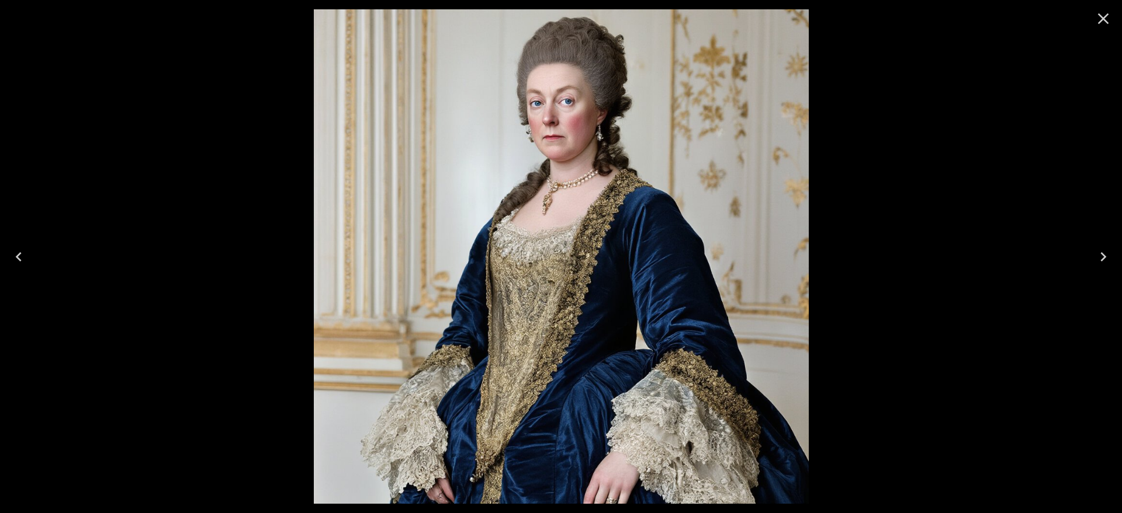
click at [1099, 261] on icon "Next" at bounding box center [1103, 257] width 19 height 19
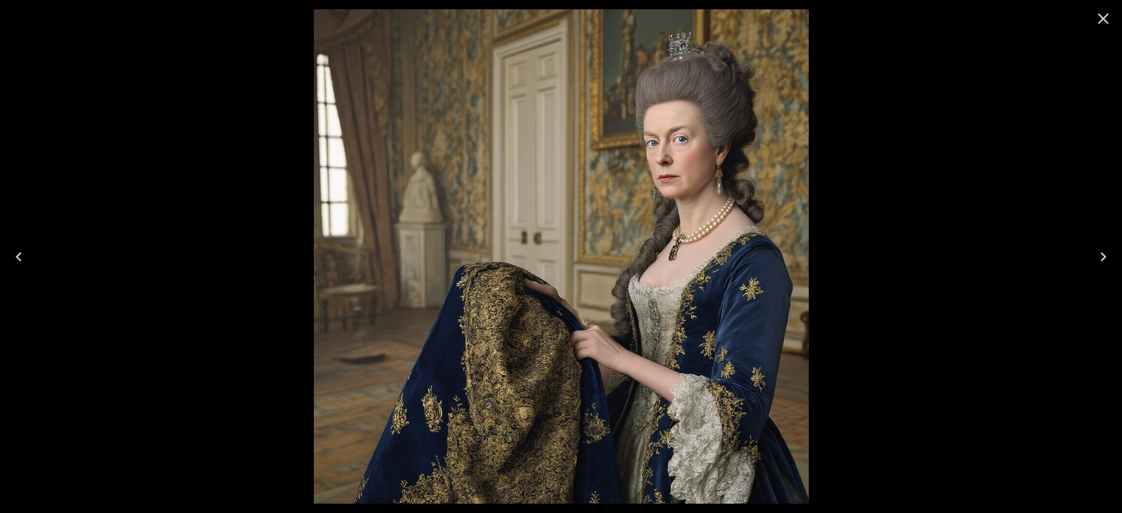
click at [18, 253] on icon "Previous" at bounding box center [18, 257] width 19 height 19
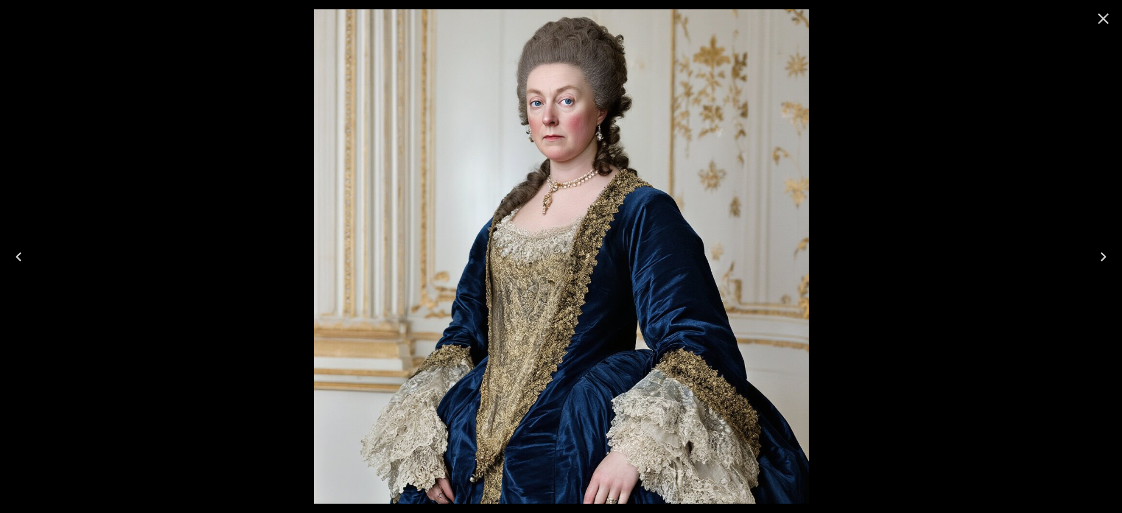
click at [19, 253] on icon "Previous" at bounding box center [18, 257] width 19 height 19
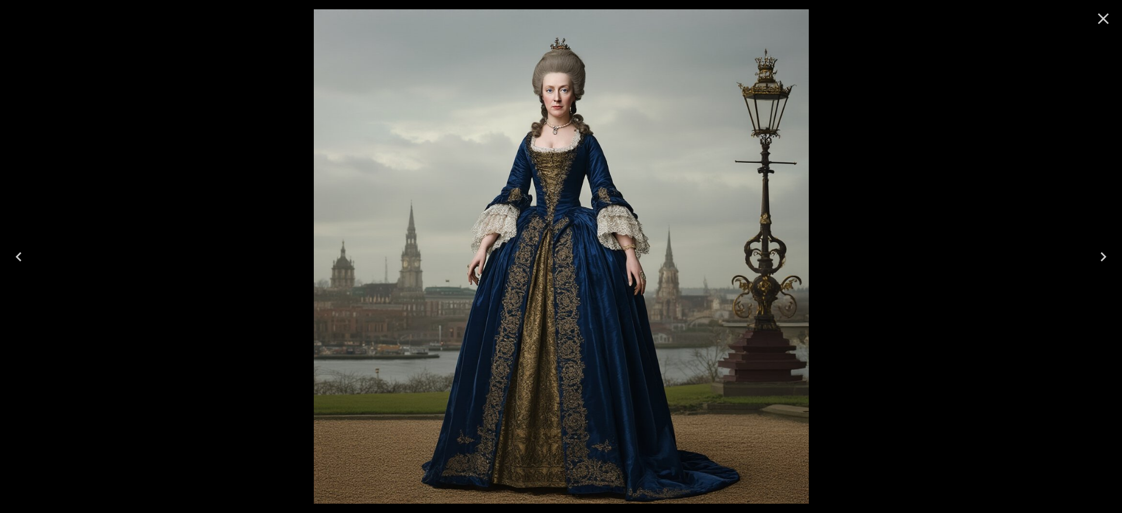
click at [19, 253] on icon "Previous" at bounding box center [18, 257] width 19 height 19
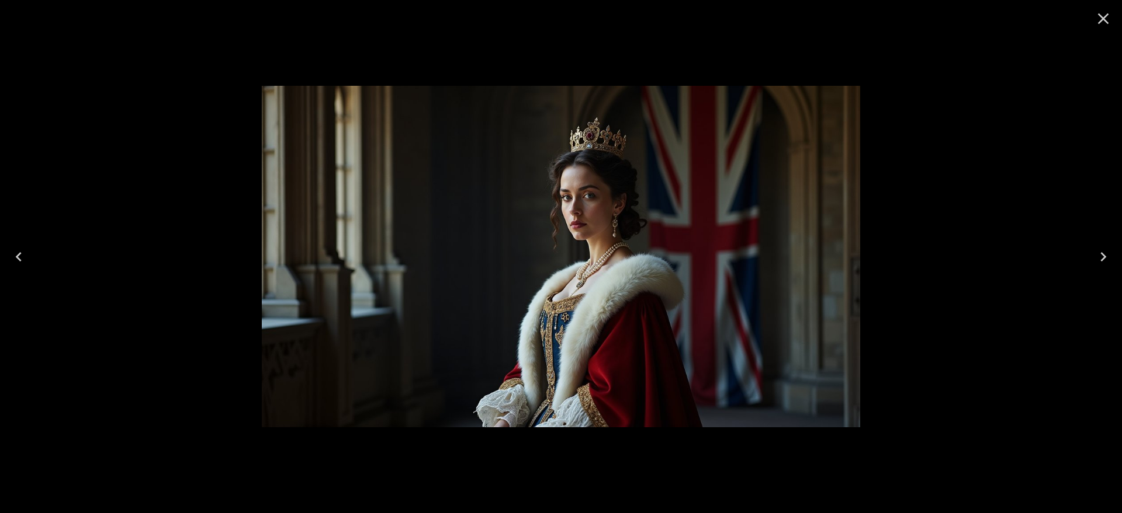
click at [18, 252] on icon "Previous" at bounding box center [18, 257] width 19 height 19
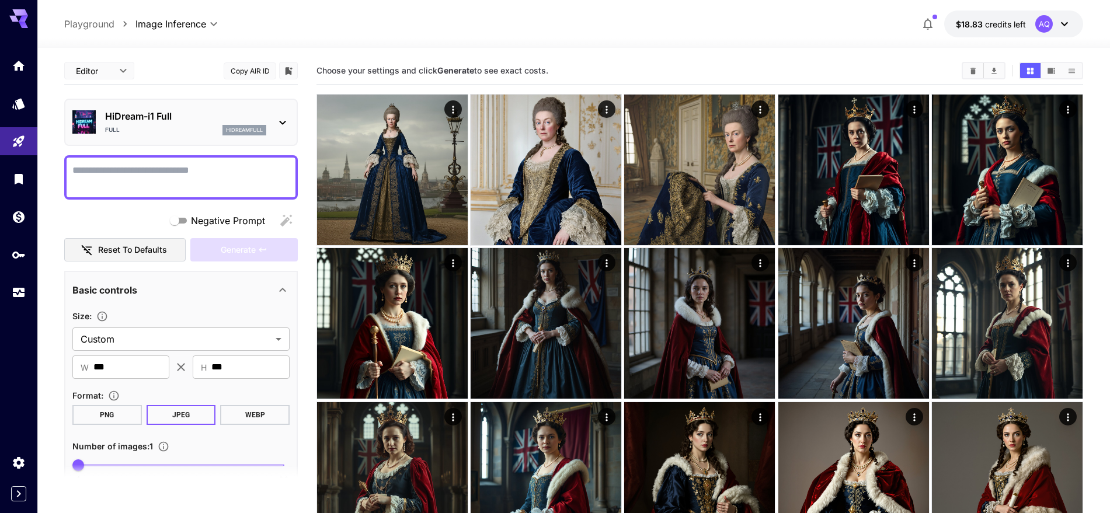
click at [172, 176] on textarea "Negative Prompt" at bounding box center [180, 178] width 217 height 28
paste textarea "**********"
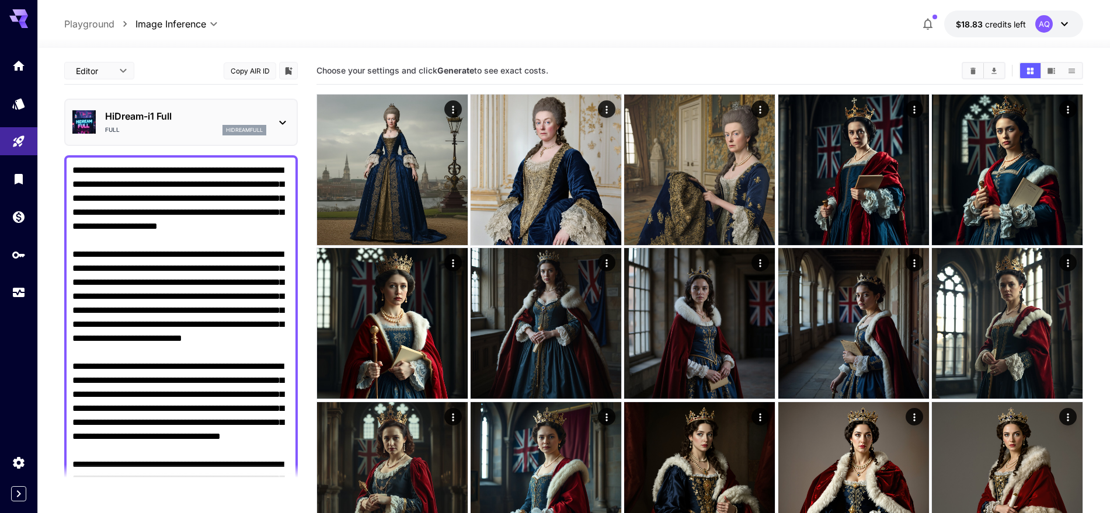
type textarea "**********"
click at [279, 112] on div "HiDream-i1 Full Full hidreamfull" at bounding box center [180, 123] width 217 height 36
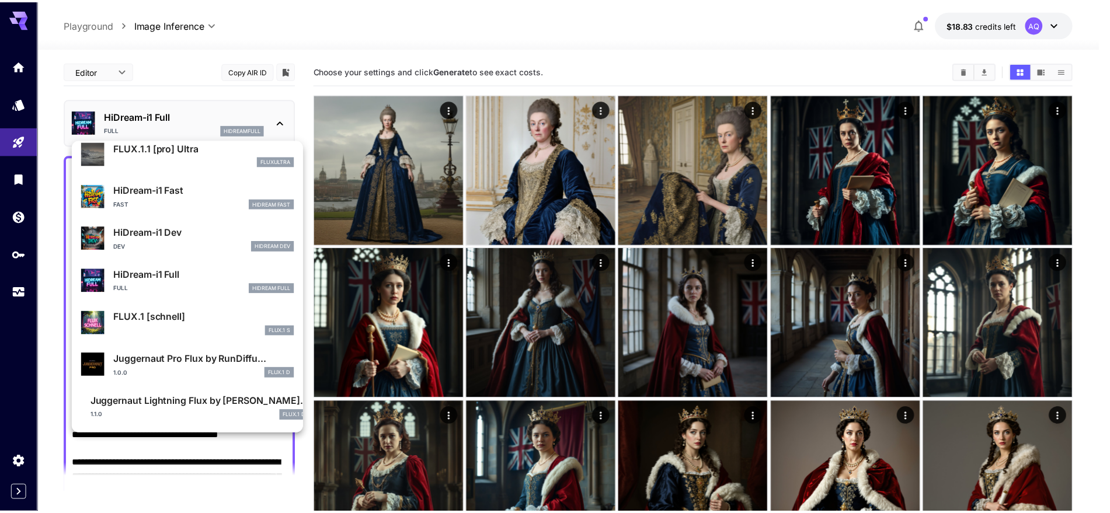
scroll to position [732, 0]
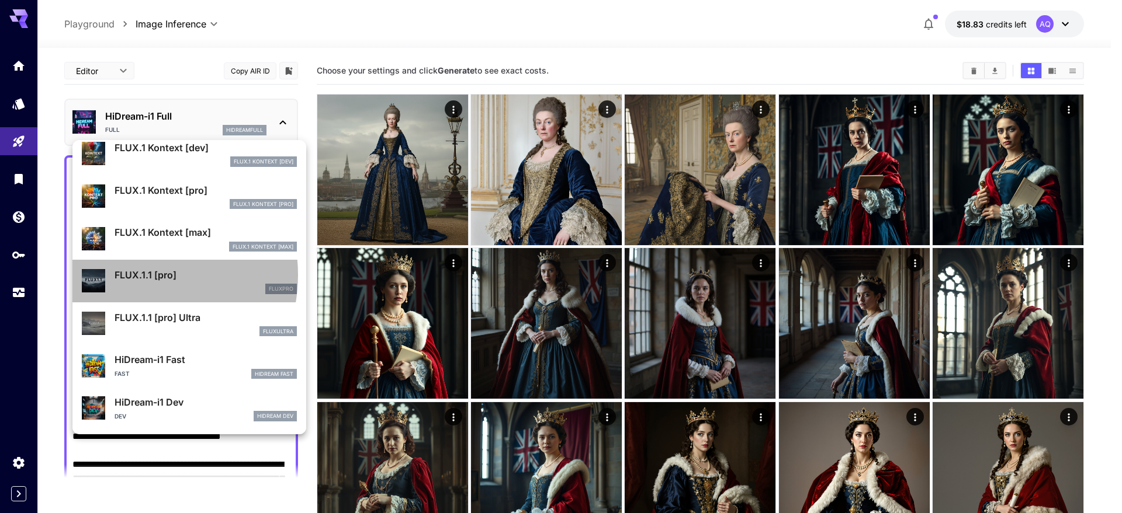
click at [131, 275] on p "FLUX.1.1 [pro]" at bounding box center [205, 275] width 182 height 14
type input "**********"
type input "****"
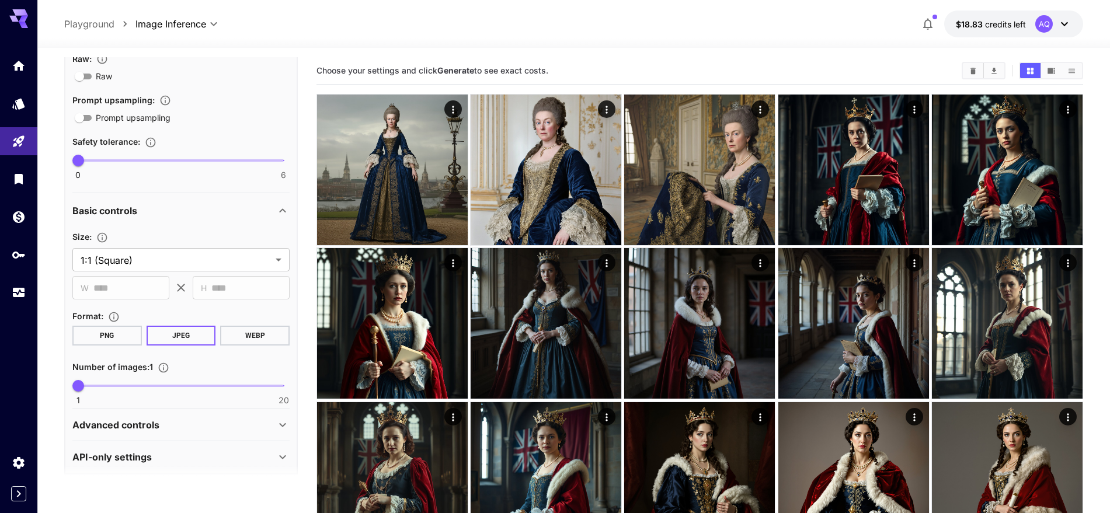
scroll to position [1011, 0]
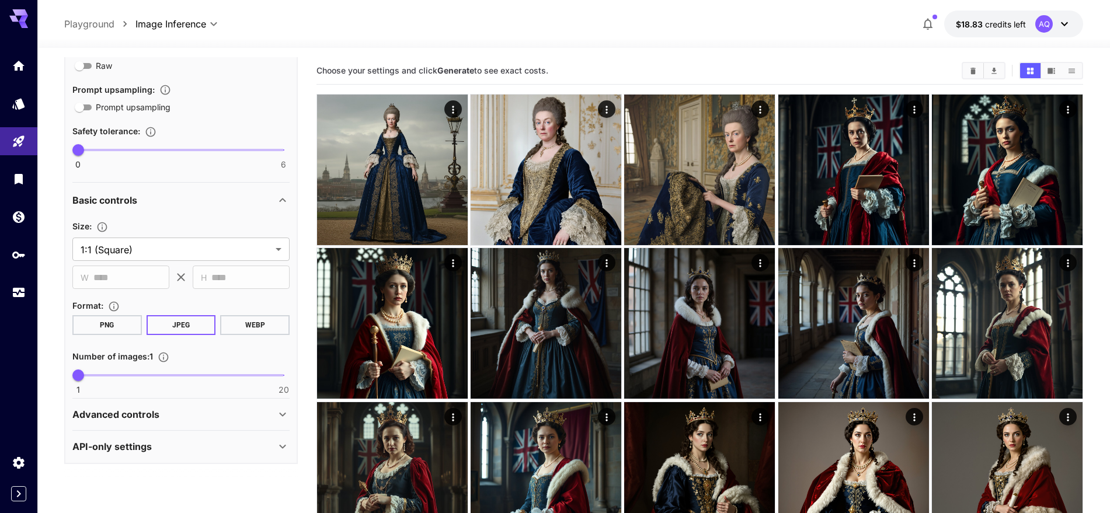
click at [106, 375] on span at bounding box center [181, 375] width 206 height 2
type input "*"
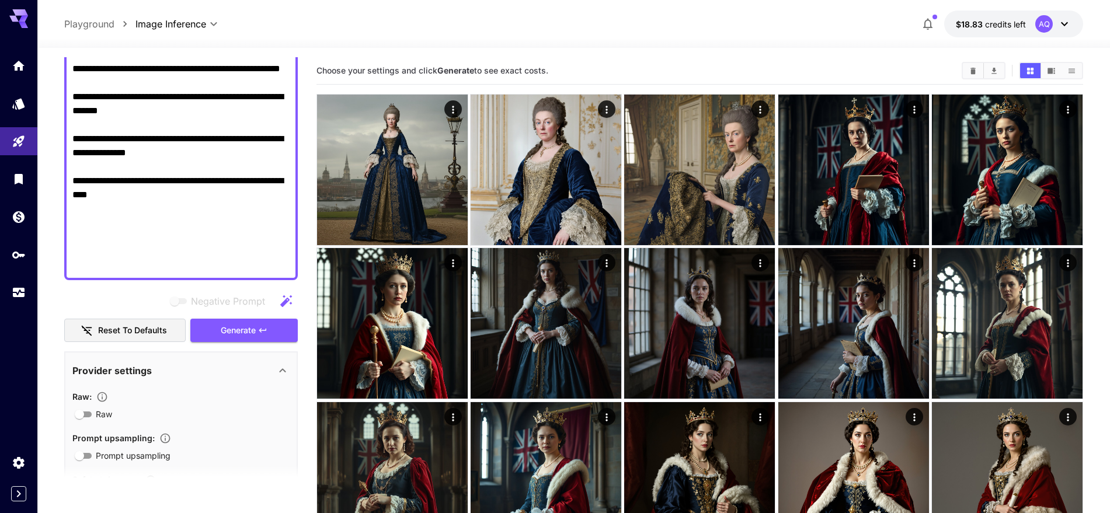
scroll to position [671, 0]
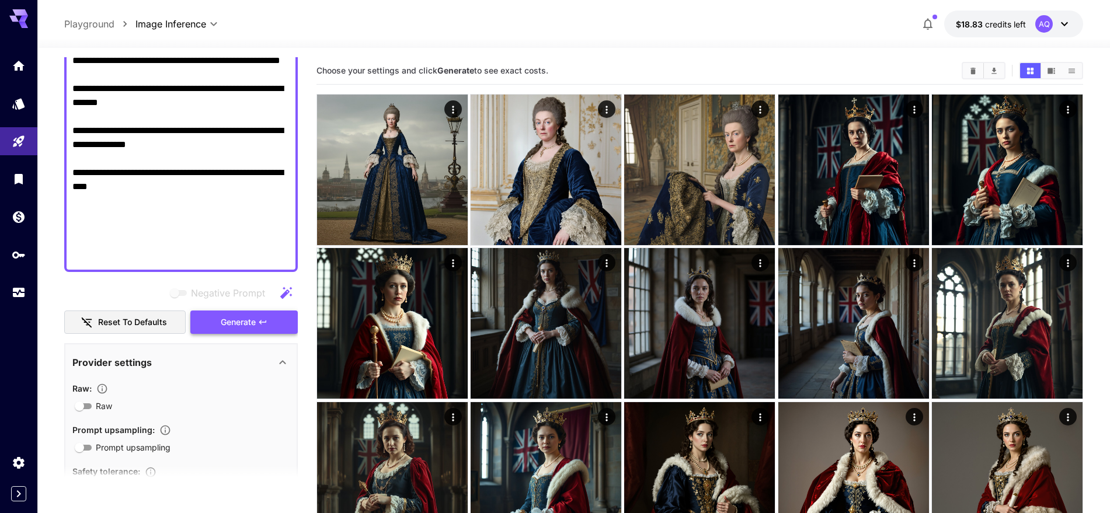
click at [237, 321] on span "Generate" at bounding box center [238, 322] width 35 height 15
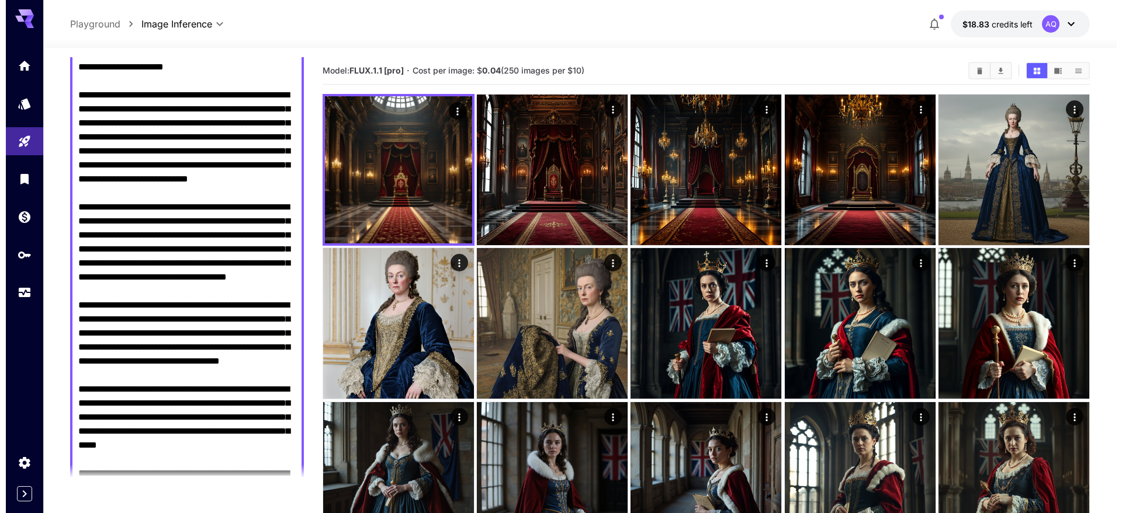
scroll to position [0, 0]
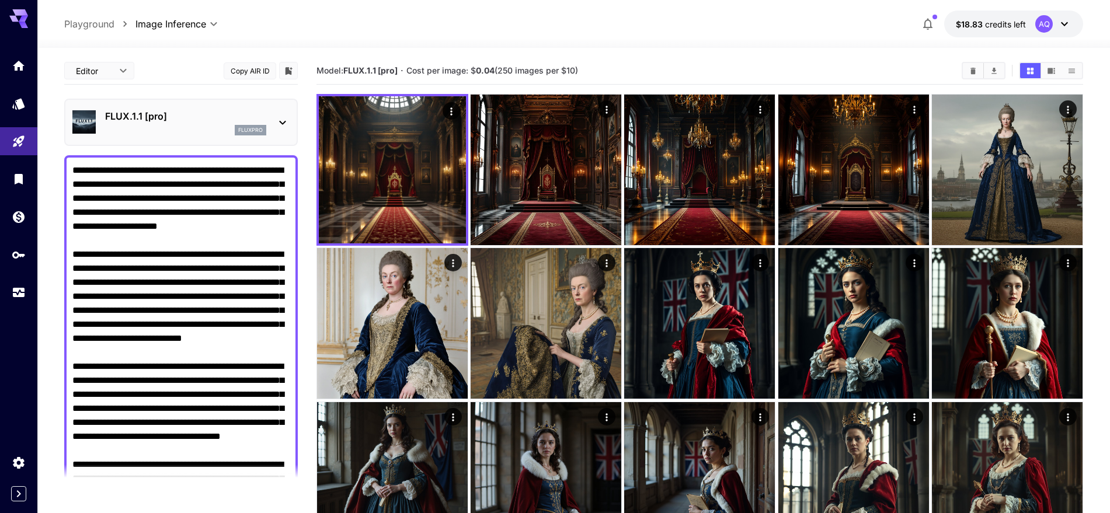
click at [273, 124] on div "FLUX.1.1 [pro] fluxpro" at bounding box center [180, 123] width 217 height 36
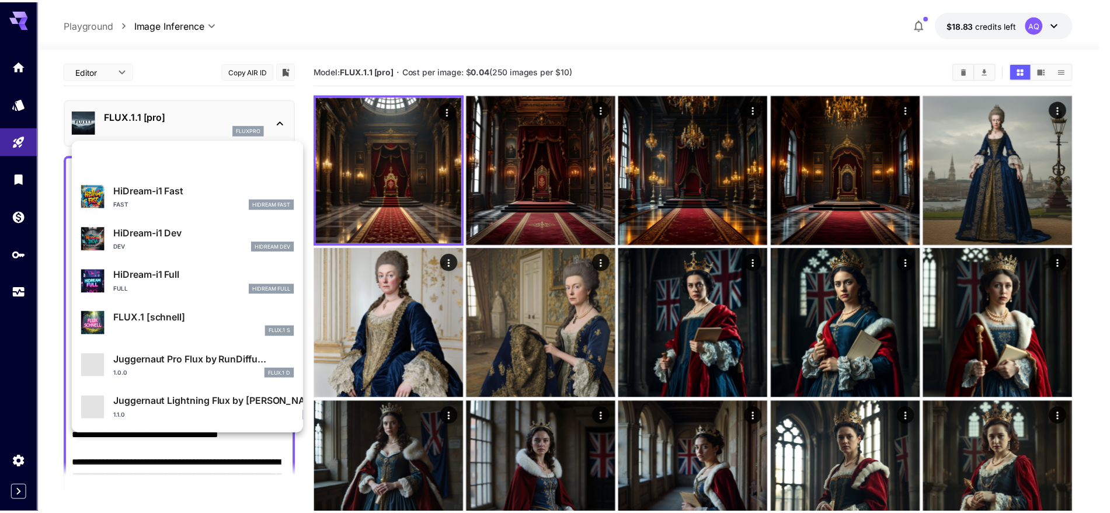
scroll to position [903, 0]
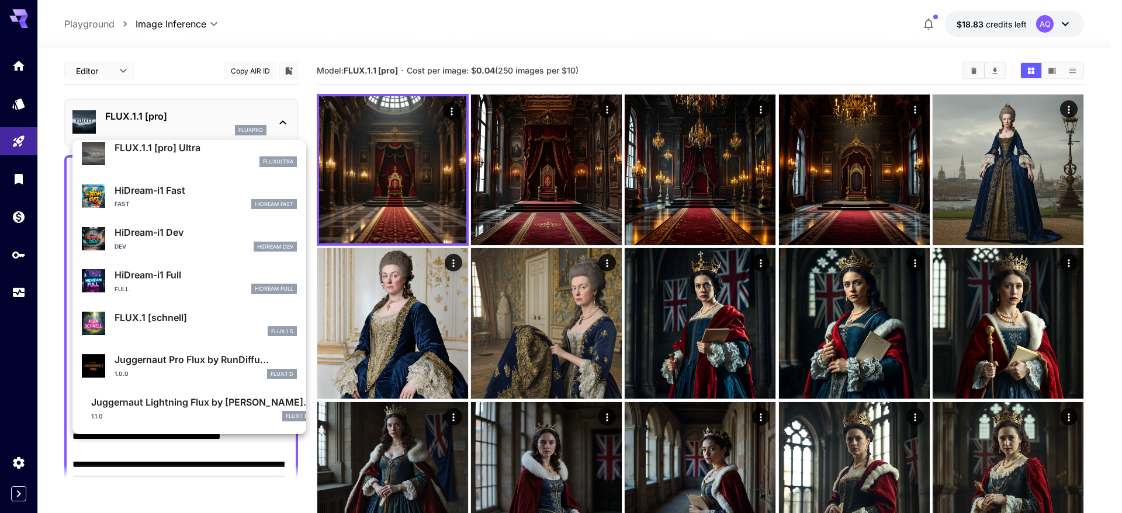
click at [148, 323] on p "FLUX.1 [schnell]" at bounding box center [205, 318] width 182 height 14
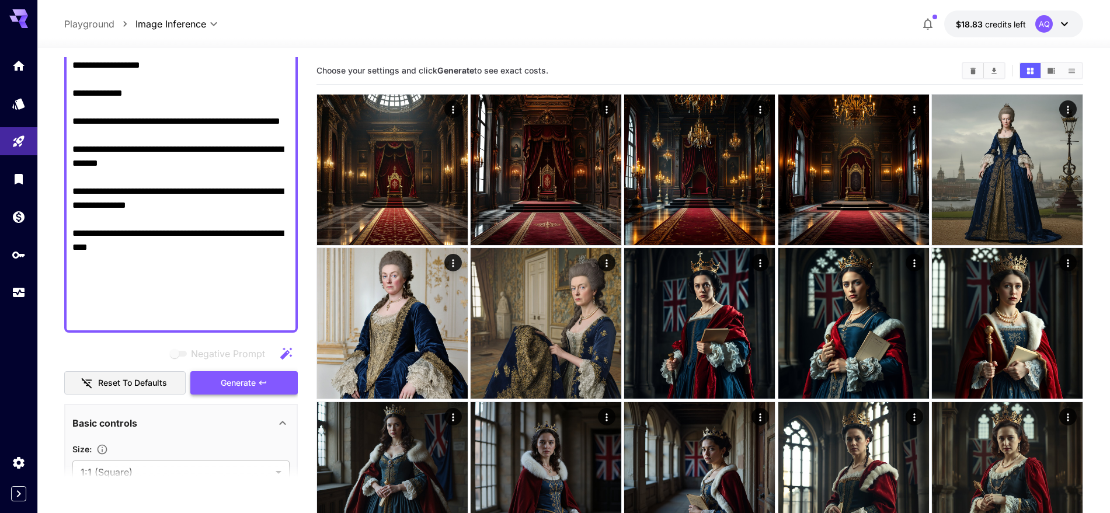
scroll to position [617, 0]
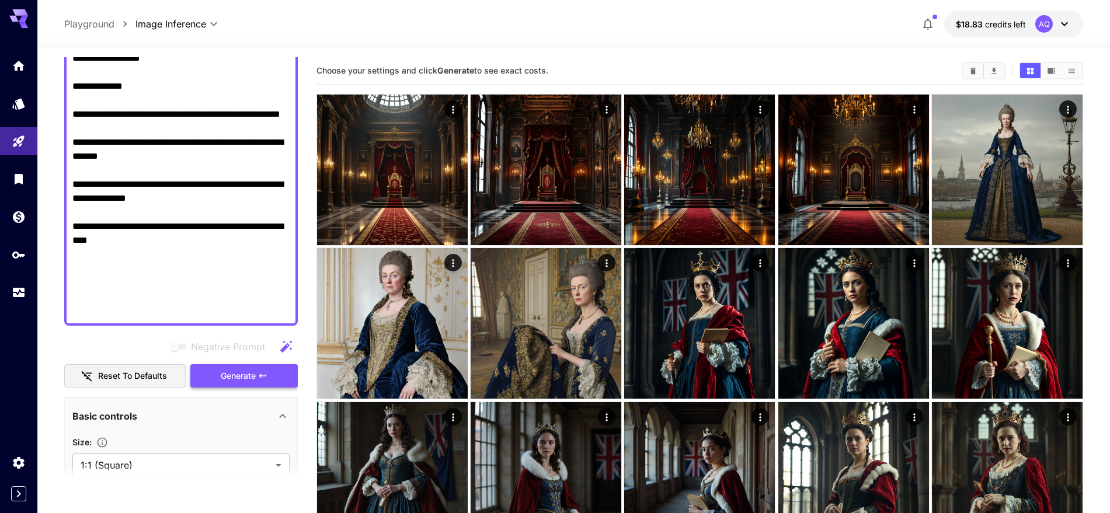
click at [272, 376] on button "Generate" at bounding box center [243, 377] width 107 height 24
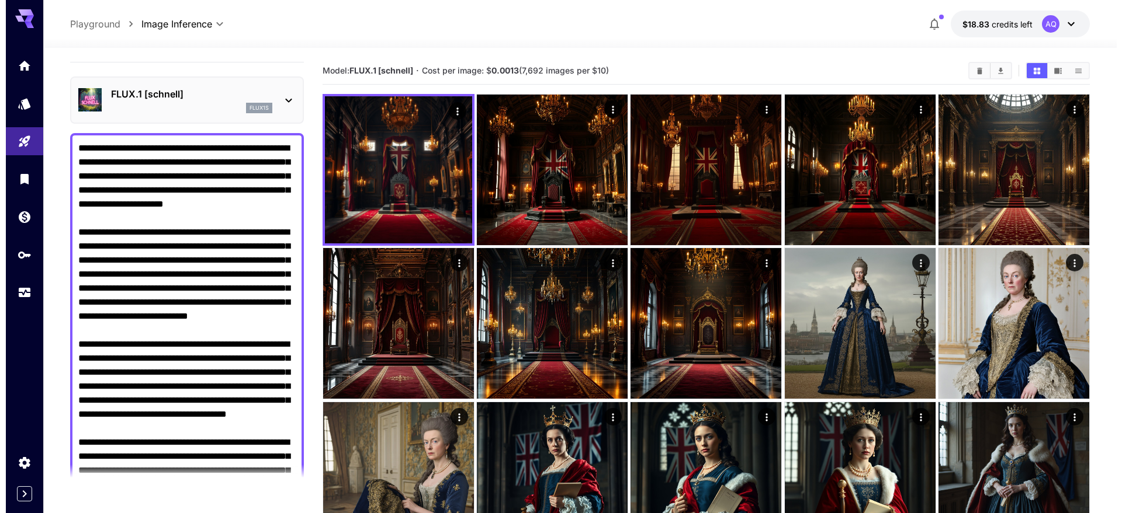
scroll to position [0, 0]
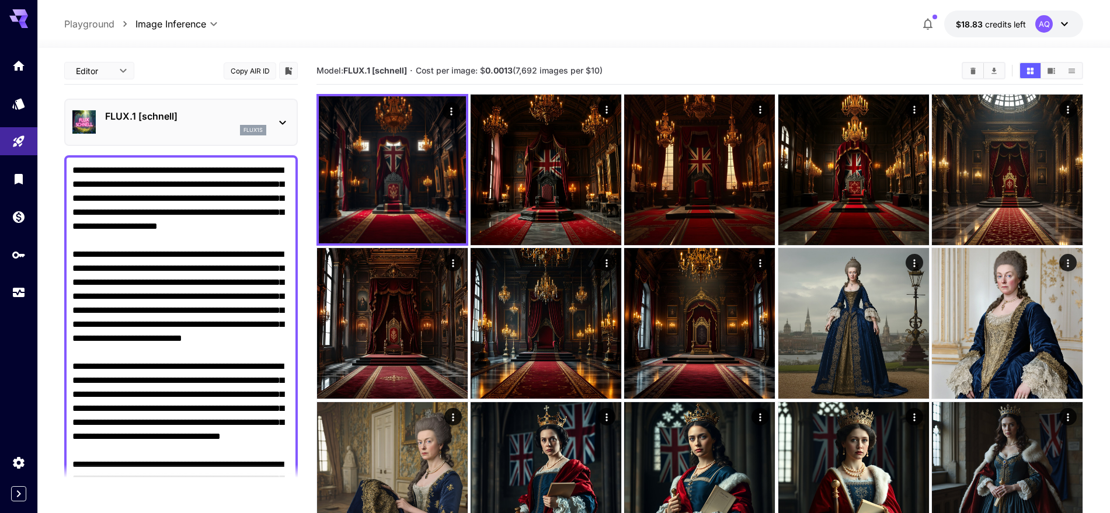
click at [276, 118] on icon at bounding box center [283, 123] width 14 height 14
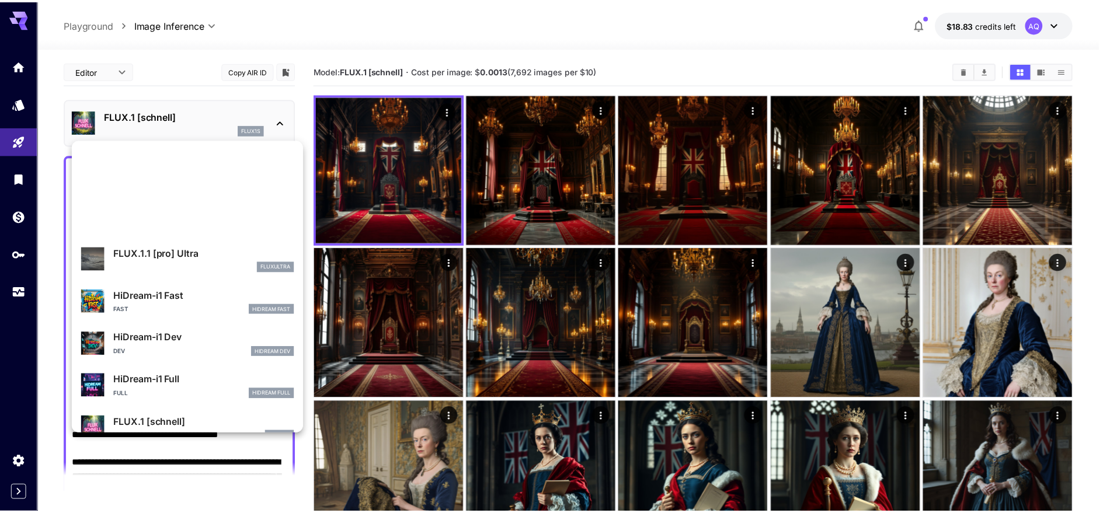
scroll to position [732, 0]
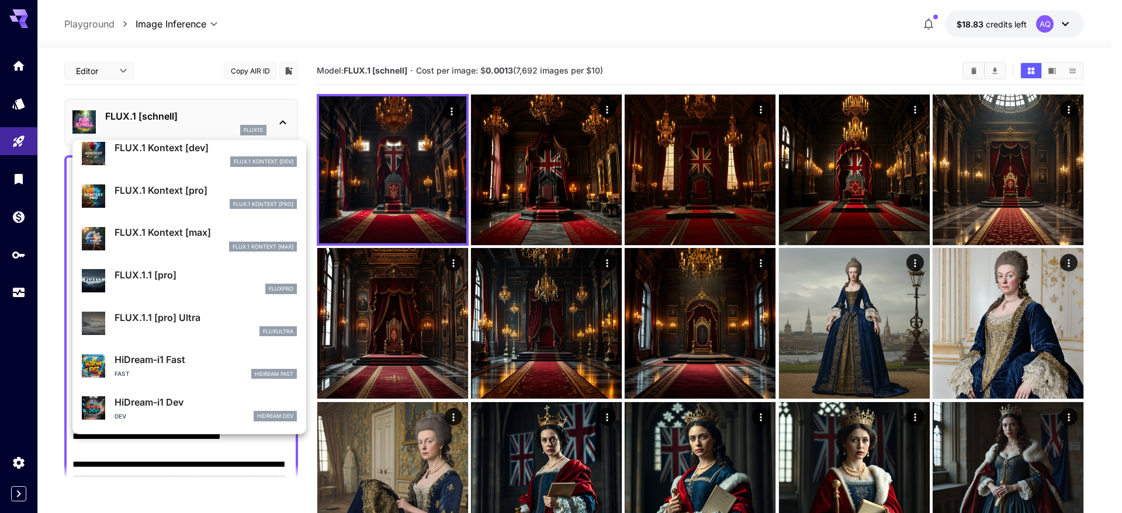
click at [149, 320] on p "FLUX.1.1 [pro] Ultra" at bounding box center [205, 318] width 182 height 14
type input "**********"
type input "****"
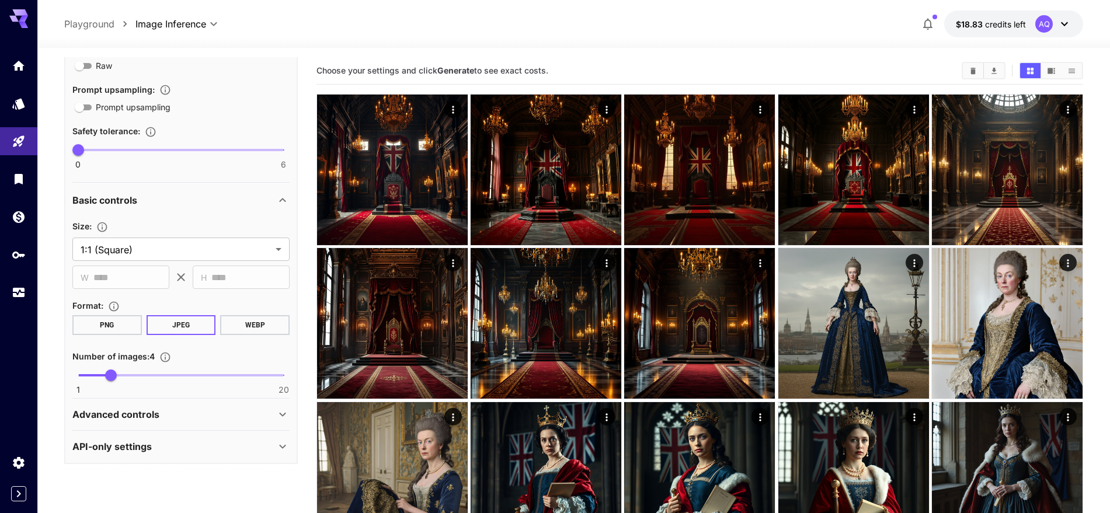
scroll to position [671, 0]
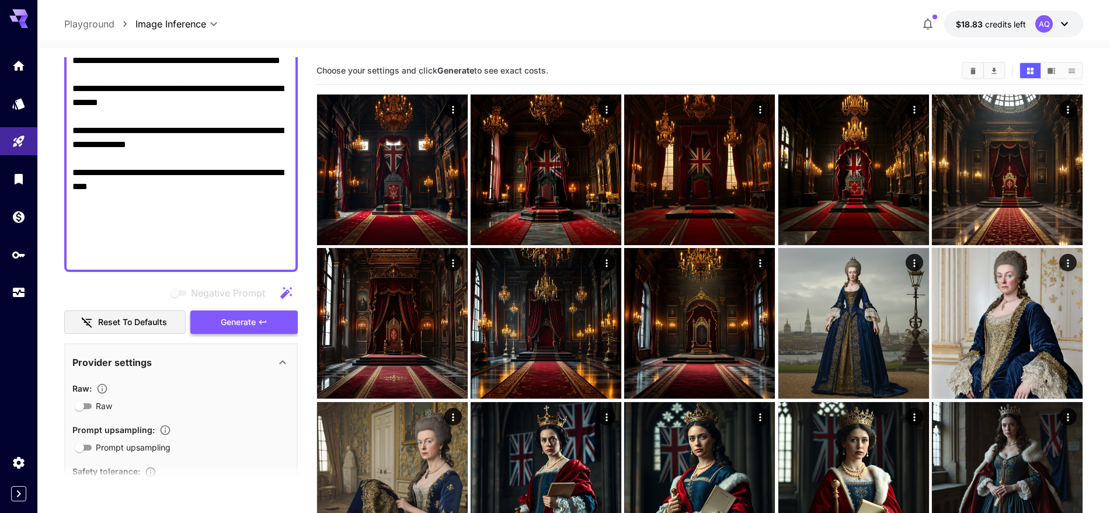
click at [237, 325] on span "Generate" at bounding box center [238, 322] width 35 height 15
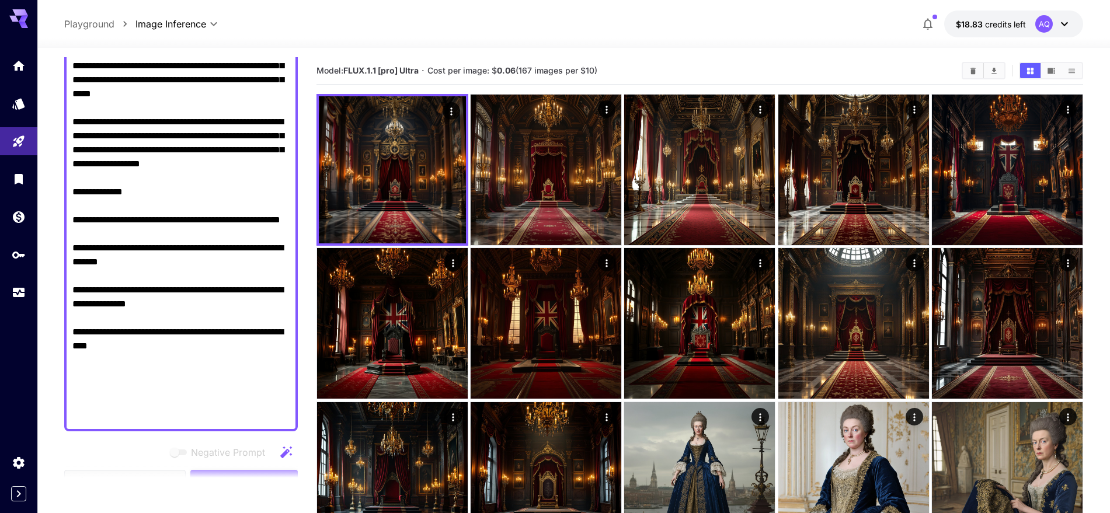
scroll to position [500, 0]
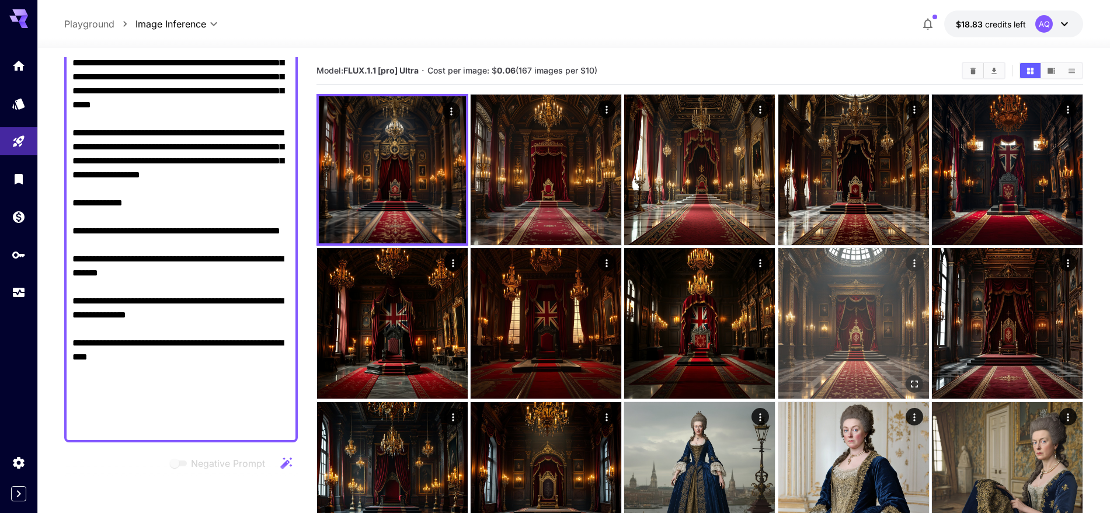
click at [850, 335] on img at bounding box center [854, 323] width 151 height 151
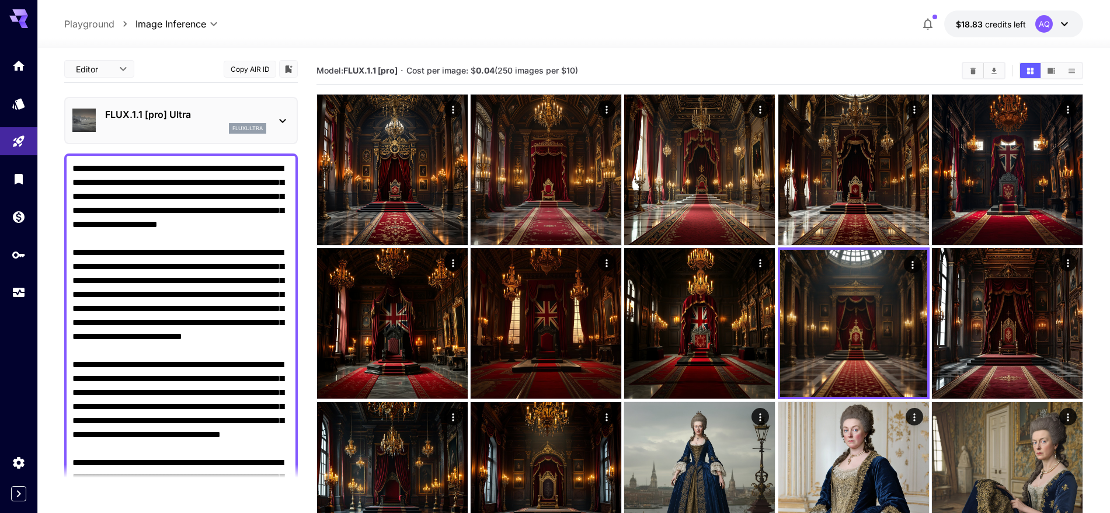
scroll to position [0, 0]
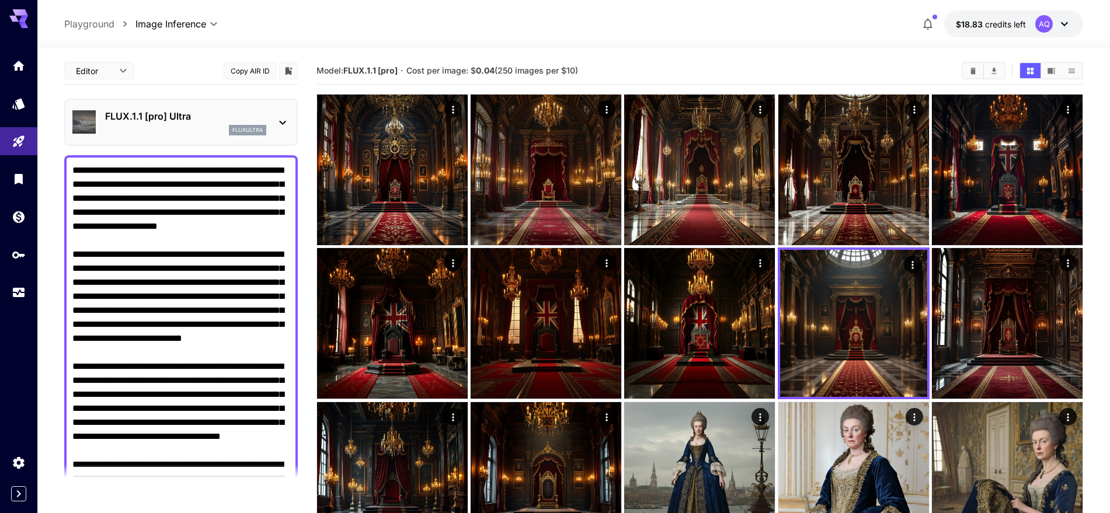
click at [273, 121] on div "FLUX.1.1 [pro] Ultra fluxultra" at bounding box center [180, 123] width 217 height 36
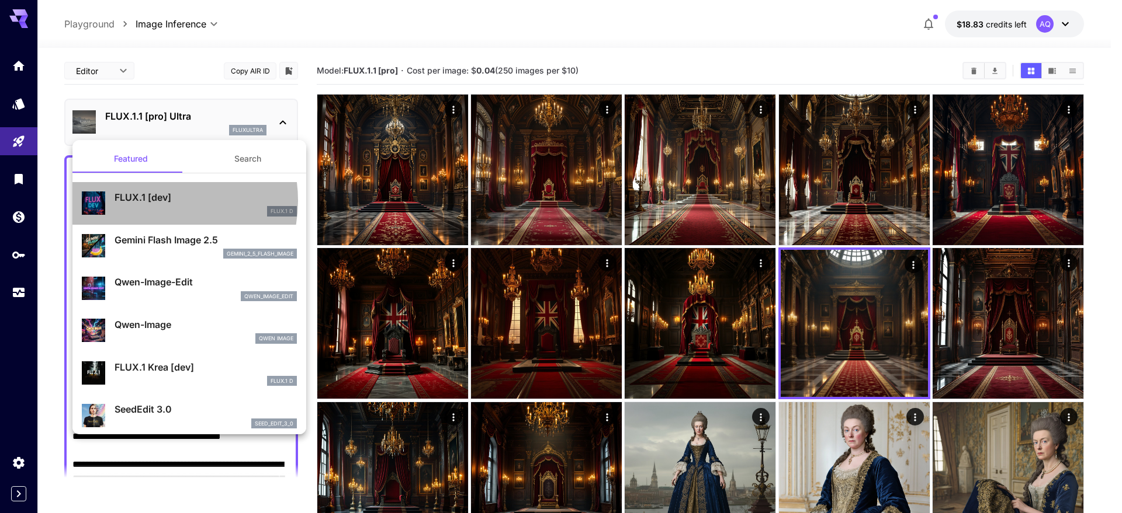
click at [153, 201] on p "FLUX.1 [dev]" at bounding box center [205, 197] width 182 height 14
type input "**********"
type input "****"
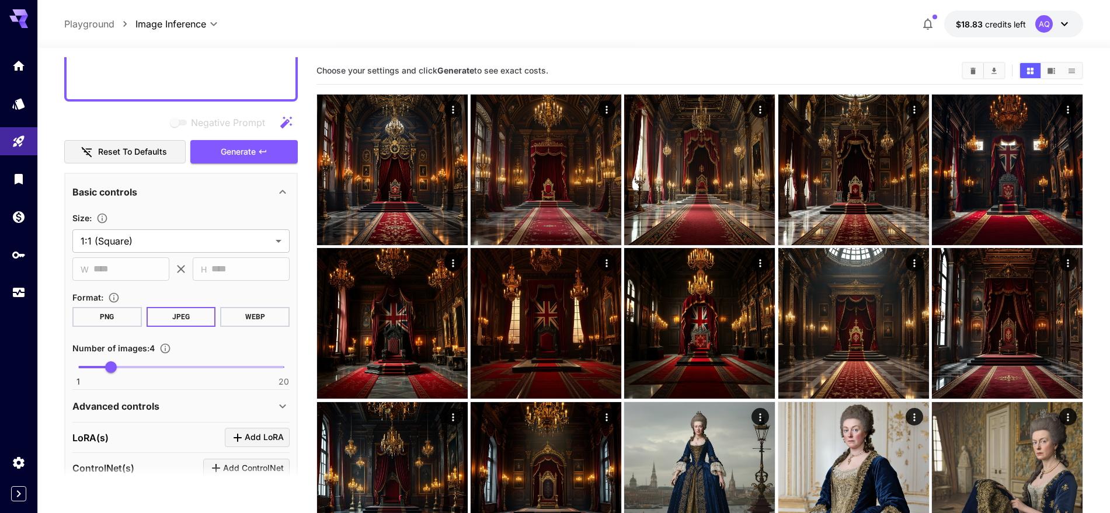
scroll to position [852, 0]
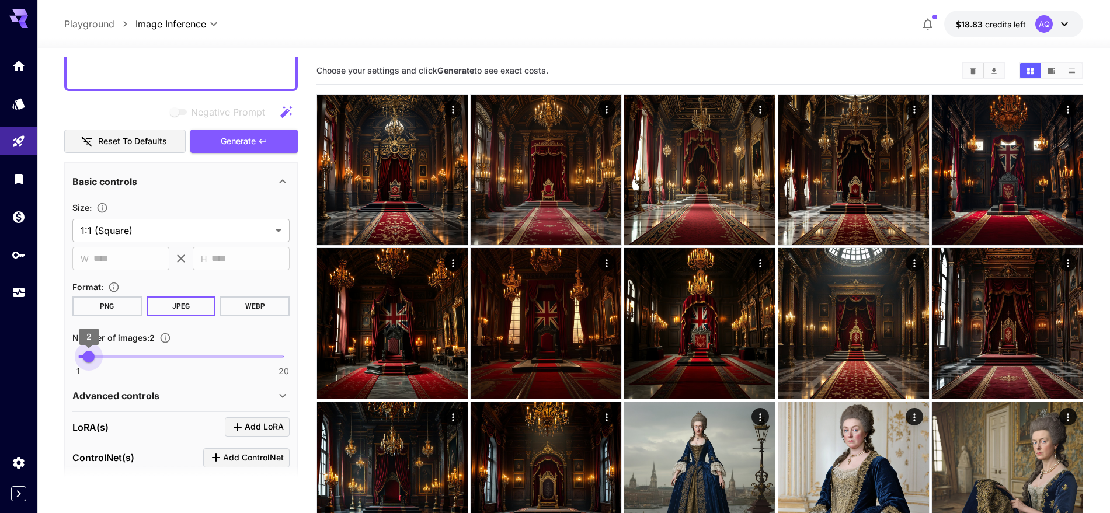
type input "*"
drag, startPoint x: 109, startPoint y: 359, endPoint x: 84, endPoint y: 359, distance: 24.5
click at [84, 359] on span "2" at bounding box center [89, 357] width 12 height 12
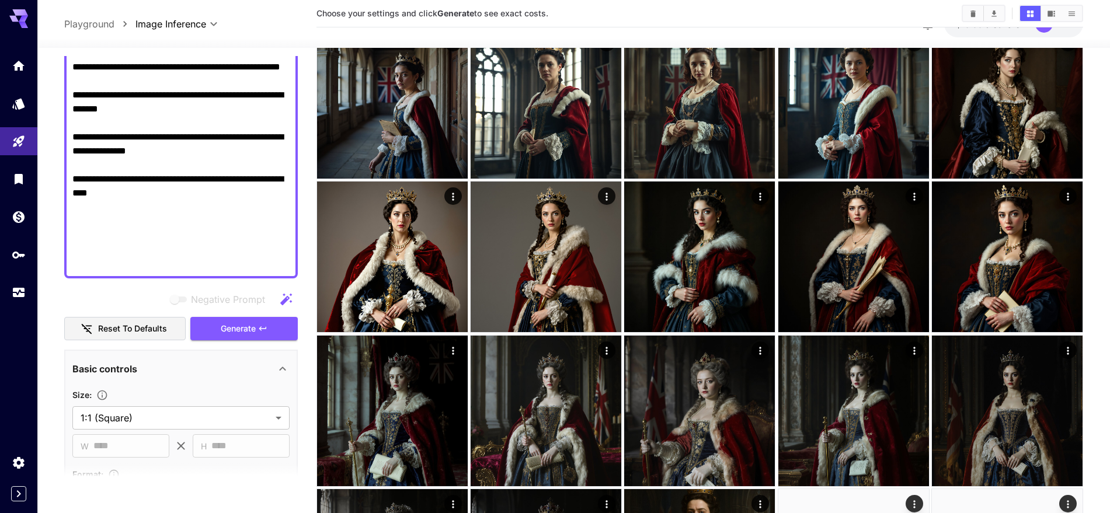
scroll to position [680, 0]
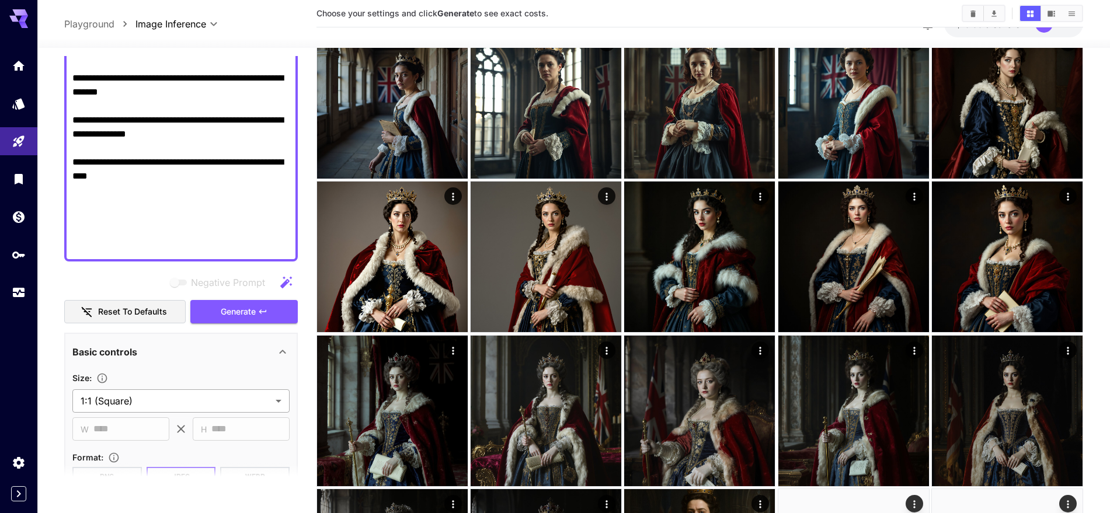
click at [175, 398] on body "**********" at bounding box center [555, 304] width 1110 height 1973
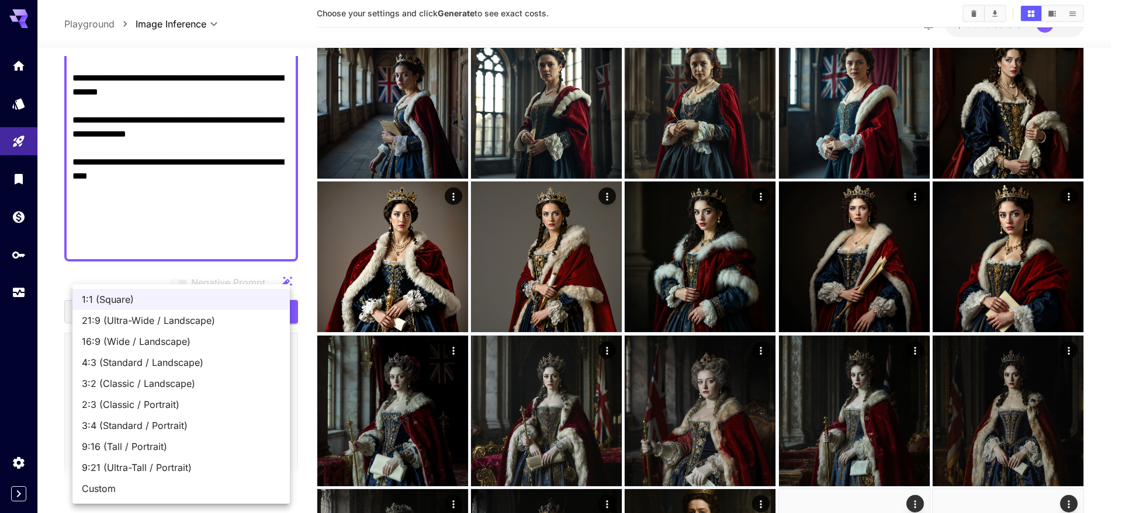
click at [131, 321] on span "21:9 (Ultra-Wide / Landscape)" at bounding box center [181, 321] width 199 height 14
type input "**********"
type input "****"
type input "***"
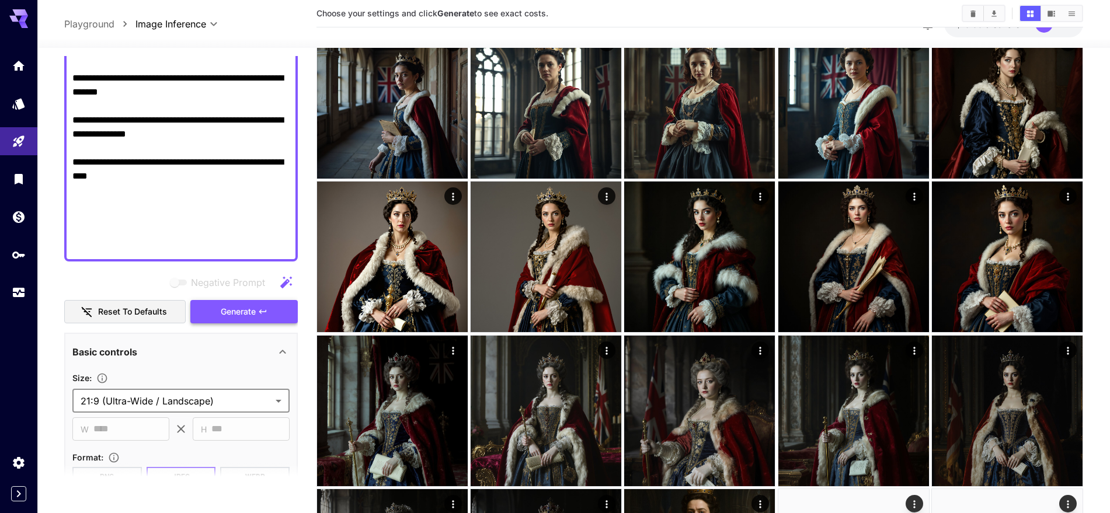
click at [241, 312] on span "Generate" at bounding box center [238, 312] width 35 height 15
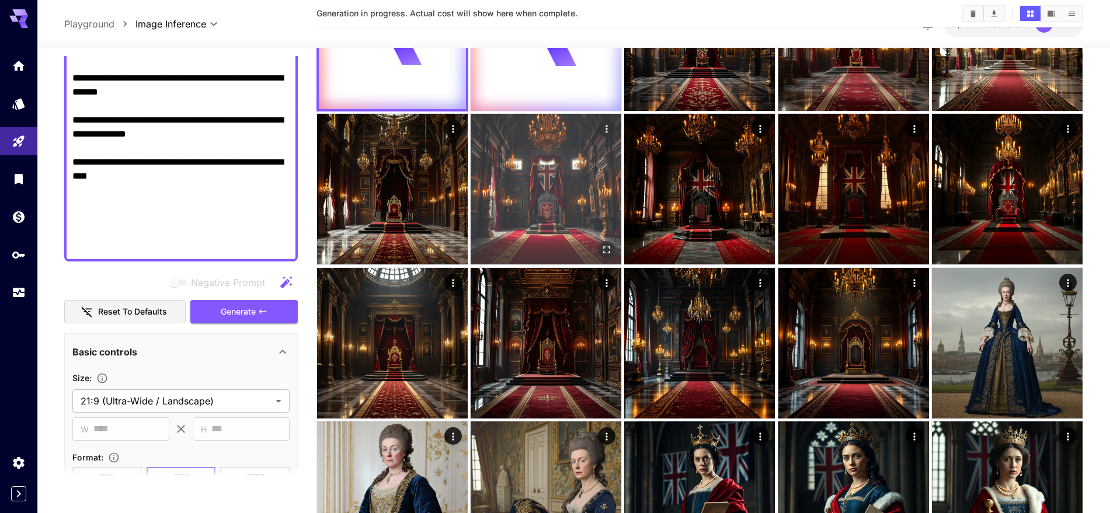
scroll to position [0, 0]
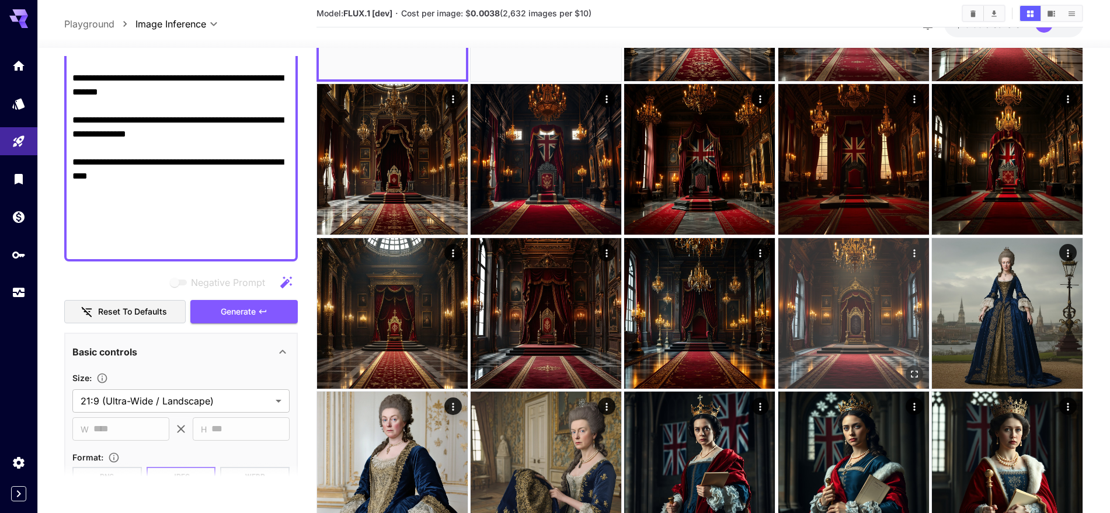
scroll to position [171, 0]
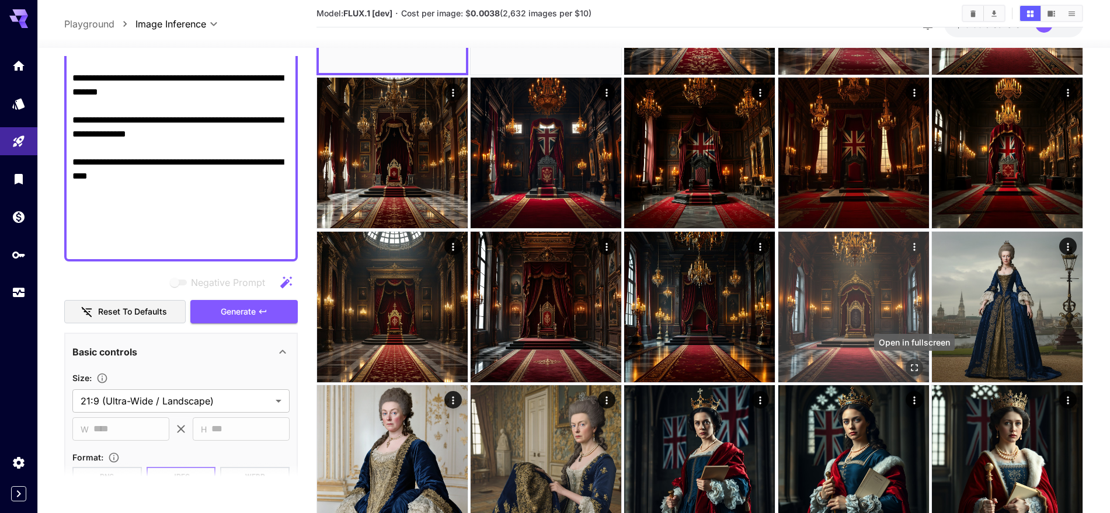
click at [914, 368] on icon "Open in fullscreen" at bounding box center [915, 368] width 12 height 12
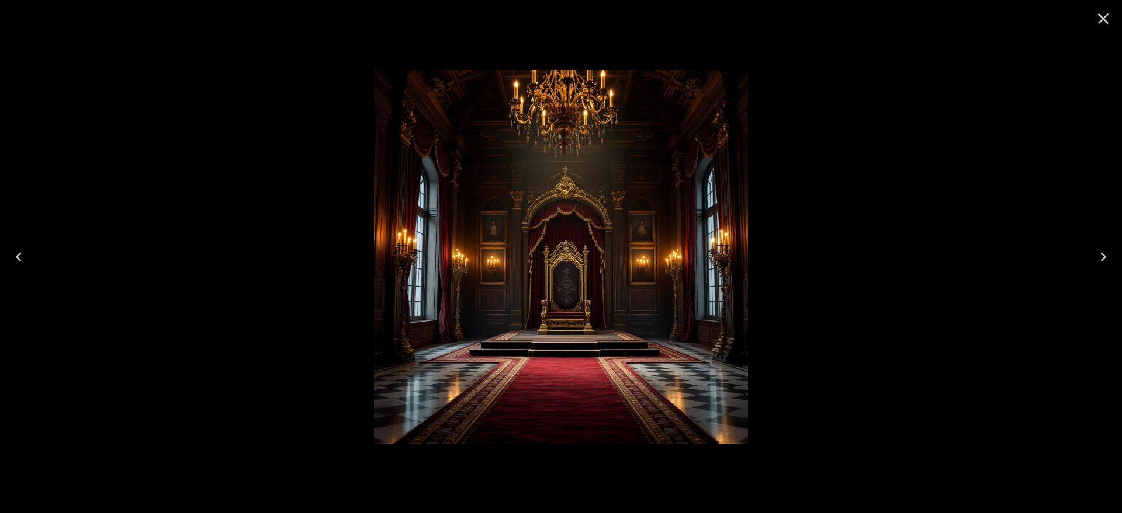
click at [18, 255] on icon "Previous" at bounding box center [19, 256] width 6 height 9
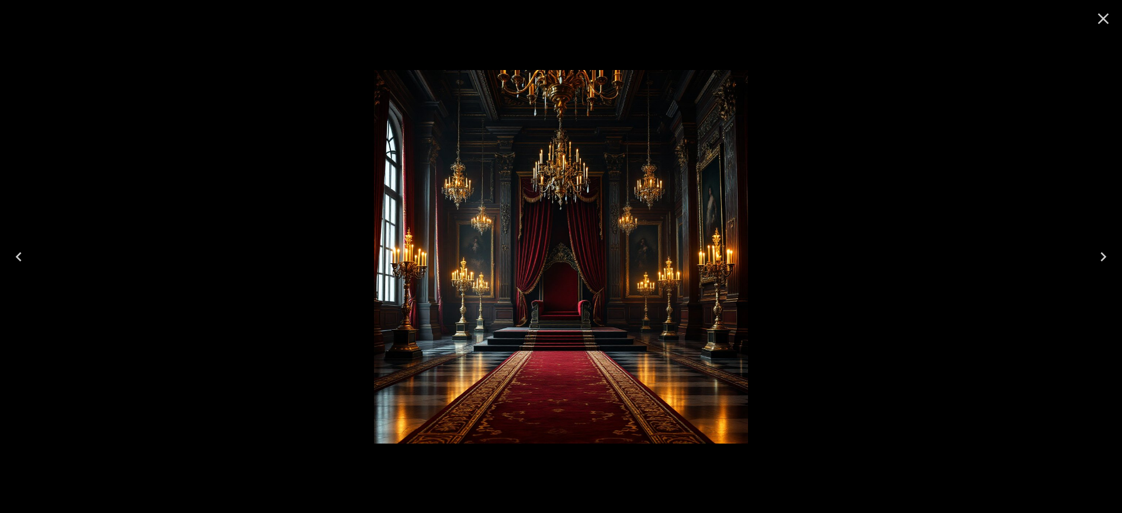
click at [19, 256] on icon "Previous" at bounding box center [18, 257] width 19 height 19
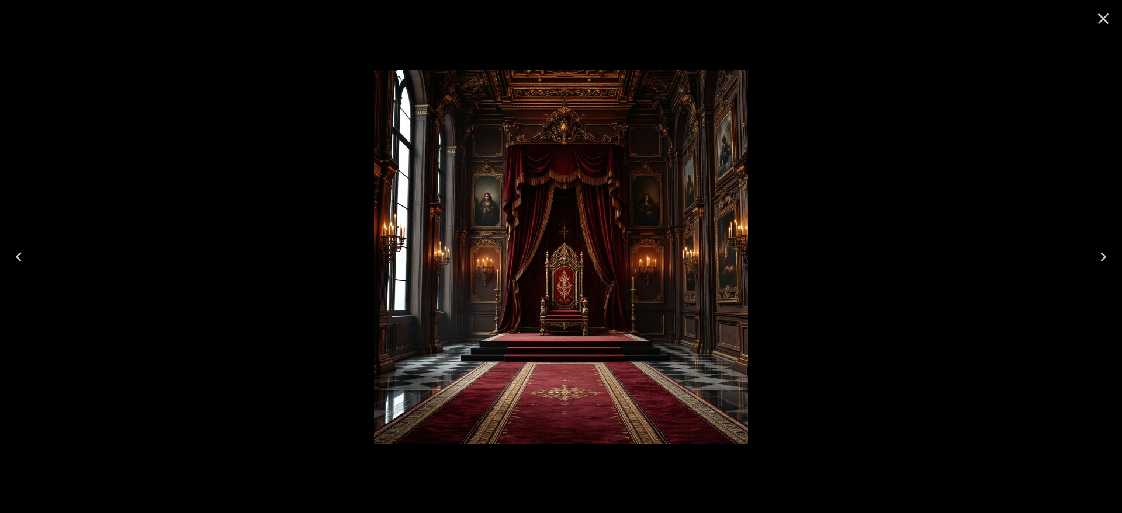
click at [19, 261] on icon "Previous" at bounding box center [18, 257] width 19 height 19
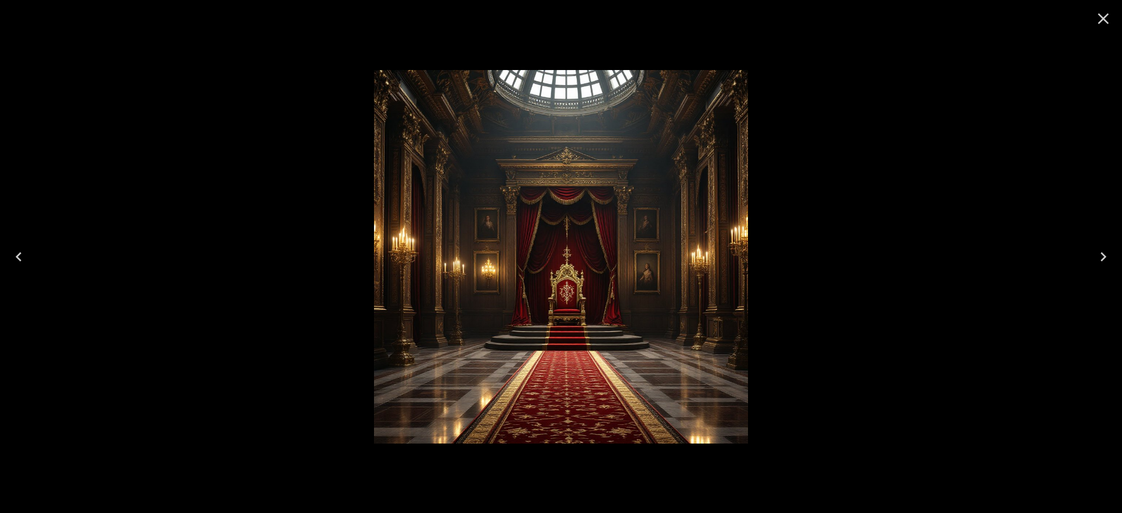
click at [20, 255] on icon "Previous" at bounding box center [18, 257] width 19 height 19
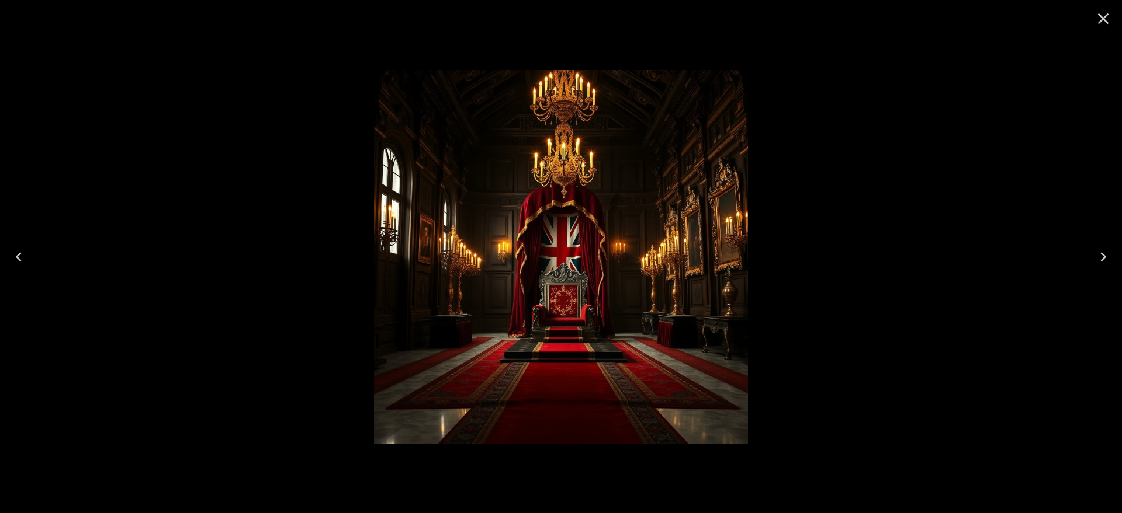
click at [20, 256] on icon "Previous" at bounding box center [18, 257] width 19 height 19
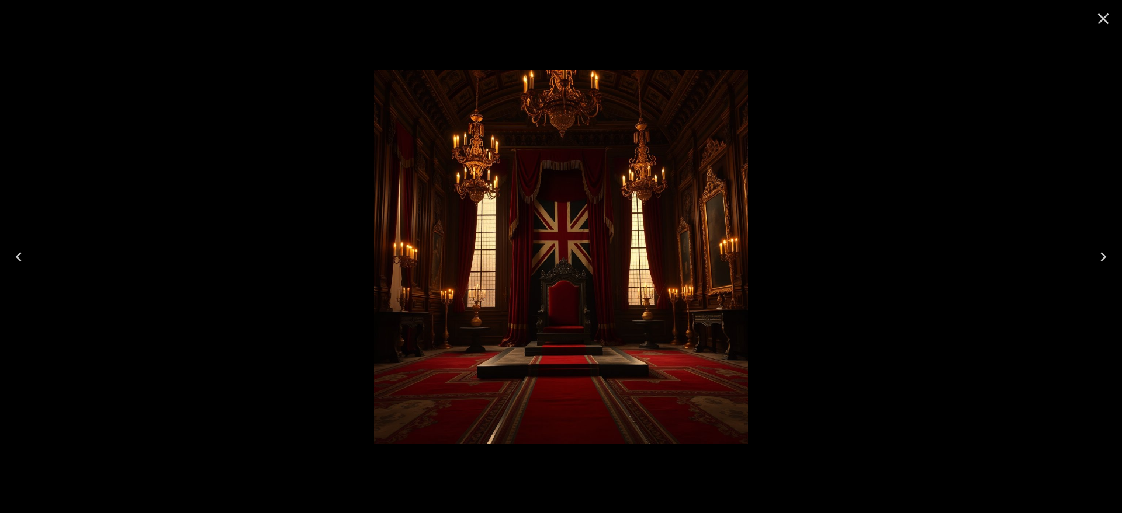
click at [22, 256] on icon "Previous" at bounding box center [18, 257] width 19 height 19
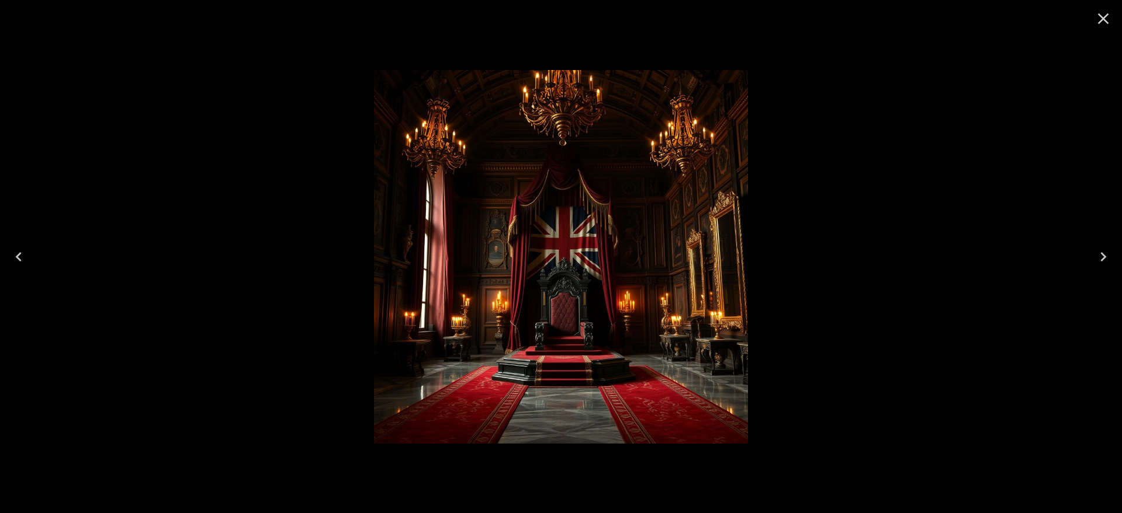
click at [19, 253] on icon "Previous" at bounding box center [19, 256] width 6 height 9
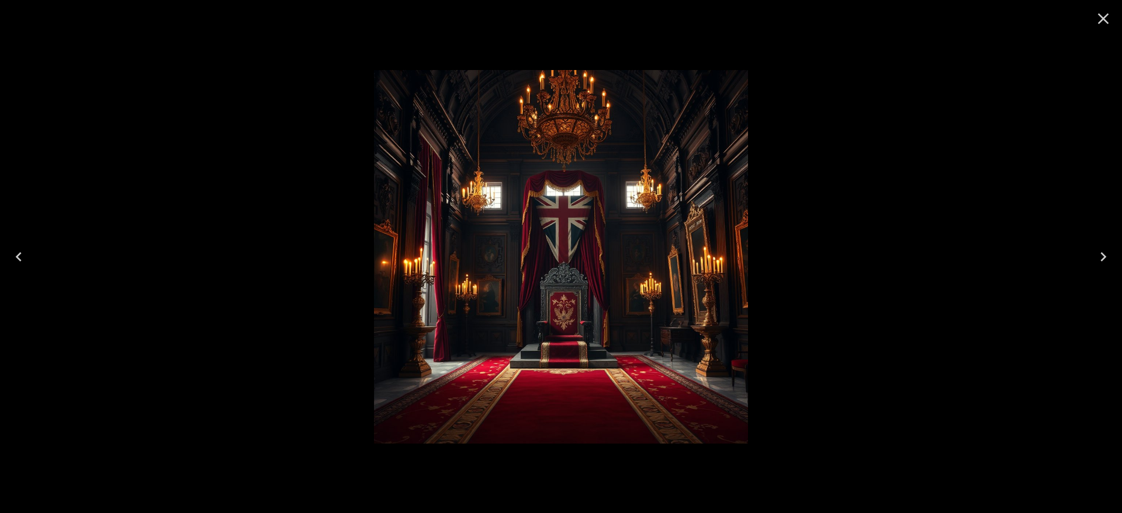
click at [16, 258] on icon "Previous" at bounding box center [18, 257] width 19 height 19
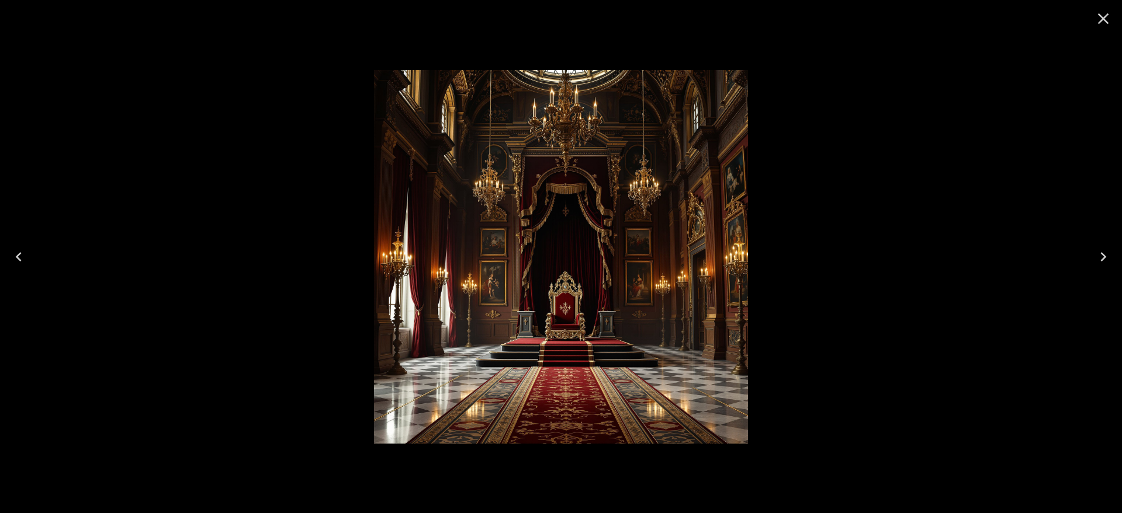
click at [22, 251] on icon "Previous" at bounding box center [18, 257] width 19 height 19
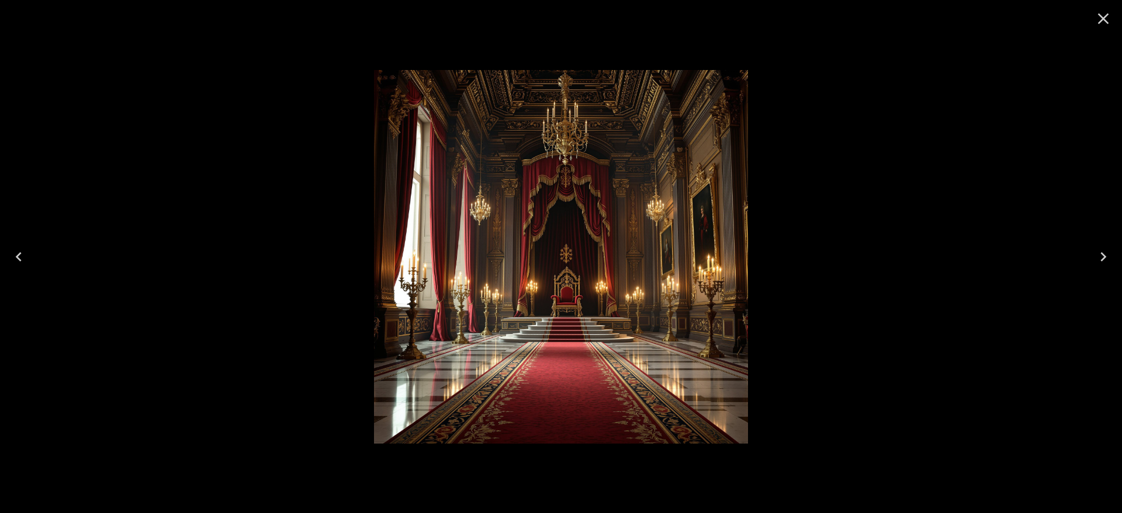
click at [22, 251] on icon "Previous" at bounding box center [18, 257] width 19 height 19
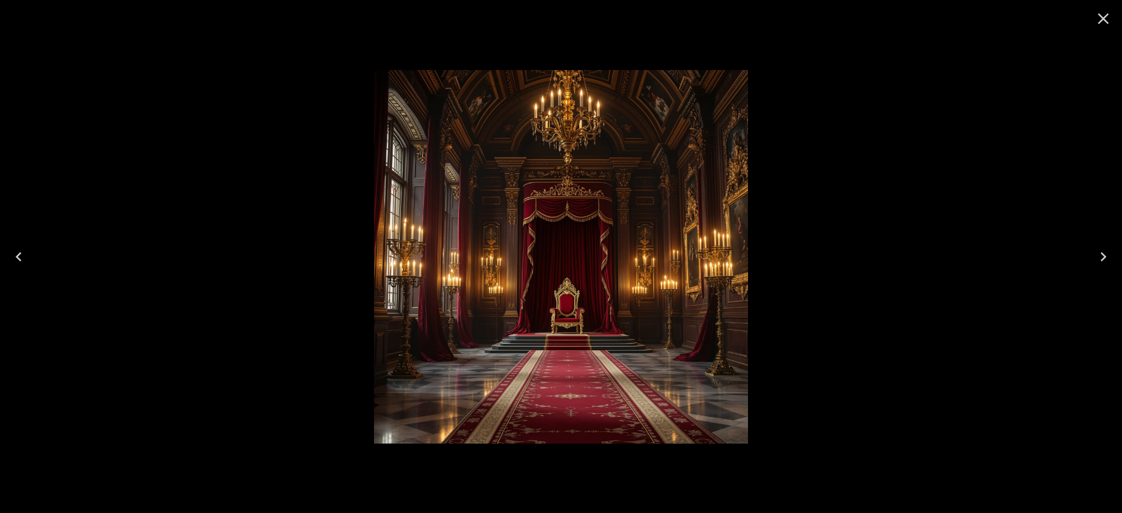
click at [22, 251] on icon "Previous" at bounding box center [18, 257] width 19 height 19
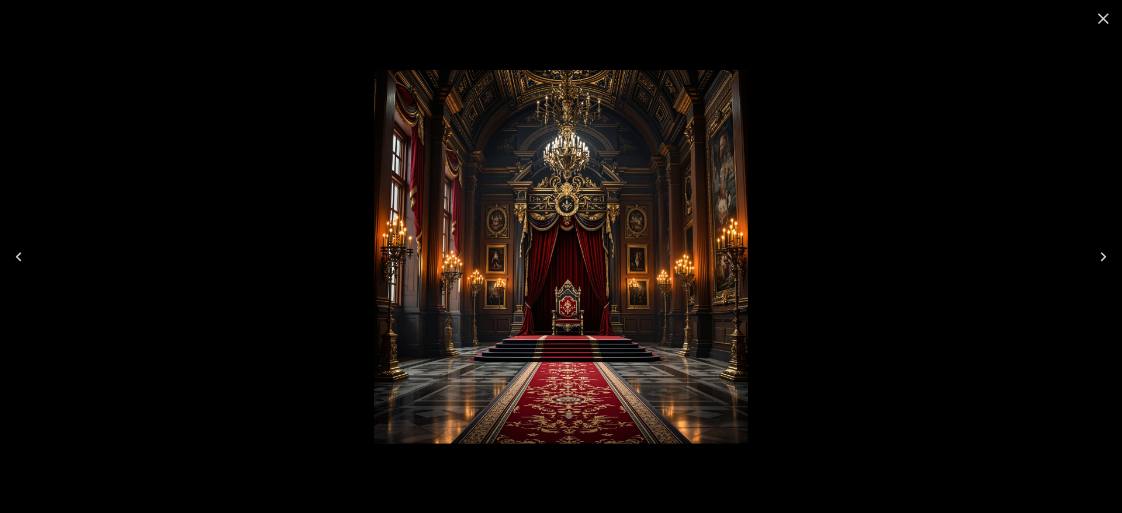
click at [22, 252] on icon "Previous" at bounding box center [18, 257] width 19 height 19
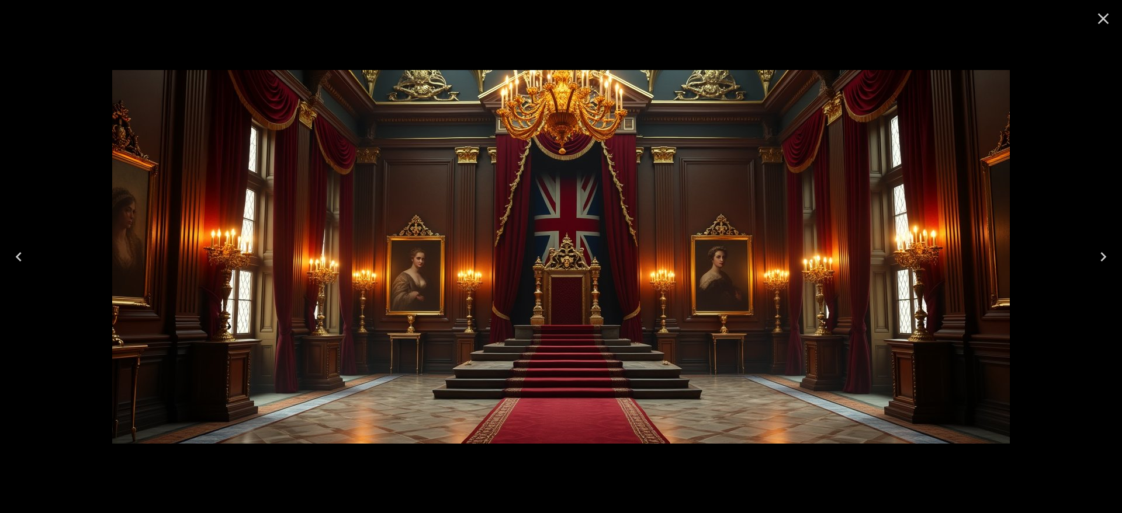
click at [18, 259] on icon "Previous" at bounding box center [18, 257] width 19 height 19
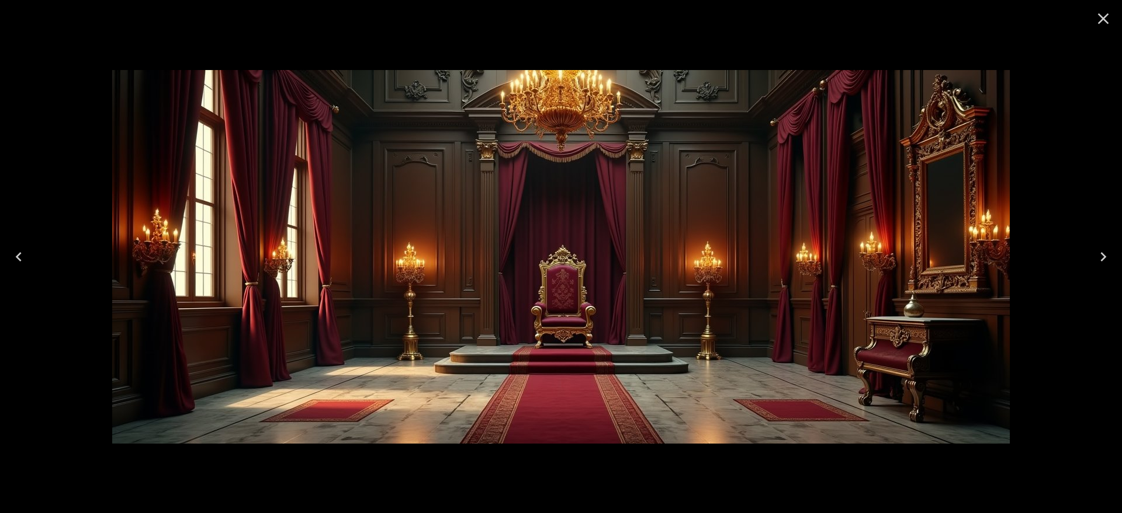
click at [20, 259] on icon "Previous" at bounding box center [19, 256] width 6 height 9
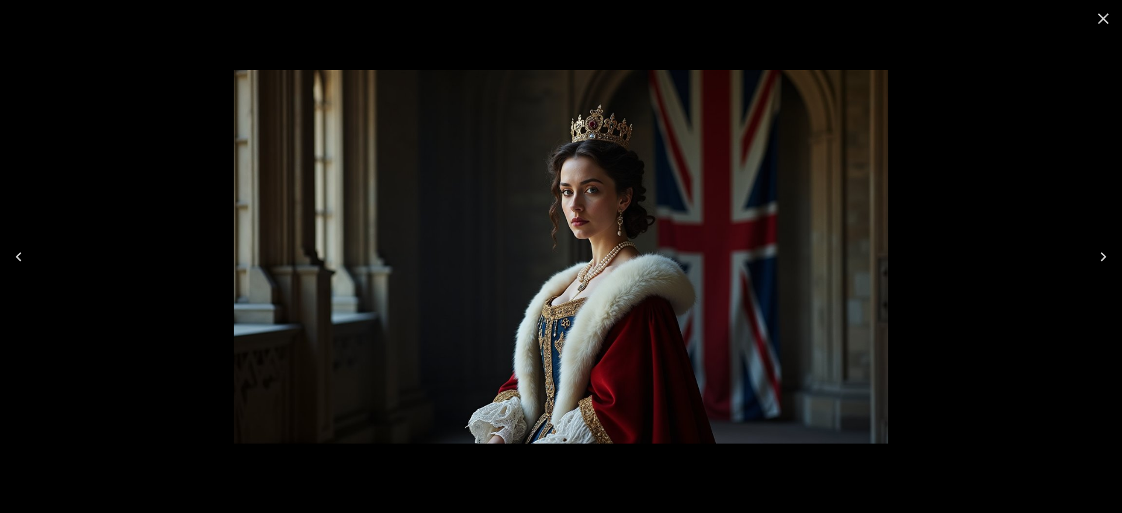
click at [1102, 23] on icon "Close" at bounding box center [1103, 18] width 19 height 19
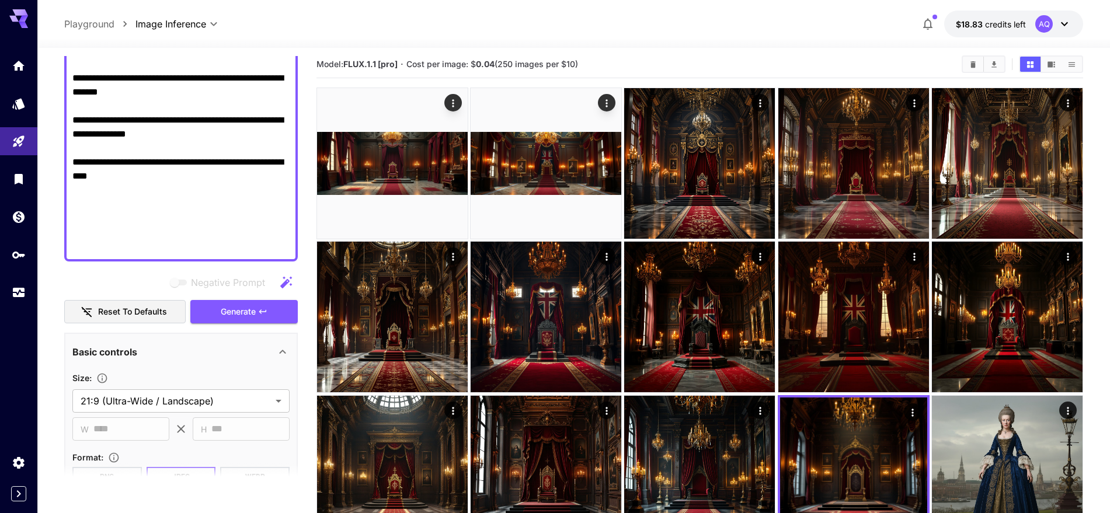
scroll to position [0, 0]
